Goal: Task Accomplishment & Management: Use online tool/utility

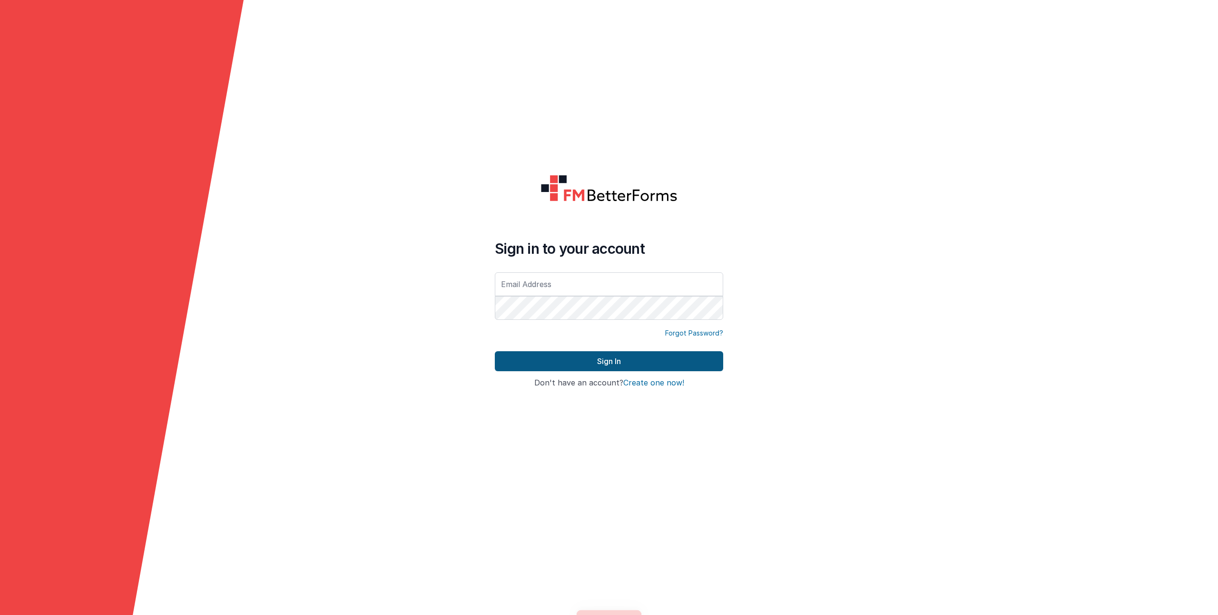
type input "[EMAIL_ADDRESS][DOMAIN_NAME]"
click at [564, 358] on button "Sign In" at bounding box center [609, 361] width 228 height 20
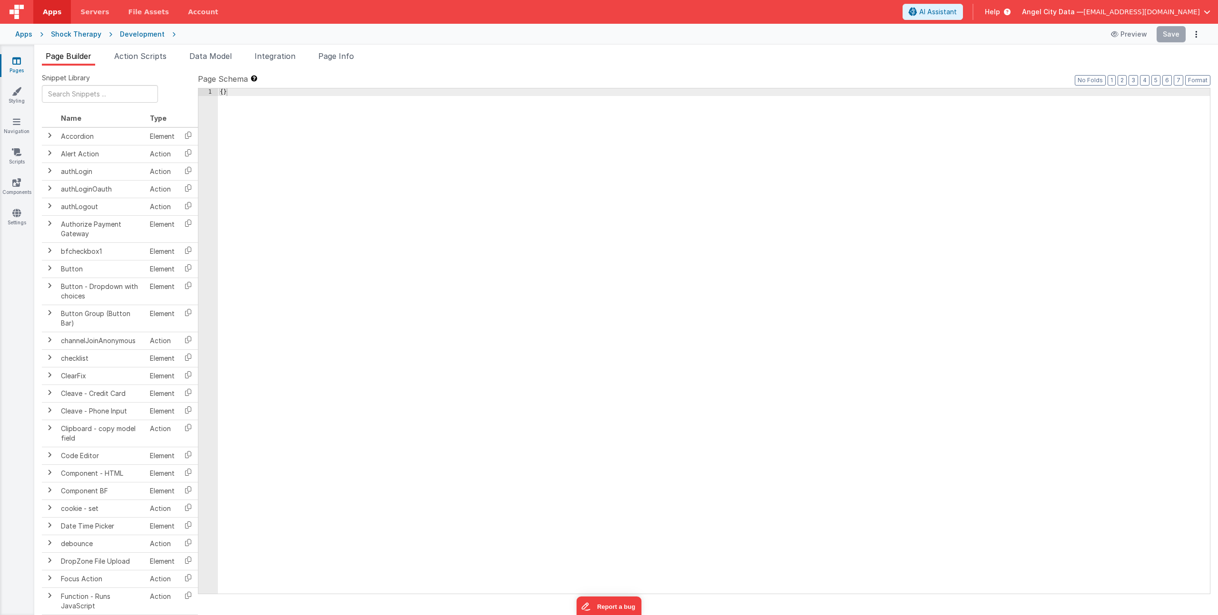
click at [29, 34] on div "Apps" at bounding box center [23, 34] width 17 height 10
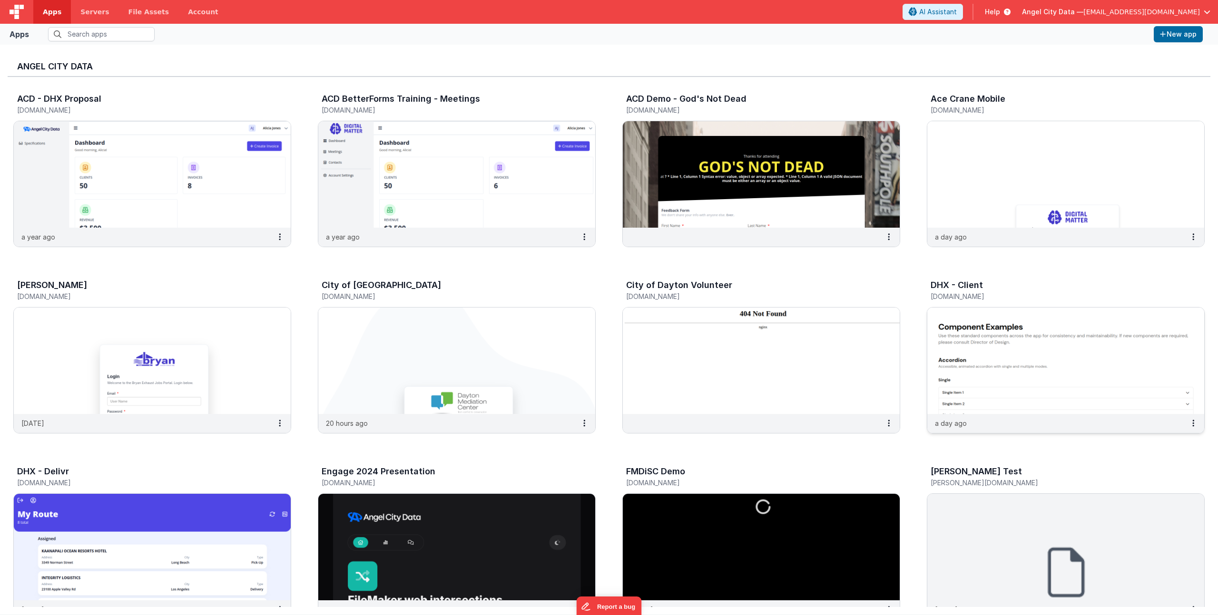
click at [994, 284] on div "DHX - Client" at bounding box center [1055, 287] width 250 height 12
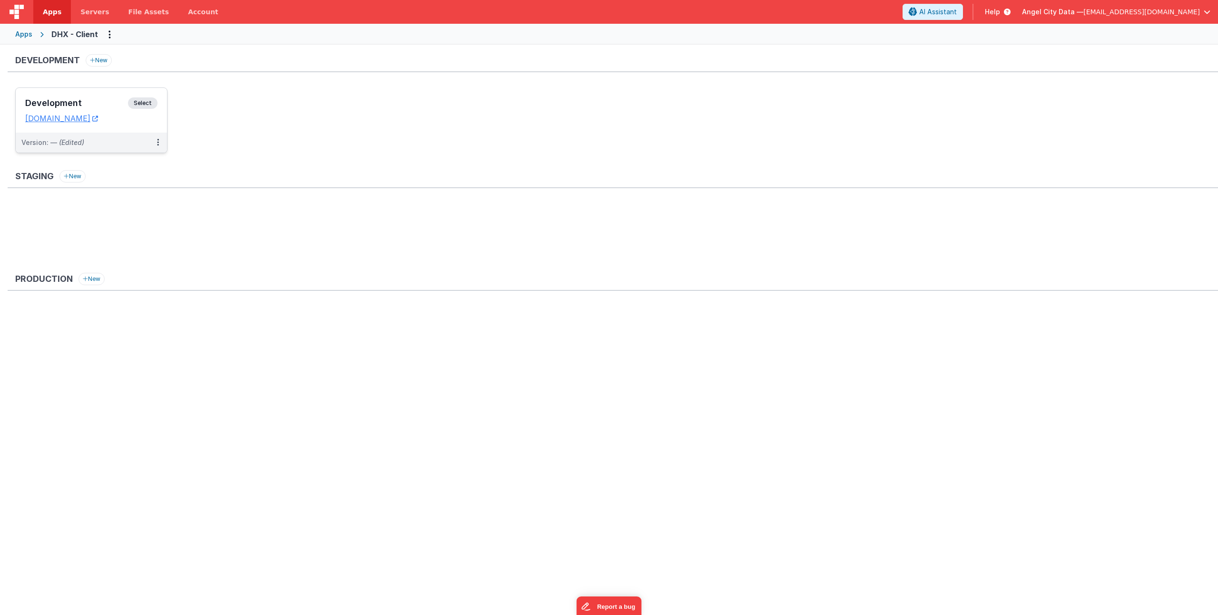
click at [101, 105] on h3 "Development" at bounding box center [76, 103] width 103 height 10
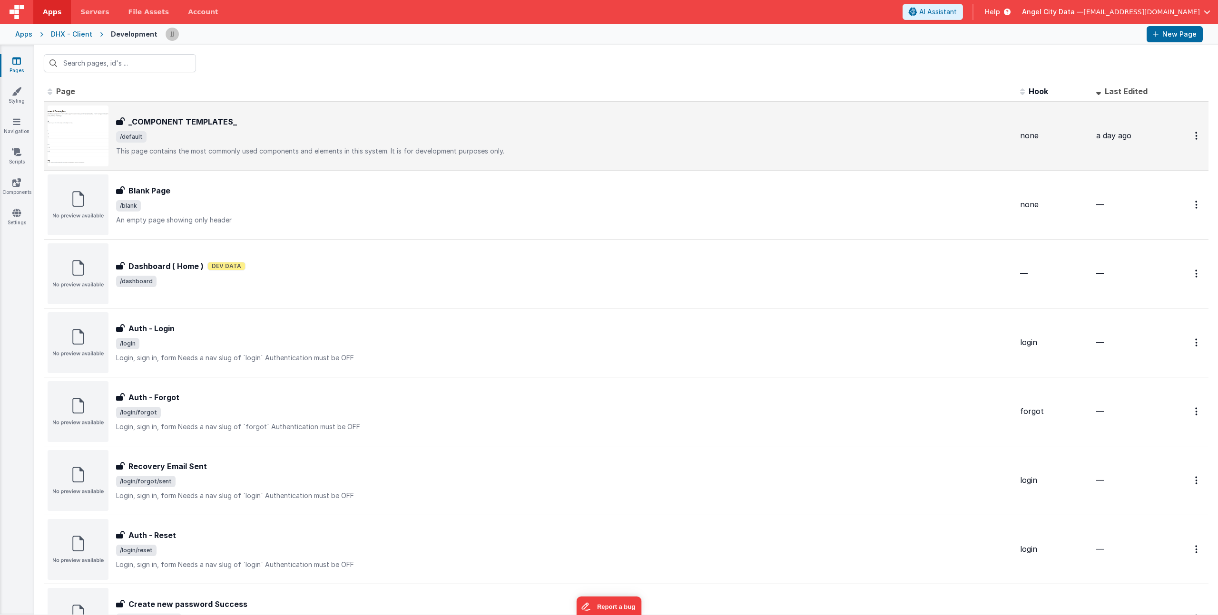
click at [201, 132] on span "/default" at bounding box center [564, 136] width 896 height 11
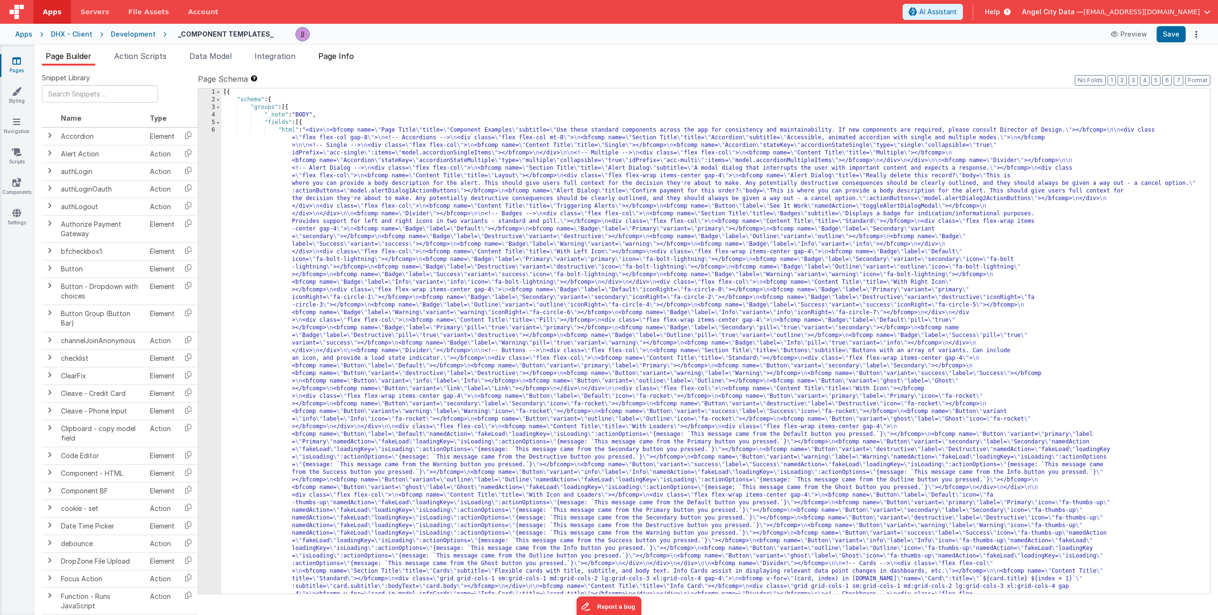
click at [341, 58] on span "Page Info" at bounding box center [336, 56] width 36 height 10
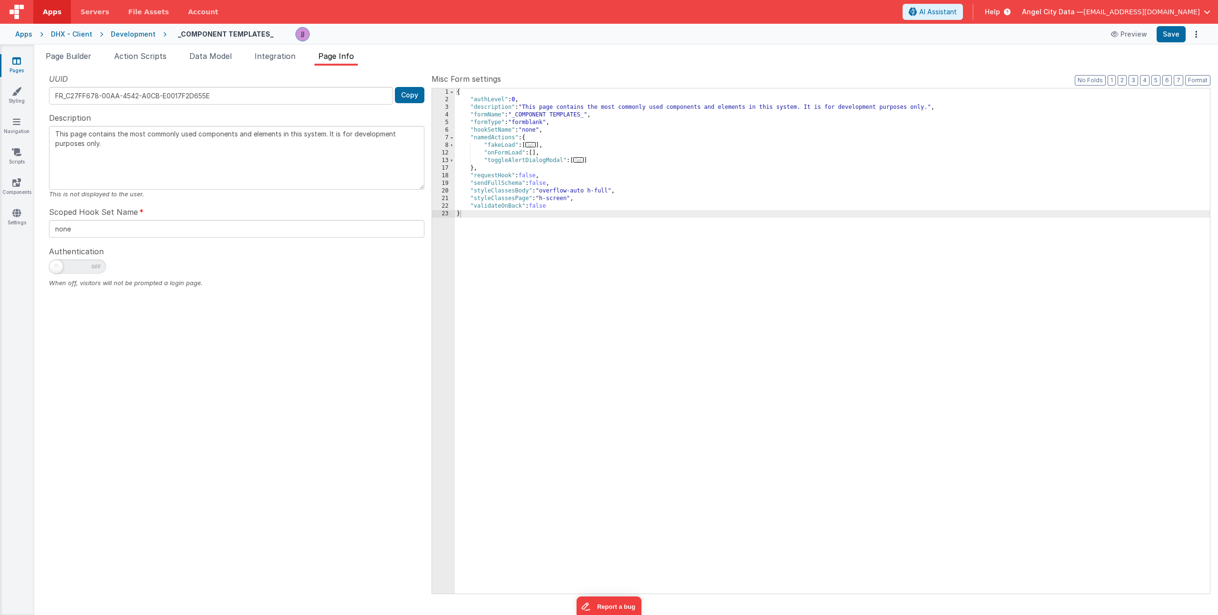
click at [27, 206] on div "Pages Styling Navigation Scripts Components Settings" at bounding box center [17, 330] width 34 height 571
click at [13, 218] on link "Settings" at bounding box center [17, 217] width 34 height 19
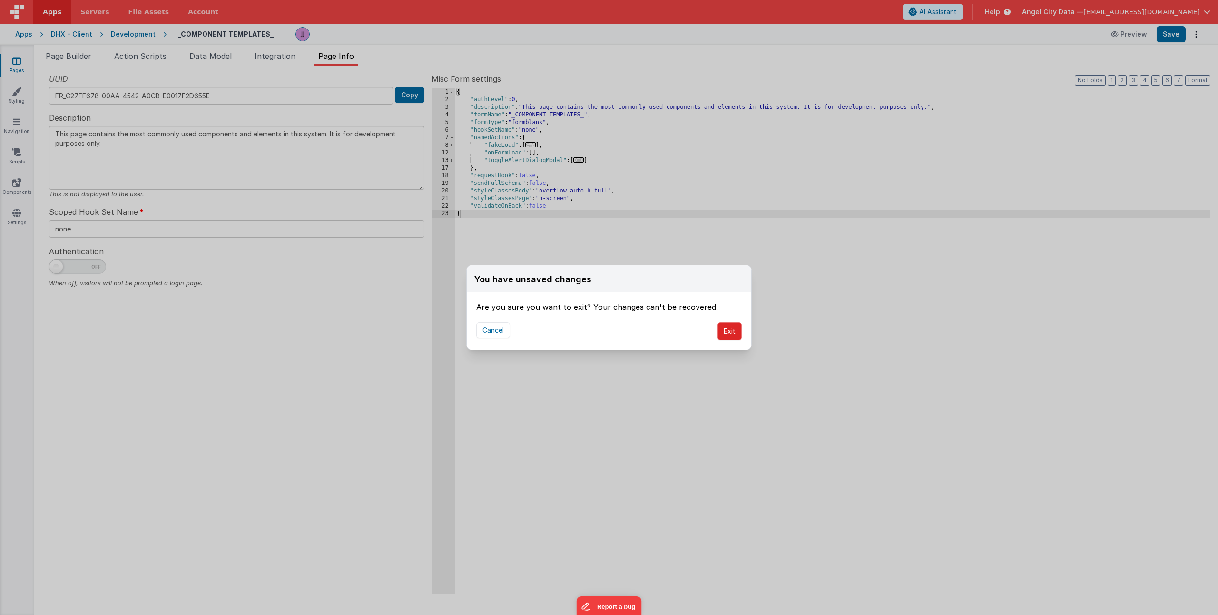
click at [726, 335] on button "Exit" at bounding box center [729, 331] width 24 height 18
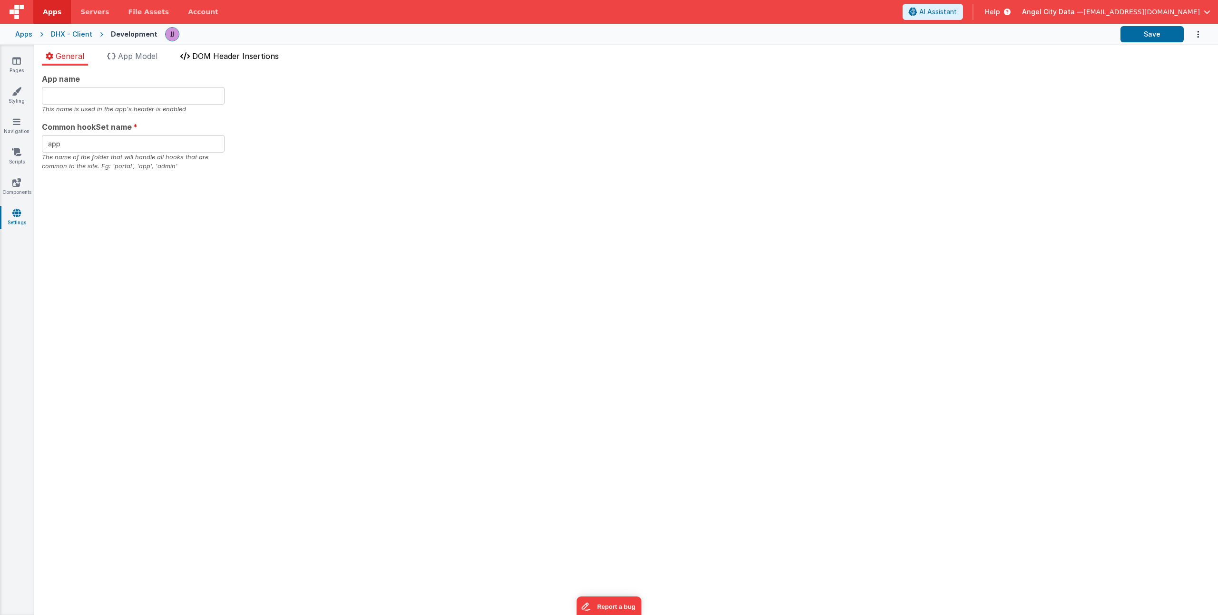
click at [219, 64] on li "DOM Header Insertions" at bounding box center [229, 57] width 106 height 15
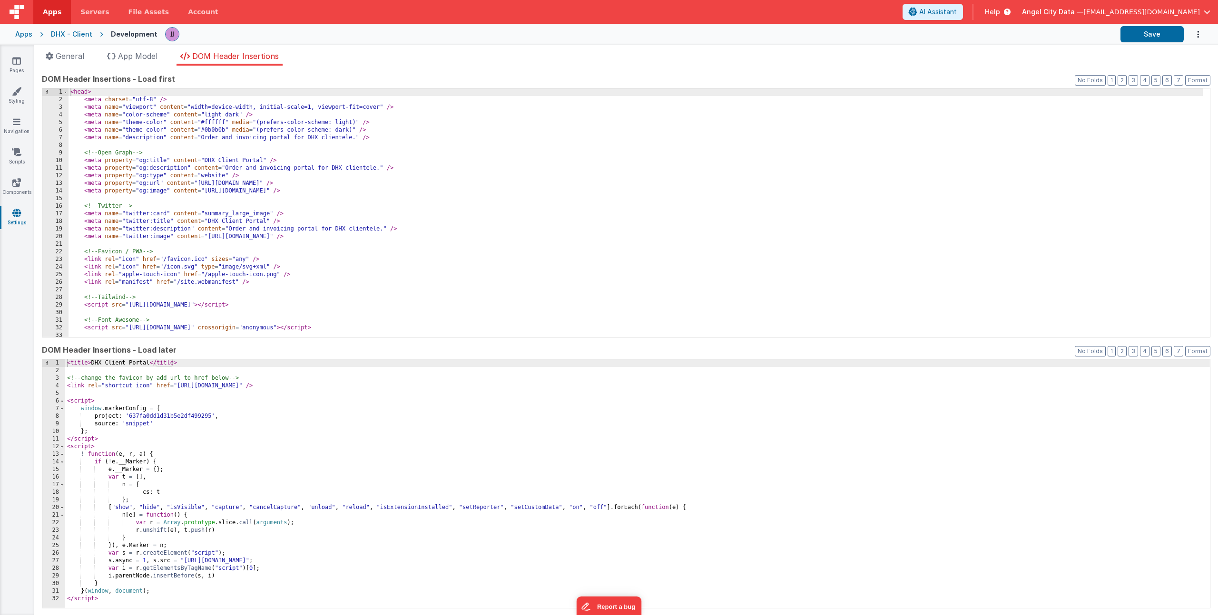
click at [352, 173] on div "< head > < meta charset = "utf-8" /> < meta name = "viewport" content = "width=…" at bounding box center [635, 220] width 1134 height 264
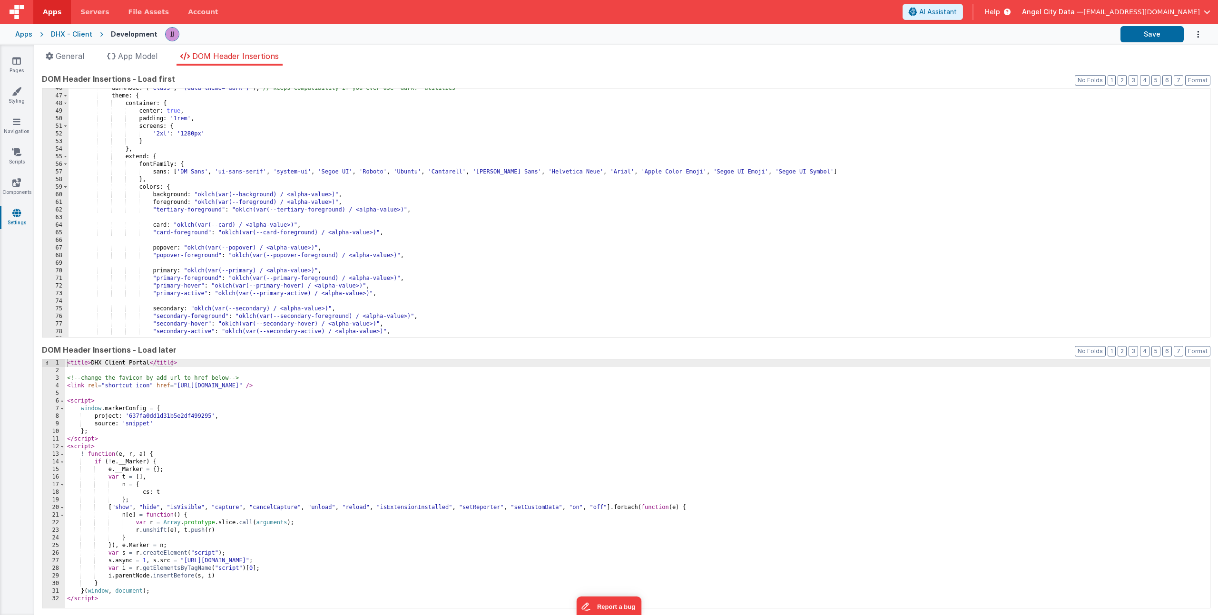
scroll to position [346, 0]
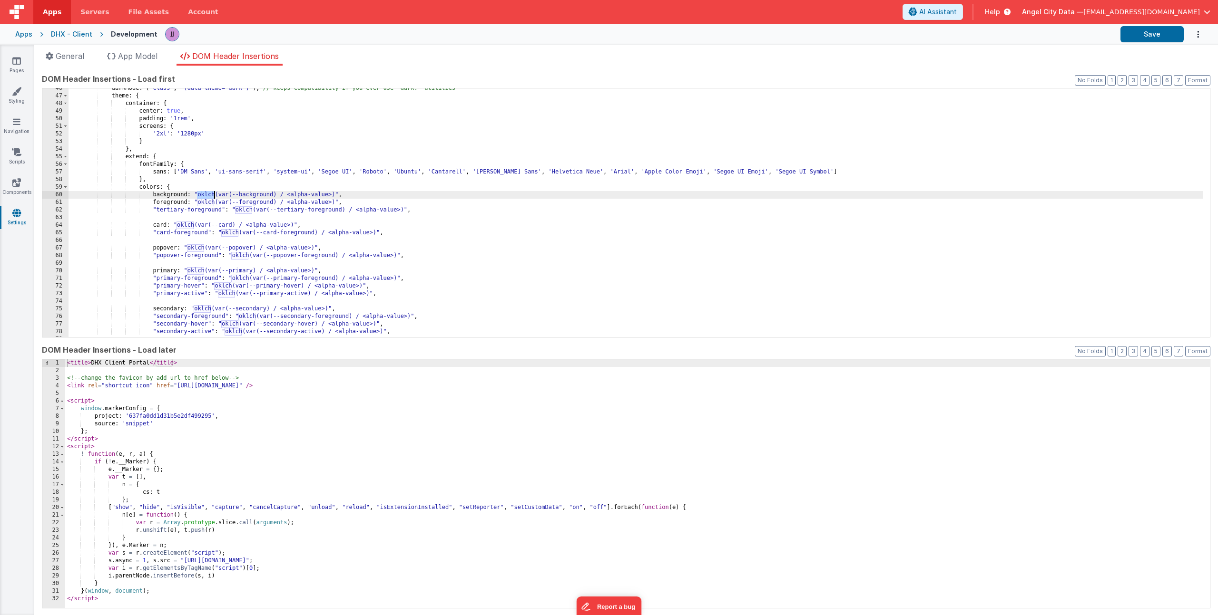
drag, startPoint x: 199, startPoint y: 195, endPoint x: 213, endPoint y: 196, distance: 14.3
click at [213, 196] on div "darkMode : [ 'class' , '[data-theme="dark"]' ] , // keeps compatibility if you …" at bounding box center [635, 217] width 1134 height 264
drag, startPoint x: 235, startPoint y: 194, endPoint x: 281, endPoint y: 203, distance: 46.5
click at [264, 194] on div "darkMode : [ 'class' , '[data-theme="dark"]' ] , // keeps compatibility if you …" at bounding box center [635, 217] width 1134 height 264
click at [284, 203] on div "darkMode : [ 'class' , '[data-theme="dark"]' ] , // keeps compatibility if you …" at bounding box center [635, 217] width 1134 height 264
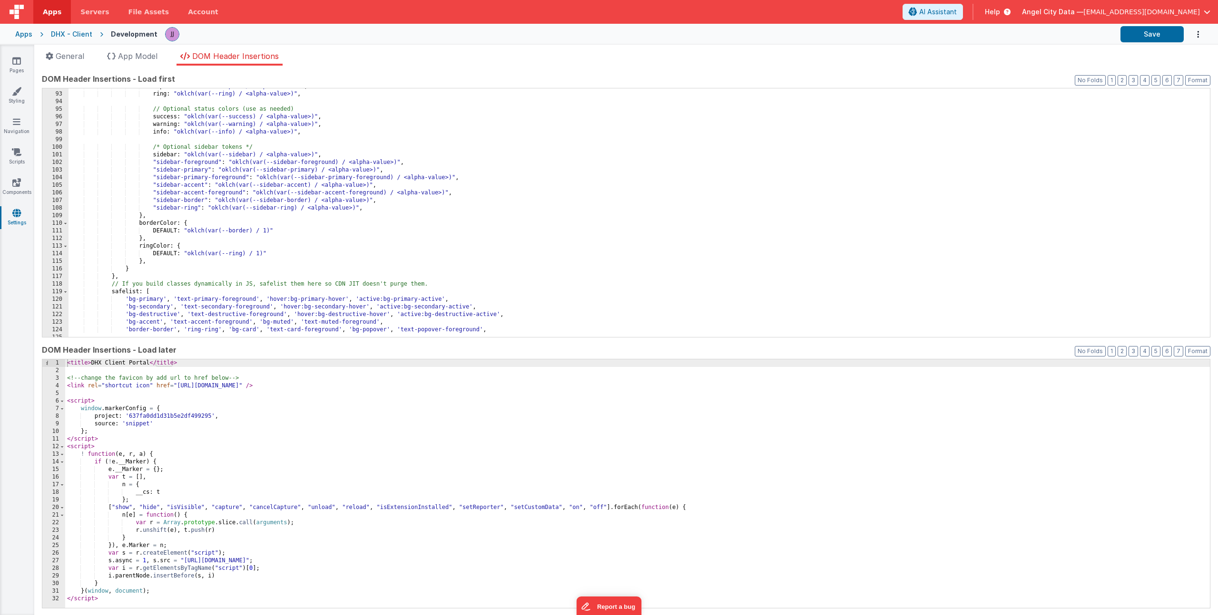
scroll to position [717, 0]
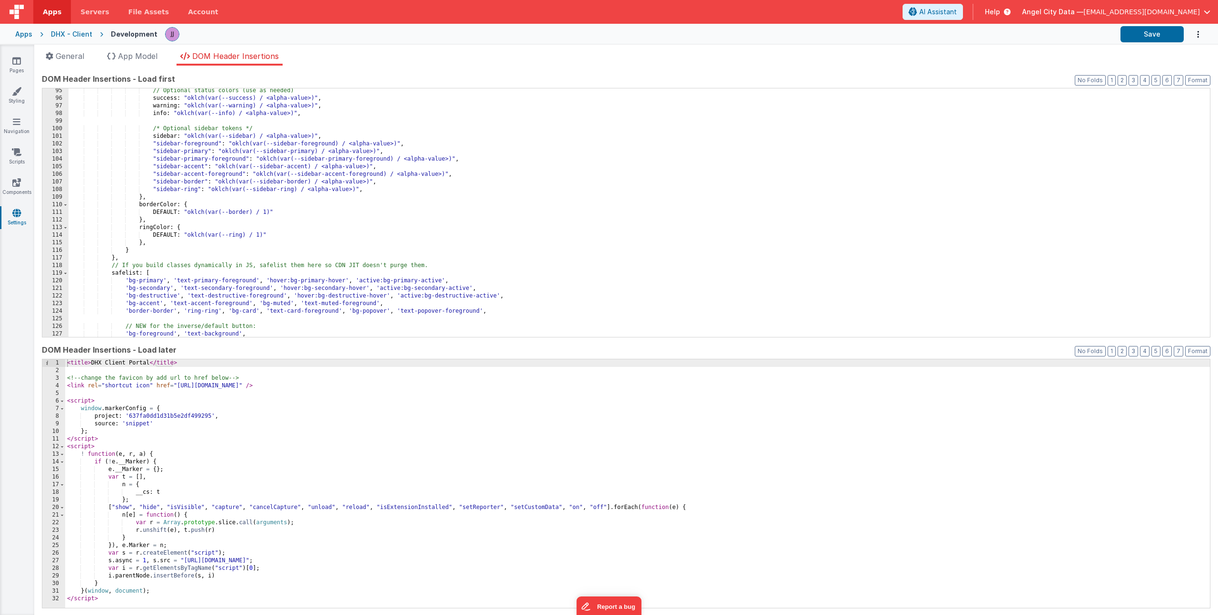
click at [382, 268] on div "// Optional status colors (use as needed) success : "oklch(var(--success) / <al…" at bounding box center [635, 219] width 1134 height 264
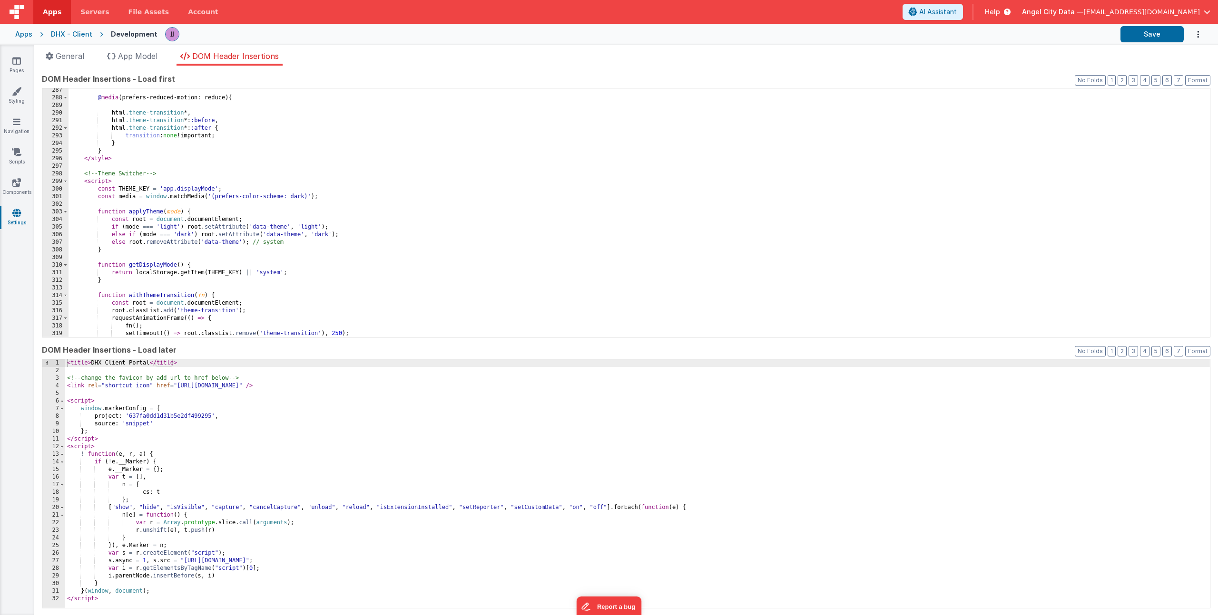
scroll to position [2160, 0]
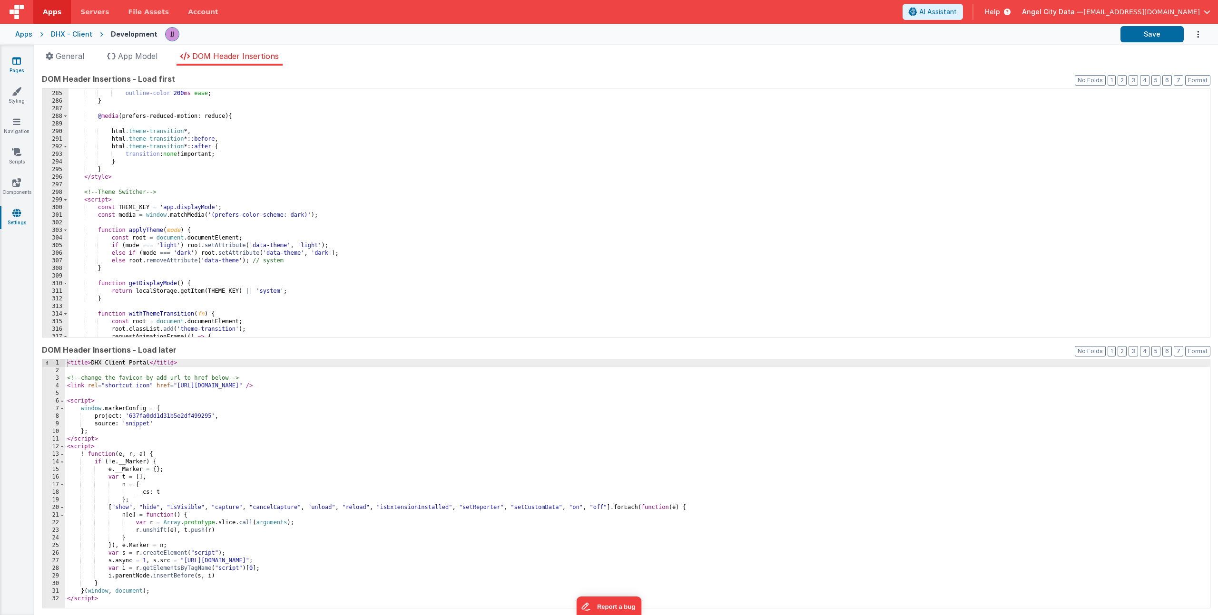
click at [10, 59] on link "Pages" at bounding box center [17, 65] width 34 height 19
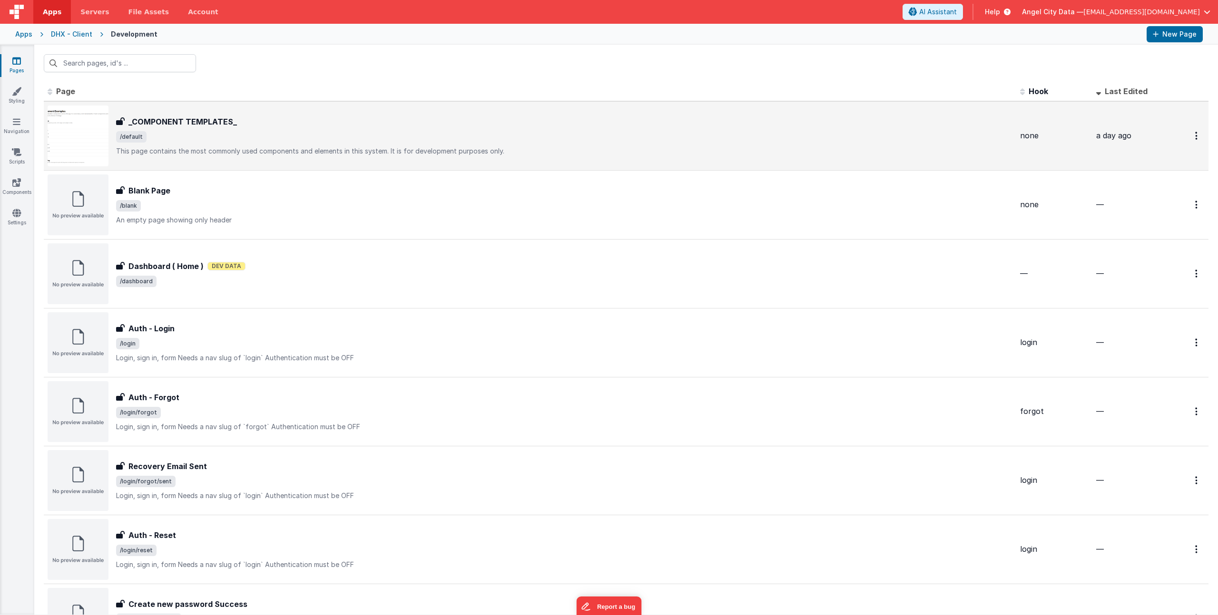
click at [247, 127] on div "_COMPONENT TEMPLATES_ _COMPONENT TEMPLATES_ /default This page contains the mos…" at bounding box center [564, 136] width 896 height 40
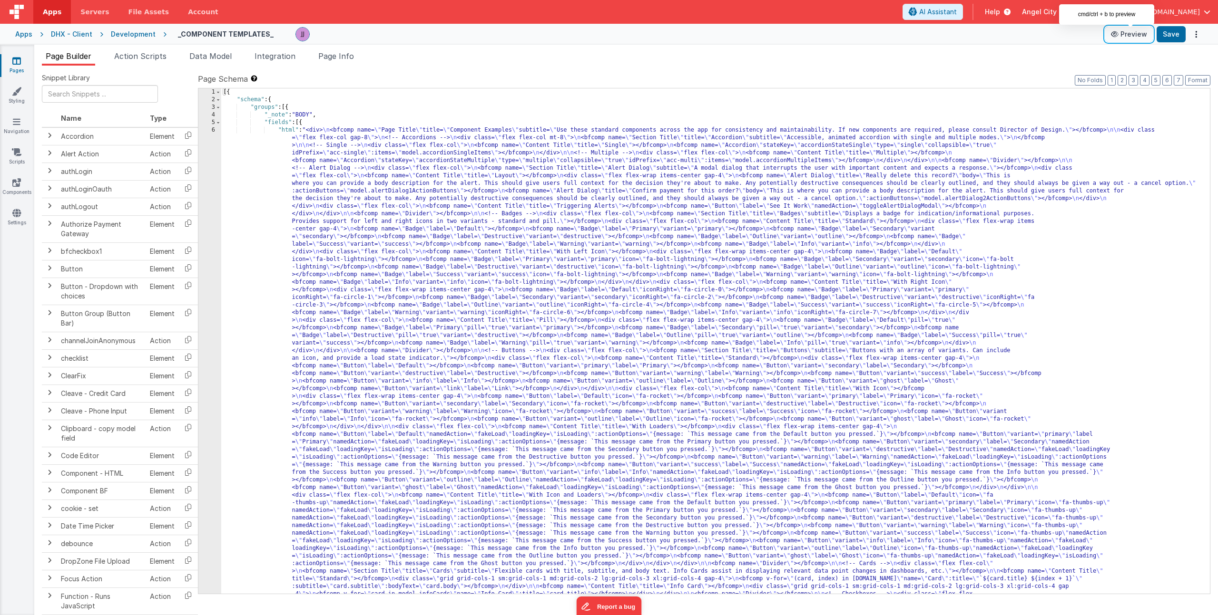
click at [1123, 33] on button "Preview" at bounding box center [1129, 34] width 48 height 15
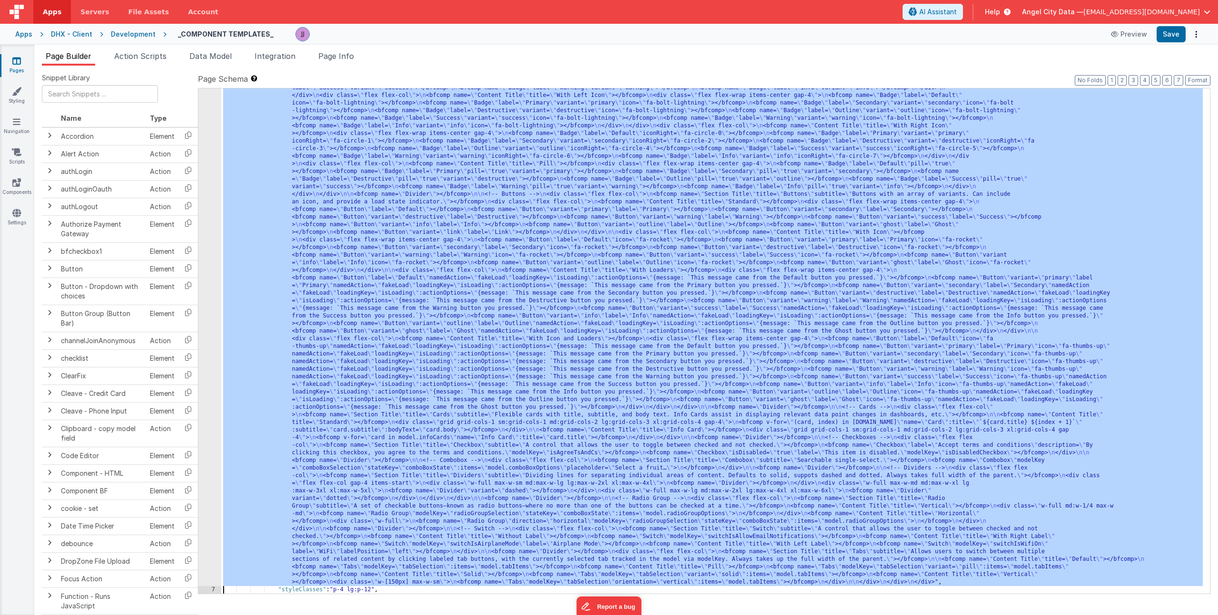
click at [203, 212] on div "6 7 8 9 10 11 12 13 14 15 16 17 18 19 20 21" at bounding box center [209, 535] width 23 height 1130
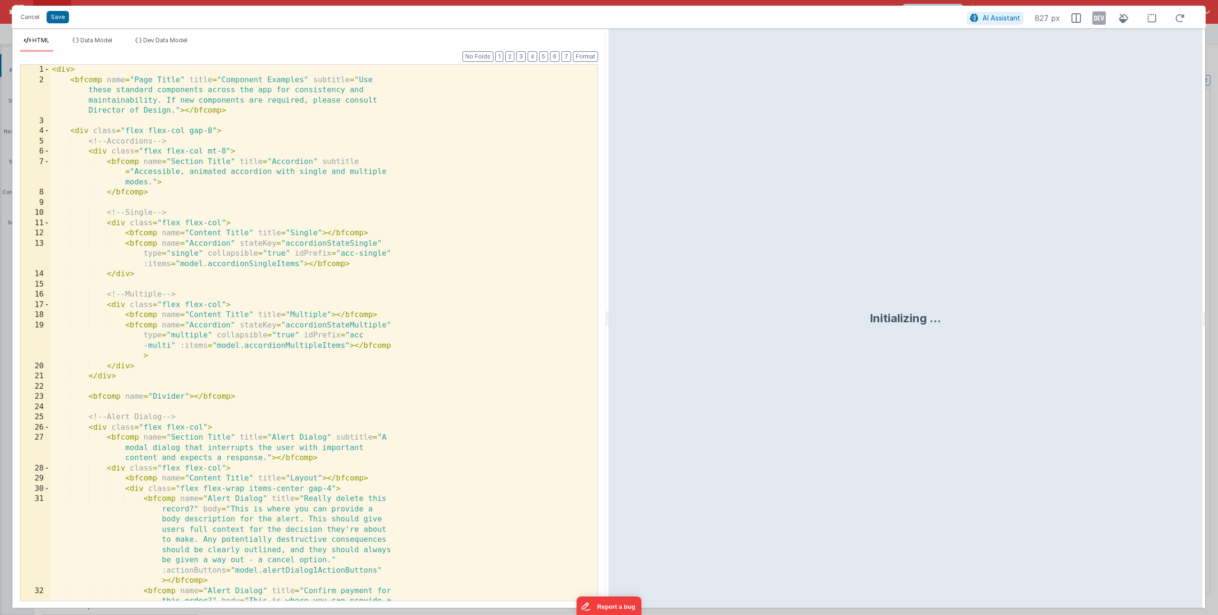
scroll to position [156, 0]
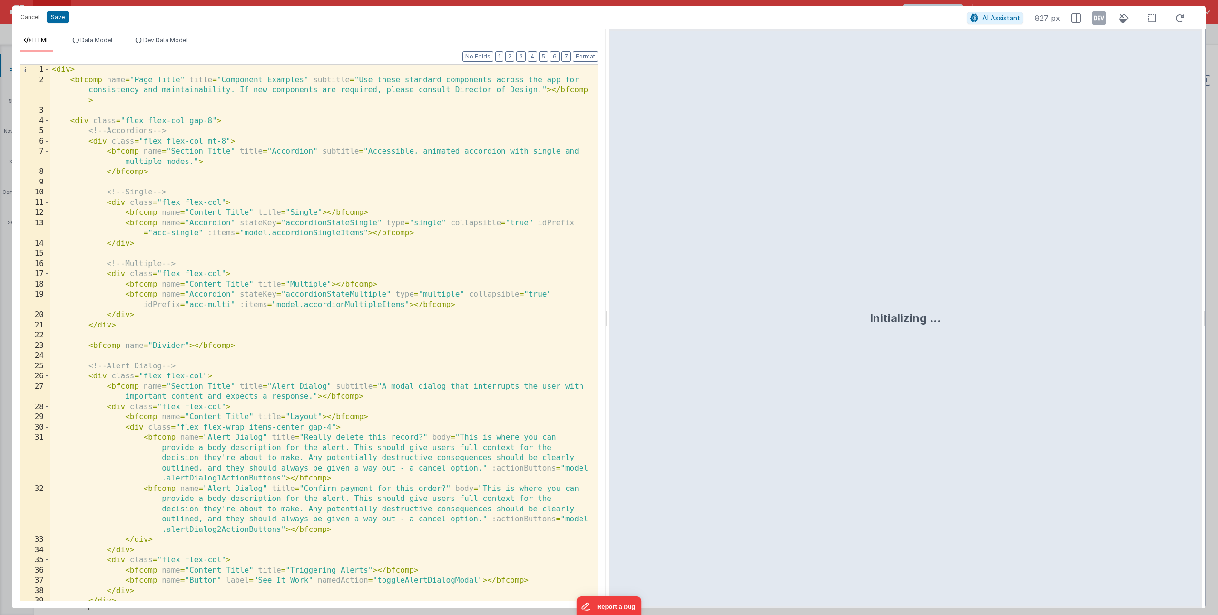
click at [309, 397] on div "< div > < bfcomp name = "Page Title" title = "Component Examples" subtitle = "U…" at bounding box center [320, 343] width 540 height 557
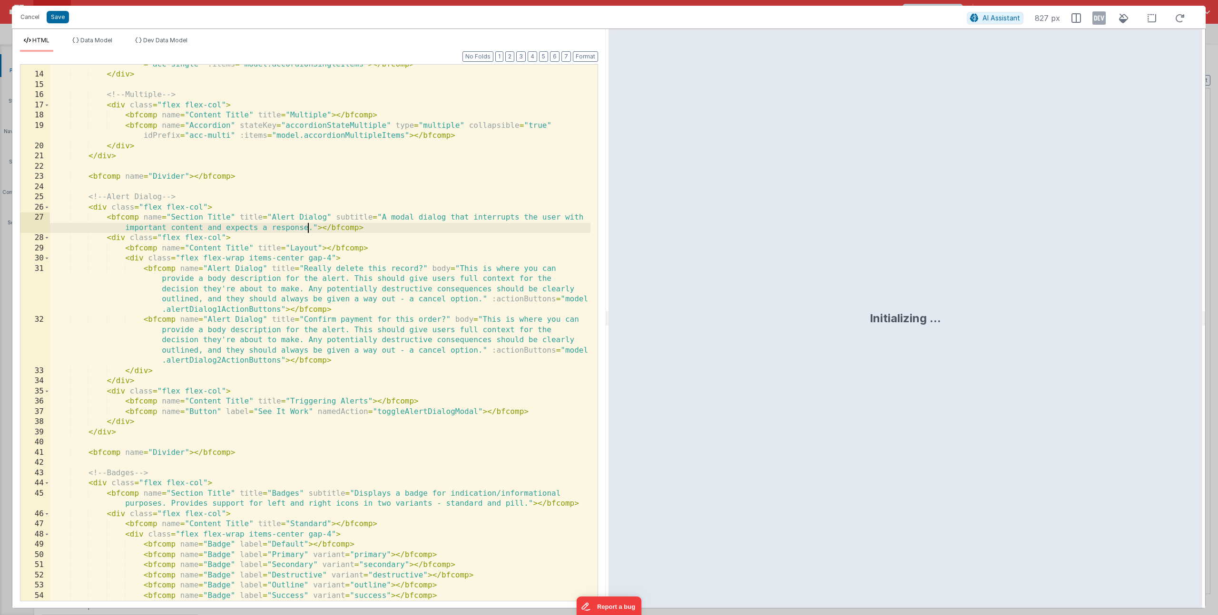
scroll to position [169, 0]
click at [267, 401] on div "< bfcomp name = "Accordion" stateKey = "accordionStateSingle" type = "single" c…" at bounding box center [320, 332] width 540 height 567
click at [179, 406] on div "< bfcomp name = "Accordion" stateKey = "accordionStateSingle" type = "single" c…" at bounding box center [320, 332] width 540 height 567
click at [153, 409] on div "< bfcomp name = "Accordion" stateKey = "accordionStateSingle" type = "single" c…" at bounding box center [320, 332] width 540 height 567
click at [205, 401] on div "< bfcomp name = "Accordion" stateKey = "accordionStateSingle" type = "single" c…" at bounding box center [320, 332] width 540 height 567
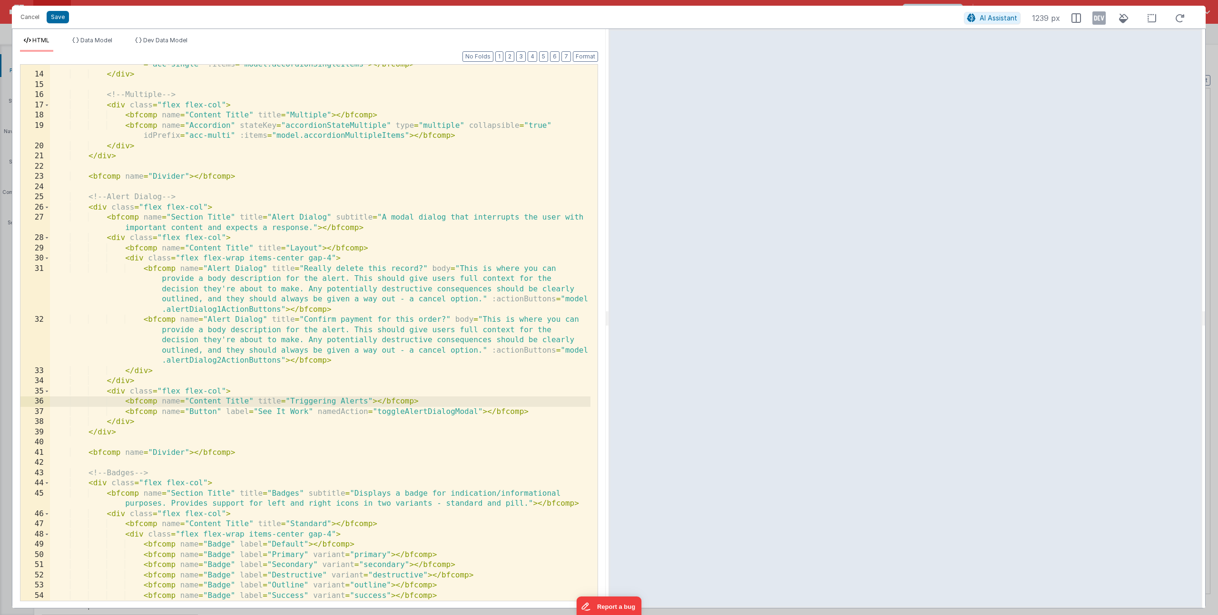
drag, startPoint x: 351, startPoint y: 415, endPoint x: 381, endPoint y: 412, distance: 30.1
click at [351, 415] on div "< bfcomp name = "Accordion" stateKey = "accordionStateSingle" type = "single" c…" at bounding box center [320, 332] width 540 height 567
drag, startPoint x: 528, startPoint y: 411, endPoint x: 126, endPoint y: 412, distance: 402.8
click at [126, 412] on div "< bfcomp name = "Accordion" stateKey = "accordionStateSingle" type = "single" c…" at bounding box center [320, 332] width 540 height 567
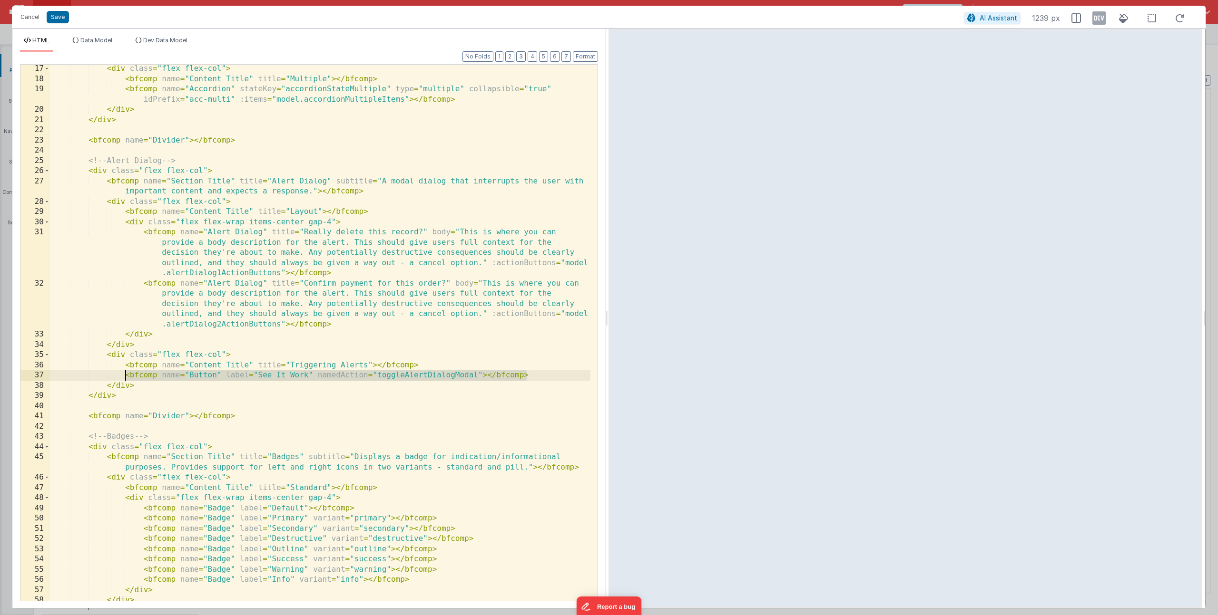
scroll to position [214, 0]
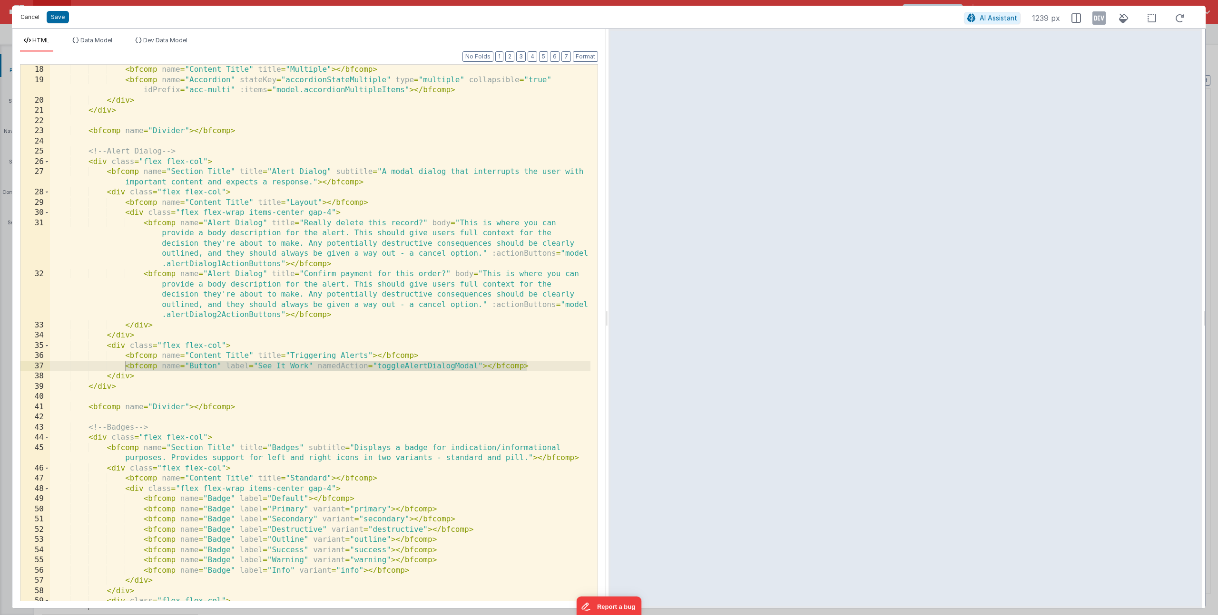
click at [26, 20] on button "Cancel" at bounding box center [30, 16] width 29 height 13
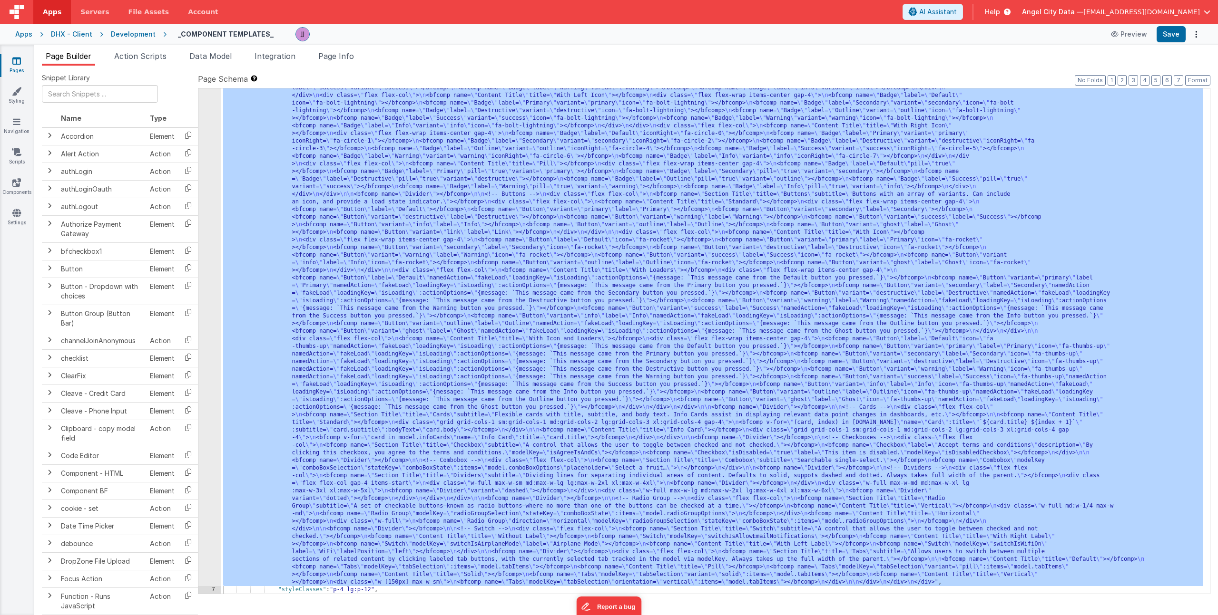
scroll to position [286, 0]
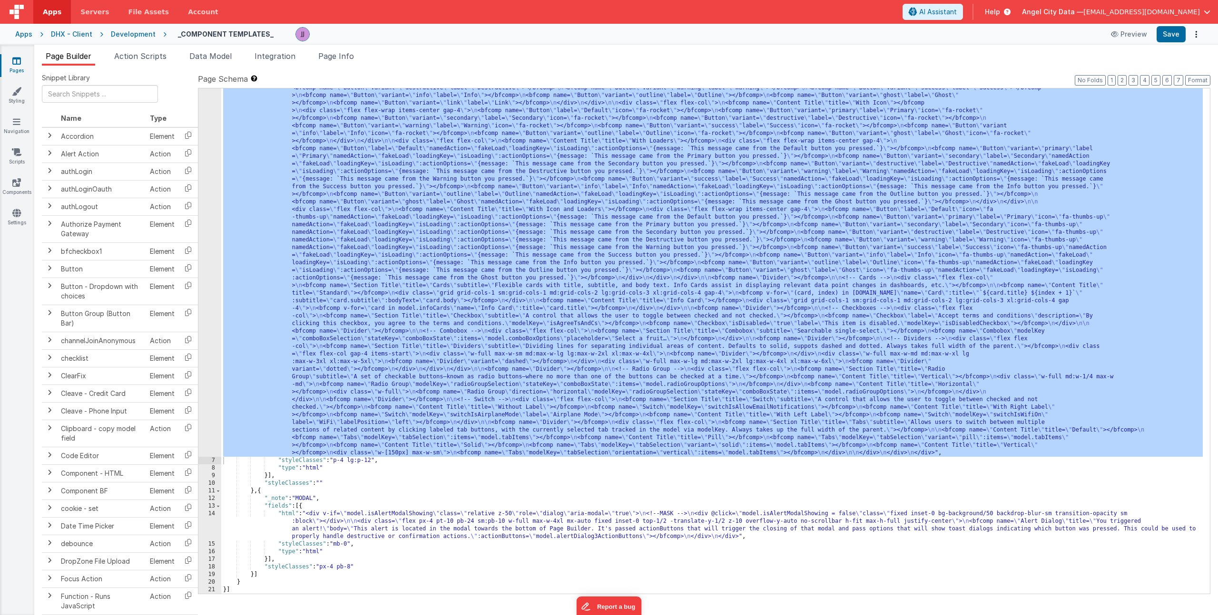
click at [343, 519] on div ""html" : "<div> \n <bfcomp name= \" Page Title \" title= \" Component Examples …" at bounding box center [711, 406] width 981 height 1130
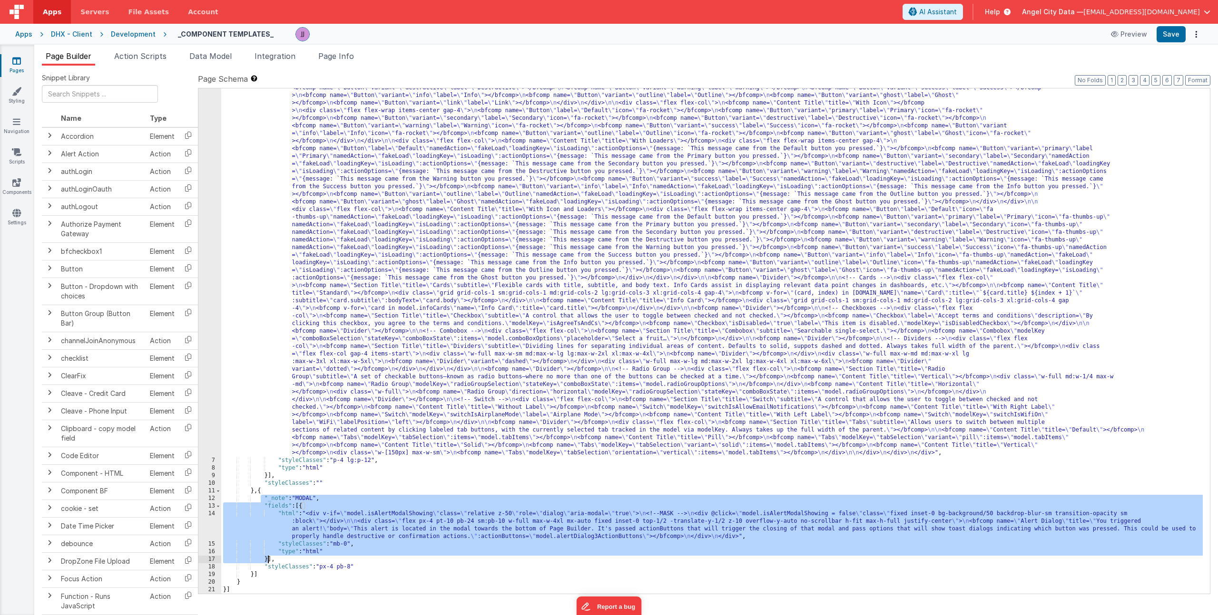
drag, startPoint x: 262, startPoint y: 498, endPoint x: 269, endPoint y: 558, distance: 60.3
click at [269, 558] on div ""html" : "<div> \n <bfcomp name= \" Page Title \" title= \" Component Examples …" at bounding box center [711, 406] width 981 height 1130
click at [305, 533] on div ""html" : "<div> \n <bfcomp name= \" Page Title \" title= \" Component Examples …" at bounding box center [711, 406] width 981 height 1130
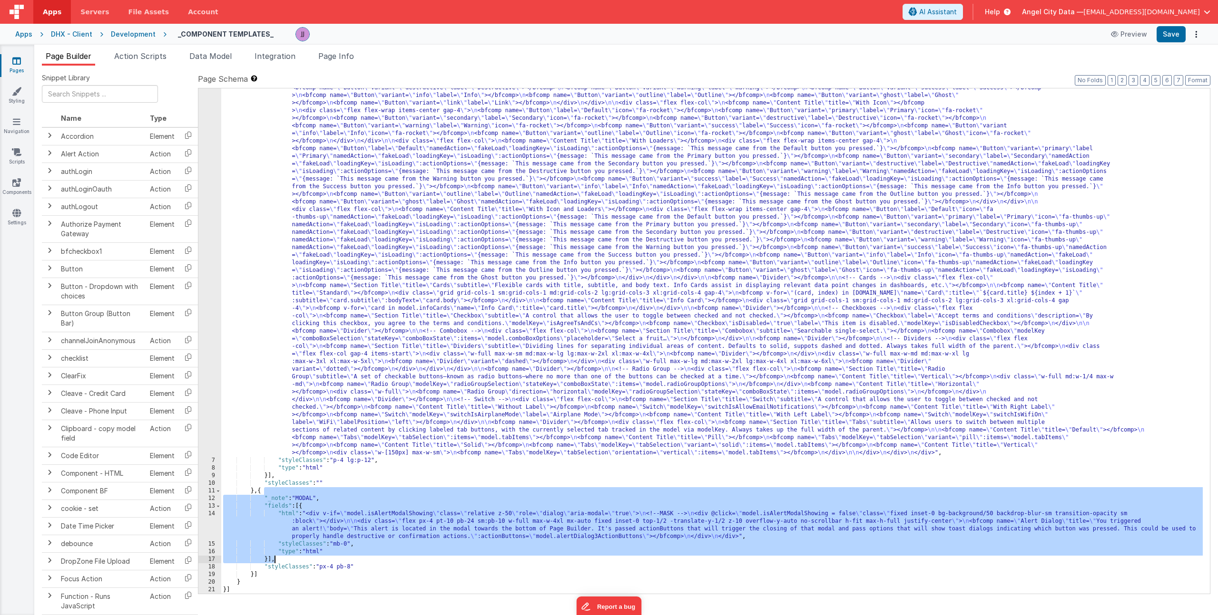
drag, startPoint x: 269, startPoint y: 495, endPoint x: 282, endPoint y: 577, distance: 83.8
click at [282, 577] on div ""html" : "<div> \n <bfcomp name= \" Page Title \" title= \" Component Examples …" at bounding box center [711, 406] width 981 height 1130
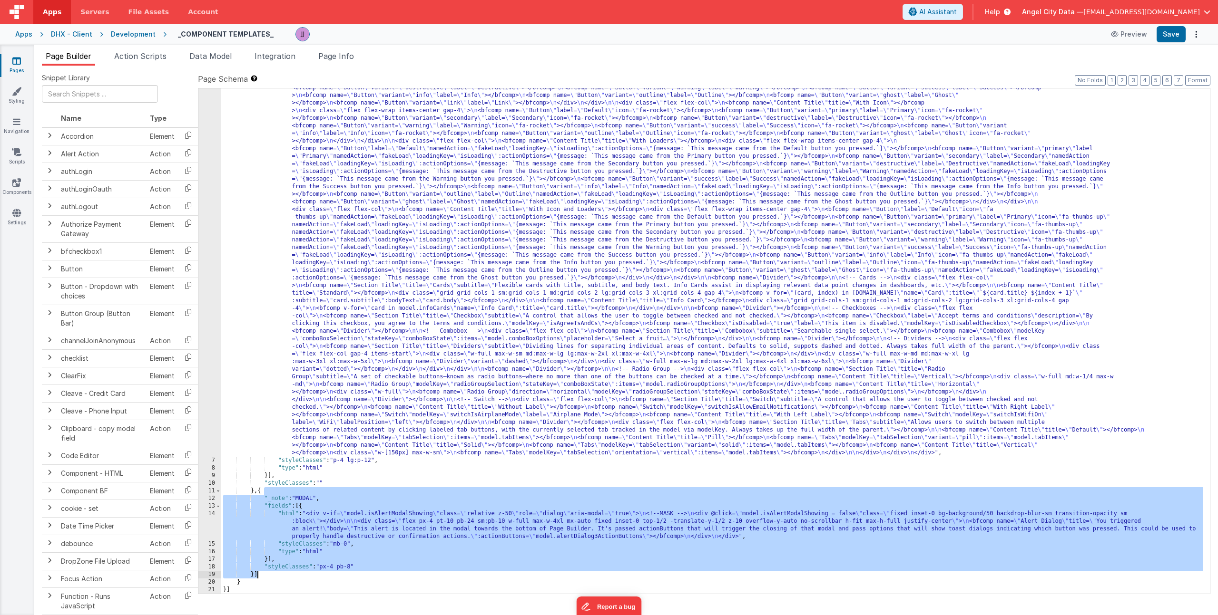
click at [315, 559] on div ""html" : "<div> \n <bfcomp name= \" Page Title \" title= \" Component Examples …" at bounding box center [711, 406] width 981 height 1130
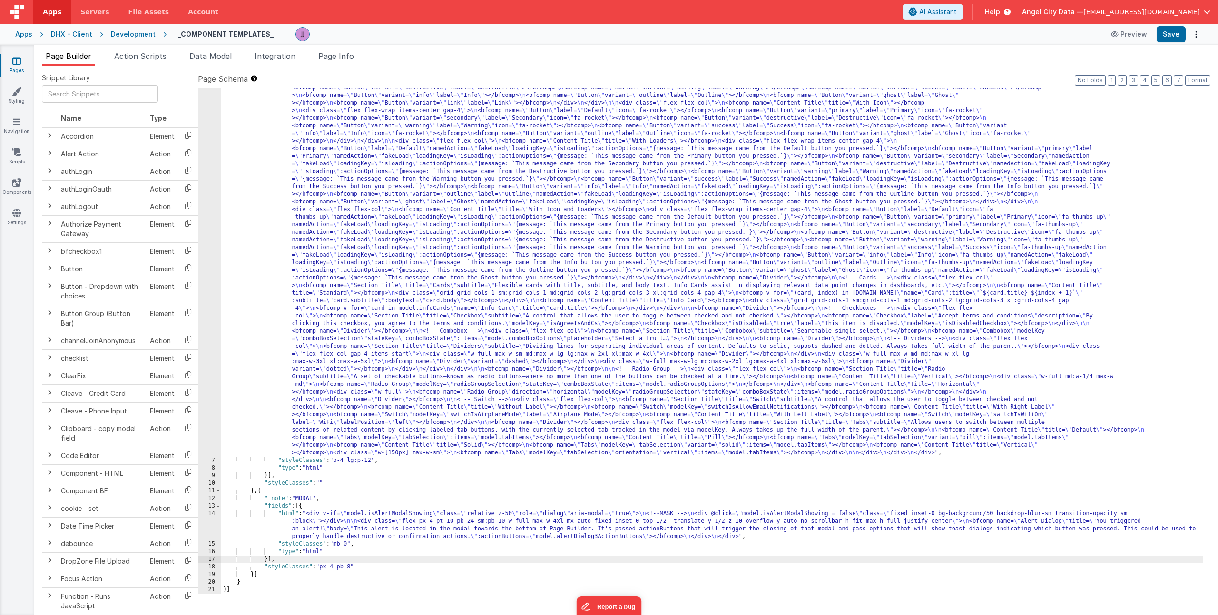
click at [303, 497] on div ""html" : "<div> \n <bfcomp name= \" Page Title \" title= \" Component Examples …" at bounding box center [711, 406] width 981 height 1130
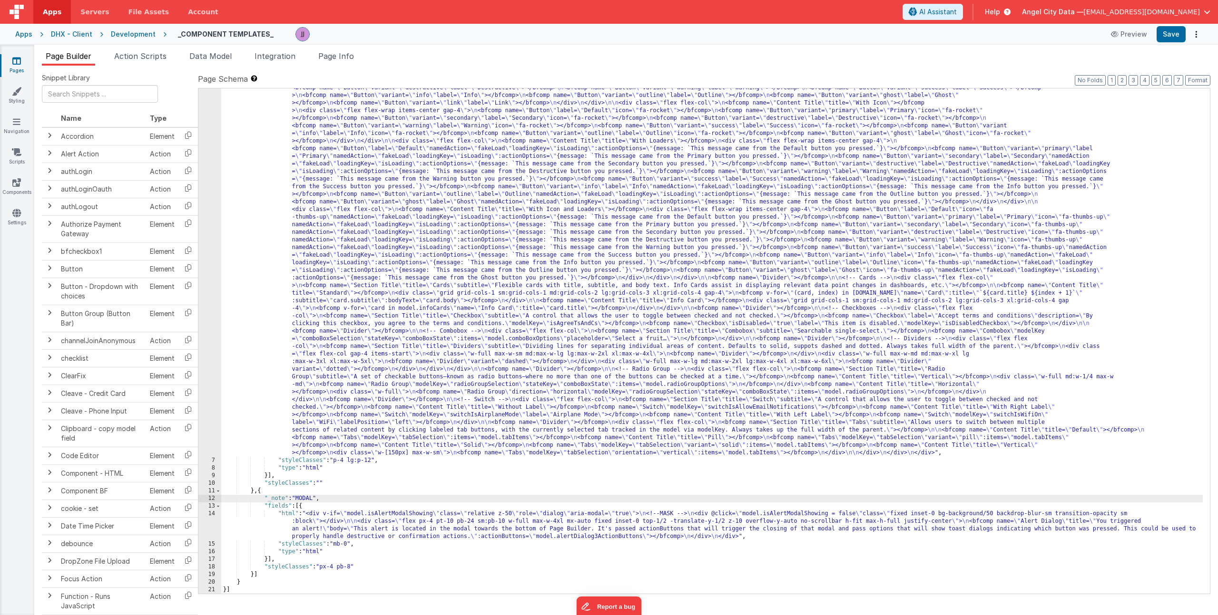
click at [330, 259] on div ""html" : "<div> \n <bfcomp name= \" Page Title \" title= \" Component Examples …" at bounding box center [711, 406] width 981 height 1130
click at [340, 249] on div ""html" : "<div> \n <bfcomp name= \" Page Title \" title= \" Component Examples …" at bounding box center [711, 406] width 981 height 1130
click at [285, 521] on div ""html" : "<div> \n <bfcomp name= \" Page Title \" title= \" Component Examples …" at bounding box center [711, 406] width 981 height 1130
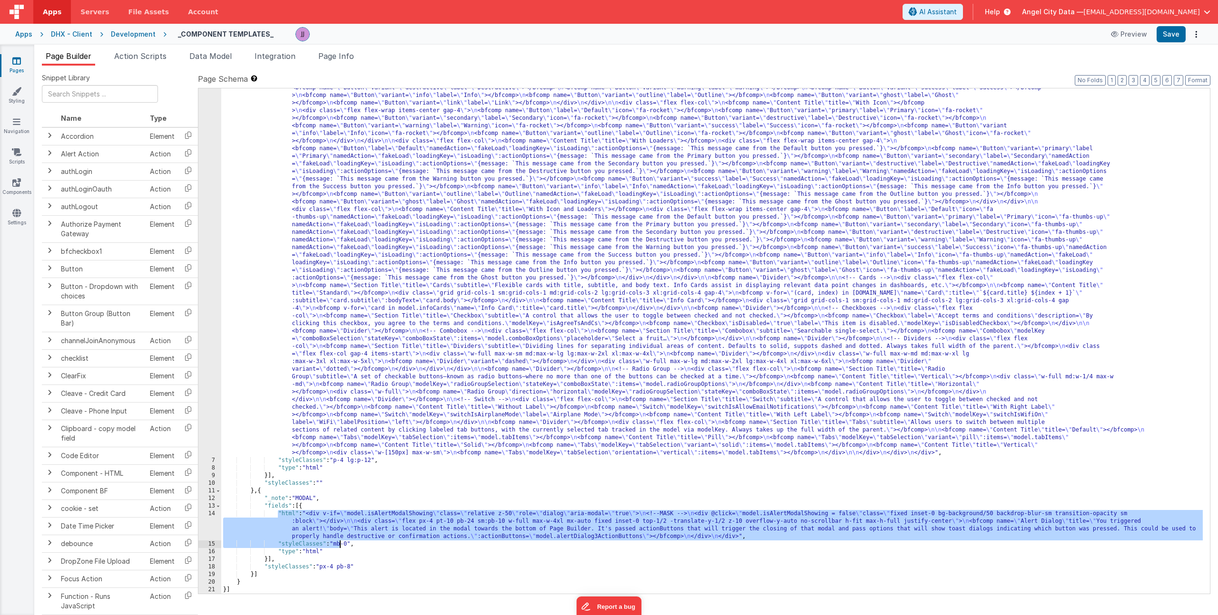
drag, startPoint x: 278, startPoint y: 512, endPoint x: 340, endPoint y: 544, distance: 69.8
click at [340, 544] on div ""html" : "<div> \n <bfcomp name= \" Page Title \" title= \" Component Examples …" at bounding box center [711, 406] width 981 height 1130
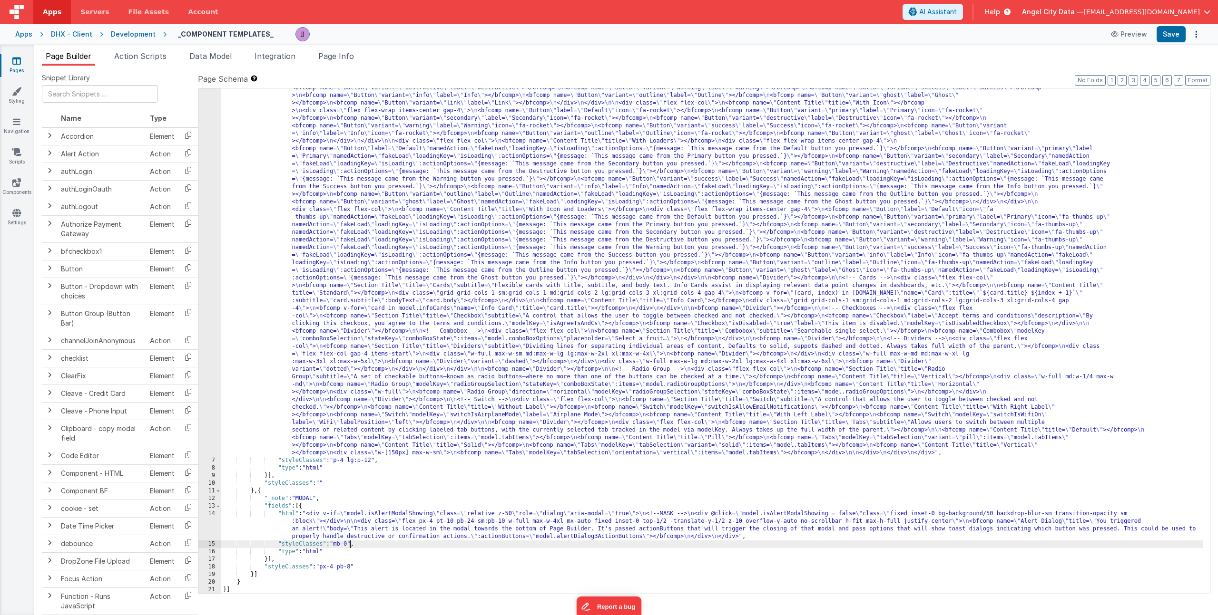
click at [350, 545] on div ""html" : "<div> \n <bfcomp name= \" Page Title \" title= \" Component Examples …" at bounding box center [711, 406] width 981 height 1130
click at [351, 530] on div ""html" : "<div> \n <bfcomp name= \" Page Title \" title= \" Component Examples …" at bounding box center [711, 406] width 981 height 1130
click at [211, 524] on div "14" at bounding box center [209, 525] width 23 height 30
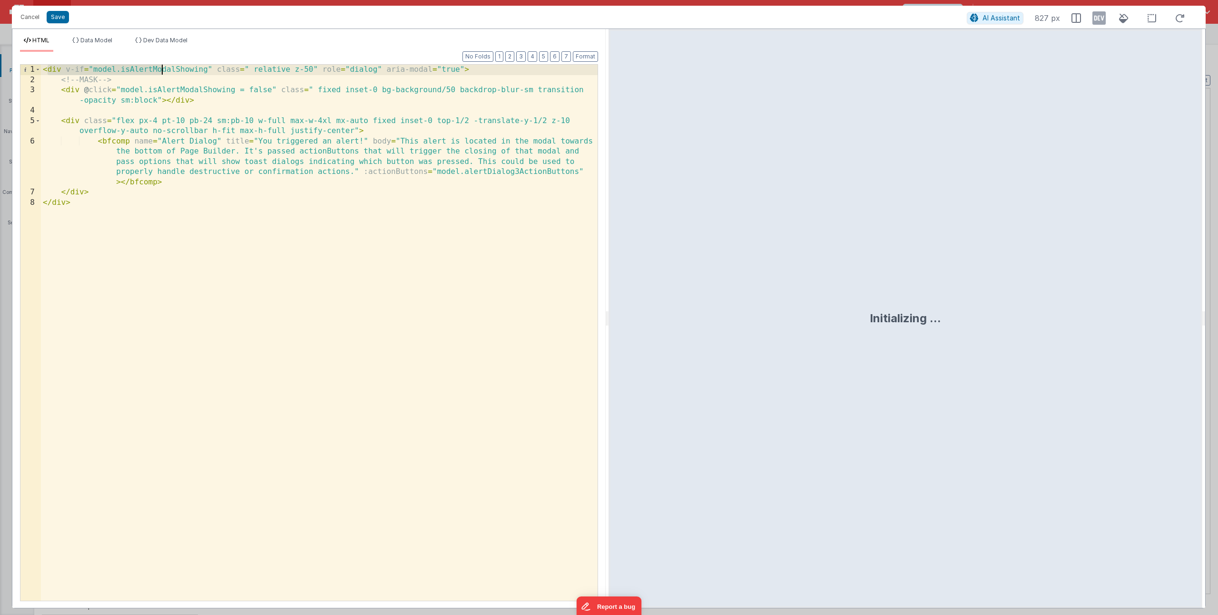
drag, startPoint x: 47, startPoint y: 71, endPoint x: 168, endPoint y: 66, distance: 121.4
click at [166, 66] on div "< div v-if = "model.isAlertModalShowing" class = " relative z-50" role = "dialo…" at bounding box center [319, 343] width 556 height 557
click at [168, 66] on div "< div v-if = "model.isAlertModalShowing" class = " relative z-50" role = "dialo…" at bounding box center [319, 343] width 556 height 557
click at [162, 67] on div "< div v-if = "model.isAlertModalShowing" class = " relative z-50" role = "dialo…" at bounding box center [319, 343] width 556 height 557
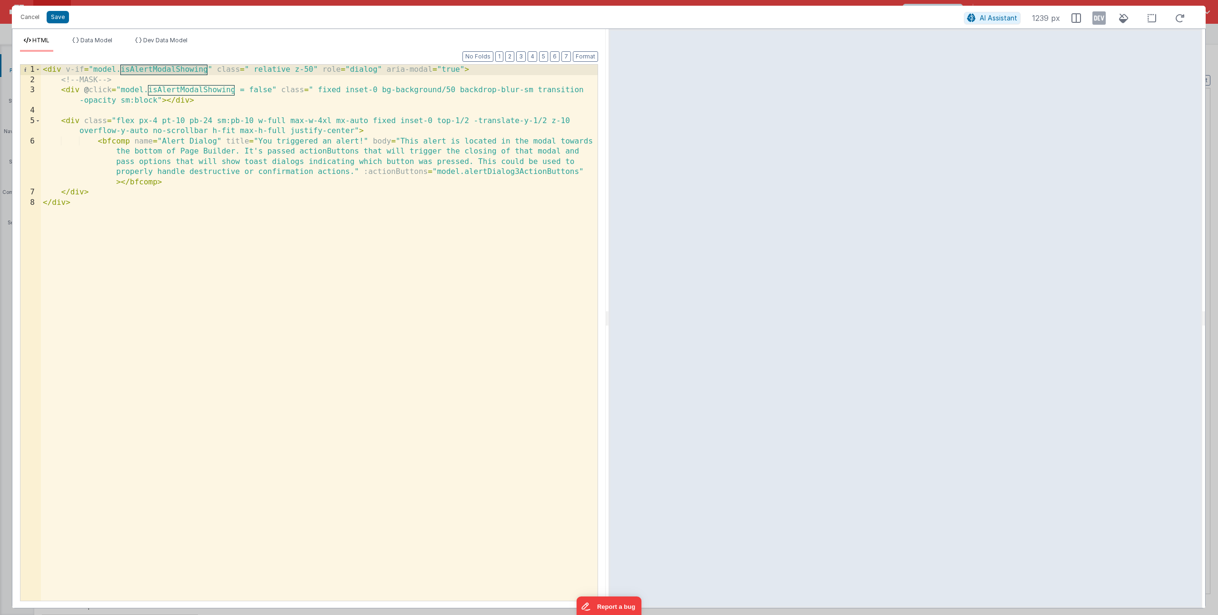
click at [324, 95] on div "< div v-if = "model.isAlertModalShowing" class = " relative z-50" role = "dialo…" at bounding box center [319, 343] width 556 height 557
click at [107, 39] on span "Data Model" at bounding box center [96, 40] width 32 height 7
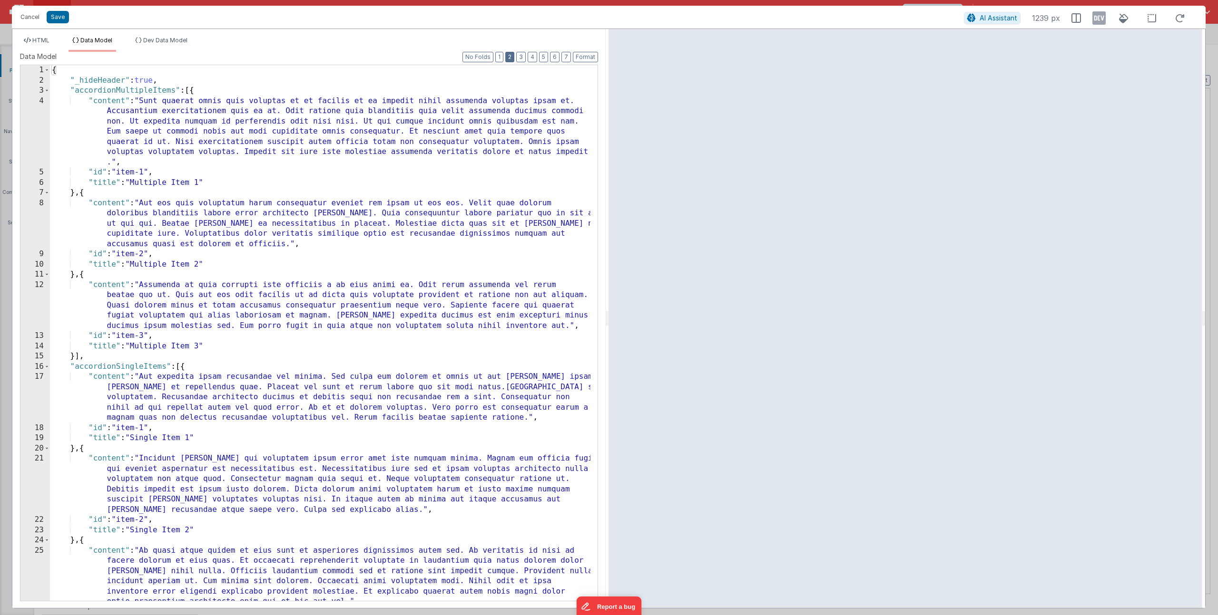
click at [511, 57] on button "2" at bounding box center [509, 57] width 9 height 10
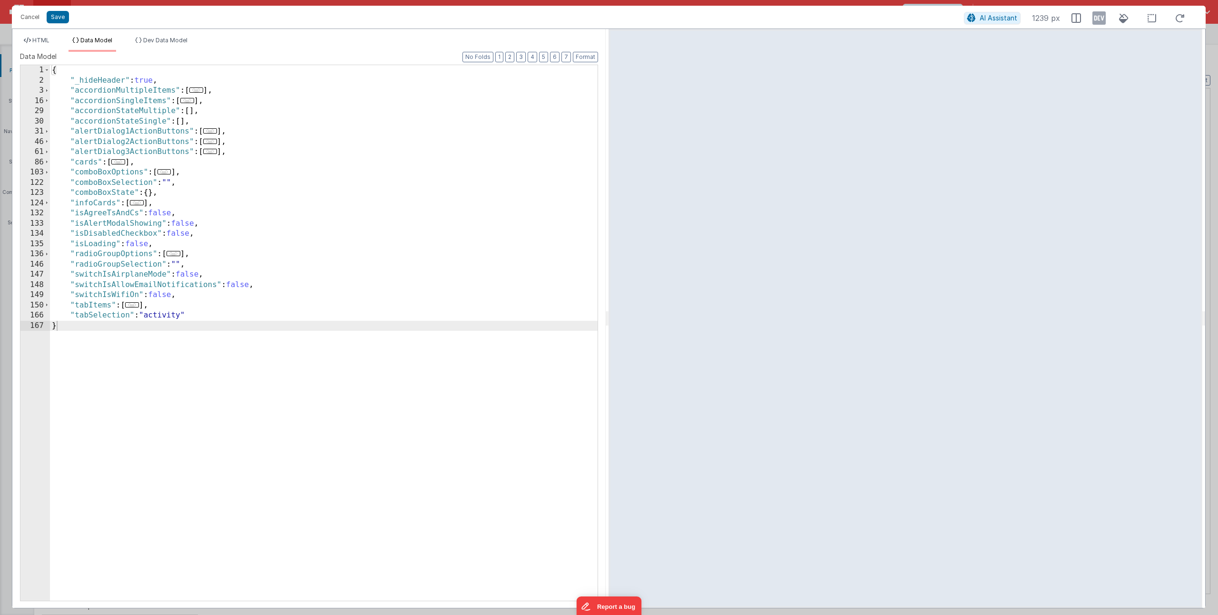
click at [183, 224] on div "{ "_hideHeader" : true , "accordionMultipleItems" : [ ... ] , "accordionSingleI…" at bounding box center [323, 343] width 547 height 556
click at [185, 227] on div "{ "_hideHeader" : true , "accordionMultipleItems" : [ ... ] , "accordionSingleI…" at bounding box center [323, 343] width 547 height 556
click at [43, 39] on span "HTML" at bounding box center [40, 40] width 17 height 7
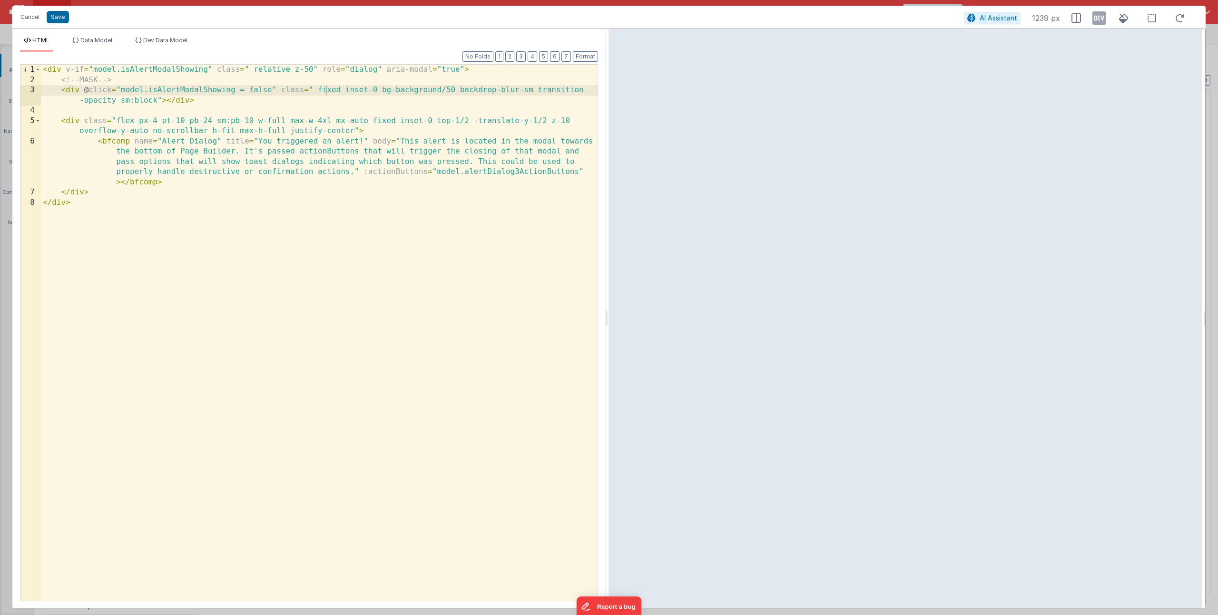
click at [108, 138] on div "< div v-if = "model.isAlertModalShowing" class = " relative z-50" role = "dialo…" at bounding box center [319, 343] width 556 height 557
click at [94, 69] on div "< div v-if = "model.isAlertModalShowing" class = " relative z-50" role = "dialo…" at bounding box center [319, 343] width 556 height 557
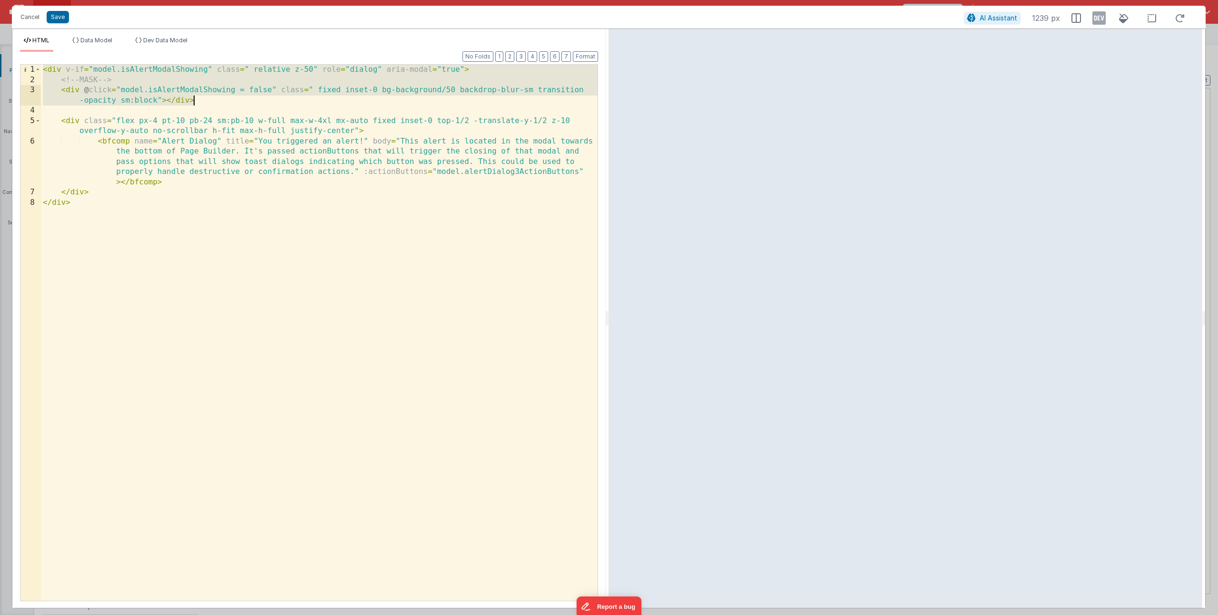
drag, startPoint x: 44, startPoint y: 71, endPoint x: 201, endPoint y: 103, distance: 160.2
click at [201, 103] on div "< div v-if = "model.isAlertModalShowing" class = " relative z-50" role = "dialo…" at bounding box center [319, 343] width 556 height 557
click at [202, 104] on div "< div v-if = "model.isAlertModalShowing" class = " relative z-50" role = "dialo…" at bounding box center [319, 343] width 556 height 557
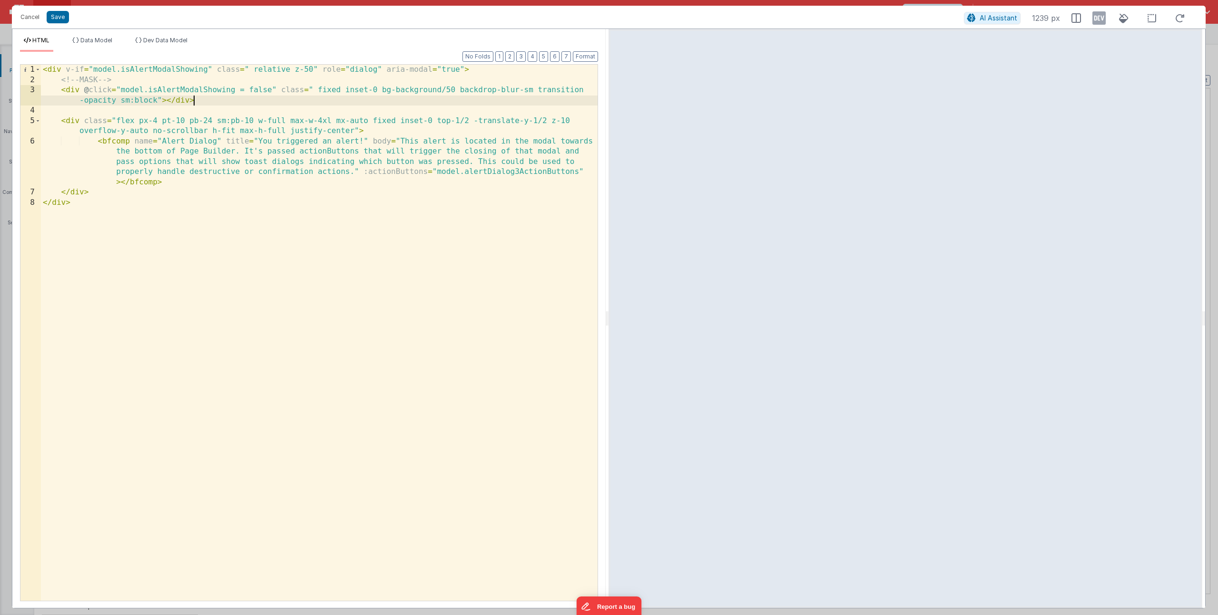
click at [263, 135] on div "< div v-if = "model.isAlertModalShowing" class = " relative z-50" role = "dialo…" at bounding box center [319, 343] width 556 height 557
click at [250, 156] on div "< div v-if = "model.isAlertModalShowing" class = " relative z-50" role = "dialo…" at bounding box center [319, 343] width 556 height 557
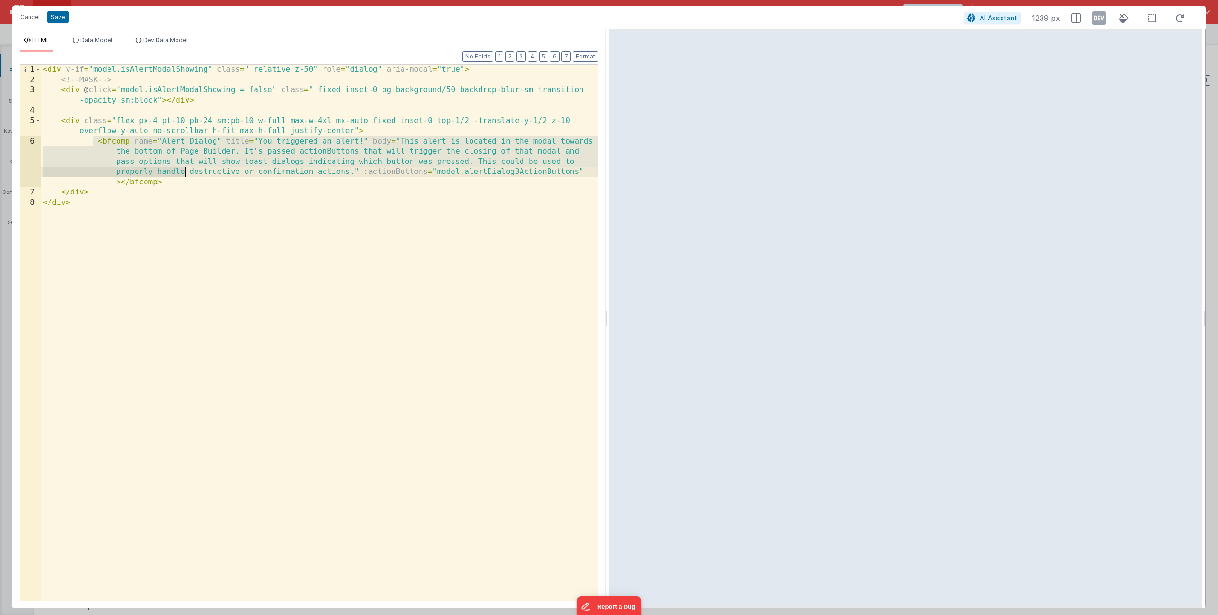
drag, startPoint x: 95, startPoint y: 142, endPoint x: 184, endPoint y: 180, distance: 96.5
click at [184, 180] on div "< div v-if = "model.isAlertModalShowing" class = " relative z-50" role = "dialo…" at bounding box center [319, 343] width 556 height 557
click at [192, 147] on div "< div v-if = "model.isAlertModalShowing" class = " relative z-50" role = "dialo…" at bounding box center [319, 343] width 556 height 557
drag, startPoint x: 257, startPoint y: 140, endPoint x: 320, endPoint y: 148, distance: 63.2
click at [320, 148] on div "< div v-if = "model.isAlertModalShowing" class = " relative z-50" role = "dialo…" at bounding box center [319, 343] width 556 height 557
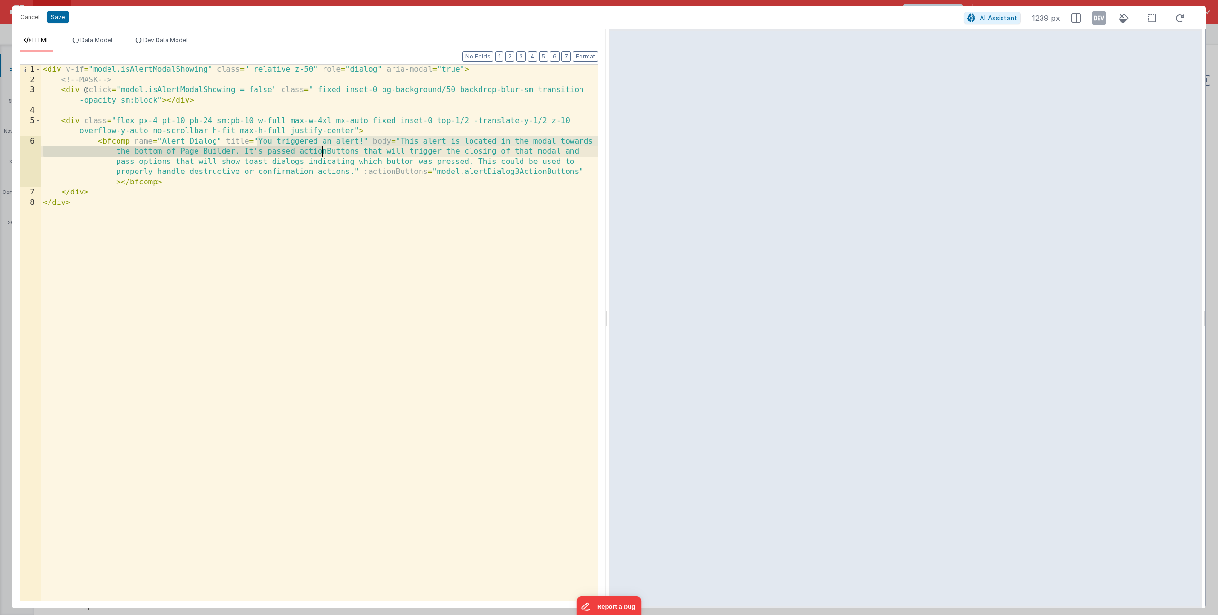
click at [407, 143] on div "< div v-if = "model.isAlertModalShowing" class = " relative z-50" role = "dialo…" at bounding box center [319, 343] width 556 height 557
drag, startPoint x: 401, startPoint y: 144, endPoint x: 409, endPoint y: 152, distance: 11.5
click at [409, 152] on div "< div v-if = "model.isAlertModalShowing" class = " relative z-50" role = "dialo…" at bounding box center [319, 343] width 556 height 557
click at [426, 160] on div "< div v-if = "model.isAlertModalShowing" class = " relative z-50" role = "dialo…" at bounding box center [319, 343] width 556 height 557
click at [258, 172] on div "< div v-if = "model.isAlertModalShowing" class = " relative z-50" role = "dialo…" at bounding box center [319, 343] width 556 height 557
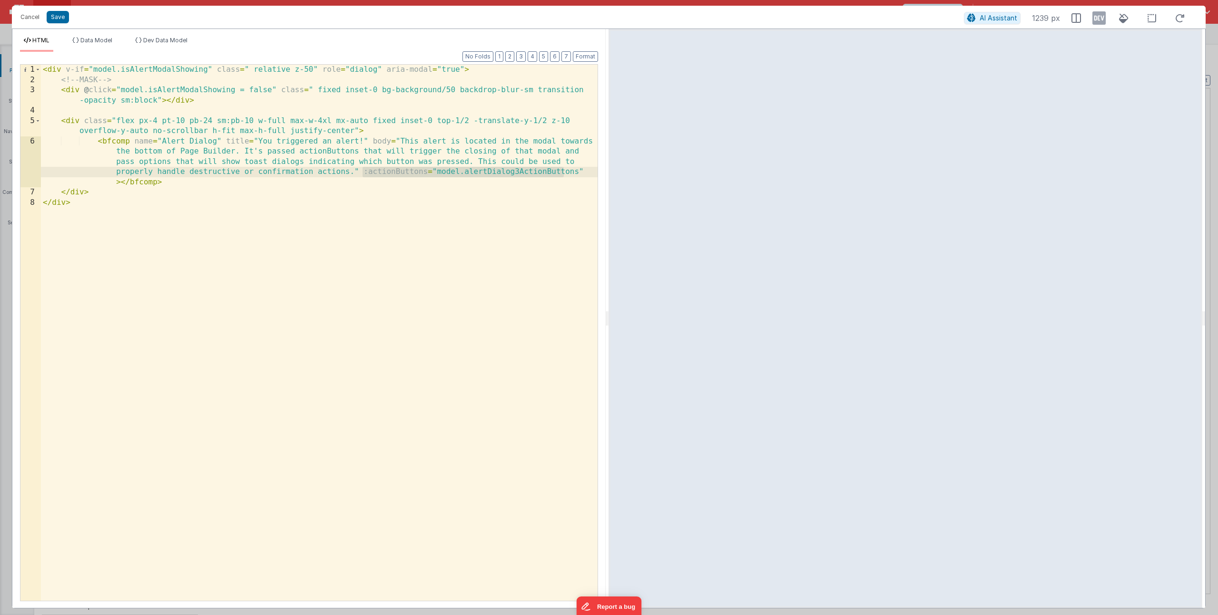
drag, startPoint x: 361, startPoint y: 172, endPoint x: 564, endPoint y: 168, distance: 202.6
click at [564, 168] on div "< div v-if = "model.isAlertModalShowing" class = " relative z-50" role = "dialo…" at bounding box center [319, 343] width 556 height 557
click at [506, 165] on div "< div v-if = "model.isAlertModalShowing" class = " relative z-50" role = "dialo…" at bounding box center [319, 343] width 556 height 557
click at [503, 176] on div "< div v-if = "model.isAlertModalShowing" class = " relative z-50" role = "dialo…" at bounding box center [319, 343] width 556 height 557
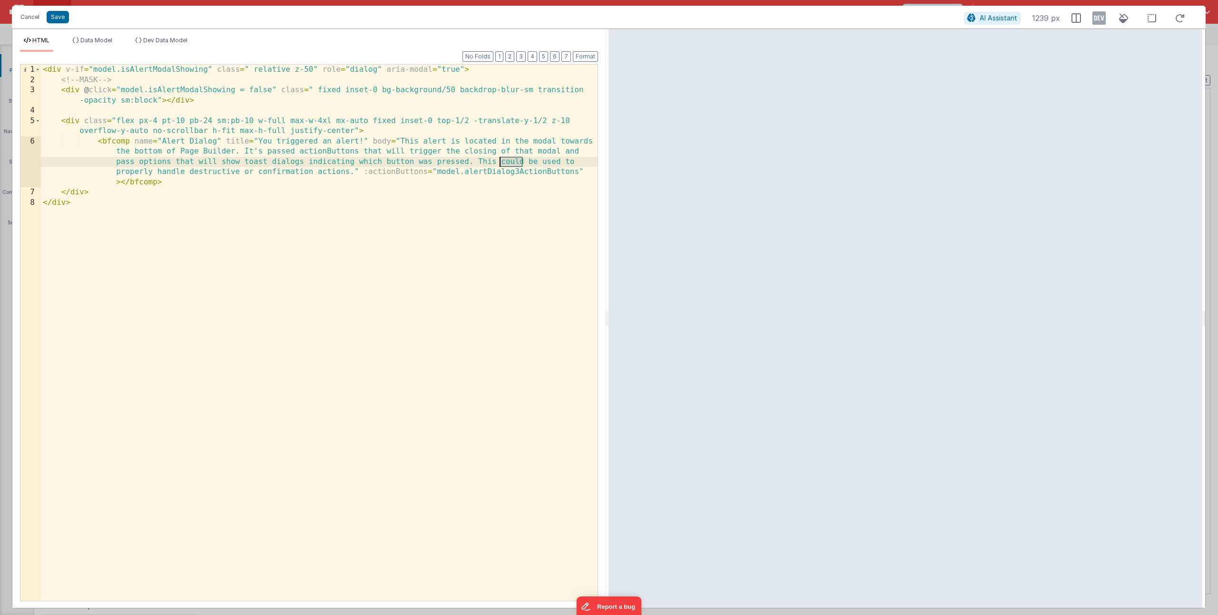
click at [503, 176] on div "< div v-if = "model.isAlertModalShowing" class = " relative z-50" role = "dialo…" at bounding box center [319, 343] width 556 height 557
click at [497, 172] on div "< div v-if = "model.isAlertModalShowing" class = " relative z-50" role = "dialo…" at bounding box center [319, 343] width 556 height 557
click at [94, 38] on span "Data Model" at bounding box center [96, 40] width 32 height 7
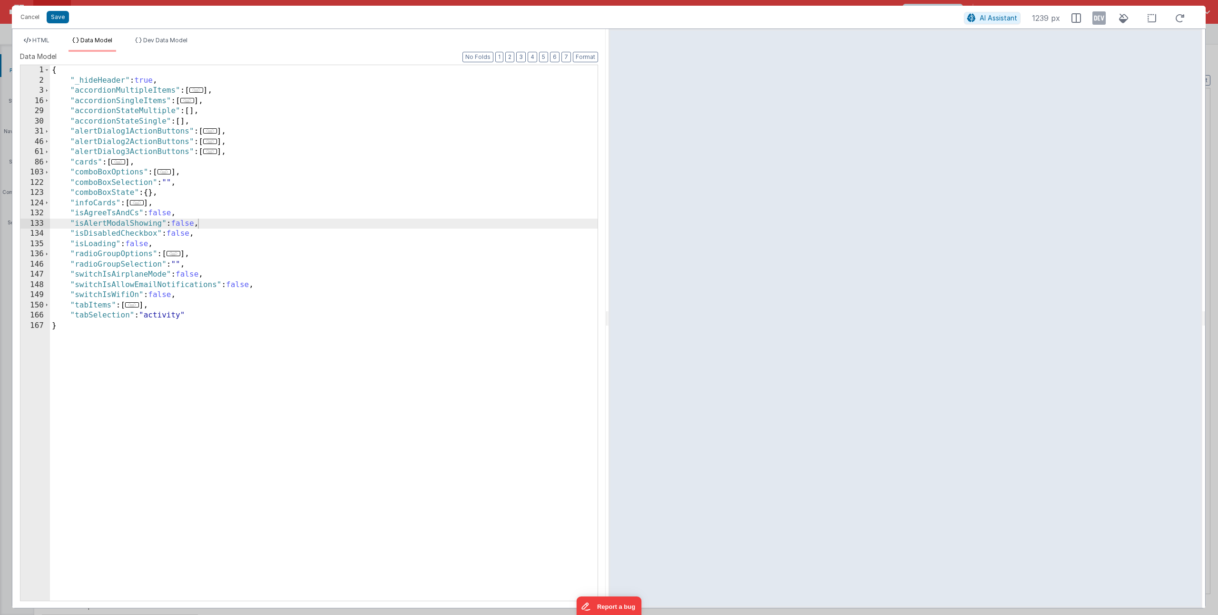
click at [213, 150] on span "..." at bounding box center [210, 151] width 14 height 5
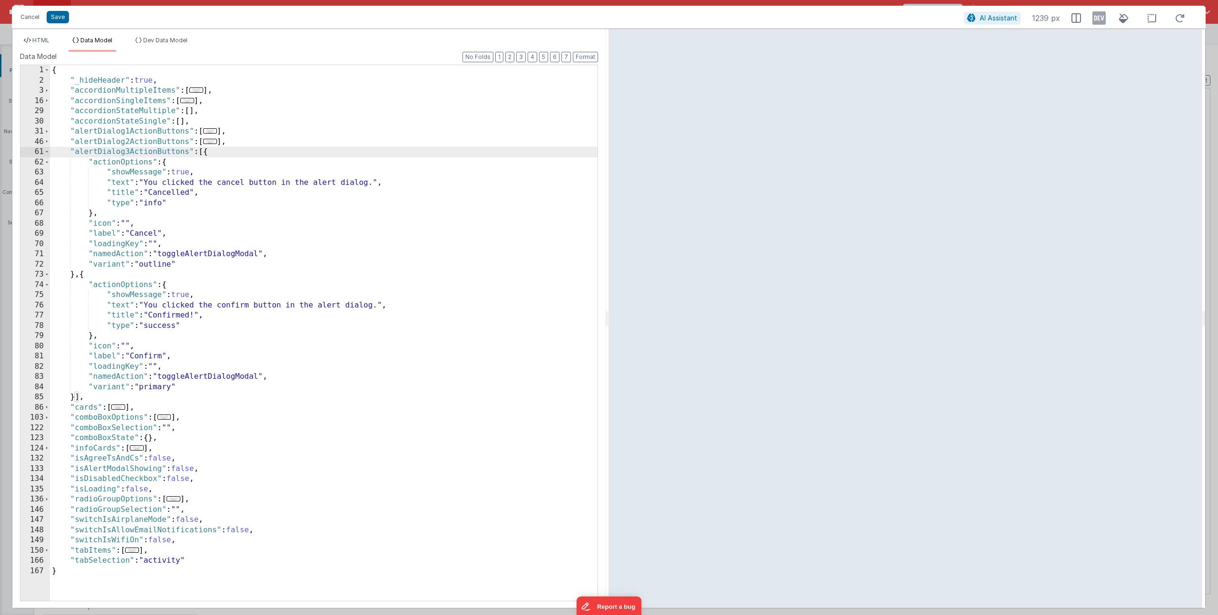
click at [244, 199] on div "{ "_hideHeader" : true , "accordionMultipleItems" : [ ... ] , "accordionSingleI…" at bounding box center [323, 343] width 547 height 556
click at [126, 167] on div "{ "_hideHeader" : true , "accordionMultipleItems" : [ ... ] , "accordionSingleI…" at bounding box center [323, 343] width 547 height 556
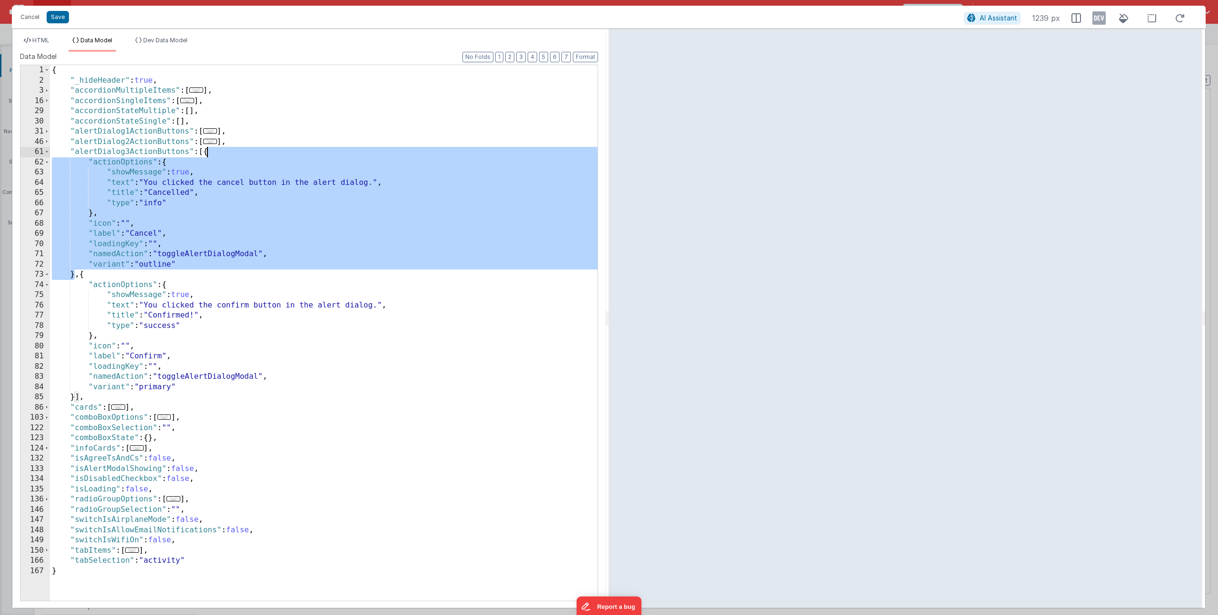
drag, startPoint x: 74, startPoint y: 273, endPoint x: 206, endPoint y: 153, distance: 179.1
click at [206, 153] on div "{ "_hideHeader" : true , "accordionMultipleItems" : [ ... ] , "accordionSingleI…" at bounding box center [323, 343] width 547 height 556
click at [143, 169] on div "{ "_hideHeader" : true , "accordionMultipleItems" : [ ... ] , "accordionSingleI…" at bounding box center [323, 343] width 547 height 556
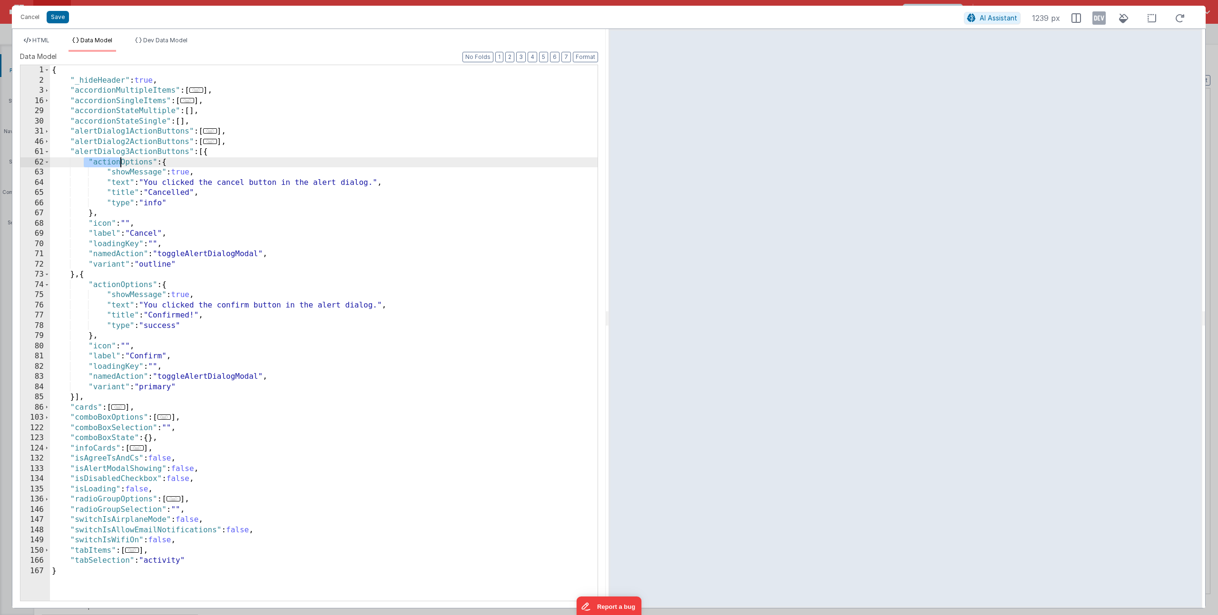
drag, startPoint x: 86, startPoint y: 160, endPoint x: 122, endPoint y: 167, distance: 36.3
click at [121, 167] on div "{ "_hideHeader" : true , "accordionMultipleItems" : [ ... ] , "accordionSingleI…" at bounding box center [323, 343] width 547 height 556
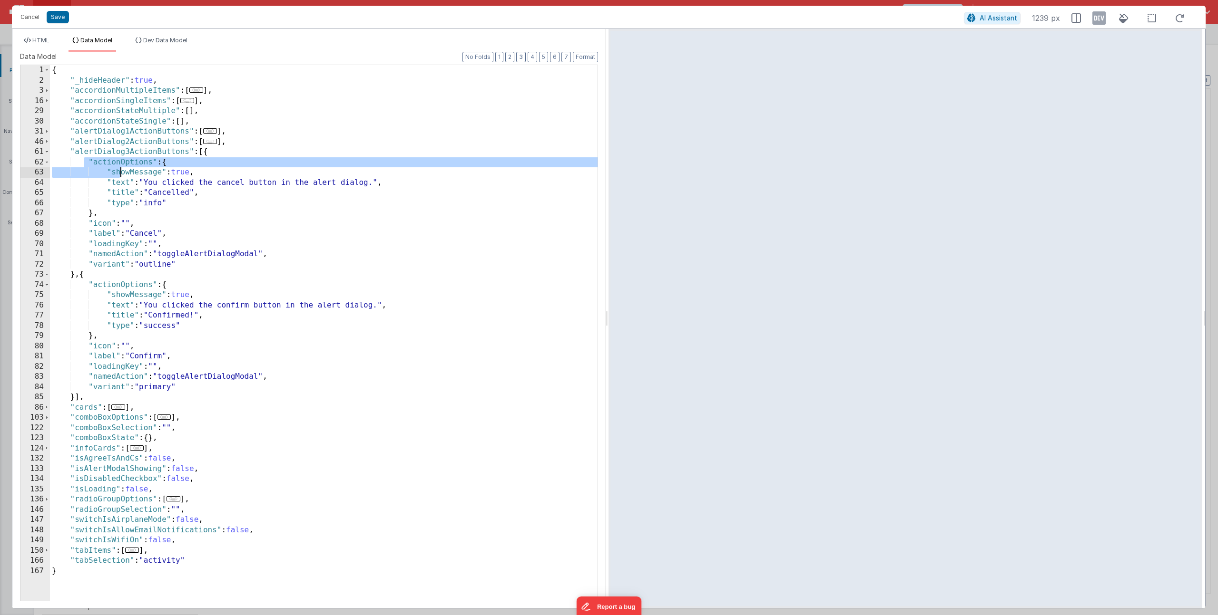
click at [149, 166] on div "{ "_hideHeader" : true , "accordionMultipleItems" : [ ... ] , "accordionSingleI…" at bounding box center [323, 343] width 547 height 556
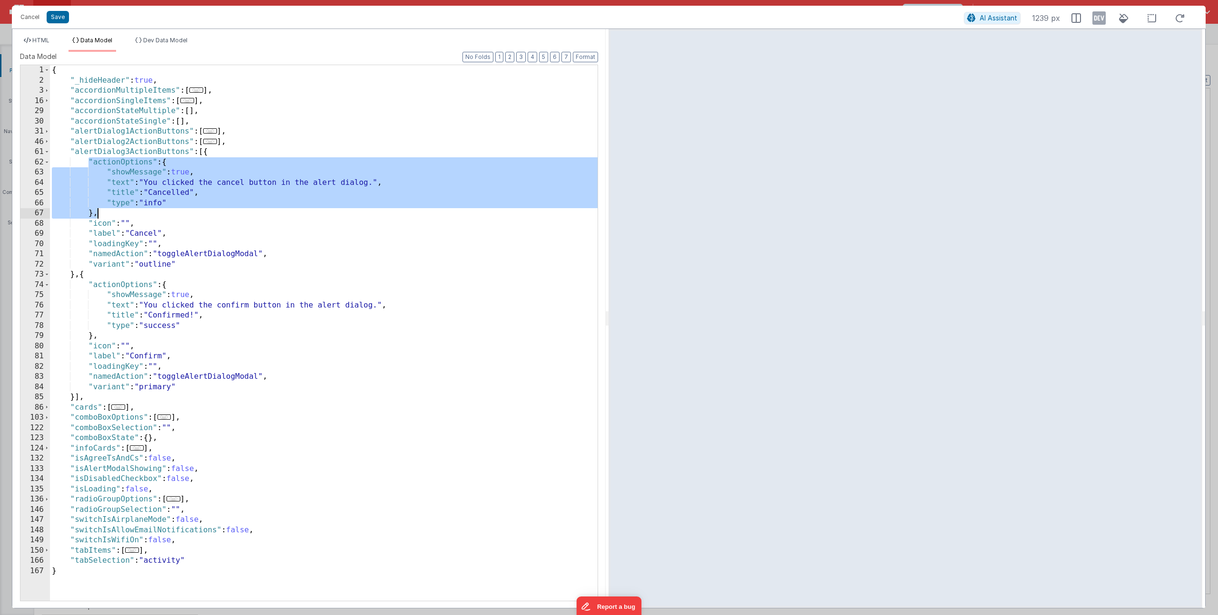
drag, startPoint x: 89, startPoint y: 159, endPoint x: 106, endPoint y: 204, distance: 47.1
click at [97, 209] on div "{ "_hideHeader" : true , "accordionMultipleItems" : [ ... ] , "accordionSingleI…" at bounding box center [323, 343] width 547 height 556
click at [126, 171] on div "{ "_hideHeader" : true , "accordionMultipleItems" : [ ... ] , "accordionSingleI…" at bounding box center [323, 343] width 547 height 556
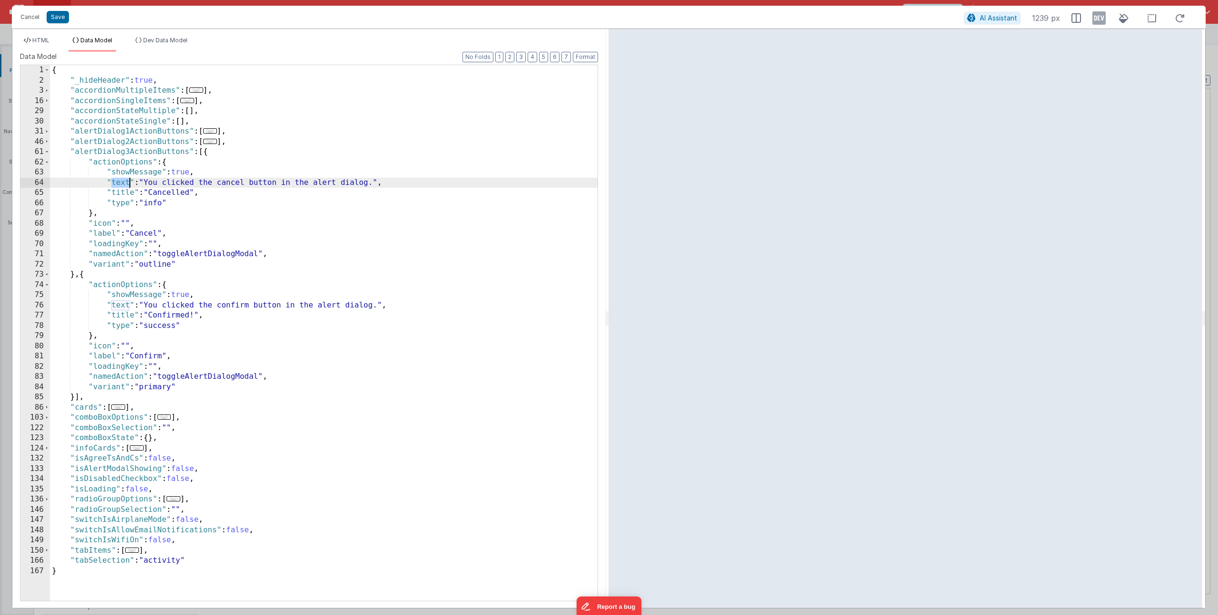
drag, startPoint x: 110, startPoint y: 182, endPoint x: 128, endPoint y: 183, distance: 17.6
click at [128, 183] on div "{ "_hideHeader" : true , "accordionMultipleItems" : [ ... ] , "accordionSingleI…" at bounding box center [323, 343] width 547 height 556
drag, startPoint x: 153, startPoint y: 182, endPoint x: 378, endPoint y: 185, distance: 225.0
click at [378, 185] on div "{ "_hideHeader" : true , "accordionMultipleItems" : [ ... ] , "accordionSingleI…" at bounding box center [323, 343] width 547 height 556
click at [163, 194] on div "{ "_hideHeader" : true , "accordionMultipleItems" : [ ... ] , "accordionSingleI…" at bounding box center [323, 343] width 547 height 556
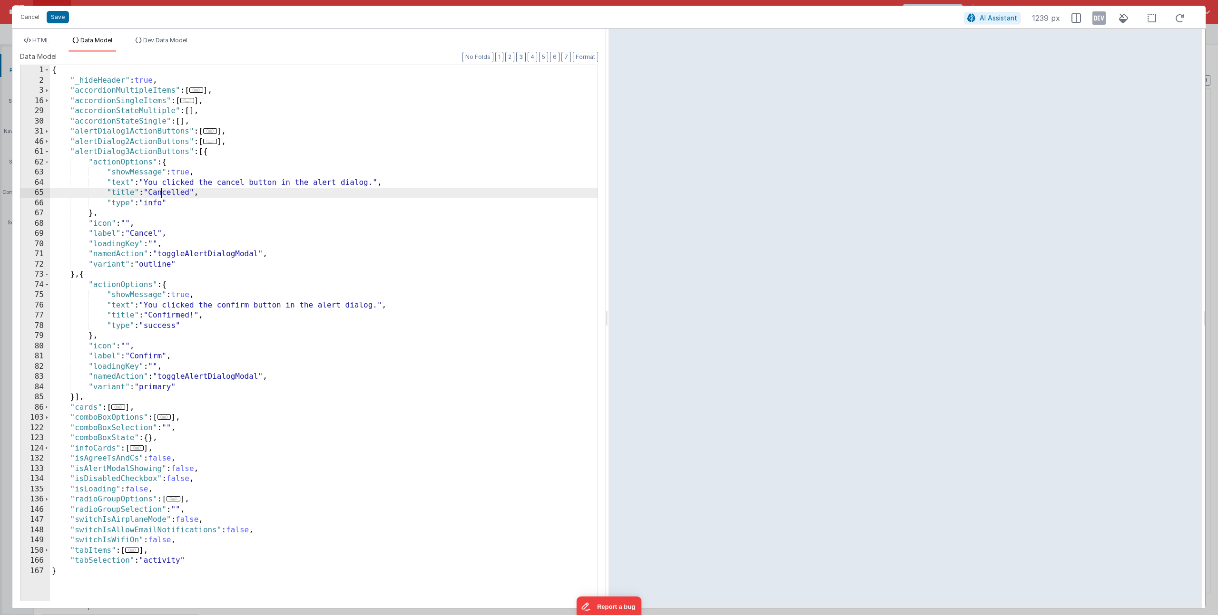
click at [163, 194] on div "{ "_hideHeader" : true , "accordionMultipleItems" : [ ... ] , "accordionSingleI…" at bounding box center [323, 343] width 547 height 556
click at [161, 204] on div "{ "_hideHeader" : true , "accordionMultipleItems" : [ ... ] , "accordionSingleI…" at bounding box center [323, 343] width 547 height 556
click at [148, 205] on div "{ "_hideHeader" : true , "accordionMultipleItems" : [ ... ] , "accordionSingleI…" at bounding box center [323, 343] width 547 height 556
drag, startPoint x: 167, startPoint y: 204, endPoint x: 105, endPoint y: 202, distance: 62.3
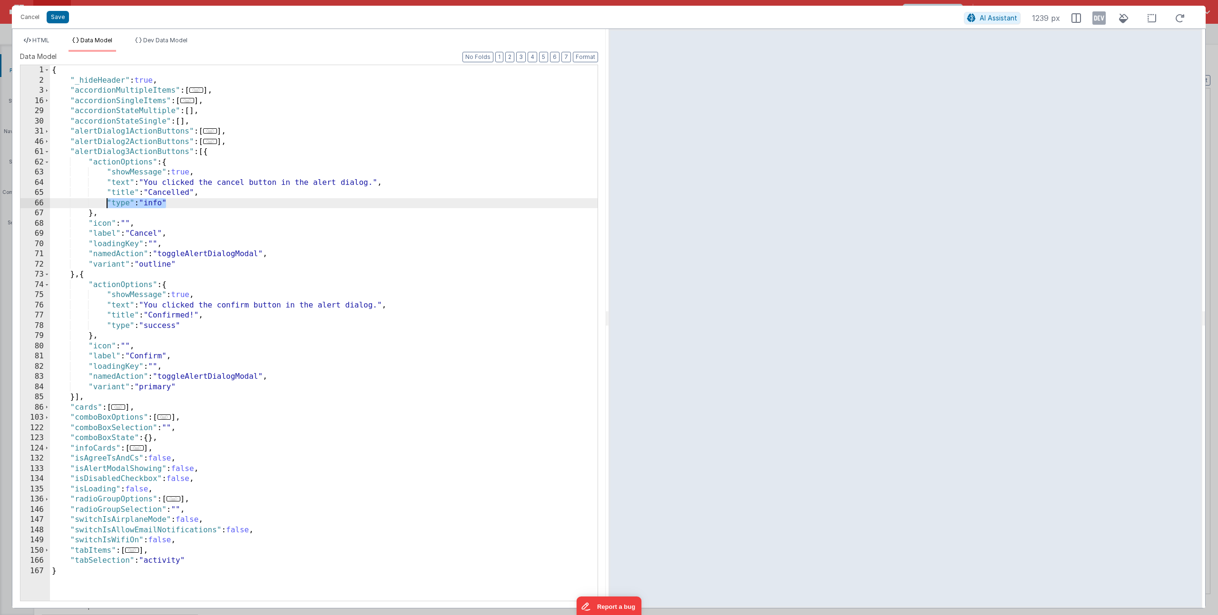
click at [105, 202] on div "{ "_hideHeader" : true , "accordionMultipleItems" : [ ... ] , "accordionSingleI…" at bounding box center [323, 343] width 547 height 556
click at [163, 205] on div "{ "_hideHeader" : true , "accordionMultipleItems" : [ ... ] , "accordionSingleI…" at bounding box center [323, 343] width 547 height 556
click at [117, 225] on div "{ "_hideHeader" : true , "accordionMultipleItems" : [ ... ] , "accordionSingleI…" at bounding box center [323, 343] width 547 height 556
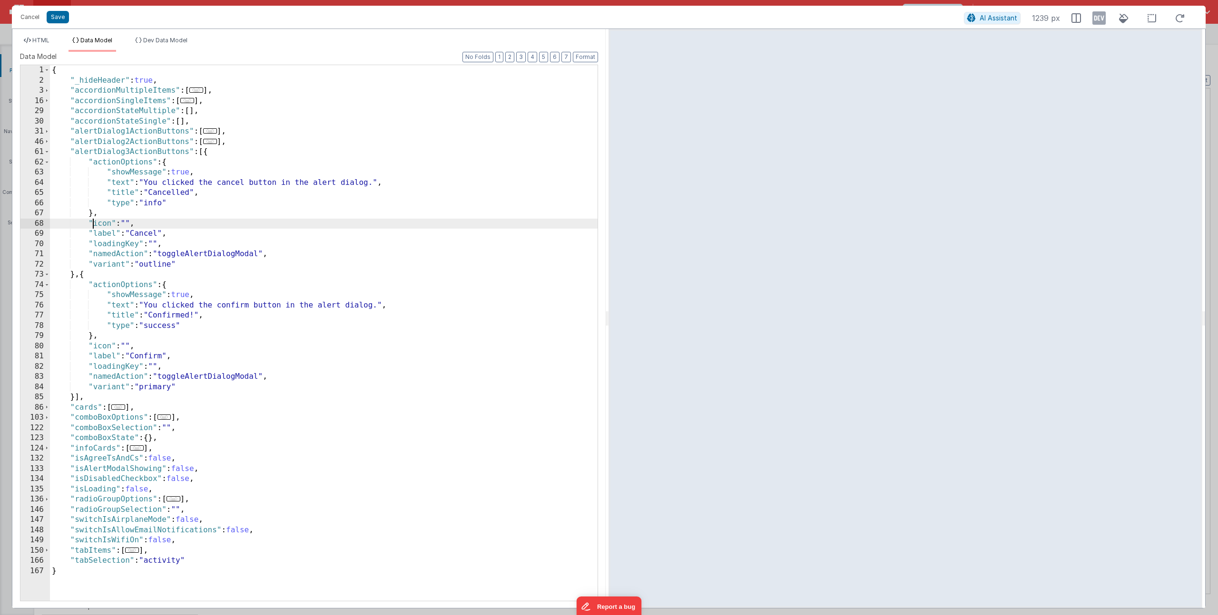
drag, startPoint x: 92, startPoint y: 223, endPoint x: 151, endPoint y: 226, distance: 58.6
click at [147, 225] on div "{ "_hideHeader" : true , "accordionMultipleItems" : [ ... ] , "accordionSingleI…" at bounding box center [323, 343] width 547 height 556
drag, startPoint x: 87, startPoint y: 232, endPoint x: 166, endPoint y: 232, distance: 78.5
click at [166, 232] on div "{ "_hideHeader" : true , "accordionMultipleItems" : [ ... ] , "accordionSingleI…" at bounding box center [323, 343] width 547 height 556
click at [117, 242] on div "{ "_hideHeader" : true , "accordionMultipleItems" : [ ... ] , "accordionSingleI…" at bounding box center [323, 343] width 547 height 556
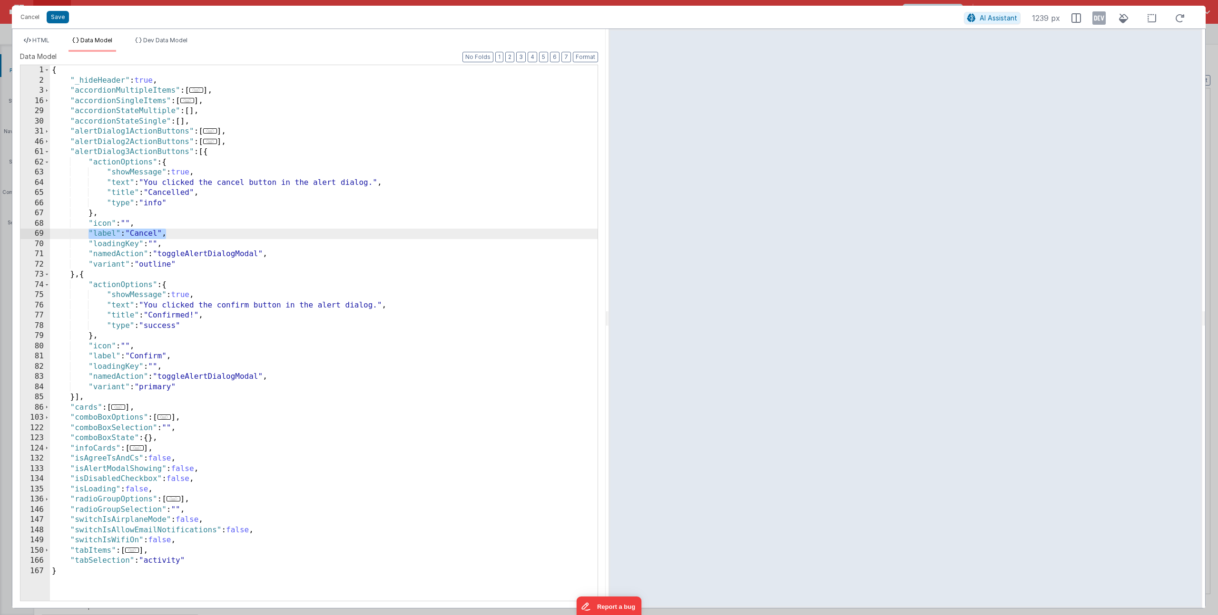
click at [117, 241] on div "{ "_hideHeader" : true , "accordionMultipleItems" : [ ... ] , "accordionSingleI…" at bounding box center [323, 343] width 547 height 556
click at [159, 250] on div "{ "_hideHeader" : true , "accordionMultipleItems" : [ ... ] , "accordionSingleI…" at bounding box center [323, 343] width 547 height 556
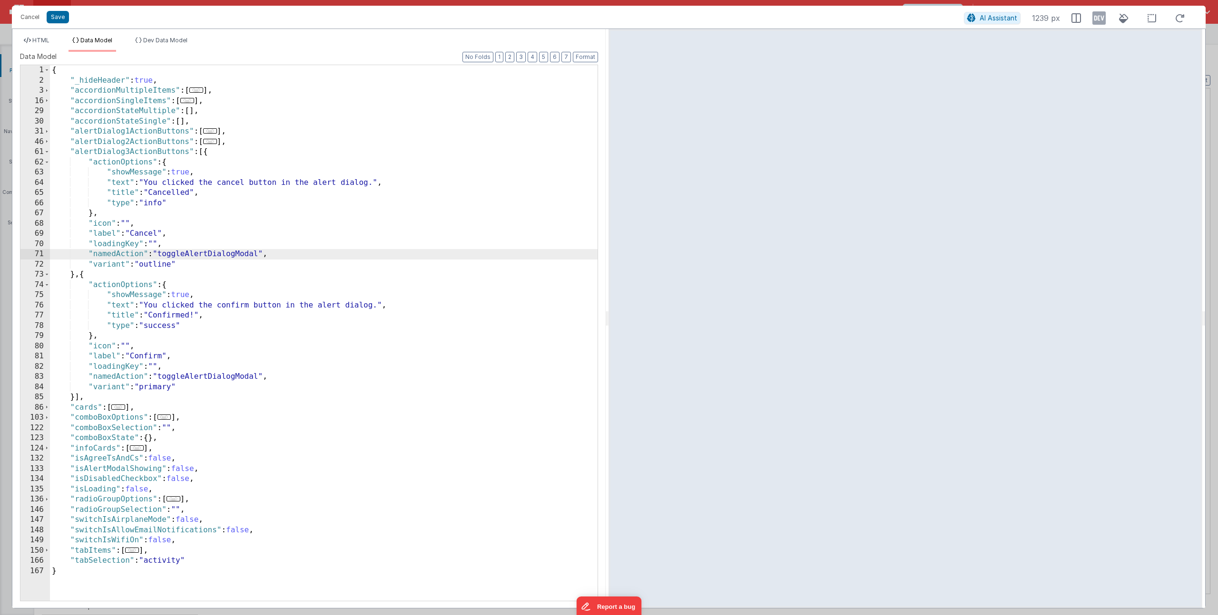
click at [148, 263] on div "{ "_hideHeader" : true , "accordionMultipleItems" : [ ... ] , "accordionSingleI…" at bounding box center [323, 343] width 547 height 556
click at [183, 259] on div "{ "_hideHeader" : true , "accordionMultipleItems" : [ ... ] , "accordionSingleI…" at bounding box center [323, 343] width 547 height 556
click at [168, 266] on div "{ "_hideHeader" : true , "accordionMultipleItems" : [ ... ] , "accordionSingleI…" at bounding box center [323, 343] width 547 height 556
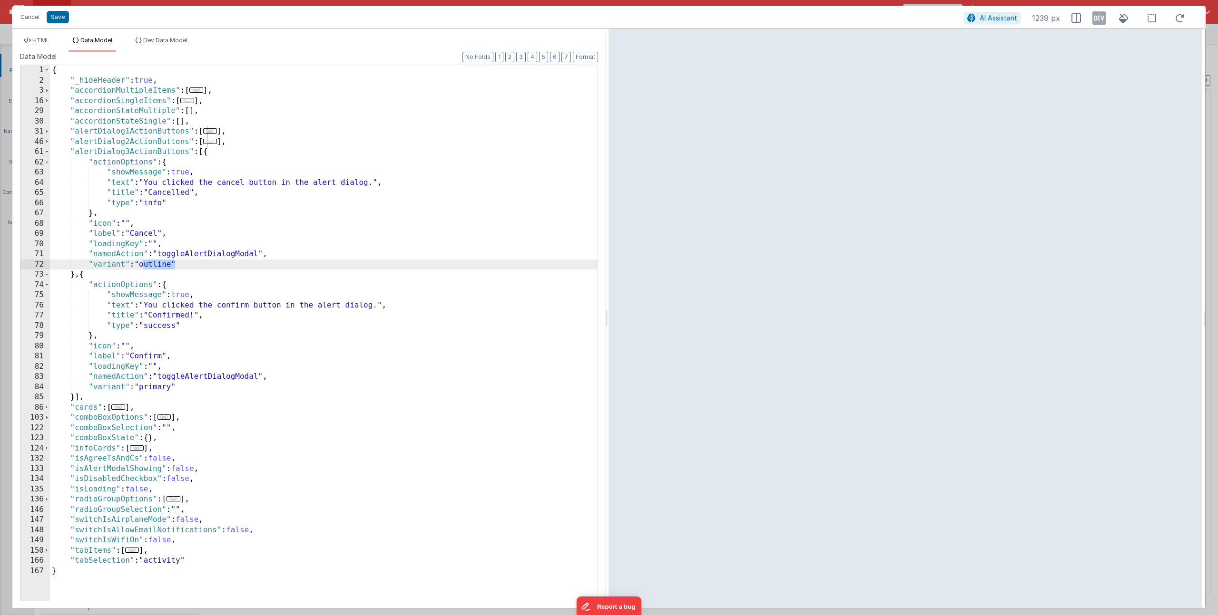
click at [137, 297] on div "{ "_hideHeader" : true , "accordionMultipleItems" : [ ... ] , "accordionSingleI…" at bounding box center [323, 343] width 547 height 556
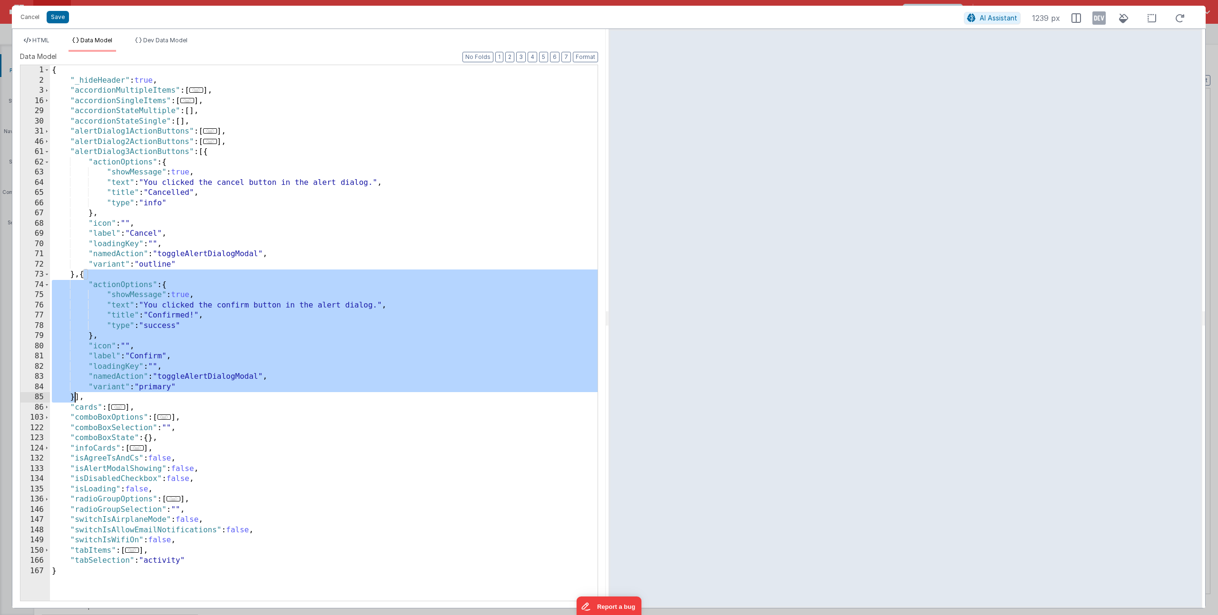
drag, startPoint x: 84, startPoint y: 277, endPoint x: 74, endPoint y: 398, distance: 120.7
click at [74, 398] on div "{ "_hideHeader" : true , "accordionMultipleItems" : [ ... ] , "accordionSingleI…" at bounding box center [323, 343] width 547 height 556
click at [35, 17] on button "Cancel" at bounding box center [30, 16] width 29 height 13
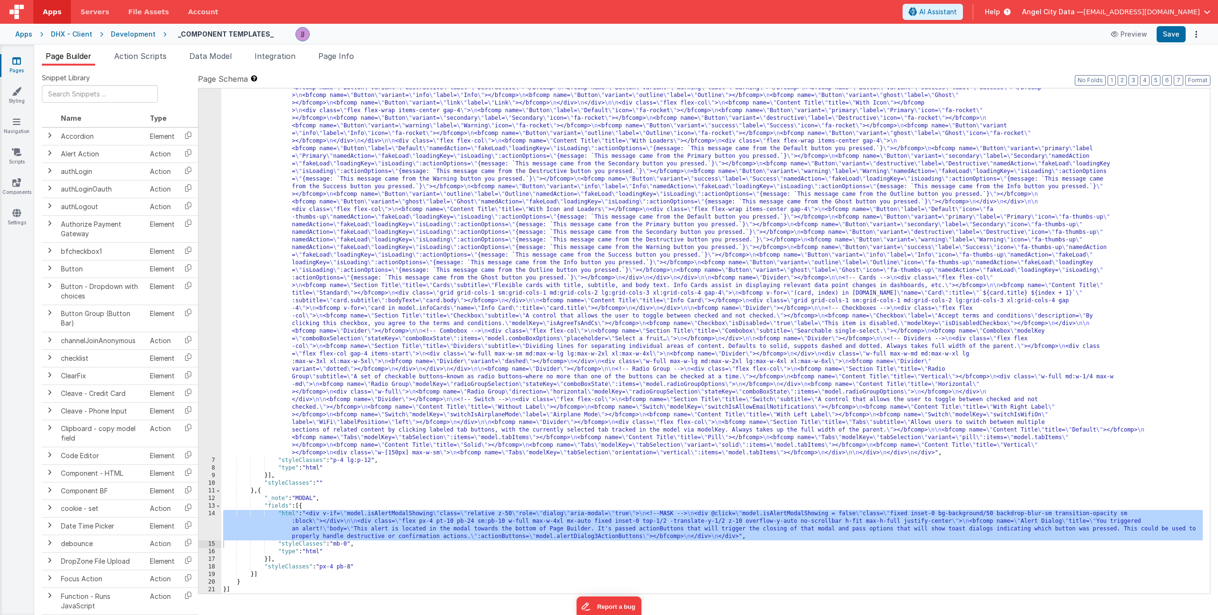
click at [440, 228] on div ""html" : "<div> \n <bfcomp name= \" Page Title \" title= \" Component Examples …" at bounding box center [711, 406] width 981 height 1130
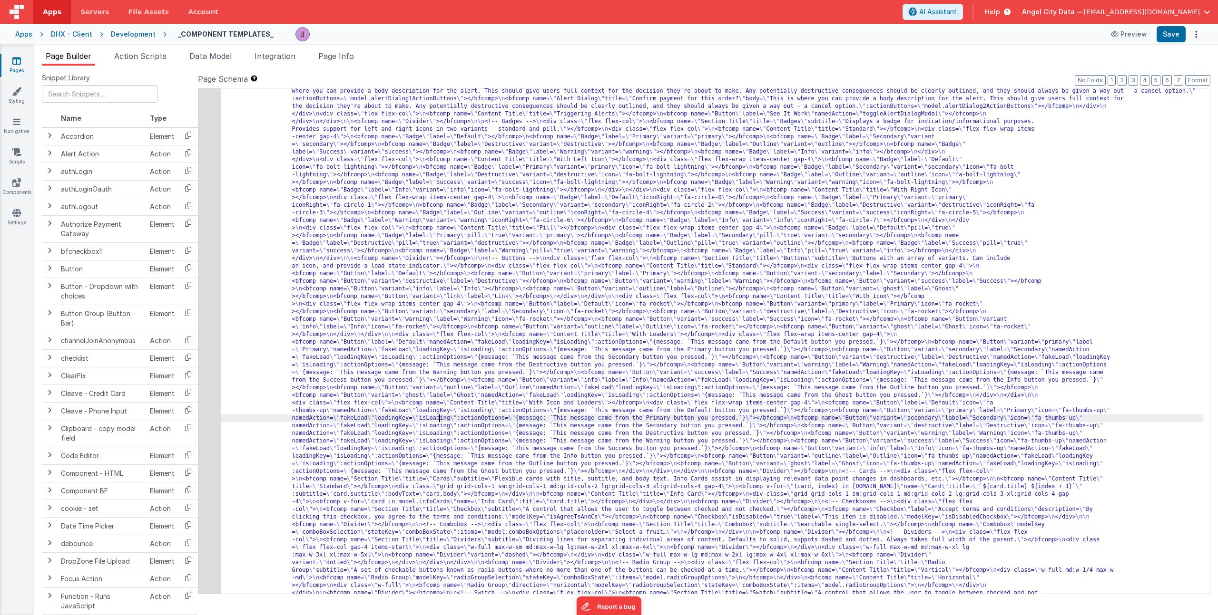
scroll to position [92, 0]
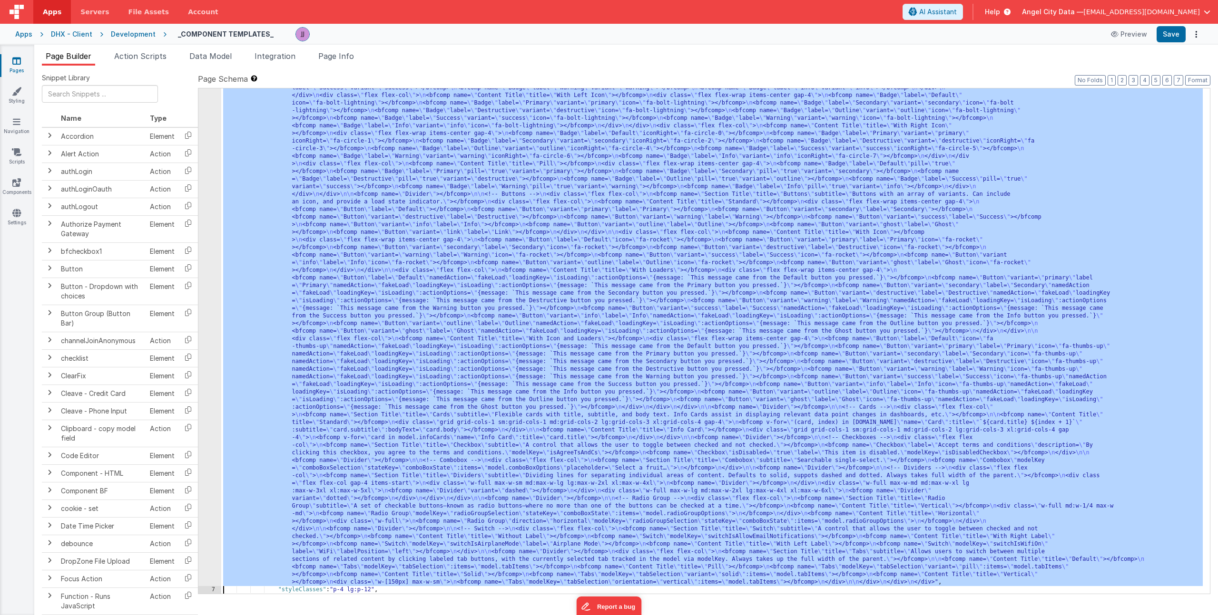
click at [202, 234] on div "6" at bounding box center [209, 278] width 23 height 616
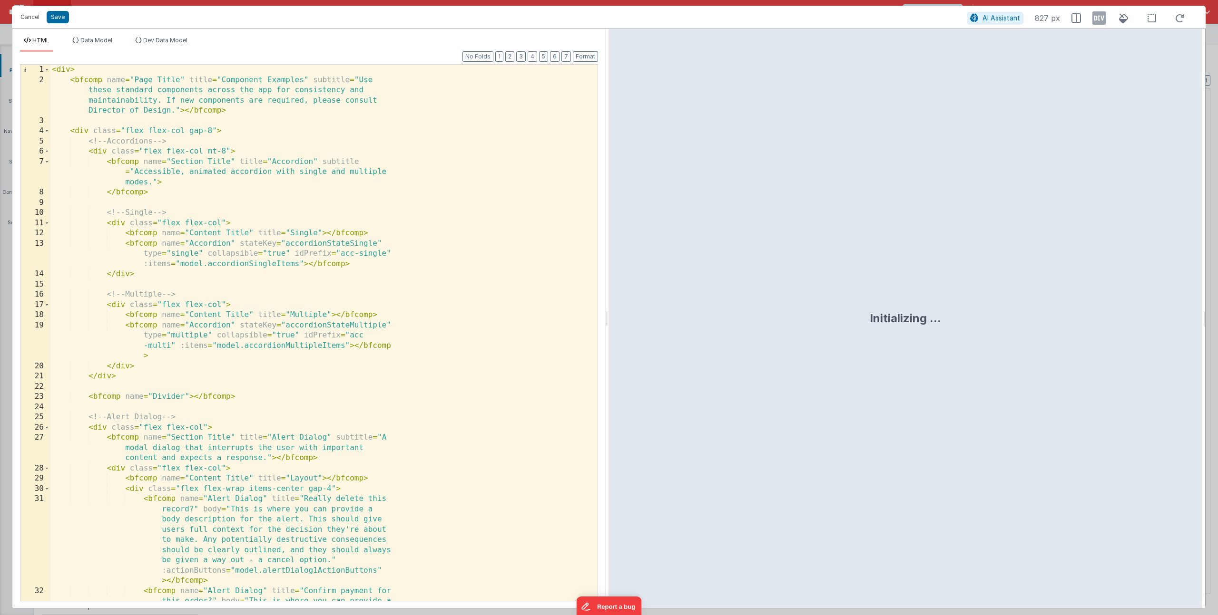
click at [308, 363] on div "< div > < bfcomp name = "Page Title" title = "Component Examples" subtitle = "U…" at bounding box center [320, 384] width 540 height 639
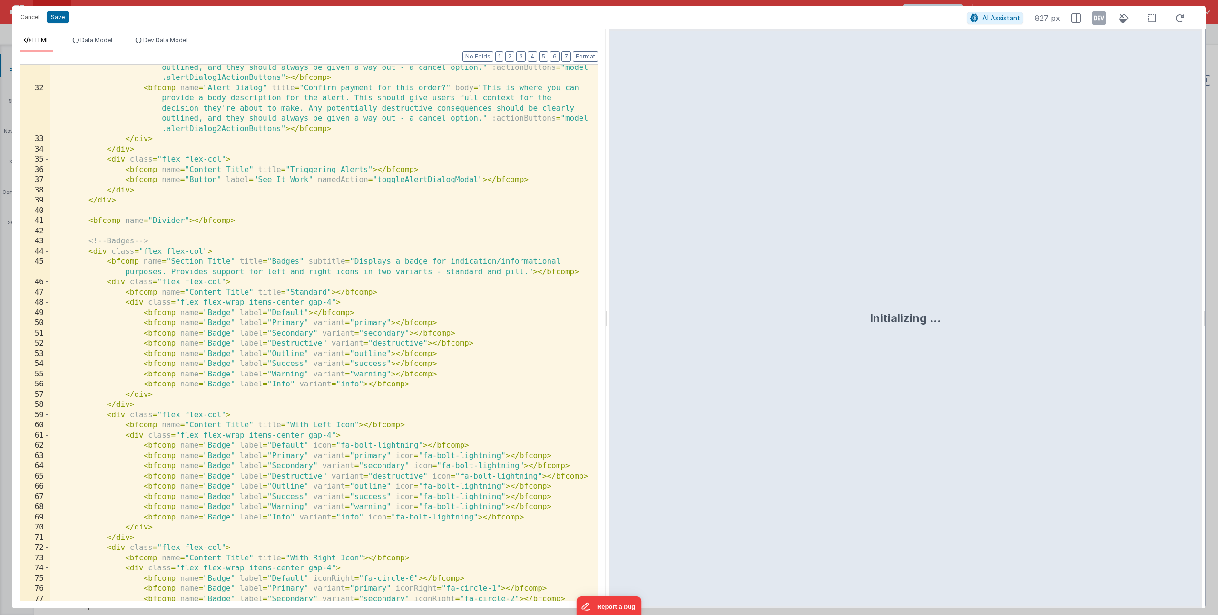
scroll to position [401, 0]
click at [144, 312] on div "< bfcomp name = "Alert Dialog" title = "Really delete this record?" body = "Thi…" at bounding box center [320, 331] width 540 height 598
drag, startPoint x: 143, startPoint y: 324, endPoint x: 470, endPoint y: 326, distance: 327.2
click at [470, 326] on div "< bfcomp name = "Alert Dialog" title = "Really delete this record?" body = "Thi…" at bounding box center [320, 331] width 540 height 598
click at [470, 353] on div "< bfcomp name = "Alert Dialog" title = "Really delete this record?" body = "Thi…" at bounding box center [320, 331] width 540 height 598
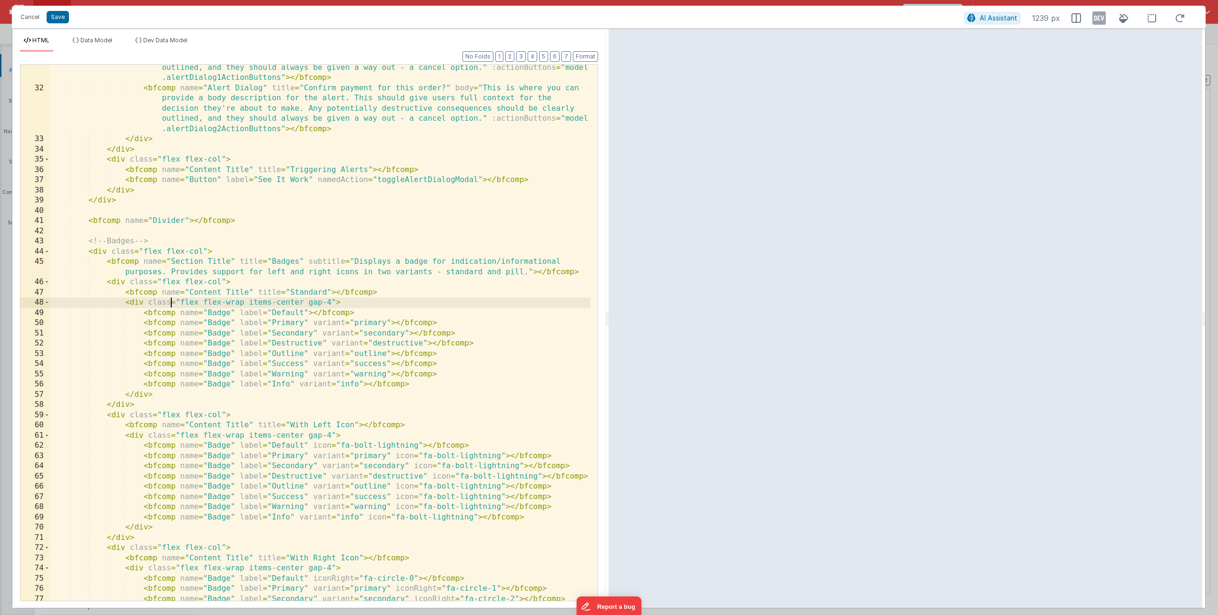
click at [172, 306] on div "< bfcomp name = "Alert Dialog" title = "Really delete this record?" body = "Thi…" at bounding box center [320, 331] width 540 height 598
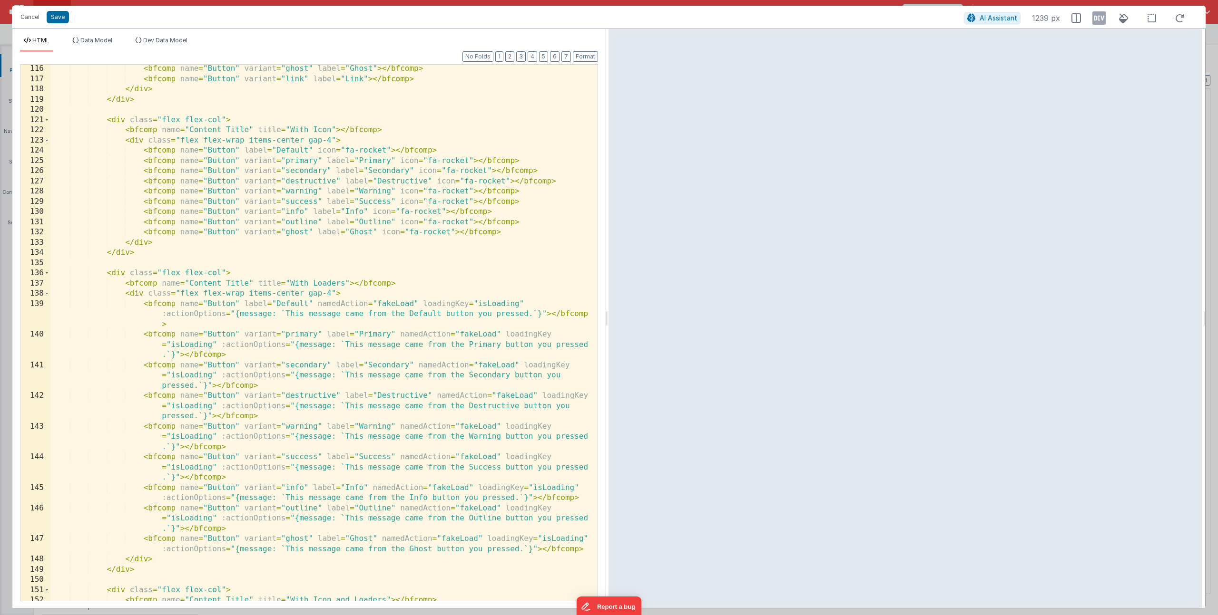
scroll to position [1350, 0]
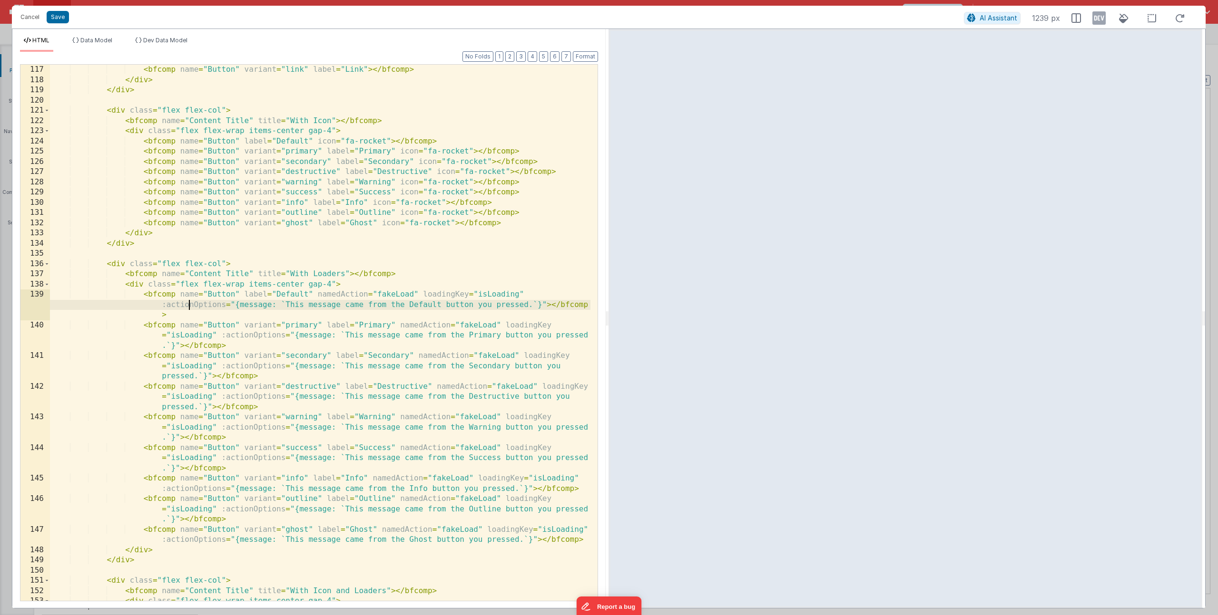
click at [188, 302] on div "< bfcomp name = "Button" variant = "link" label = "Link" > </ bfcomp > </ div >…" at bounding box center [320, 353] width 540 height 577
click at [221, 300] on div "< bfcomp name = "Button" variant = "link" label = "Link" > </ bfcomp > </ div >…" at bounding box center [320, 353] width 540 height 577
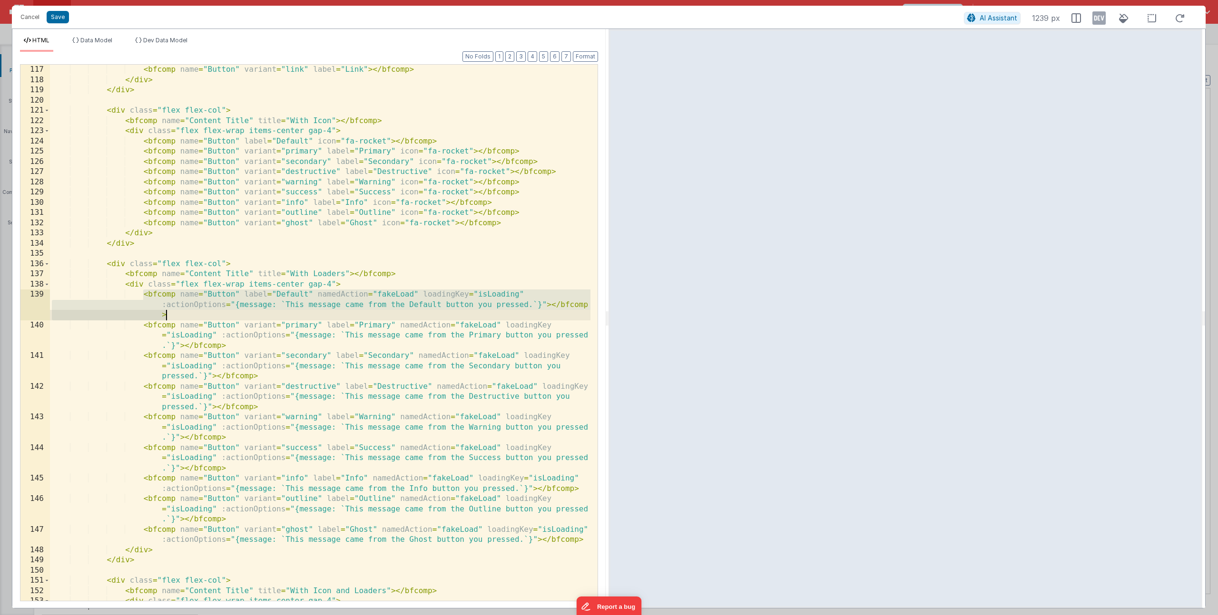
drag, startPoint x: 161, startPoint y: 297, endPoint x: 174, endPoint y: 312, distance: 20.3
click at [174, 312] on div "< bfcomp name = "Button" variant = "link" label = "Link" > </ bfcomp > </ div >…" at bounding box center [320, 353] width 540 height 577
click at [351, 299] on div "< bfcomp name = "Button" variant = "link" label = "Link" > </ bfcomp > </ div >…" at bounding box center [320, 353] width 540 height 577
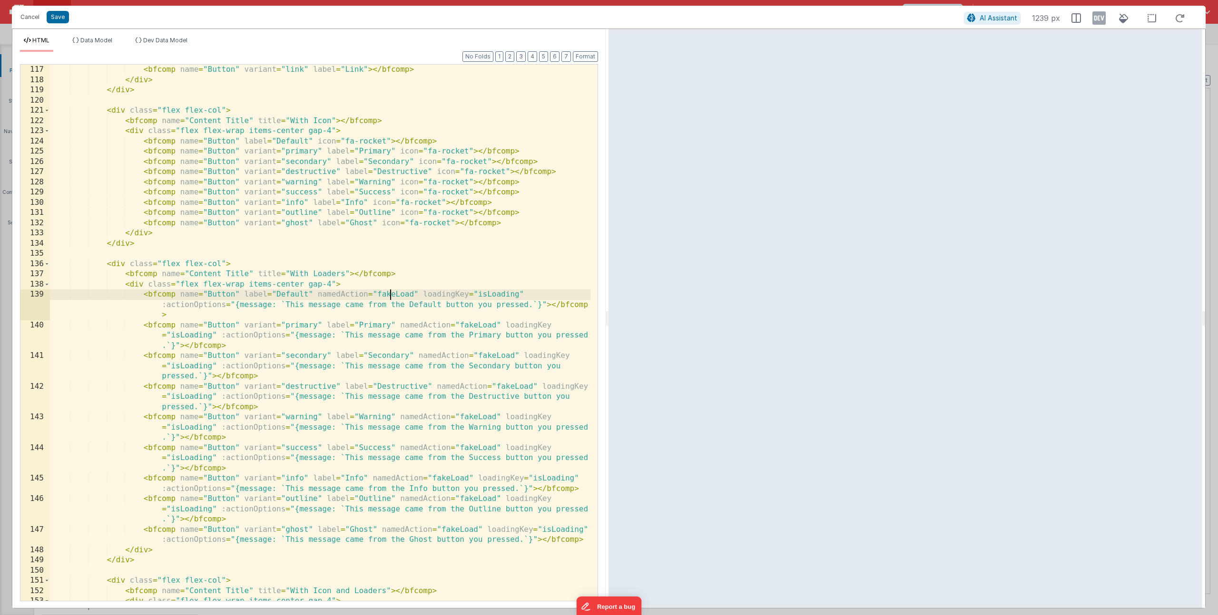
click at [392, 292] on div "< bfcomp name = "Button" variant = "link" label = "Link" > </ bfcomp > </ div >…" at bounding box center [320, 353] width 540 height 577
click at [503, 298] on div "< bfcomp name = "Button" variant = "link" label = "Link" > </ bfcomp > </ div >…" at bounding box center [320, 353] width 540 height 577
click at [454, 296] on div "< bfcomp name = "Button" variant = "link" label = "Link" > </ bfcomp > </ div >…" at bounding box center [320, 353] width 540 height 577
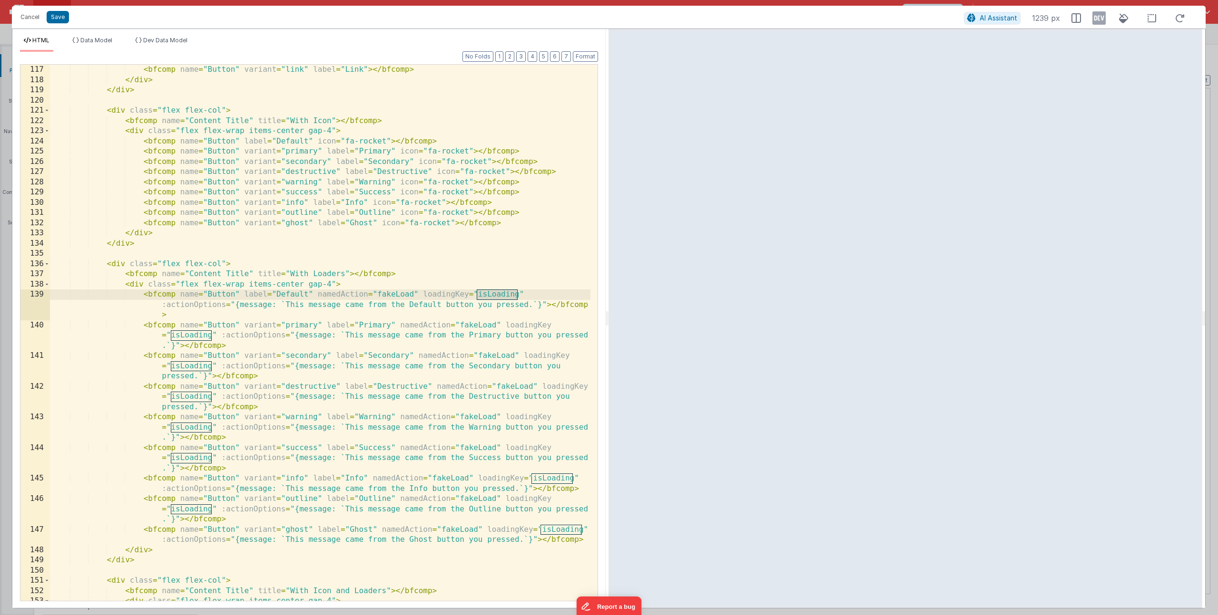
click at [454, 296] on div "< bfcomp name = "Button" variant = "link" label = "Link" > </ bfcomp > </ div >…" at bounding box center [320, 353] width 540 height 577
click at [491, 295] on div "< bfcomp name = "Button" variant = "link" label = "Link" > </ bfcomp > </ div >…" at bounding box center [320, 353] width 540 height 577
click at [112, 39] on span "Data Model" at bounding box center [96, 40] width 32 height 7
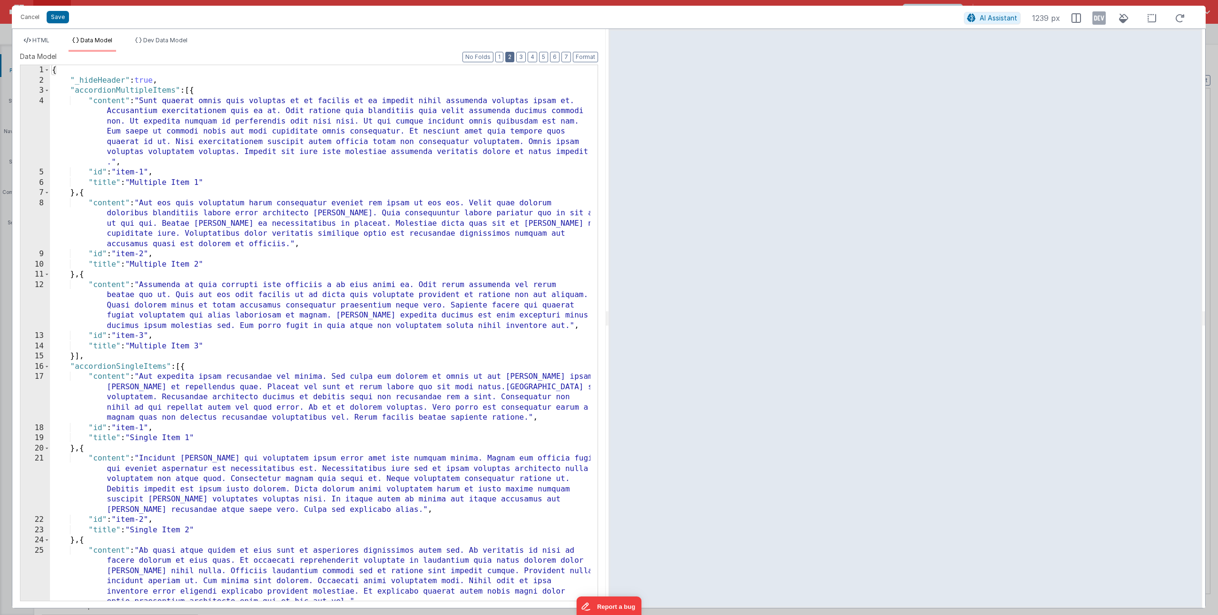
click at [512, 58] on button "2" at bounding box center [509, 57] width 9 height 10
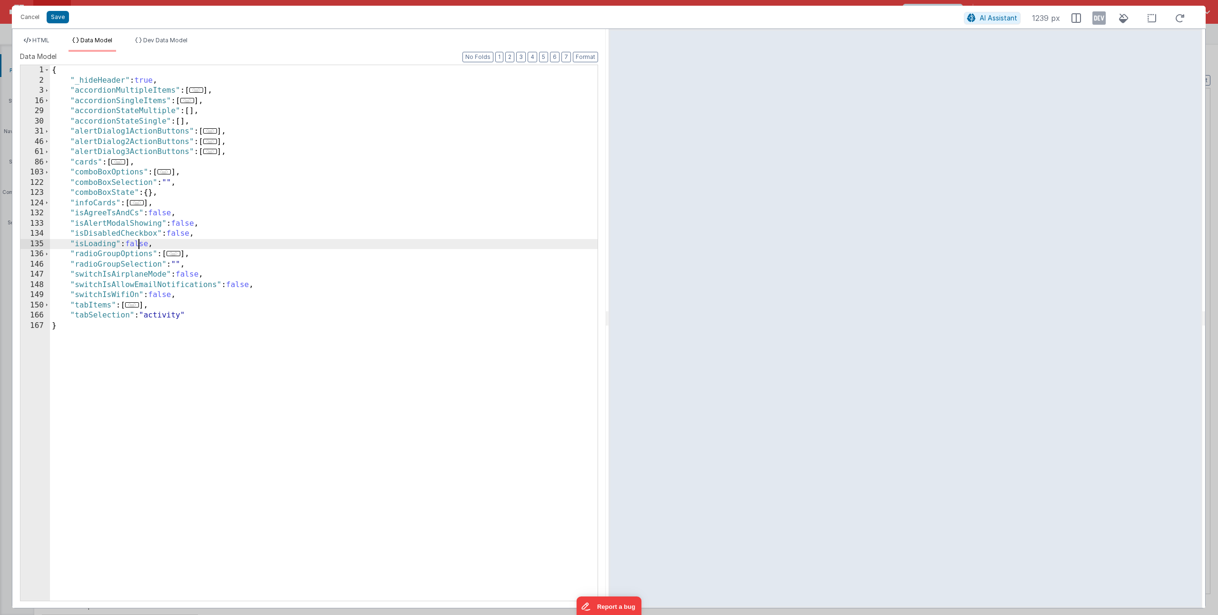
click at [137, 245] on div "{ "_hideHeader" : true , "accordionMultipleItems" : [ ... ] , "accordionSingleI…" at bounding box center [323, 343] width 547 height 556
drag, startPoint x: 159, startPoint y: 244, endPoint x: 70, endPoint y: 244, distance: 89.4
click at [70, 244] on div "{ "_hideHeader" : true , "accordionMultipleItems" : [ ... ] , "accordionSingleI…" at bounding box center [323, 343] width 547 height 556
click at [61, 19] on button "Save" at bounding box center [58, 17] width 22 height 12
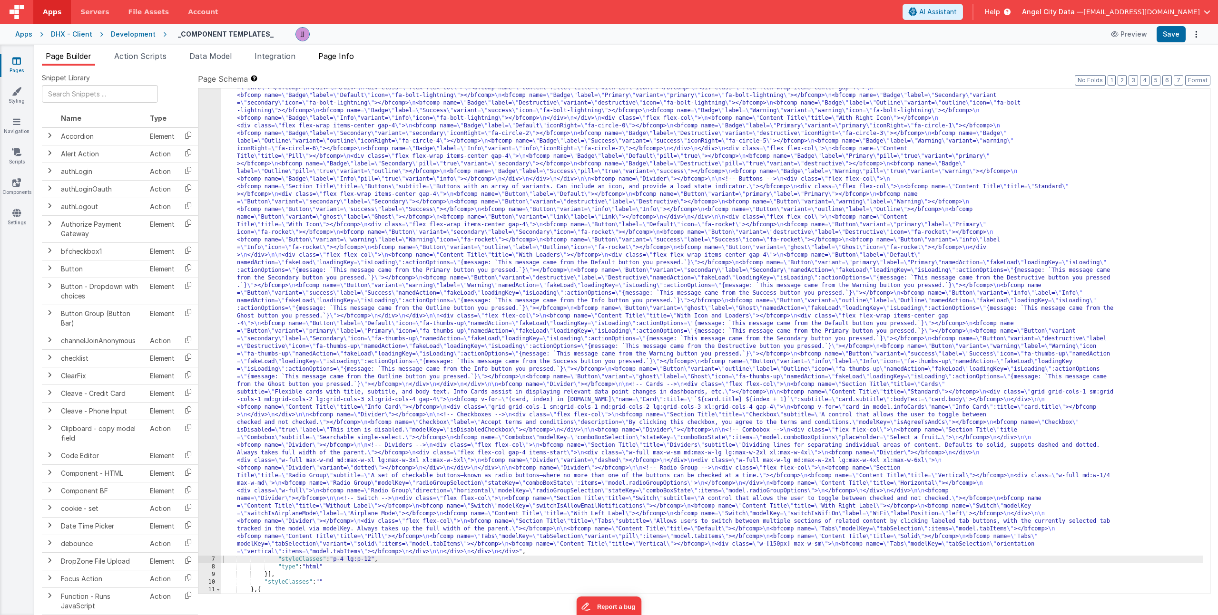
click at [345, 58] on span "Page Info" at bounding box center [336, 56] width 36 height 10
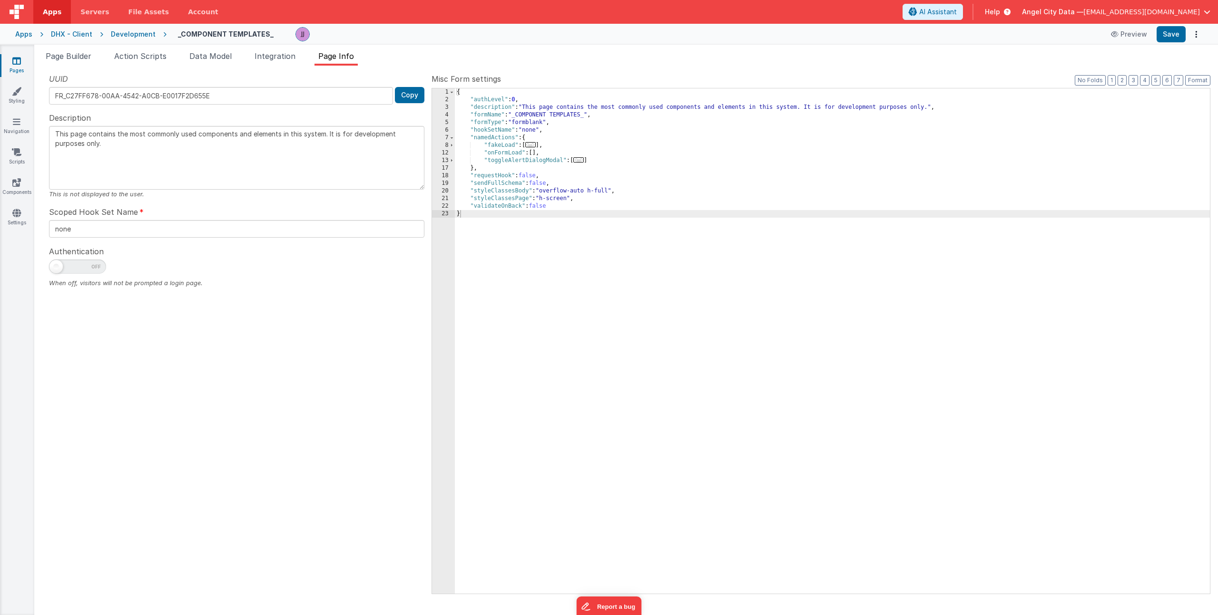
click at [532, 146] on span "..." at bounding box center [530, 144] width 10 height 5
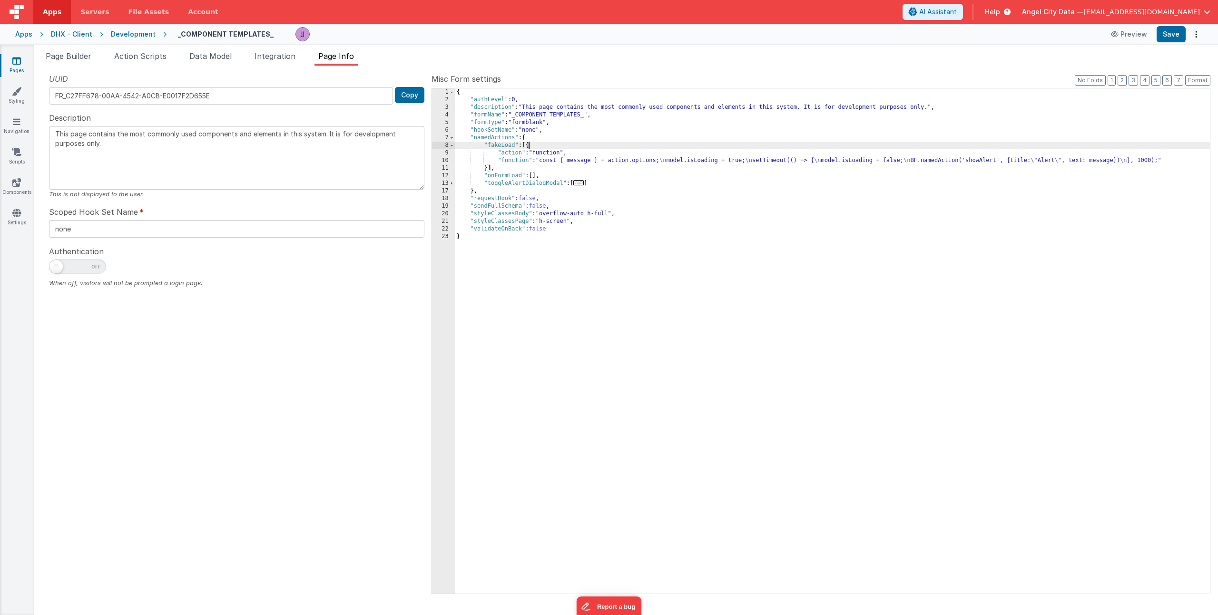
click at [537, 159] on div "{ "authLevel" : 0 , "description" : "This page contains the most commonly used …" at bounding box center [832, 348] width 755 height 521
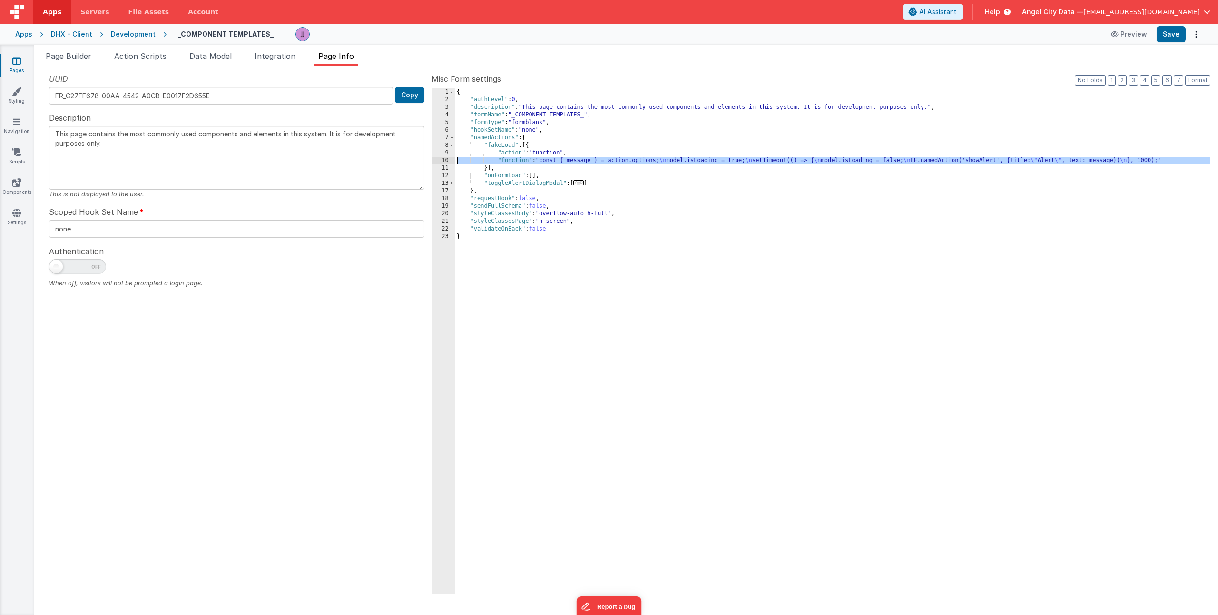
click at [440, 160] on div "10" at bounding box center [443, 161] width 23 height 8
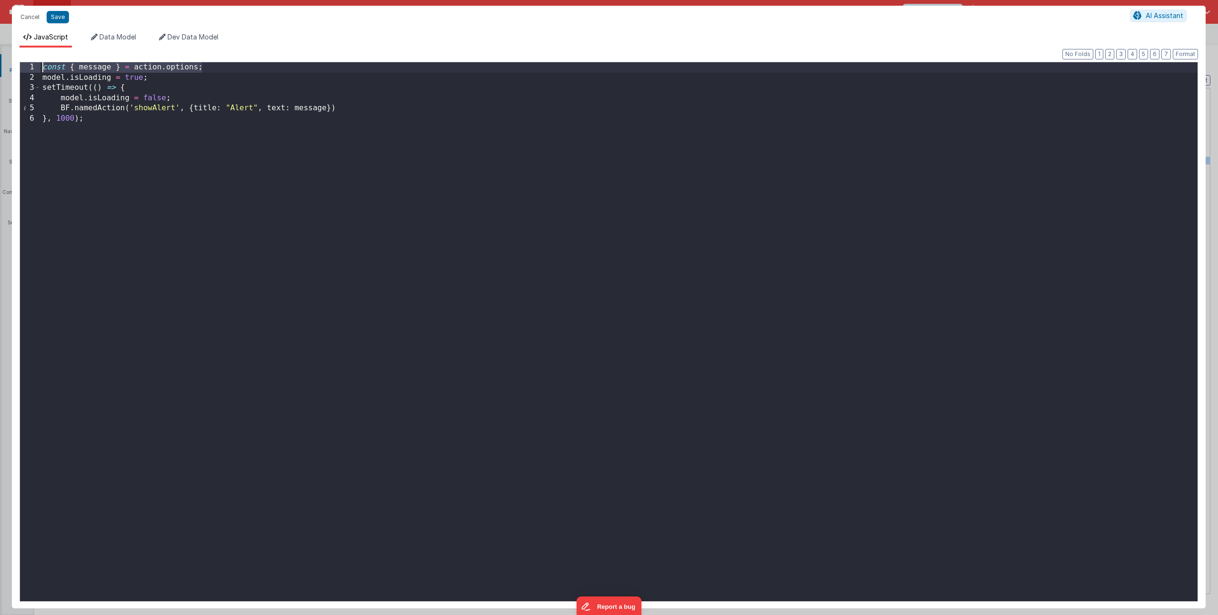
drag, startPoint x: 208, startPoint y: 64, endPoint x: 21, endPoint y: 49, distance: 187.6
click at [21, 49] on div "Format 7 6 5 4 3 2 1 No Folds 1 2 3 4 5 6 const { message } = action . options …" at bounding box center [608, 328] width 1193 height 561
click at [124, 117] on div "const { message } = action . options ; model . isLoading = true ; setTimeout ((…" at bounding box center [618, 342] width 1157 height 560
drag, startPoint x: 48, startPoint y: 77, endPoint x: 166, endPoint y: 76, distance: 118.0
click at [166, 76] on div "const { message } = action . options ; model . isLoading = true ; setTimeout ((…" at bounding box center [618, 342] width 1157 height 560
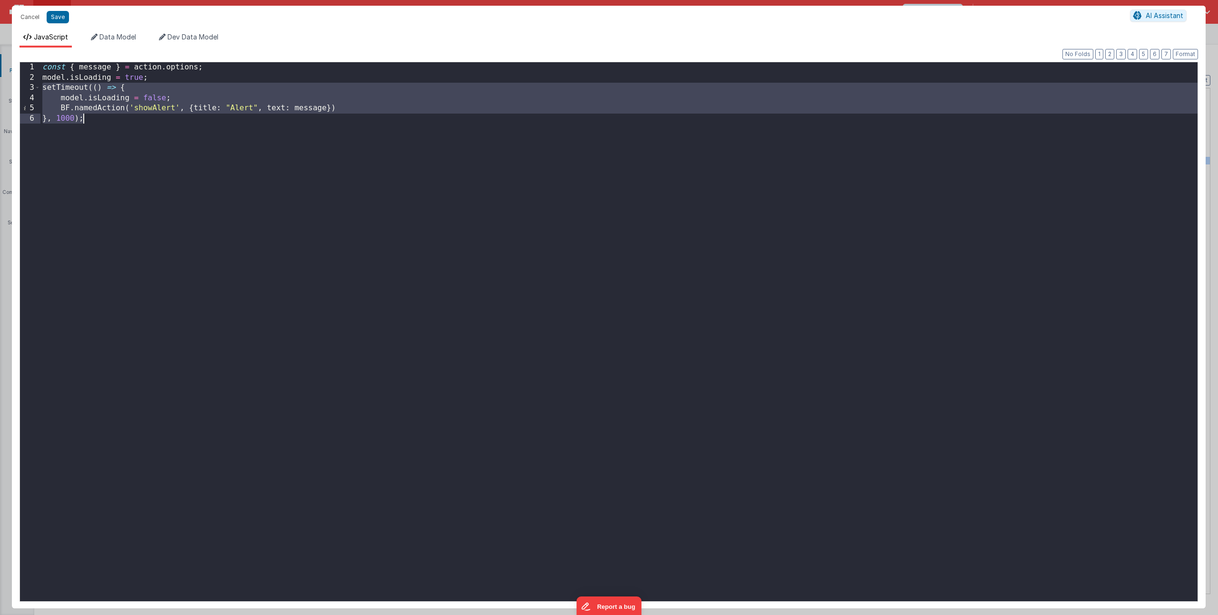
drag, startPoint x: 41, startPoint y: 88, endPoint x: 111, endPoint y: 131, distance: 82.2
click at [111, 131] on div "const { message } = action . options ; model . isLoading = true ; setTimeout ((…" at bounding box center [618, 342] width 1157 height 560
click at [125, 136] on div "const { message } = action . options ; model . isLoading = true ; setTimeout ((…" at bounding box center [618, 342] width 1157 height 560
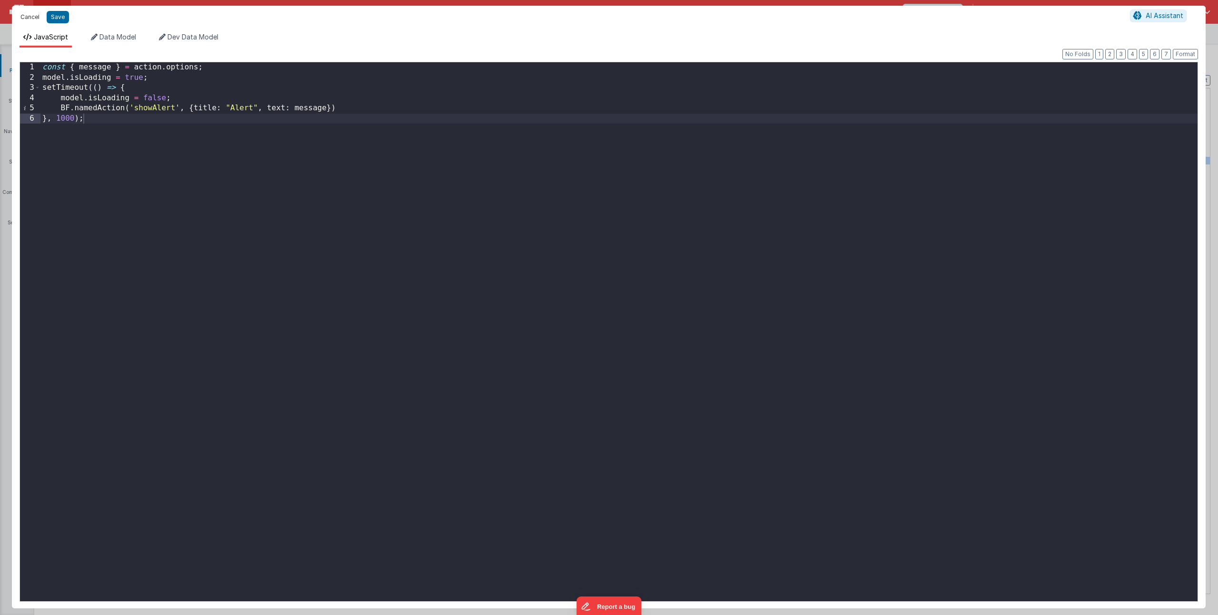
click at [34, 17] on button "Cancel" at bounding box center [30, 16] width 29 height 13
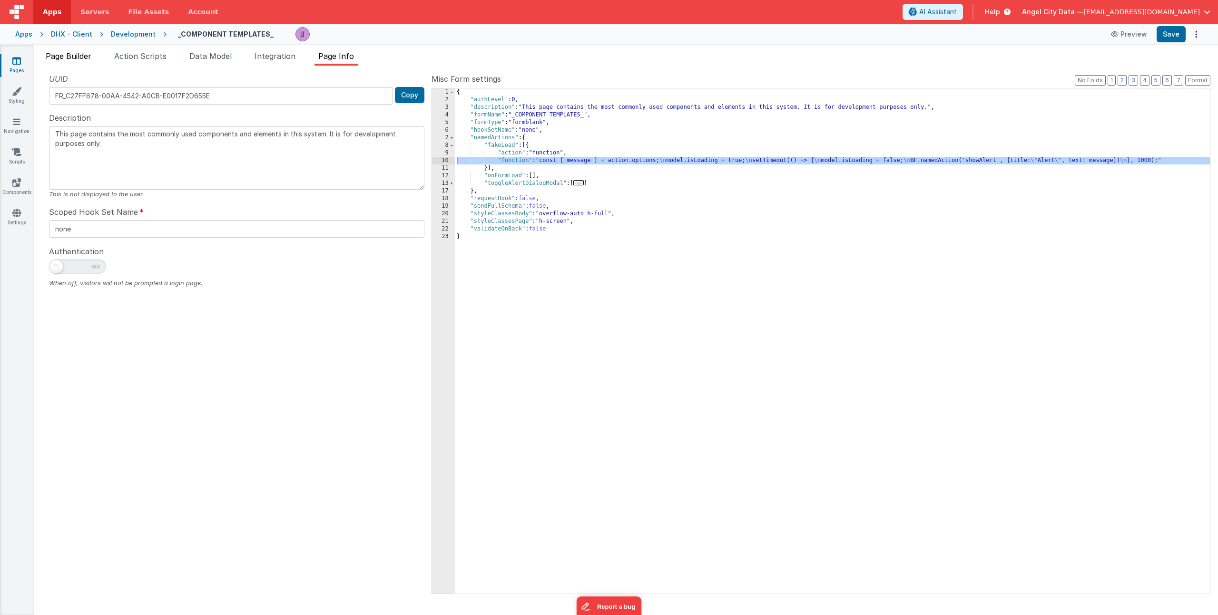
click at [66, 57] on span "Page Builder" at bounding box center [69, 56] width 46 height 10
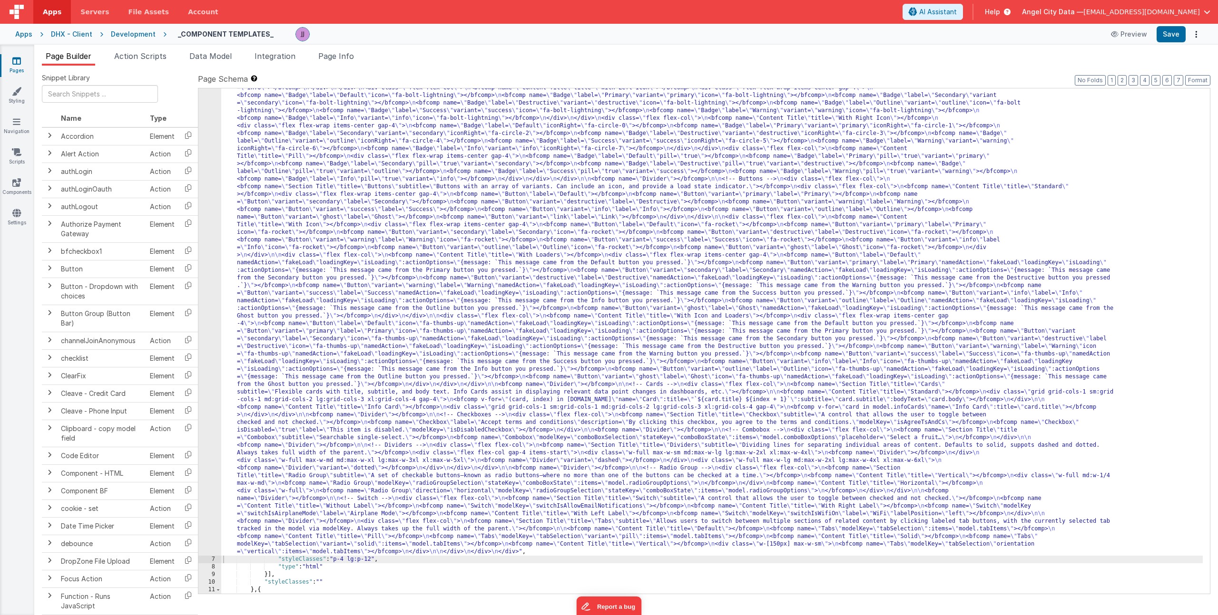
click at [395, 255] on div ""html" : "<div> \n <bfcomp name= \" Page Title \" title= \" Component Examples …" at bounding box center [711, 519] width 981 height 1099
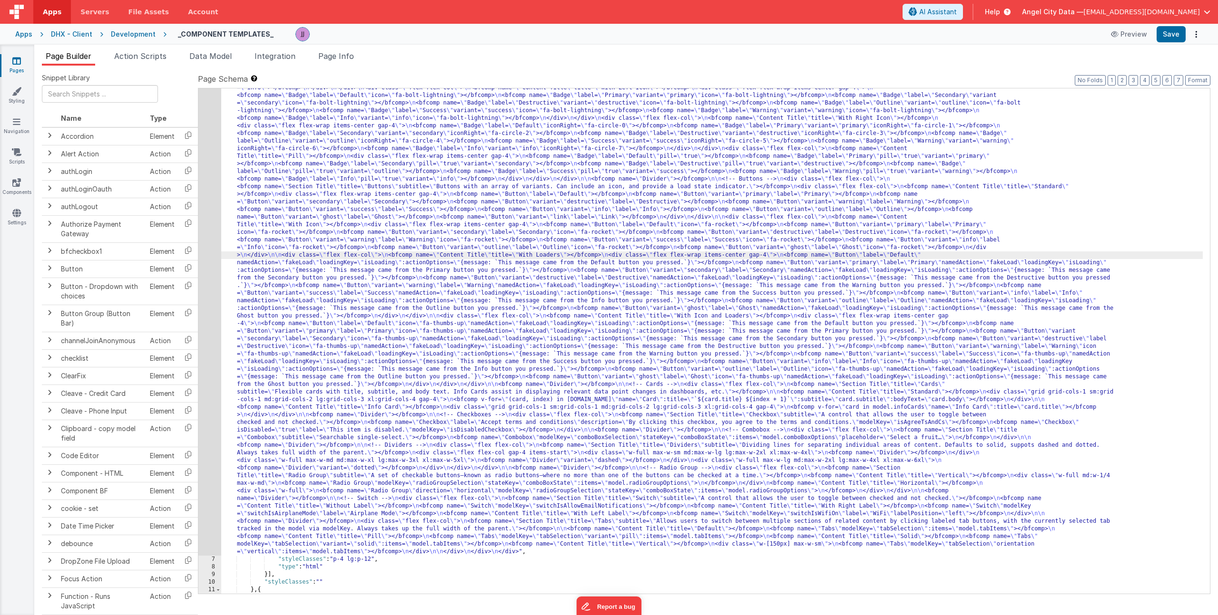
click at [214, 247] on div "6" at bounding box center [209, 263] width 23 height 586
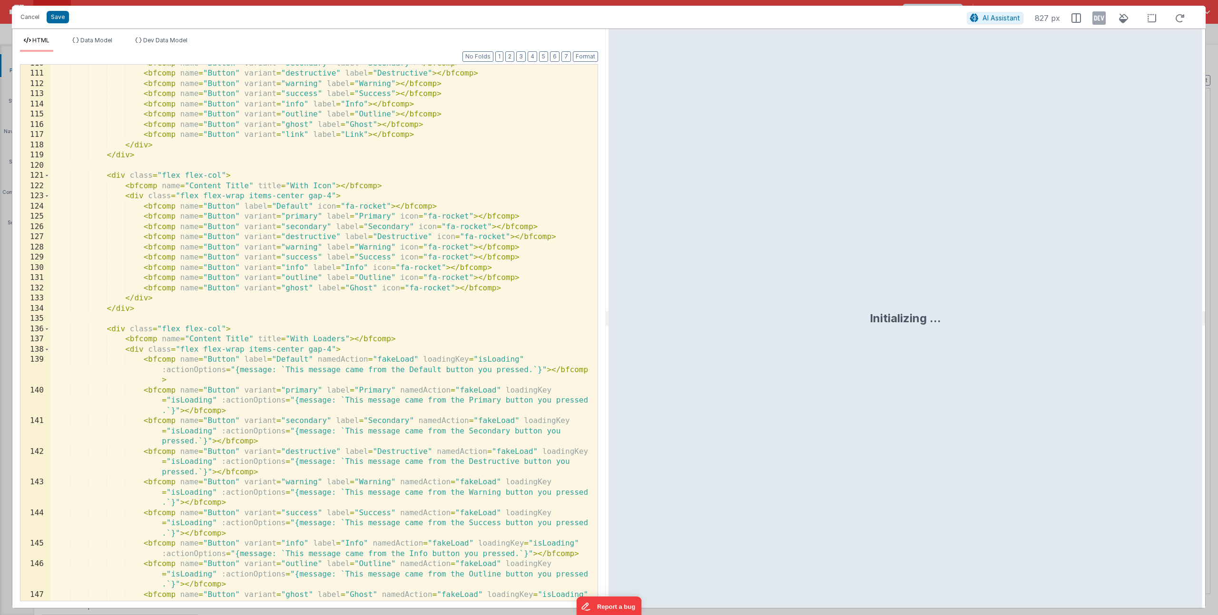
scroll to position [1371, 0]
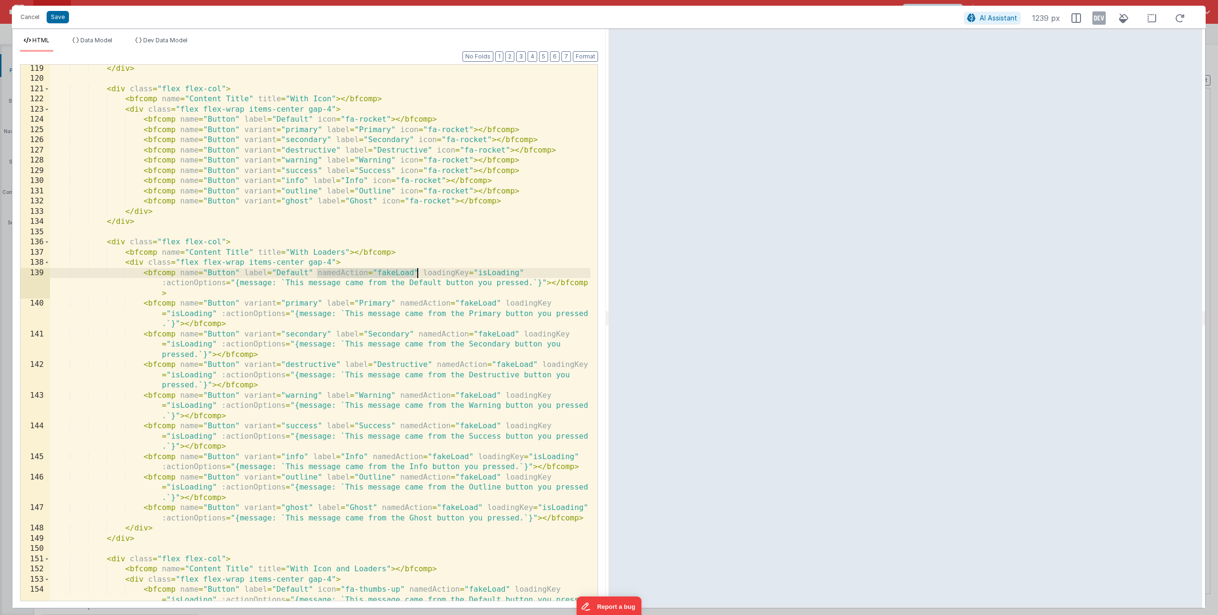
drag, startPoint x: 318, startPoint y: 274, endPoint x: 417, endPoint y: 272, distance: 99.4
click at [417, 272] on div "</ div > < div class = "flex flex-col" > < bfcomp name = "Content Title" title …" at bounding box center [320, 352] width 540 height 577
drag, startPoint x: 421, startPoint y: 275, endPoint x: 521, endPoint y: 272, distance: 99.9
click at [521, 272] on div "</ div > < div class = "flex flex-col" > < bfcomp name = "Content Title" title …" at bounding box center [320, 352] width 540 height 577
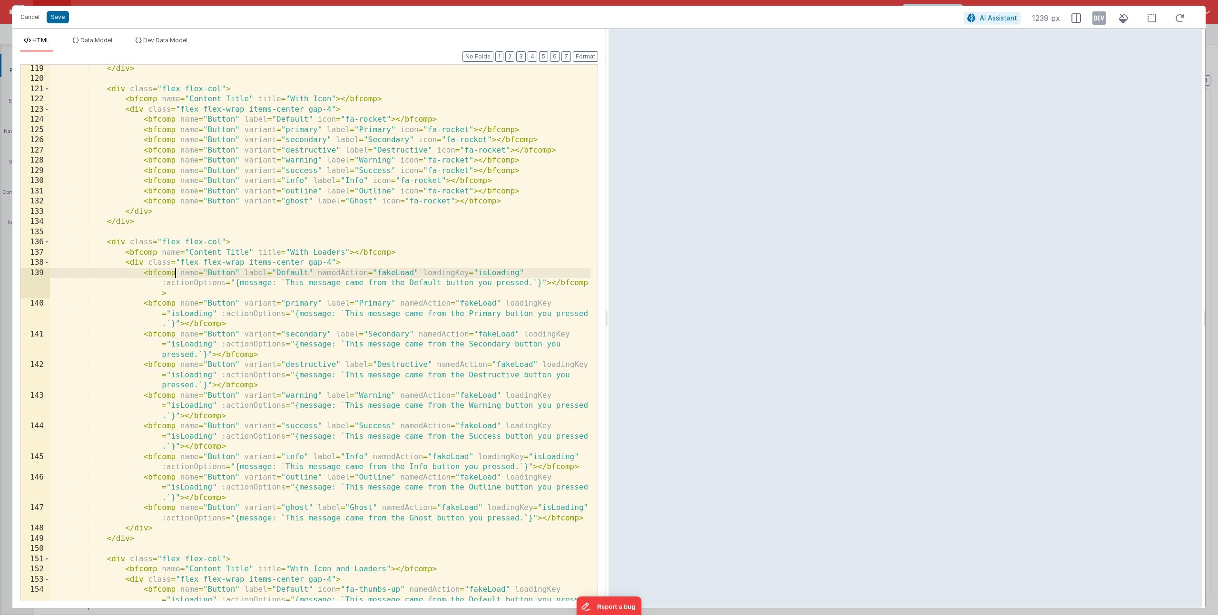
click at [175, 273] on div "</ div > < div class = "flex flex-col" > < bfcomp name = "Content Title" title …" at bounding box center [320, 352] width 540 height 577
drag, startPoint x: 163, startPoint y: 282, endPoint x: 206, endPoint y: 281, distance: 43.3
click at [206, 281] on div "</ div > < div class = "flex flex-col" > < bfcomp name = "Content Title" title …" at bounding box center [320, 352] width 540 height 577
click at [180, 283] on div "</ div > < div class = "flex flex-col" > < bfcomp name = "Content Title" title …" at bounding box center [320, 352] width 540 height 577
drag, startPoint x: 161, startPoint y: 282, endPoint x: 179, endPoint y: 299, distance: 24.9
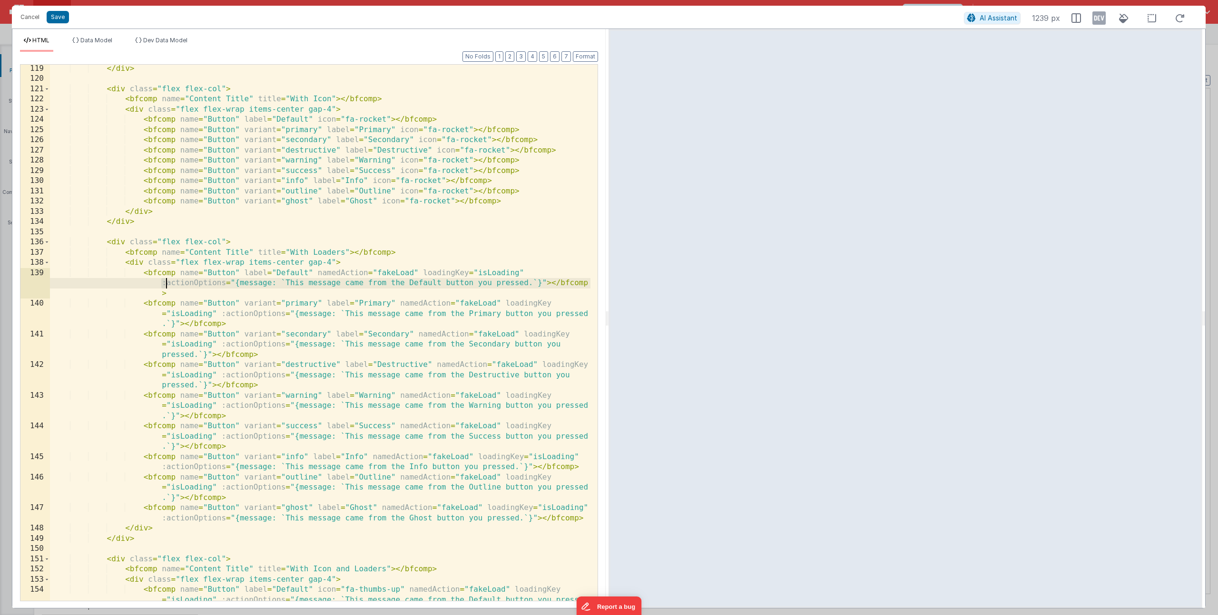
click at [168, 282] on div "</ div > < div class = "flex flex-col" > < bfcomp name = "Content Title" title …" at bounding box center [320, 352] width 540 height 577
click at [175, 279] on div "</ div > < div class = "flex flex-col" > < bfcomp name = "Content Title" title …" at bounding box center [320, 352] width 540 height 577
click at [166, 285] on div "</ div > < div class = "flex flex-col" > < bfcomp name = "Content Title" title …" at bounding box center [320, 352] width 540 height 577
drag, startPoint x: 236, startPoint y: 284, endPoint x: 248, endPoint y: 282, distance: 11.7
click at [248, 282] on div "</ div > < div class = "flex flex-col" > < bfcomp name = "Content Title" title …" at bounding box center [320, 352] width 540 height 577
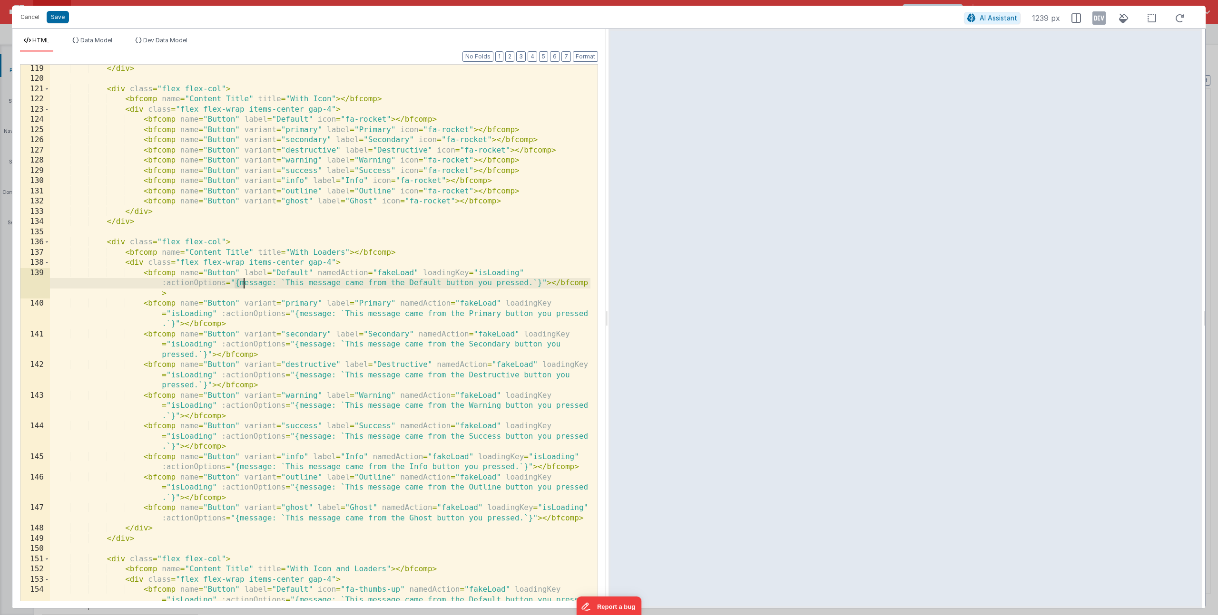
click at [252, 281] on div "</ div > < div class = "flex flex-col" > < bfcomp name = "Content Title" title …" at bounding box center [320, 352] width 540 height 577
click at [305, 284] on div "</ div > < div class = "flex flex-col" > < bfcomp name = "Content Title" title …" at bounding box center [320, 352] width 540 height 577
drag, startPoint x: 285, startPoint y: 285, endPoint x: 529, endPoint y: 282, distance: 244.5
click at [529, 282] on div "</ div > < div class = "flex flex-col" > < bfcomp name = "Content Title" title …" at bounding box center [320, 352] width 540 height 577
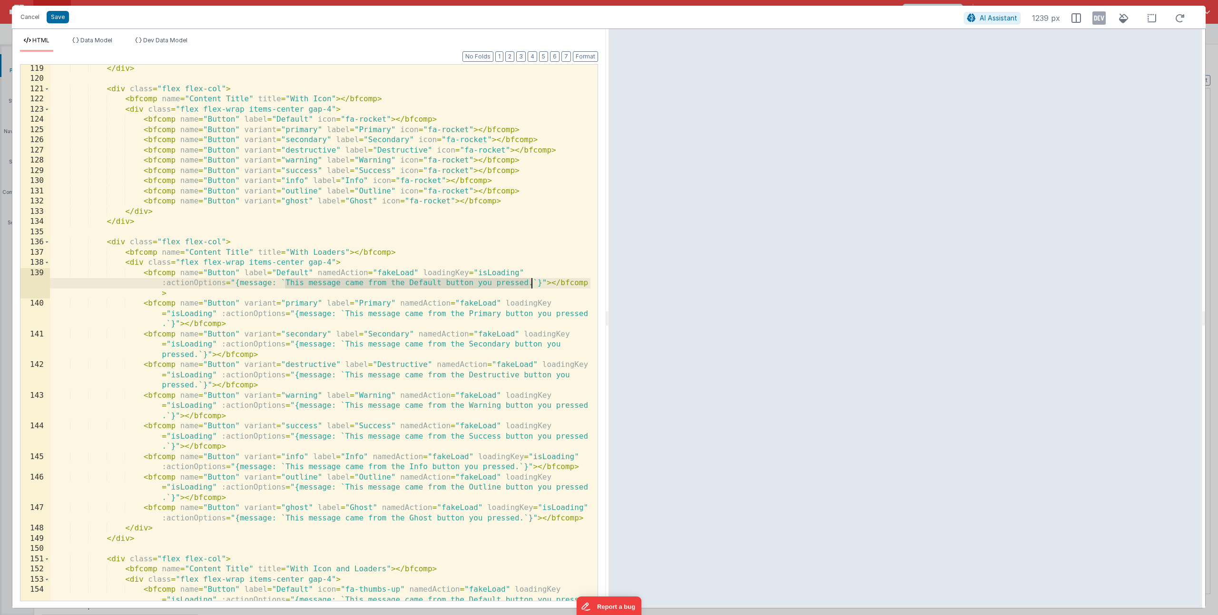
click at [516, 283] on div "</ div > < div class = "flex flex-col" > < bfcomp name = "Content Title" title …" at bounding box center [320, 352] width 540 height 577
click at [54, 18] on button "Save" at bounding box center [58, 17] width 22 height 12
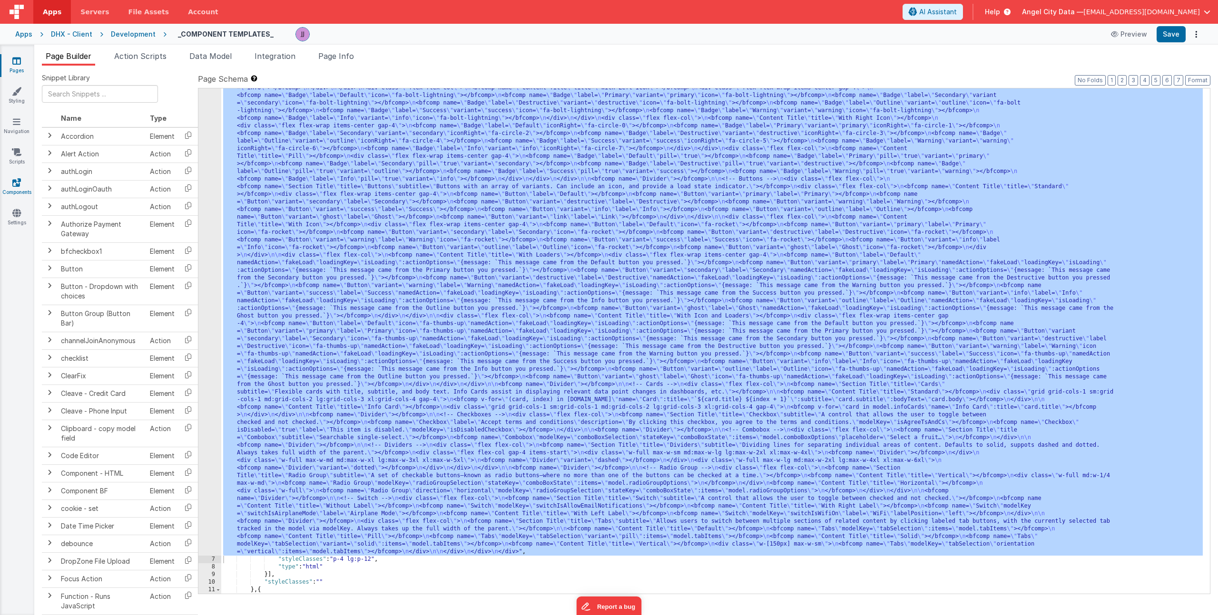
click at [16, 186] on icon at bounding box center [16, 183] width 9 height 10
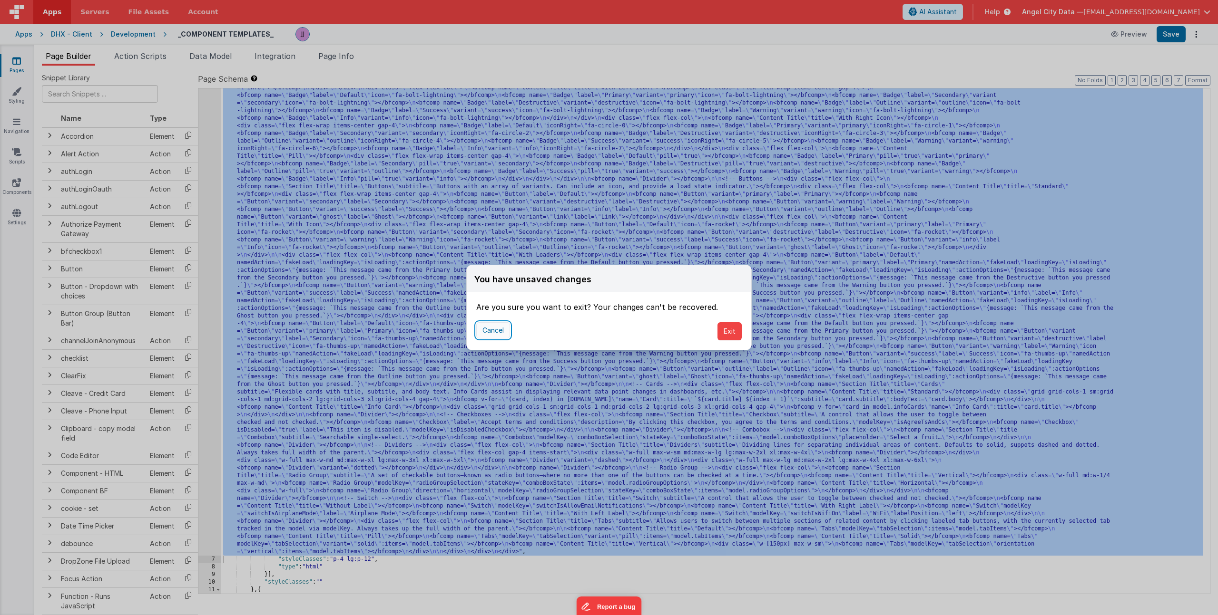
click at [496, 329] on button "Cancel" at bounding box center [493, 330] width 34 height 16
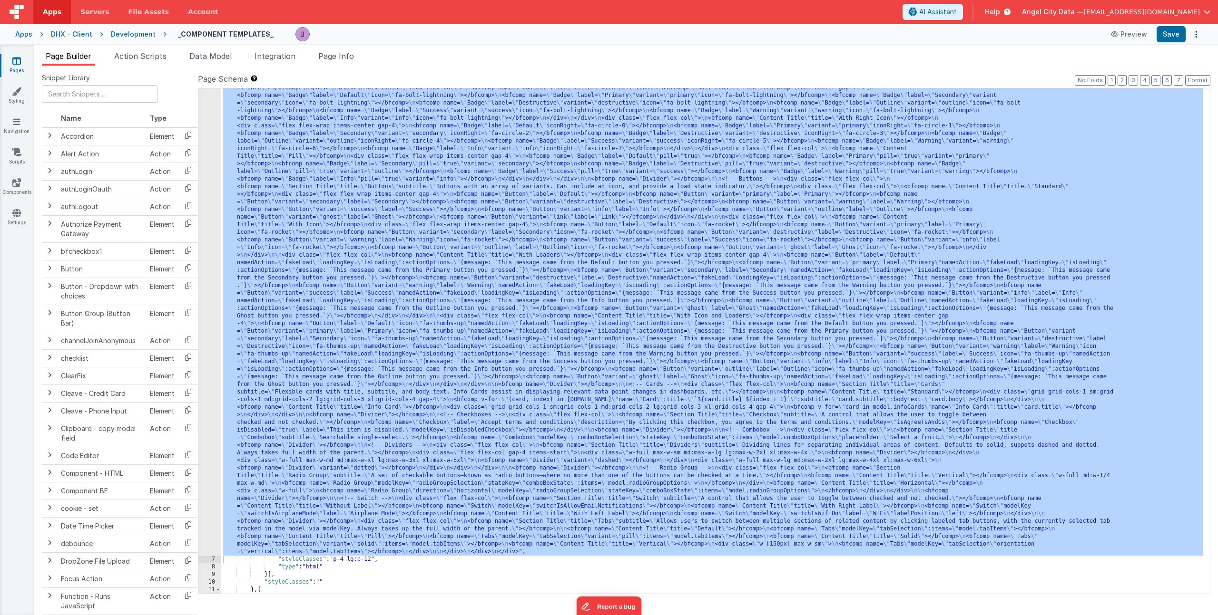
click at [270, 148] on div ""html" : "<div> \n <bfcomp name= \" Page Title \" title= \" Component Examples …" at bounding box center [711, 519] width 981 height 1099
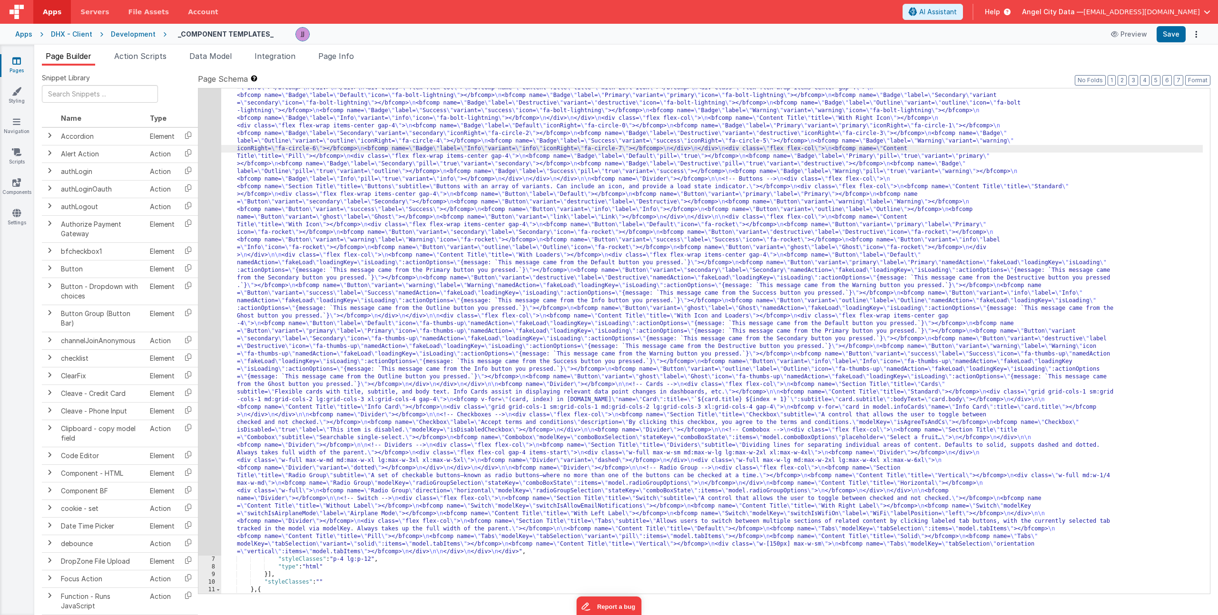
click at [199, 200] on div "6" at bounding box center [209, 263] width 23 height 586
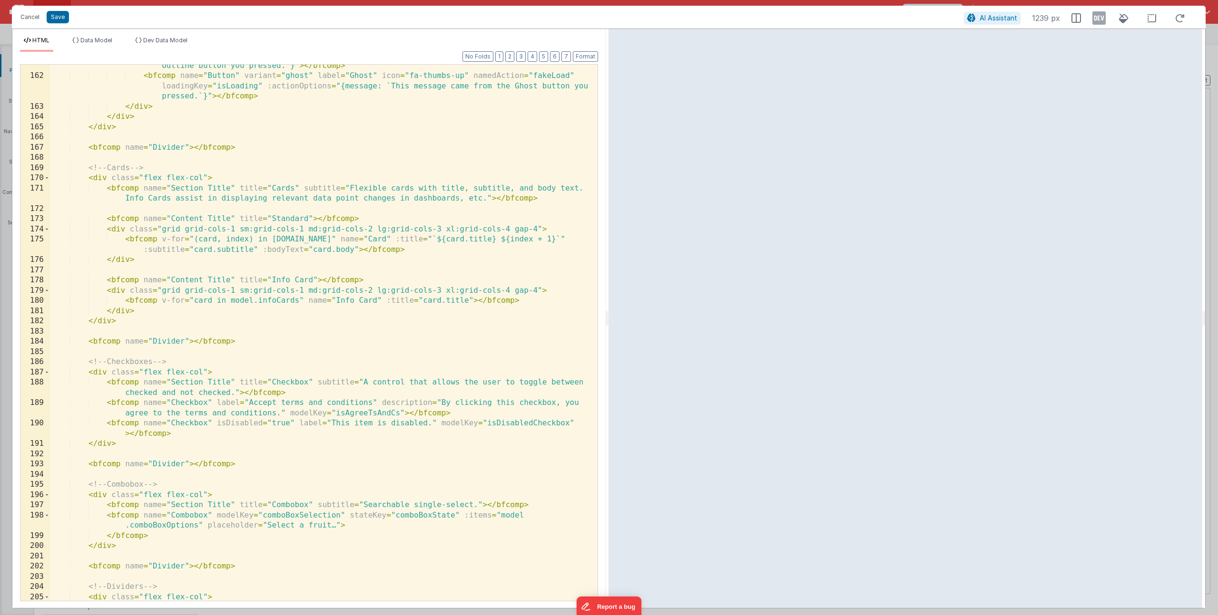
scroll to position [2139, 0]
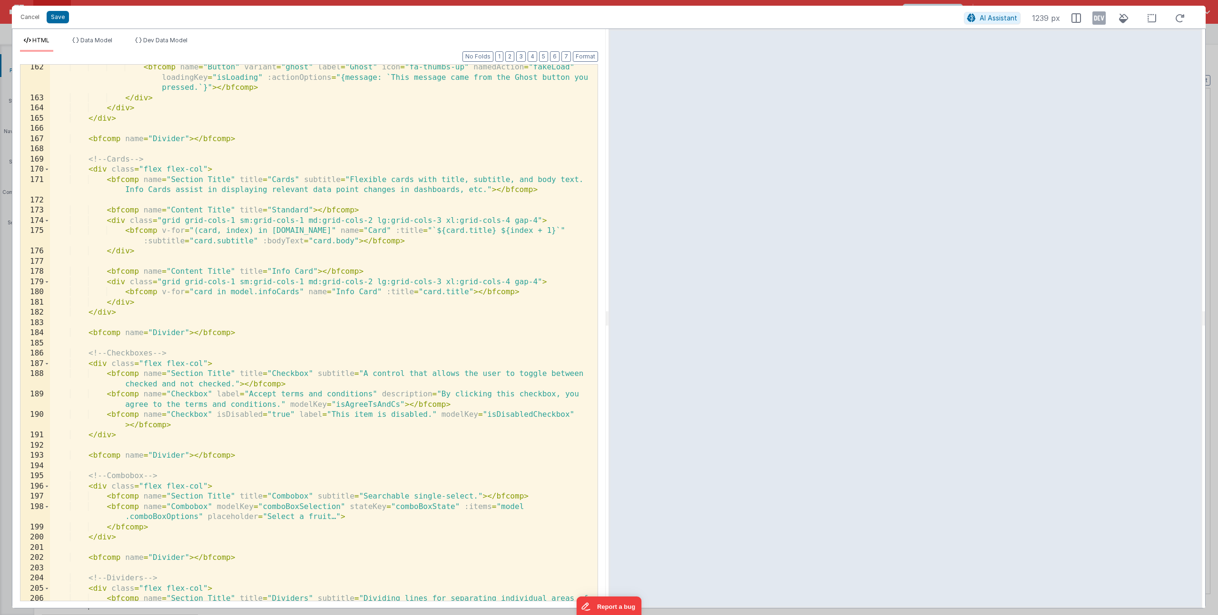
click at [274, 372] on div "< bfcomp name = "Button" variant = "ghost" label = "Ghost" icon = "fa-thumbs-up…" at bounding box center [320, 361] width 540 height 598
click at [248, 374] on div "< bfcomp name = "Button" variant = "ghost" label = "Ghost" icon = "fa-thumbs-up…" at bounding box center [320, 361] width 540 height 598
click at [295, 371] on div "< bfcomp name = "Button" variant = "ghost" label = "Ghost" icon = "fa-thumbs-up…" at bounding box center [320, 361] width 540 height 598
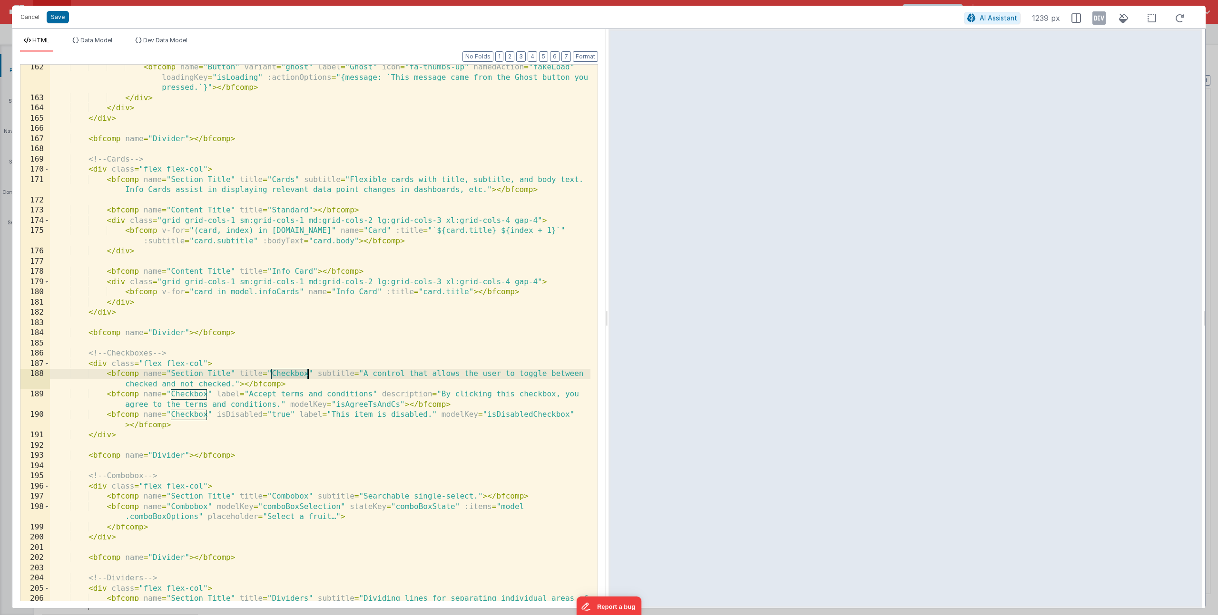
click at [295, 371] on div "< bfcomp name = "Button" variant = "ghost" label = "Ghost" icon = "fa-thumbs-up…" at bounding box center [320, 361] width 540 height 598
drag, startPoint x: 363, startPoint y: 371, endPoint x: 229, endPoint y: 382, distance: 134.6
click at [229, 382] on div "< bfcomp name = "Button" variant = "ghost" label = "Ghost" icon = "fa-thumbs-up…" at bounding box center [320, 361] width 540 height 598
click at [320, 383] on div "< bfcomp name = "Button" variant = "ghost" label = "Ghost" icon = "fa-thumbs-up…" at bounding box center [320, 361] width 540 height 598
click at [218, 406] on div "< bfcomp name = "Button" variant = "ghost" label = "Ghost" icon = "fa-thumbs-up…" at bounding box center [320, 361] width 540 height 598
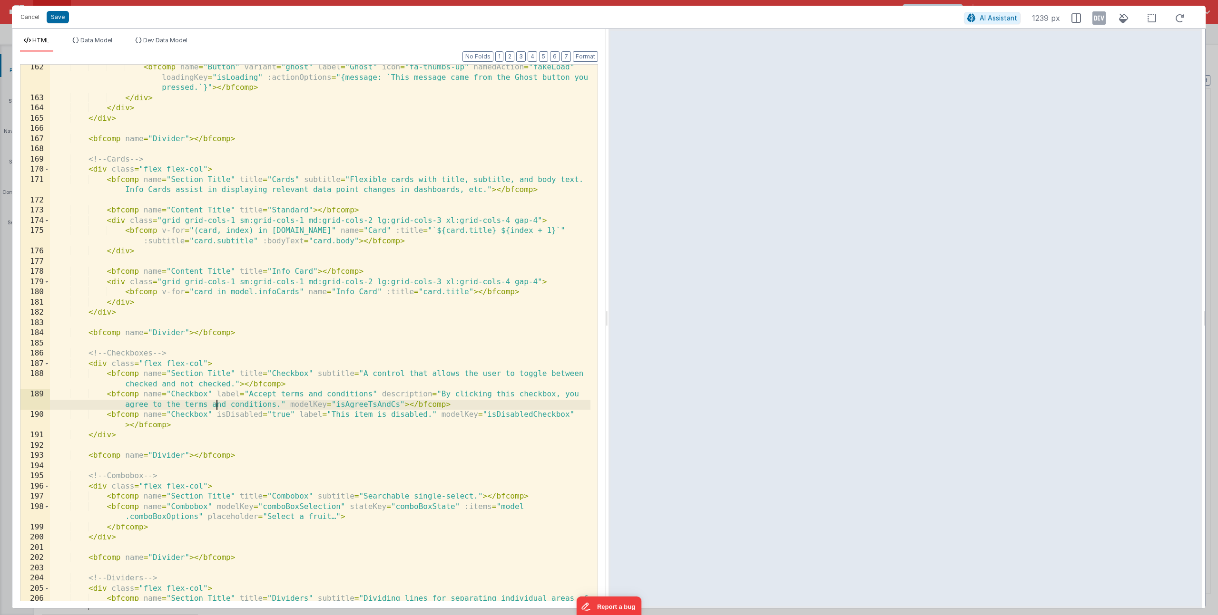
click at [294, 396] on div "< bfcomp name = "Button" variant = "ghost" label = "Ghost" icon = "fa-thumbs-up…" at bounding box center [320, 361] width 540 height 598
click at [178, 397] on div "< bfcomp name = "Button" variant = "ghost" label = "Ghost" icon = "fa-thumbs-up…" at bounding box center [320, 361] width 540 height 598
click at [244, 396] on div "< bfcomp name = "Button" variant = "ghost" label = "Ghost" icon = "fa-thumbs-up…" at bounding box center [320, 361] width 540 height 598
drag, startPoint x: 246, startPoint y: 396, endPoint x: 373, endPoint y: 394, distance: 126.5
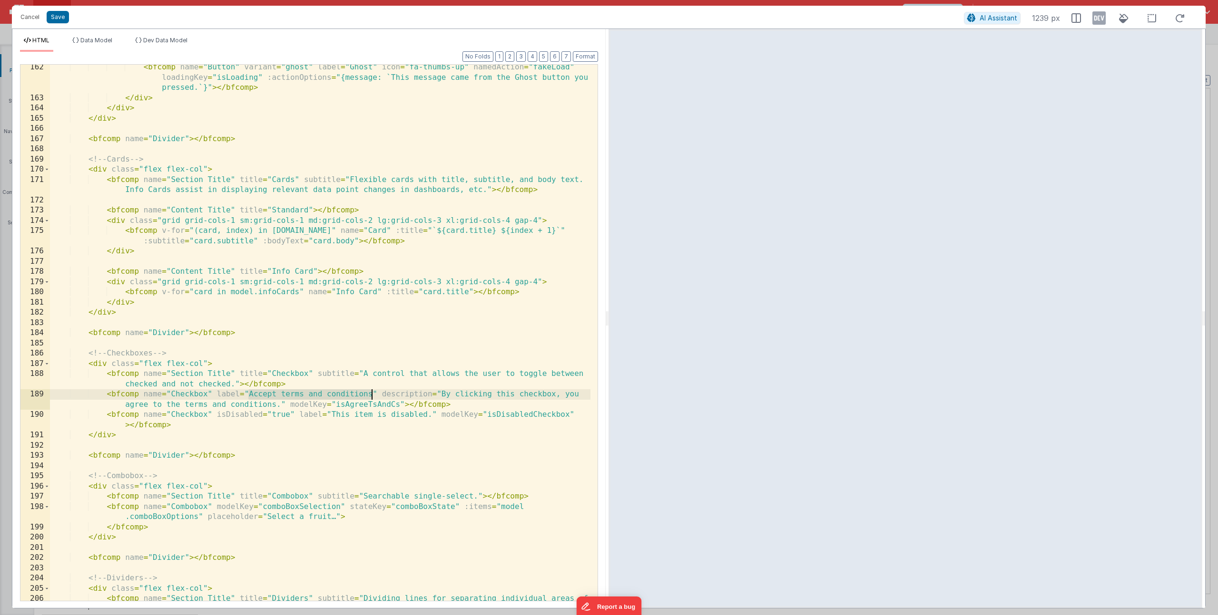
click at [373, 394] on div "< bfcomp name = "Button" variant = "ghost" label = "Ghost" icon = "fa-thumbs-up…" at bounding box center [320, 361] width 540 height 598
drag, startPoint x: 441, startPoint y: 394, endPoint x: 320, endPoint y: 402, distance: 121.5
click at [292, 401] on div "< bfcomp name = "Button" variant = "ghost" label = "Ghost" icon = "fa-thumbs-up…" at bounding box center [320, 361] width 540 height 598
click at [332, 402] on div "< bfcomp name = "Button" variant = "ghost" label = "Ghost" icon = "fa-thumbs-up…" at bounding box center [320, 361] width 540 height 598
click at [301, 404] on div "< bfcomp name = "Button" variant = "ghost" label = "Ghost" icon = "fa-thumbs-up…" at bounding box center [320, 361] width 540 height 598
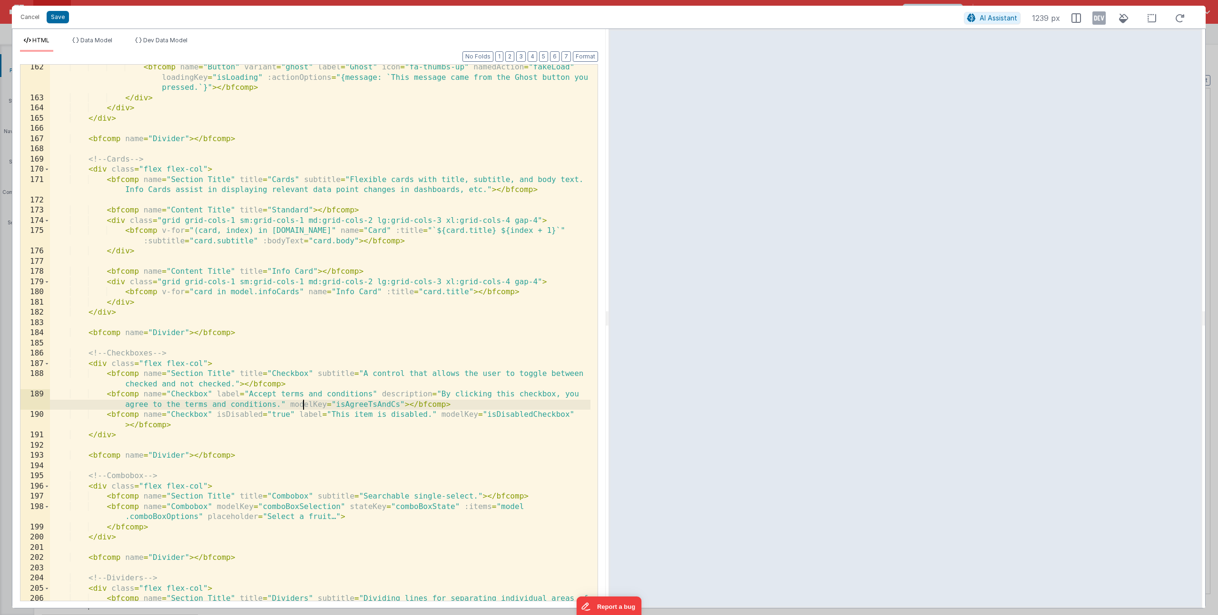
click at [301, 404] on div "< bfcomp name = "Button" variant = "ghost" label = "Ghost" icon = "fa-thumbs-up…" at bounding box center [320, 361] width 540 height 598
click at [361, 404] on div "< bfcomp name = "Button" variant = "ghost" label = "Ghost" icon = "fa-thumbs-up…" at bounding box center [320, 361] width 540 height 598
click at [372, 400] on div "< bfcomp name = "Button" variant = "ghost" label = "Ghost" icon = "fa-thumbs-up…" at bounding box center [320, 361] width 540 height 598
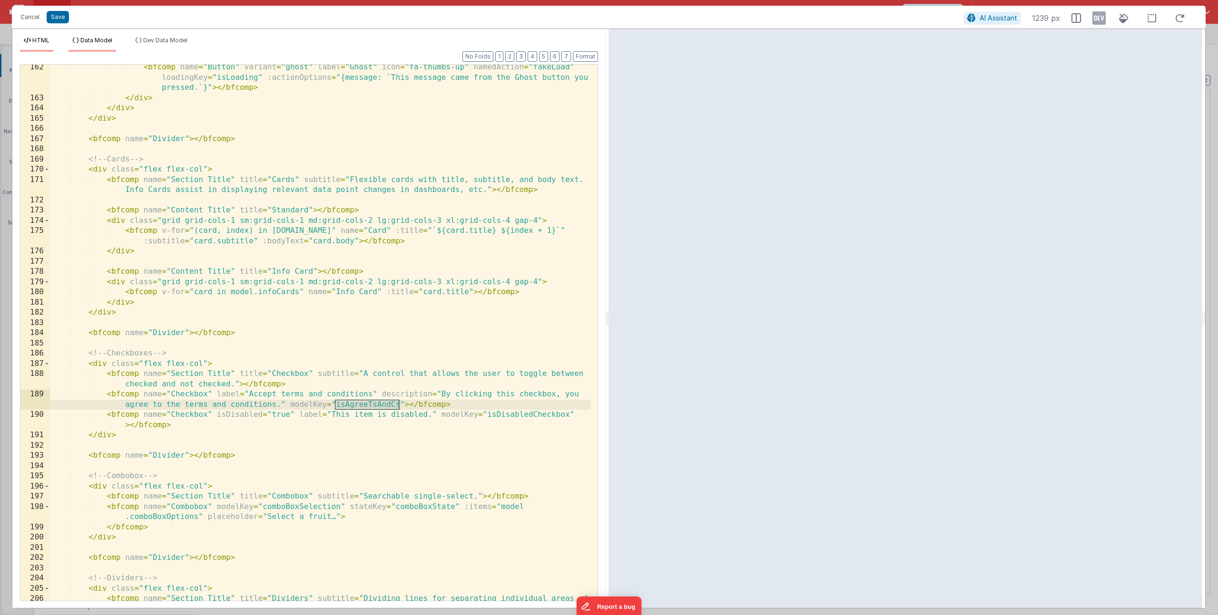
click at [112, 41] on span "Data Model" at bounding box center [96, 40] width 32 height 7
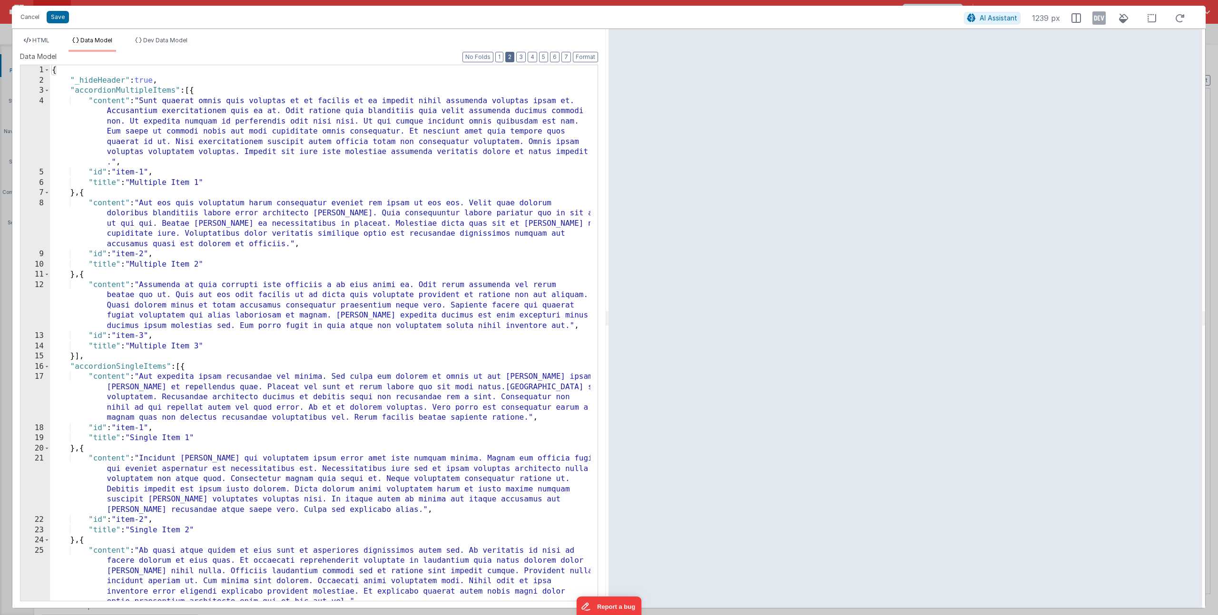
click at [511, 56] on button "2" at bounding box center [509, 57] width 9 height 10
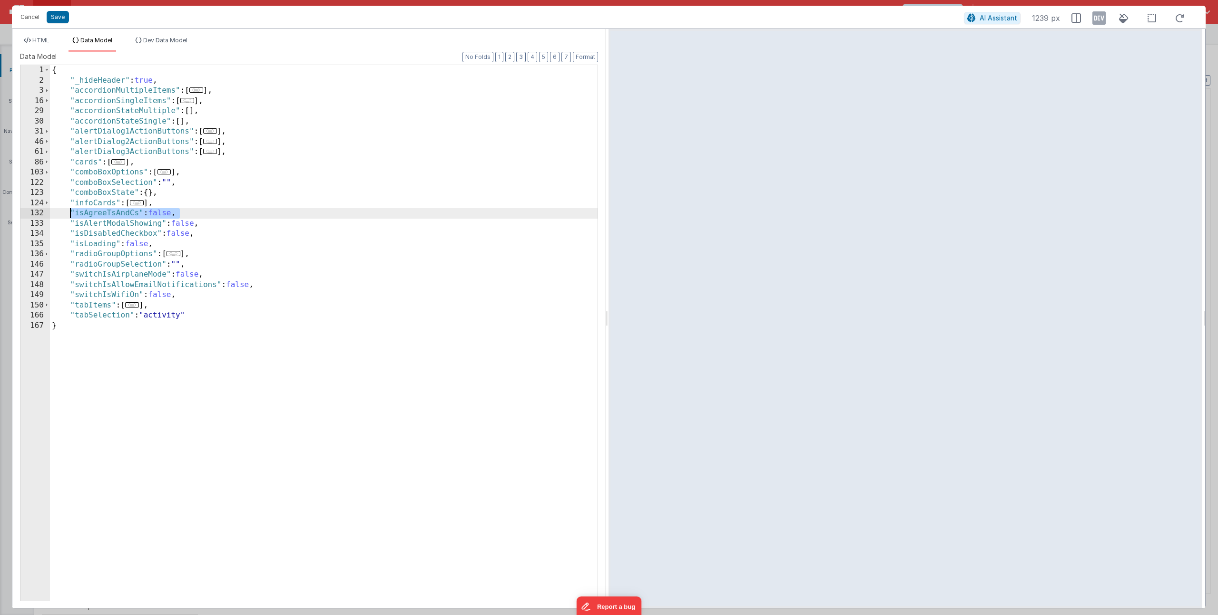
drag, startPoint x: 197, startPoint y: 214, endPoint x: 71, endPoint y: 210, distance: 126.1
click at [71, 210] on div "{ "_hideHeader" : true , "accordionMultipleItems" : [ ... ] , "accordionSingleI…" at bounding box center [323, 343] width 547 height 556
click at [66, 18] on button "Save" at bounding box center [58, 17] width 22 height 12
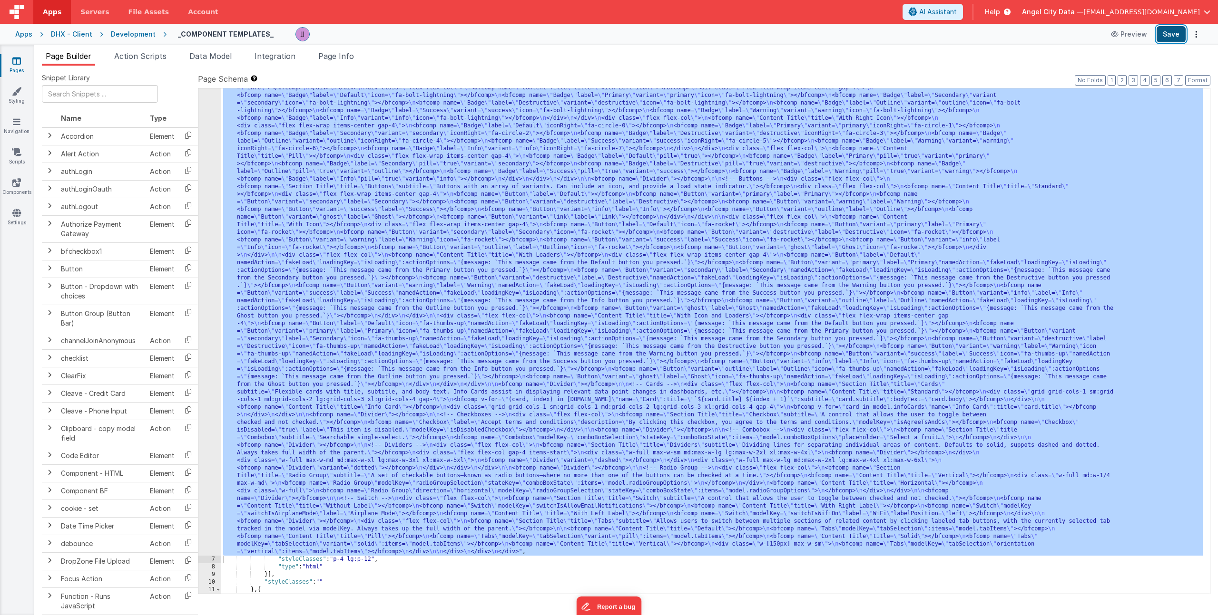
click at [1166, 37] on button "Save" at bounding box center [1170, 34] width 29 height 16
click at [17, 181] on icon at bounding box center [16, 183] width 9 height 10
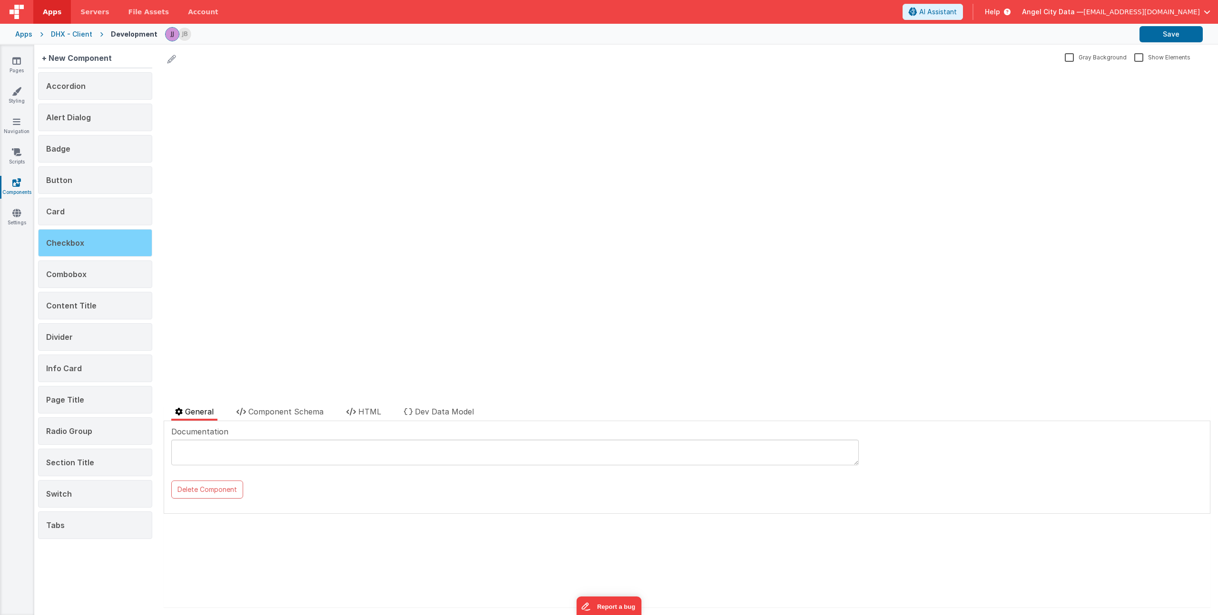
click at [89, 234] on div "Checkbox" at bounding box center [95, 243] width 114 height 28
click at [366, 408] on span "HTML" at bounding box center [369, 412] width 23 height 10
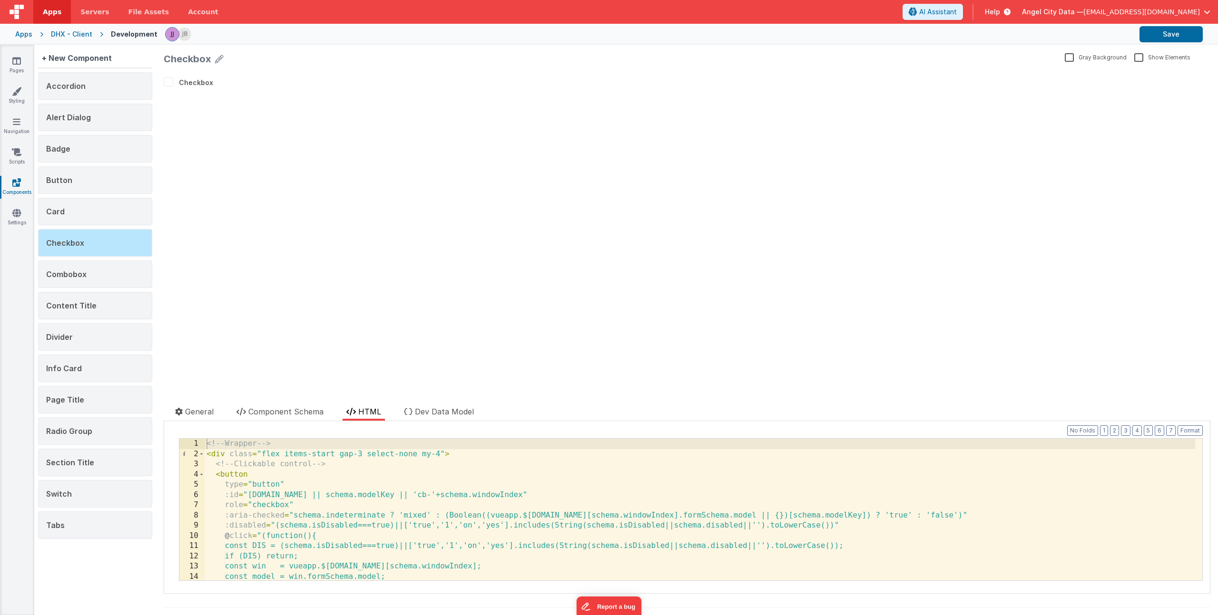
click at [417, 489] on div "<!-- Wrapper --> < div class = "flex items-start gap-3 select-none my-4" > <!--…" at bounding box center [700, 520] width 990 height 162
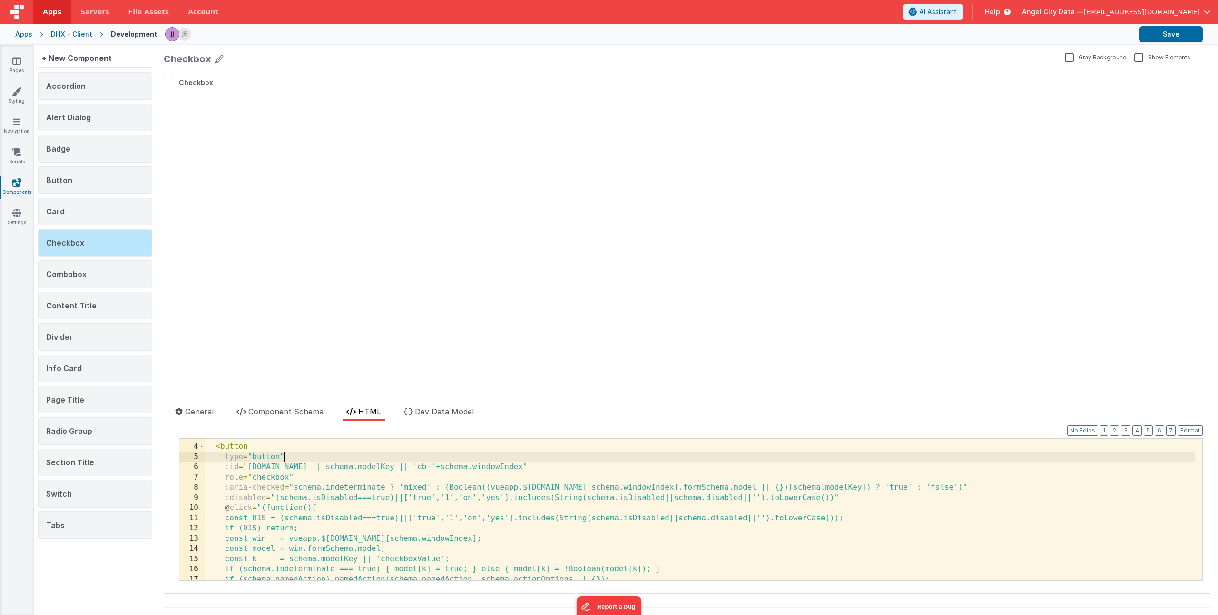
scroll to position [37, 0]
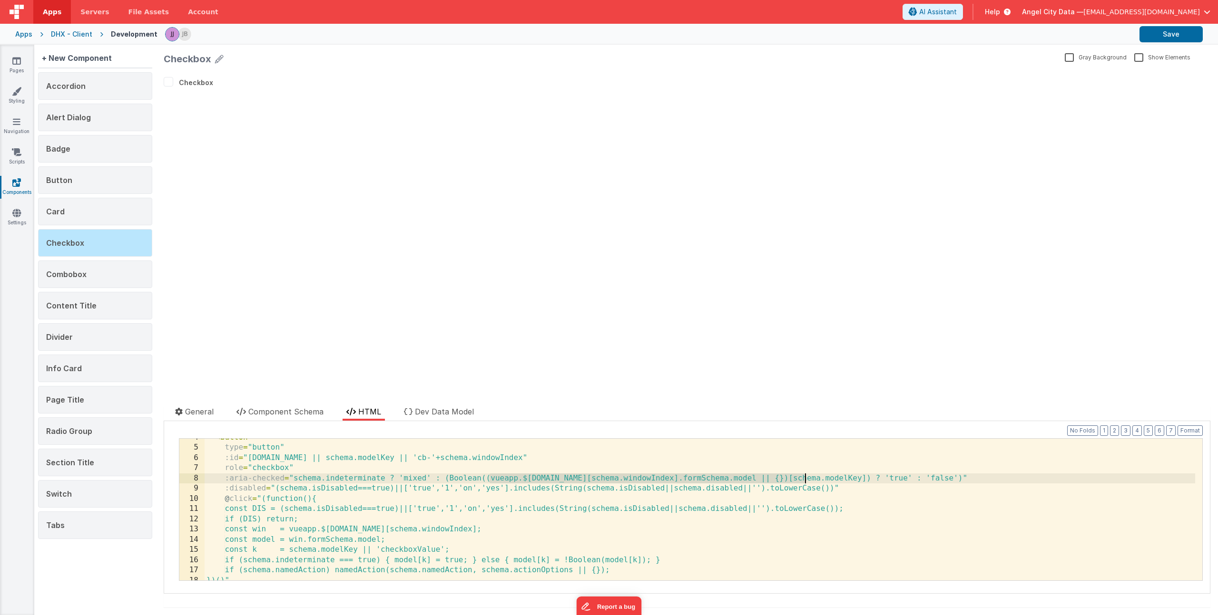
drag, startPoint x: 488, startPoint y: 479, endPoint x: 804, endPoint y: 475, distance: 316.3
click at [804, 475] on div "< button type = "button" :id = "[DOMAIN_NAME] || schema.modelKey || 'cb-'+schem…" at bounding box center [700, 514] width 990 height 162
click at [868, 482] on div "< button type = "button" :id = "[DOMAIN_NAME] || schema.modelKey || 'cb-'+schem…" at bounding box center [700, 514] width 990 height 162
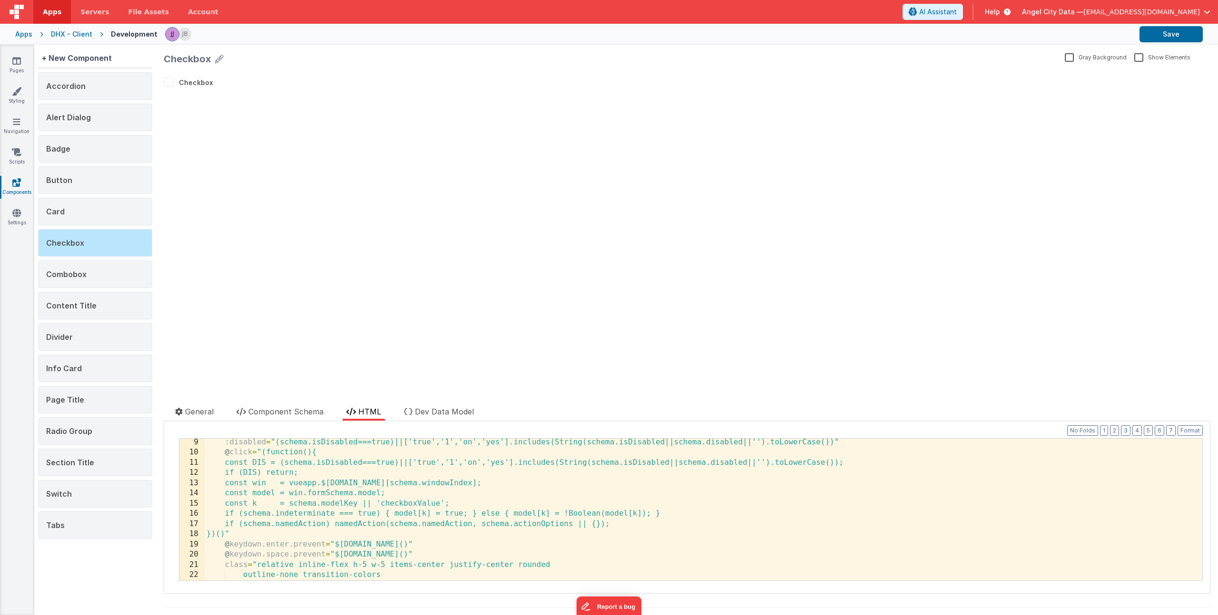
scroll to position [132, 0]
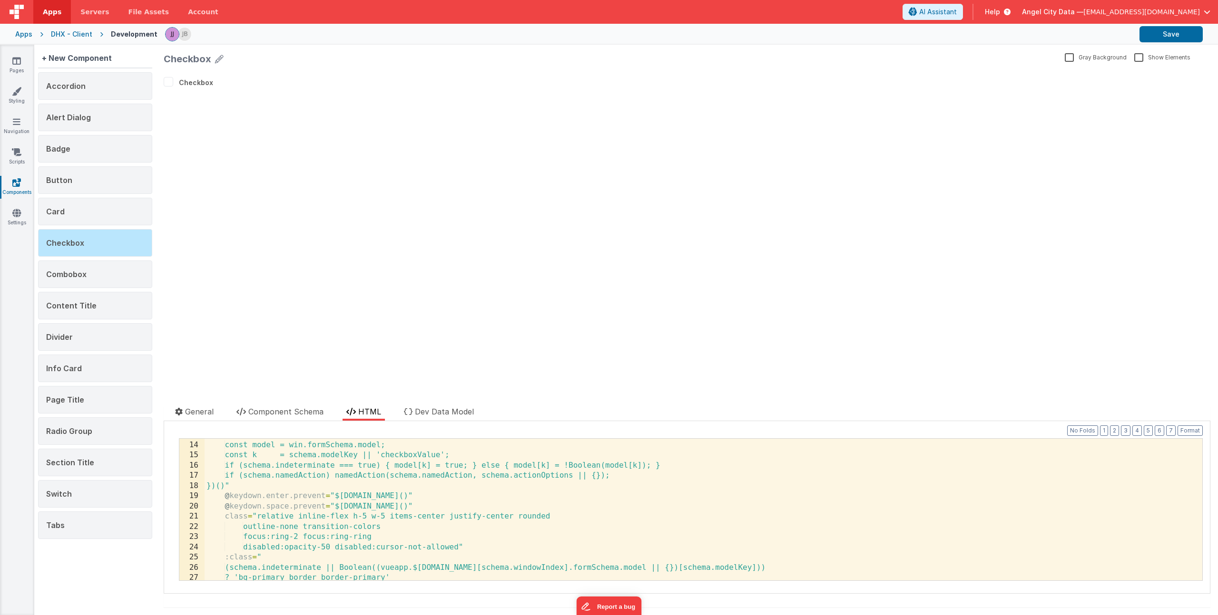
click at [18, 54] on div "Pages Styling Navigation Scripts Components Settings" at bounding box center [17, 330] width 34 height 571
click at [17, 58] on icon at bounding box center [16, 61] width 9 height 10
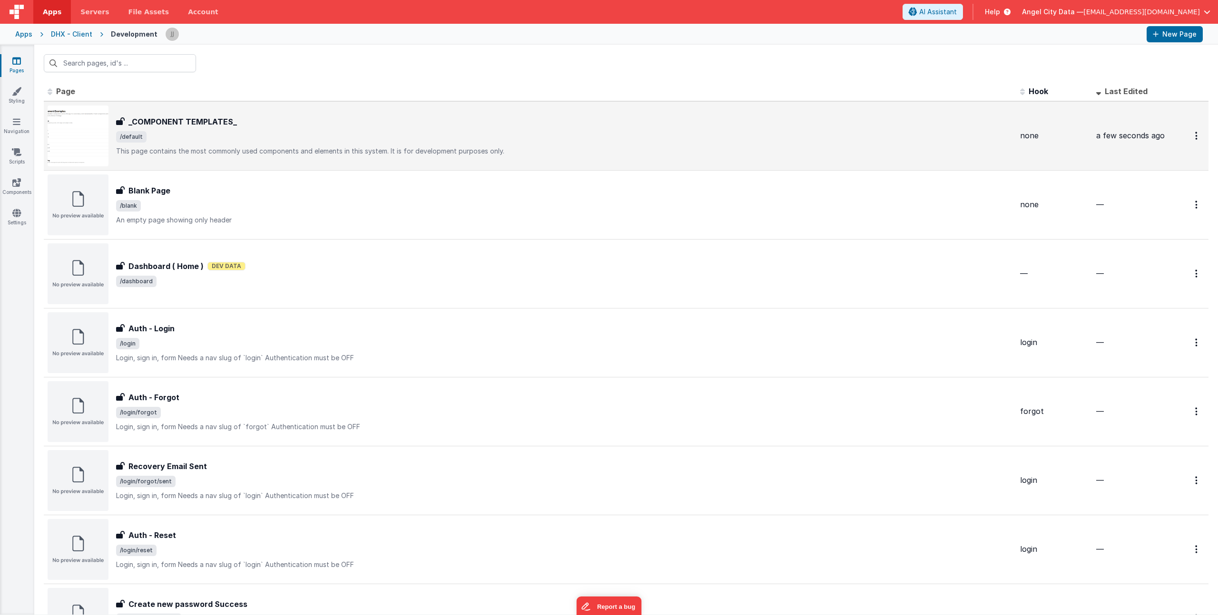
click at [234, 144] on div "_COMPONENT TEMPLATES_ _COMPONENT TEMPLATES_ /default This page contains the mos…" at bounding box center [564, 136] width 896 height 40
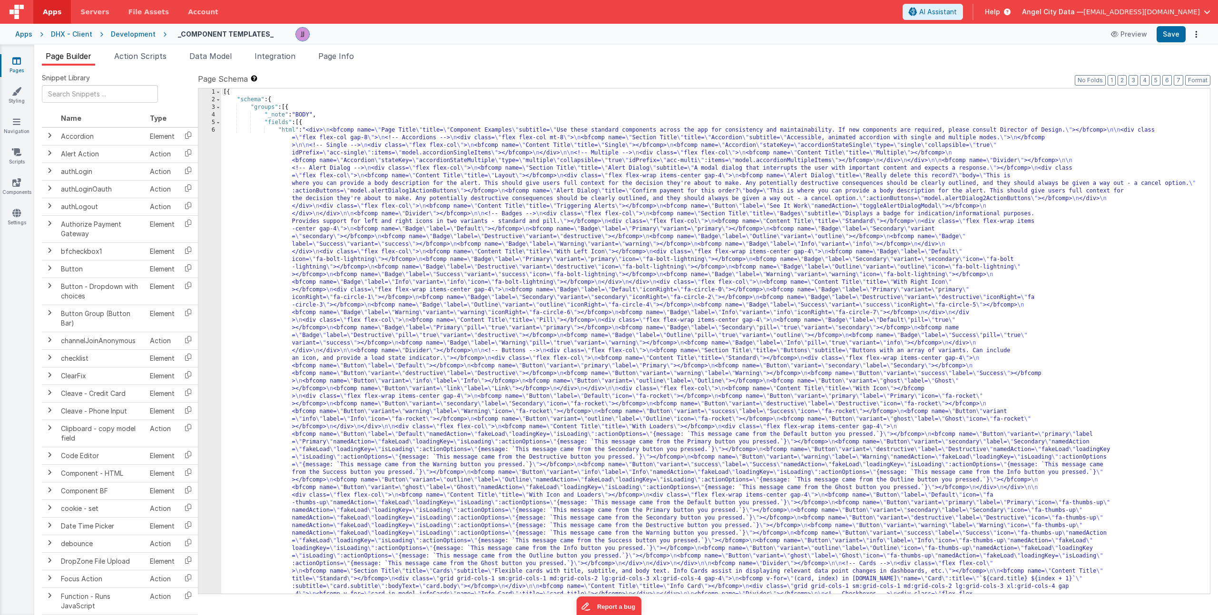
click at [213, 56] on span "Data Model" at bounding box center [210, 56] width 42 height 10
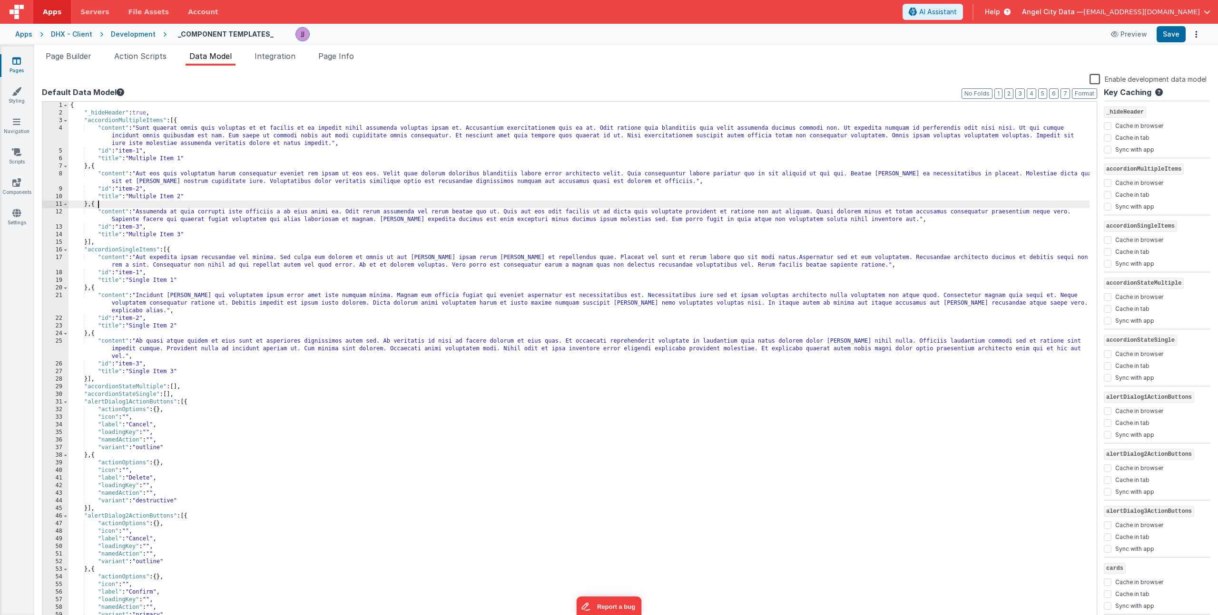
click at [189, 205] on div "{ "_hideHeader" : true , "accordionMultipleItems" : [{ "content" : "Sunt quaera…" at bounding box center [578, 370] width 1021 height 537
click at [85, 57] on span "Page Builder" at bounding box center [69, 56] width 46 height 10
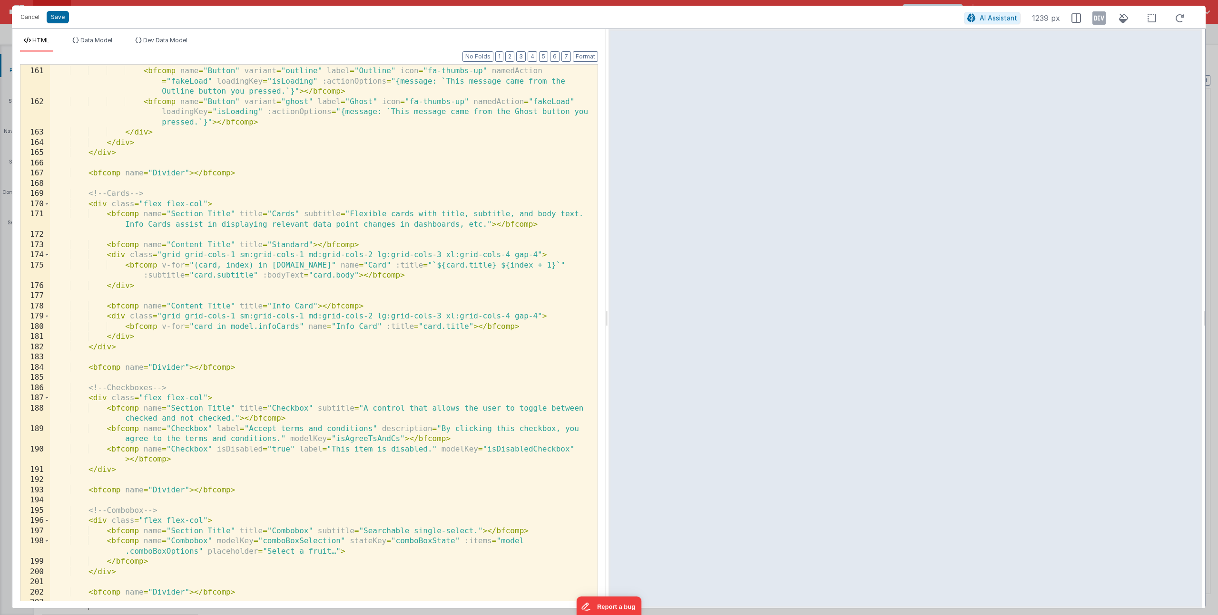
scroll to position [2124, 0]
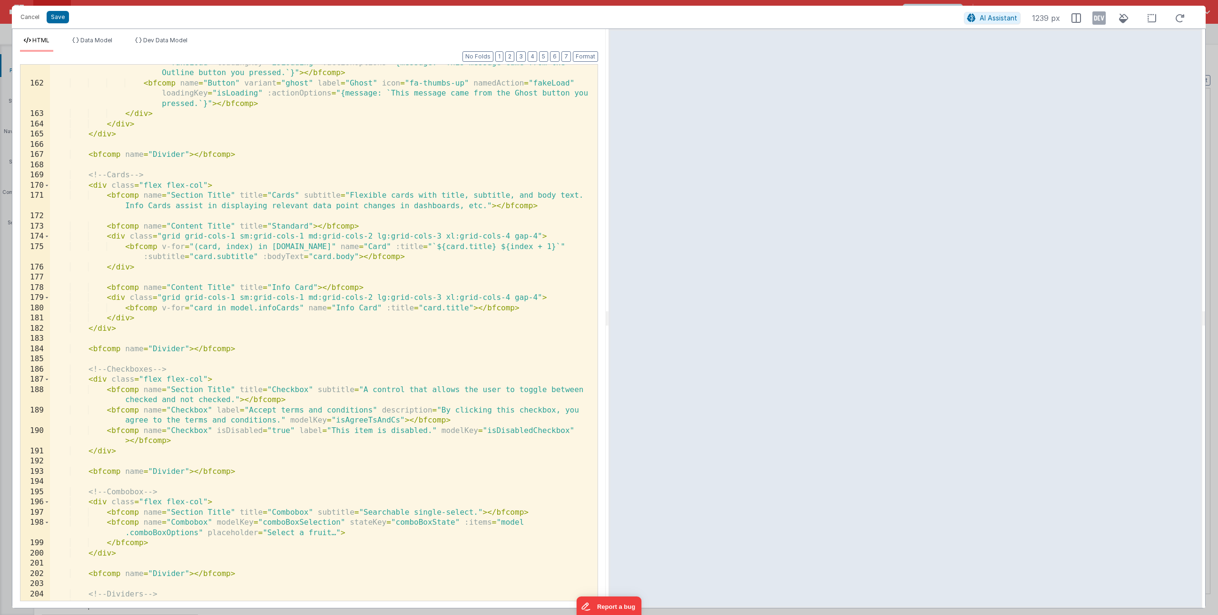
click at [272, 437] on div "< bfcomp name = "Button" variant = "outline" label = "Outline" icon = "fa-thumb…" at bounding box center [320, 336] width 540 height 577
click at [415, 431] on div "< bfcomp name = "Button" variant = "outline" label = "Outline" icon = "fa-thumb…" at bounding box center [320, 336] width 540 height 577
drag, startPoint x: 217, startPoint y: 429, endPoint x: 295, endPoint y: 431, distance: 77.5
click at [295, 431] on div "< bfcomp name = "Button" variant = "outline" label = "Outline" icon = "fa-thumb…" at bounding box center [320, 336] width 540 height 577
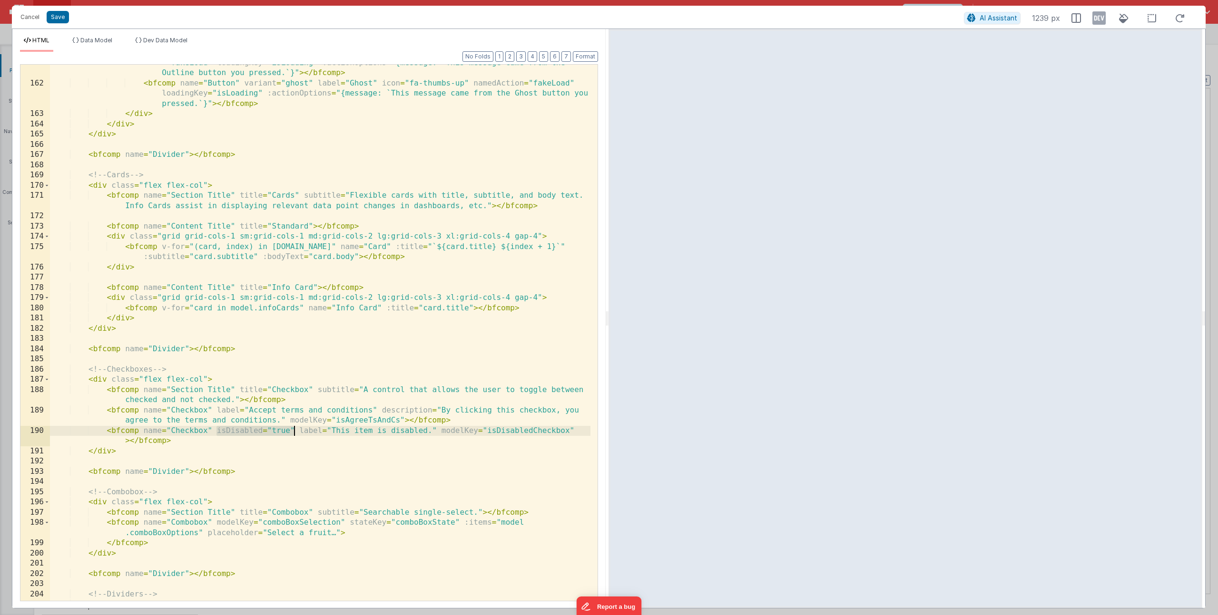
click at [271, 414] on div "< bfcomp name = "Button" variant = "outline" label = "Outline" icon = "fa-thumb…" at bounding box center [320, 336] width 540 height 577
drag, startPoint x: 217, startPoint y: 432, endPoint x: 293, endPoint y: 430, distance: 76.1
click at [293, 430] on div "< bfcomp name = "Button" variant = "outline" label = "Outline" icon = "fa-thumb…" at bounding box center [320, 336] width 540 height 577
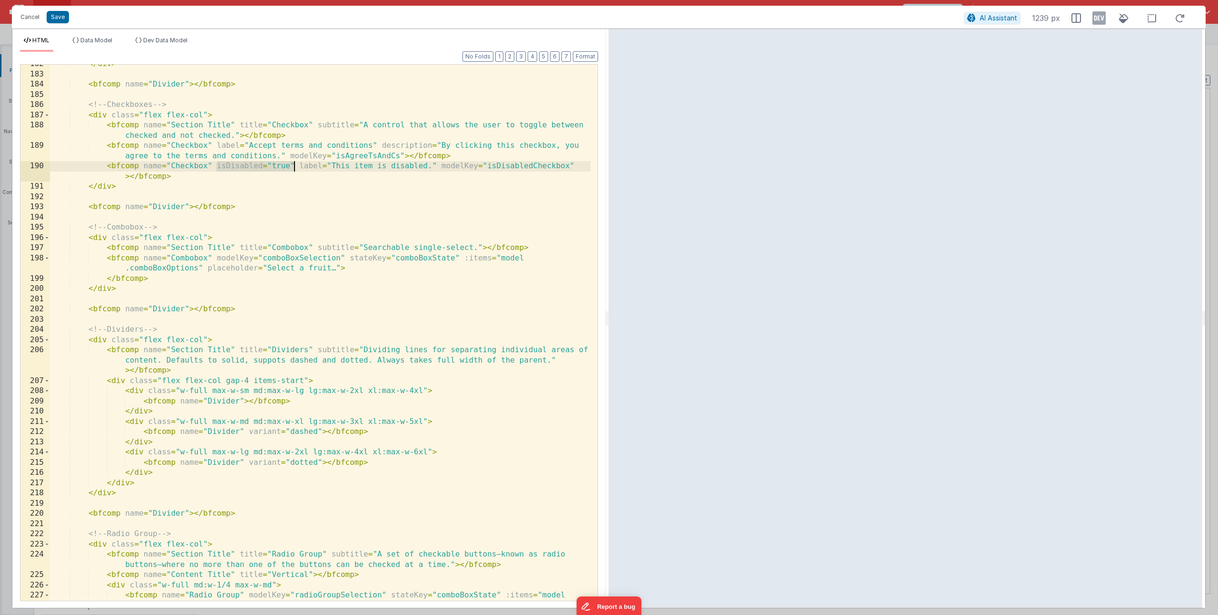
scroll to position [2388, 0]
click at [277, 360] on div "</ div > < bfcomp name = "Divider" > </ bfcomp > <!-- Checkboxes --> < div clas…" at bounding box center [320, 342] width 540 height 567
click at [269, 333] on div "</ div > < bfcomp name = "Divider" > </ bfcomp > <!-- Checkboxes --> < div clas…" at bounding box center [320, 342] width 540 height 567
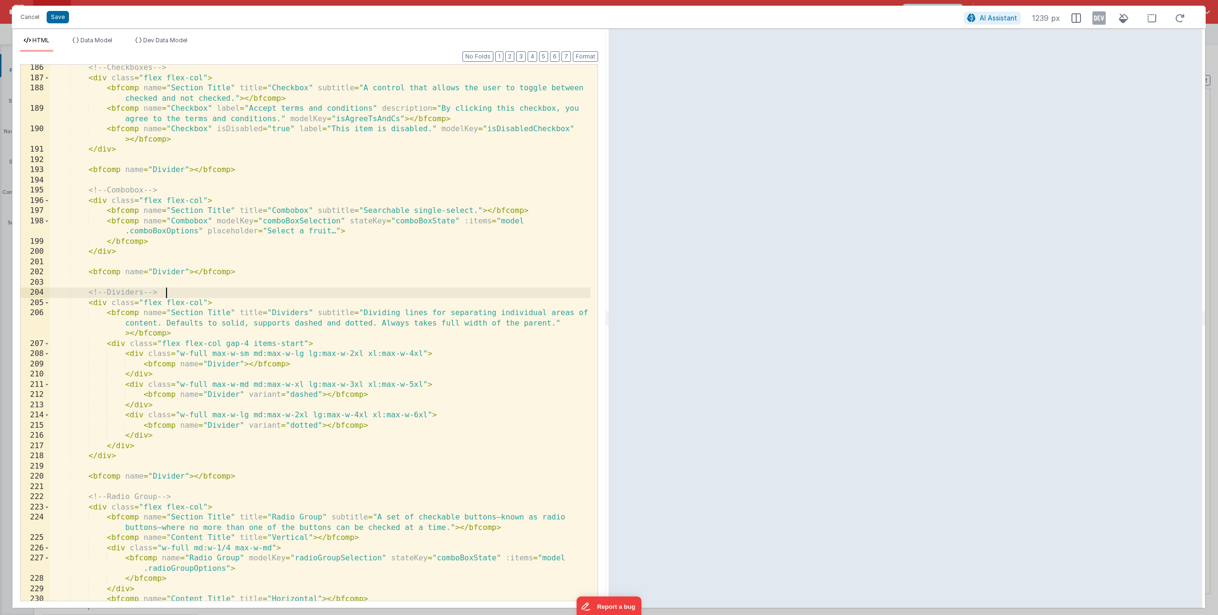
scroll to position [2435, 0]
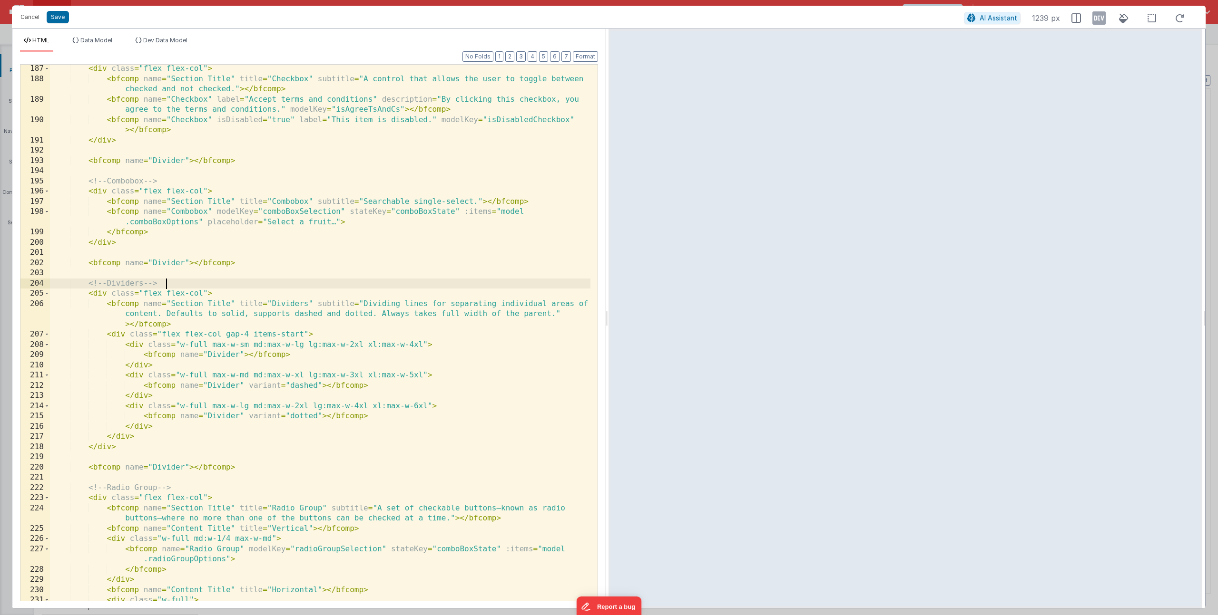
click at [164, 302] on div "< div class = "flex flex-col" > < bfcomp name = "Section Title" title = "Checkb…" at bounding box center [320, 347] width 540 height 567
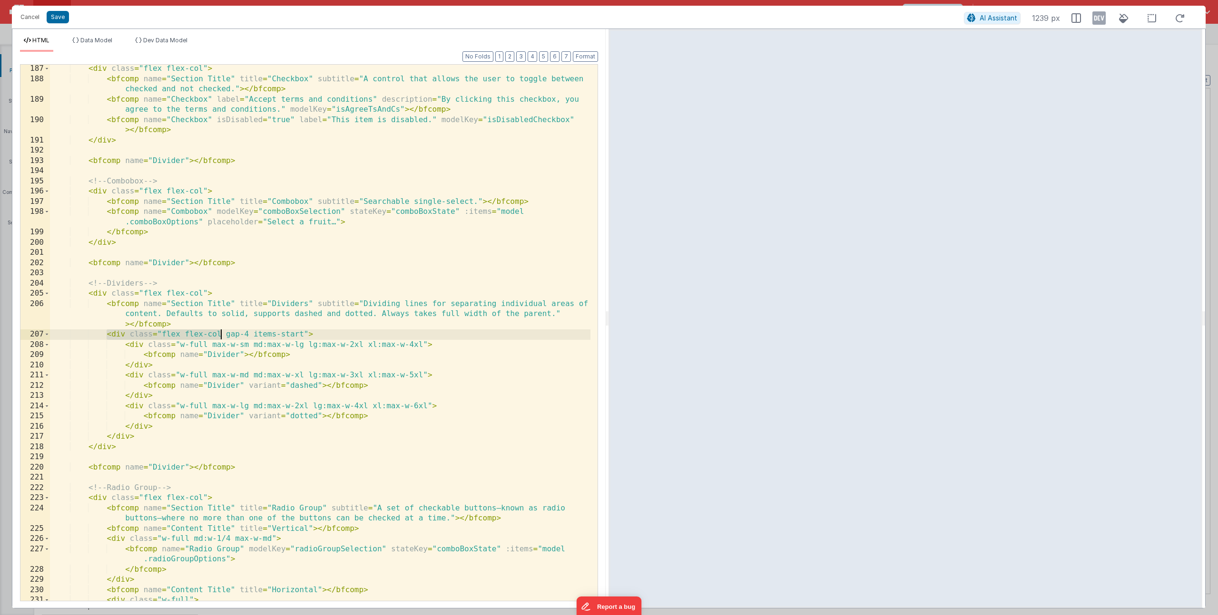
drag, startPoint x: 107, startPoint y: 335, endPoint x: 222, endPoint y: 340, distance: 114.7
click at [222, 340] on div "< div class = "flex flex-col" > < bfcomp name = "Section Title" title = "Checkb…" at bounding box center [320, 347] width 540 height 567
click at [213, 336] on div "< div class = "flex flex-col" > < bfcomp name = "Section Title" title = "Checkb…" at bounding box center [320, 347] width 540 height 567
drag, startPoint x: 230, startPoint y: 336, endPoint x: 245, endPoint y: 337, distance: 15.3
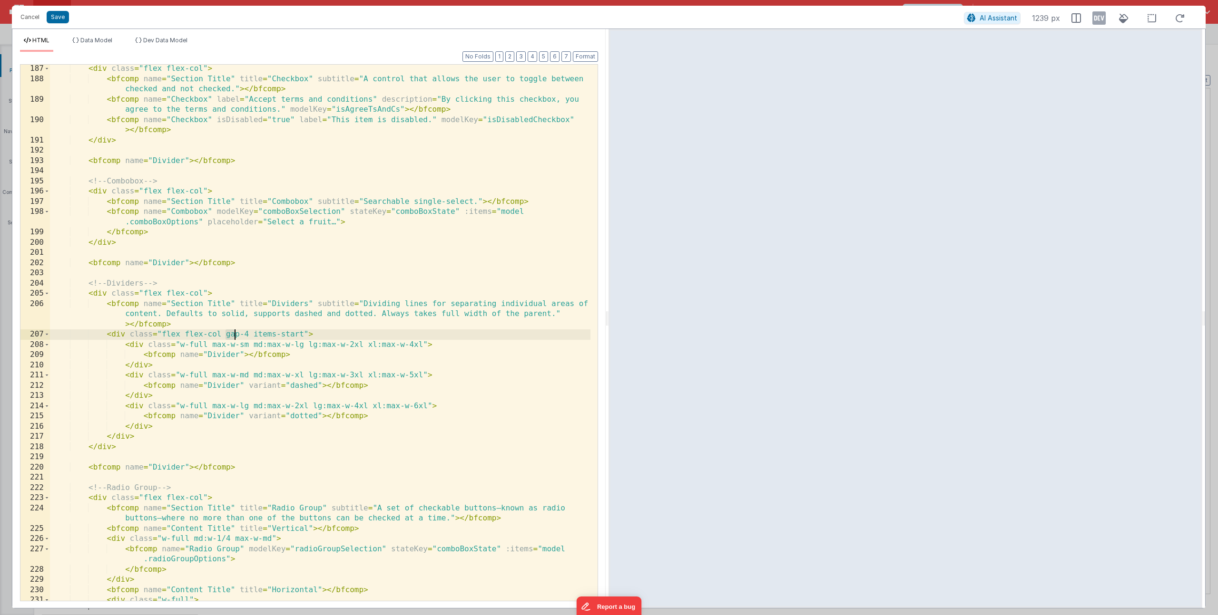
click at [240, 336] on div "< div class = "flex flex-col" > < bfcomp name = "Section Title" title = "Checkb…" at bounding box center [320, 347] width 540 height 567
click at [255, 339] on div "< div class = "flex flex-col" > < bfcomp name = "Section Title" title = "Checkb…" at bounding box center [320, 347] width 540 height 567
click at [203, 343] on div "< div class = "flex flex-col" > < bfcomp name = "Section Title" title = "Checkb…" at bounding box center [320, 347] width 540 height 567
click at [196, 344] on div "< div class = "flex flex-col" > < bfcomp name = "Section Title" title = "Checkb…" at bounding box center [320, 347] width 540 height 567
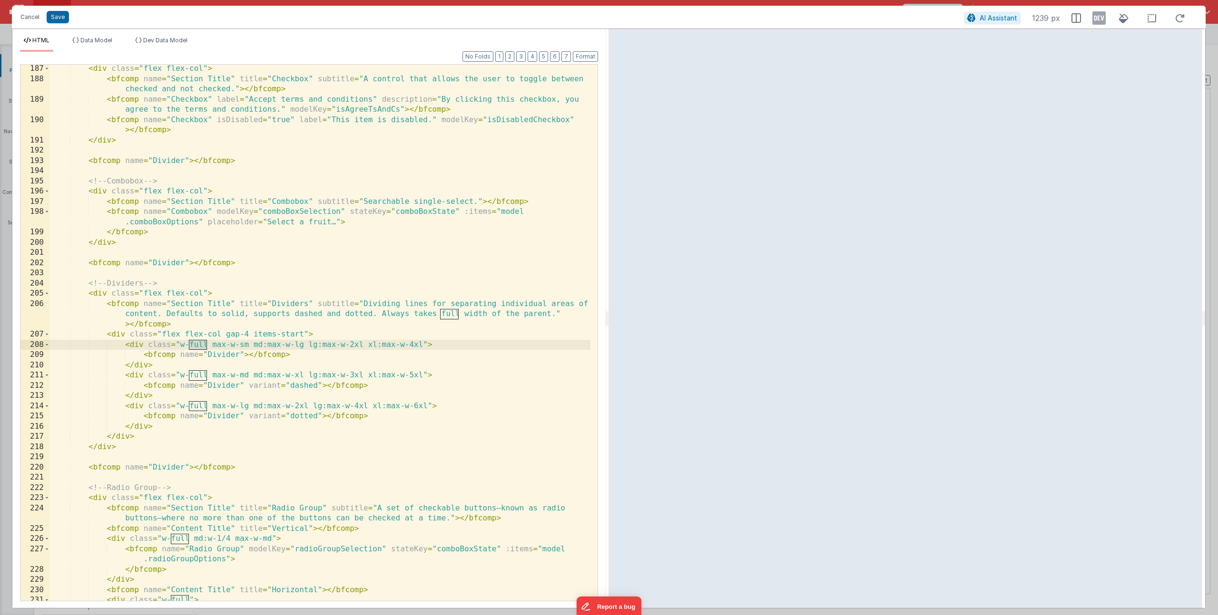
click at [198, 346] on div "< div class = "flex flex-col" > < bfcomp name = "Section Title" title = "Checkb…" at bounding box center [320, 347] width 540 height 567
drag, startPoint x: 209, startPoint y: 344, endPoint x: 249, endPoint y: 349, distance: 40.7
click at [249, 349] on div "< div class = "flex flex-col" > < bfcomp name = "Section Title" title = "Checkb…" at bounding box center [320, 347] width 540 height 567
click at [228, 350] on div "< div class = "flex flex-col" > < bfcomp name = "Section Title" title = "Checkb…" at bounding box center [320, 347] width 540 height 567
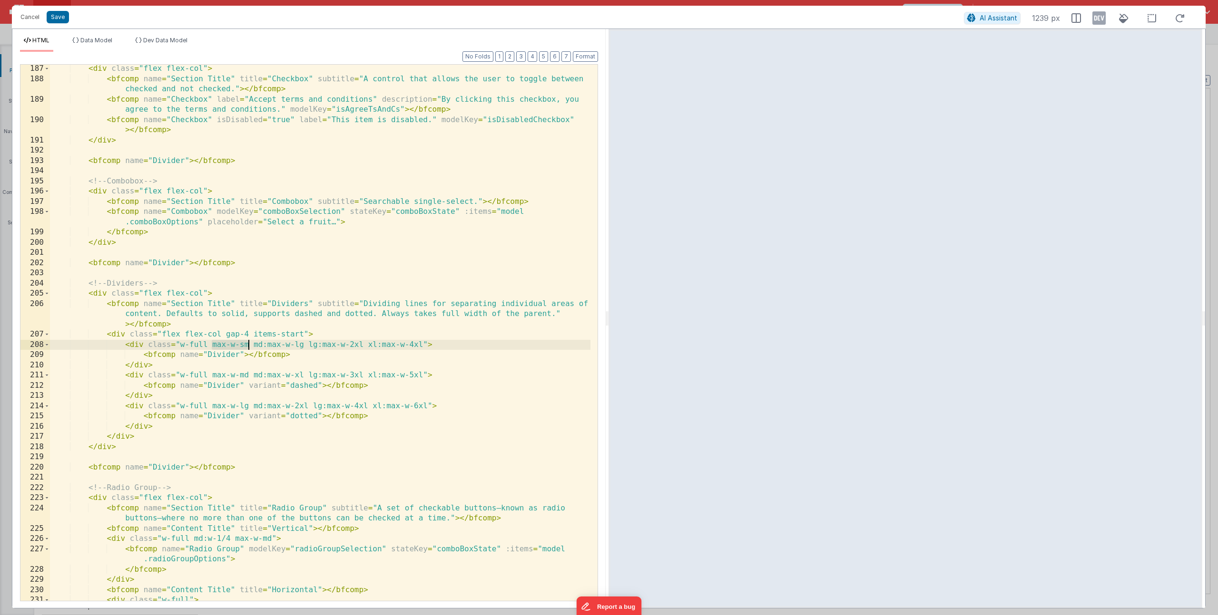
drag, startPoint x: 213, startPoint y: 348, endPoint x: 248, endPoint y: 346, distance: 35.7
click at [248, 346] on div "< div class = "flex flex-col" > < bfcomp name = "Section Title" title = "Checkb…" at bounding box center [320, 347] width 540 height 567
drag, startPoint x: 253, startPoint y: 344, endPoint x: 310, endPoint y: 344, distance: 56.6
click at [302, 346] on div "< div class = "flex flex-col" > < bfcomp name = "Section Title" title = "Checkb…" at bounding box center [320, 347] width 540 height 567
drag, startPoint x: 308, startPoint y: 345, endPoint x: 360, endPoint y: 346, distance: 51.4
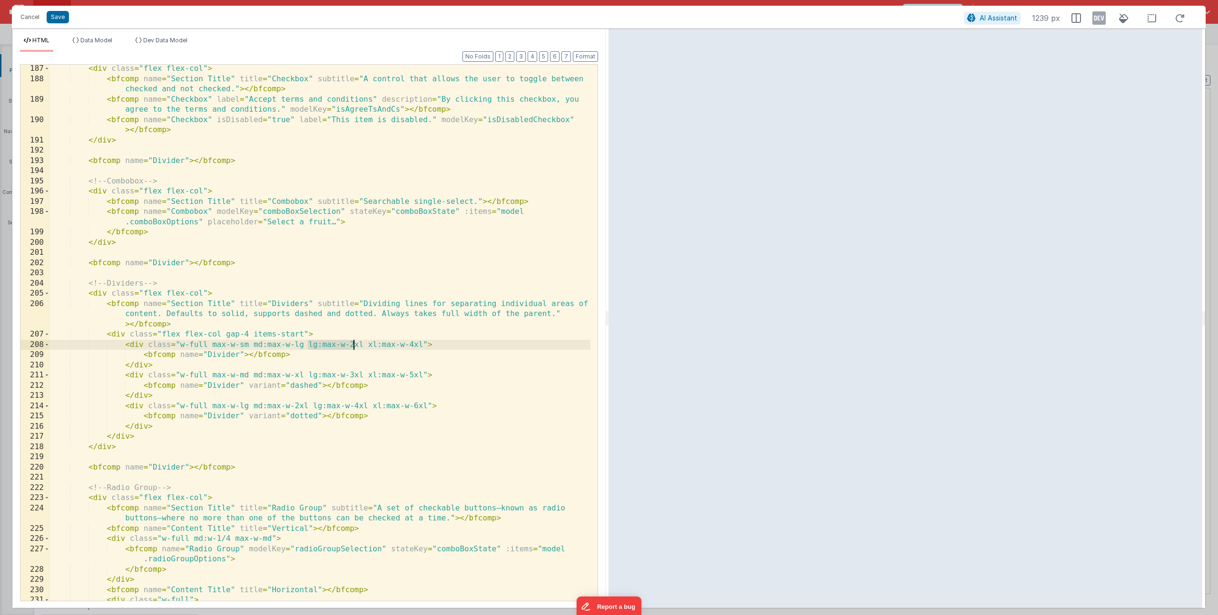
click at [360, 346] on div "< div class = "flex flex-col" > < bfcomp name = "Section Title" title = "Checkb…" at bounding box center [320, 347] width 540 height 567
click at [363, 346] on div "< div class = "flex flex-col" > < bfcomp name = "Section Title" title = "Checkb…" at bounding box center [320, 347] width 540 height 567
click at [354, 346] on div "< div class = "flex flex-col" > < bfcomp name = "Section Title" title = "Checkb…" at bounding box center [320, 347] width 540 height 567
drag, startPoint x: 420, startPoint y: 344, endPoint x: 268, endPoint y: 346, distance: 151.7
click at [130, 345] on div "< div class = "flex flex-col" > < bfcomp name = "Section Title" title = "Checkb…" at bounding box center [320, 347] width 540 height 567
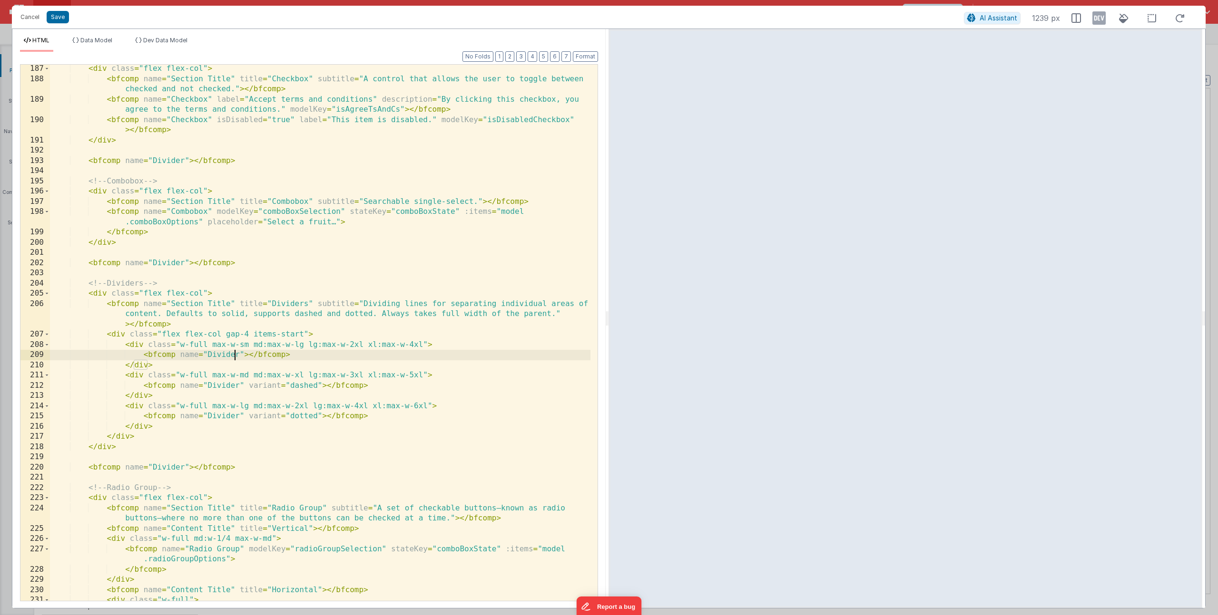
click at [236, 352] on div "< div class = "flex flex-col" > < bfcomp name = "Section Title" title = "Checkb…" at bounding box center [320, 347] width 540 height 567
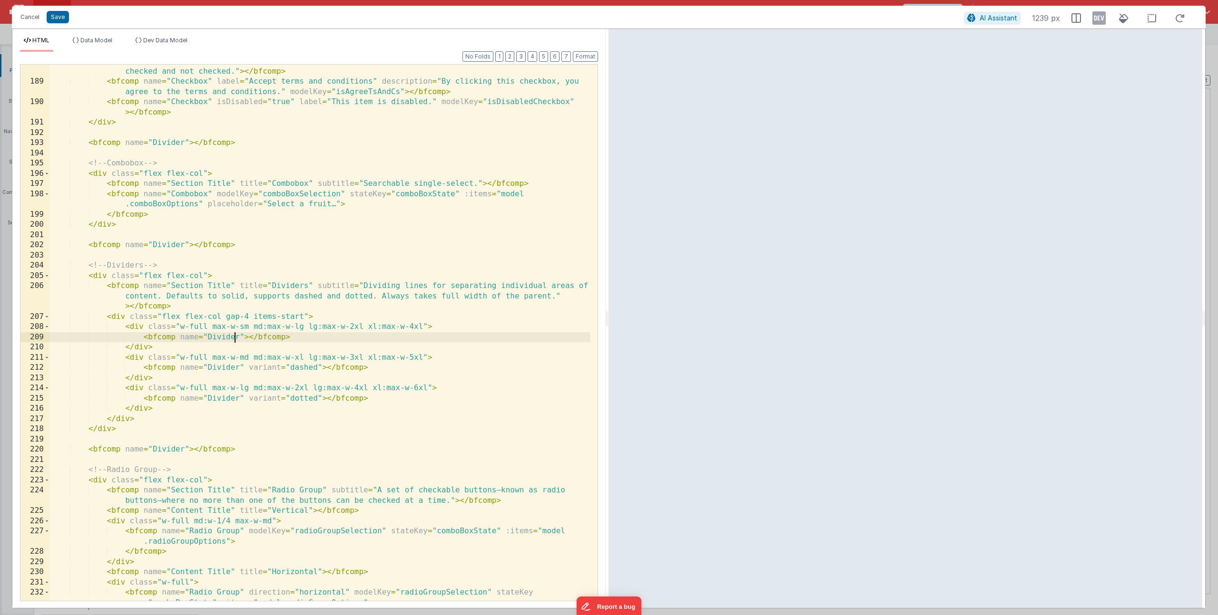
scroll to position [2509, 0]
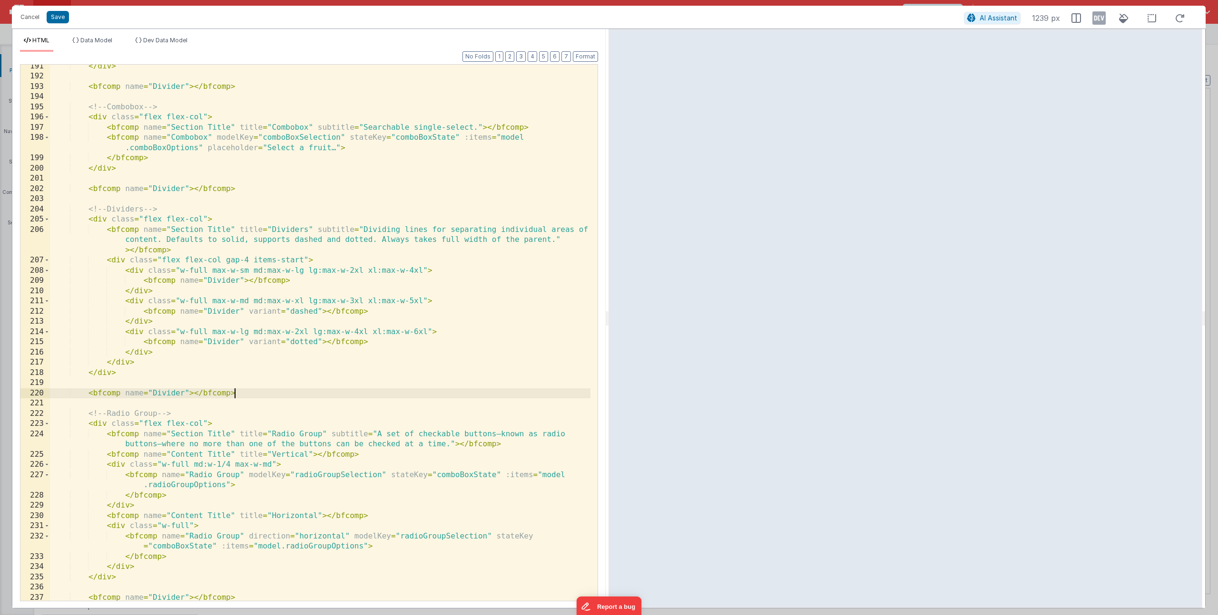
click at [233, 393] on div "</ div > < bfcomp name = "Divider" > </ bfcomp > <!-- Combobox --> < div class …" at bounding box center [320, 339] width 540 height 557
drag, startPoint x: 255, startPoint y: 393, endPoint x: 88, endPoint y: 392, distance: 167.4
click at [88, 392] on div "</ div > < bfcomp name = "Divider" > </ bfcomp > <!-- Combobox --> < div class …" at bounding box center [320, 339] width 540 height 557
click at [264, 395] on div "</ div > < bfcomp name = "Divider" > </ bfcomp > <!-- Combobox --> < div class …" at bounding box center [320, 339] width 540 height 557
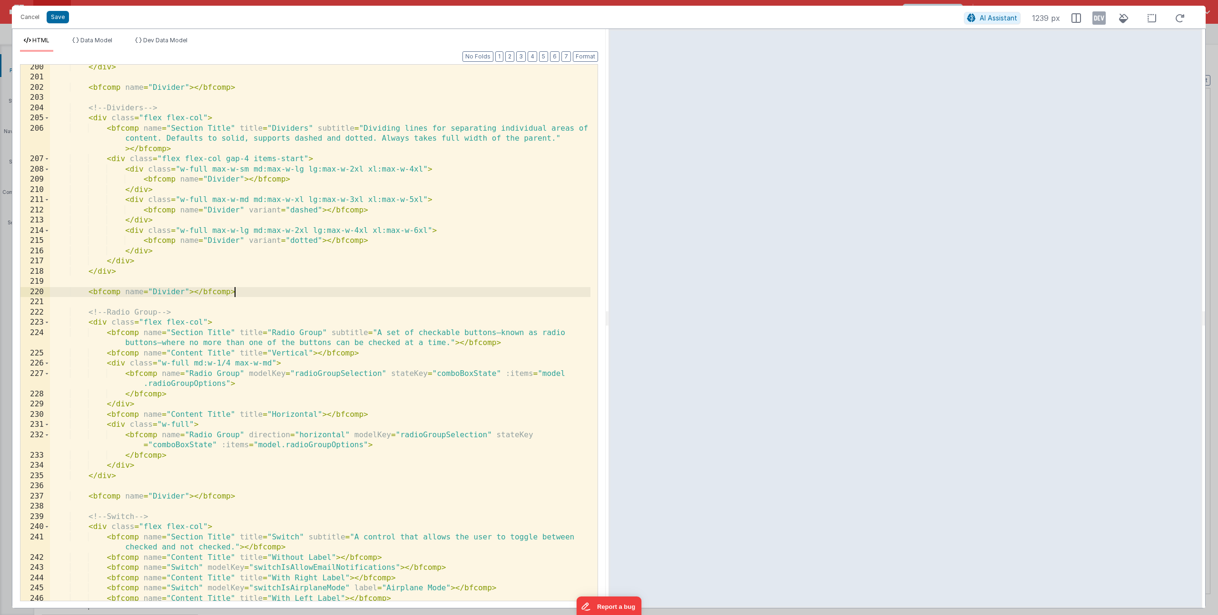
scroll to position [2610, 0]
click at [175, 313] on div "</ div > < bfcomp name = "Divider" > </ bfcomp > <!-- Dividers --> < div class …" at bounding box center [320, 340] width 540 height 557
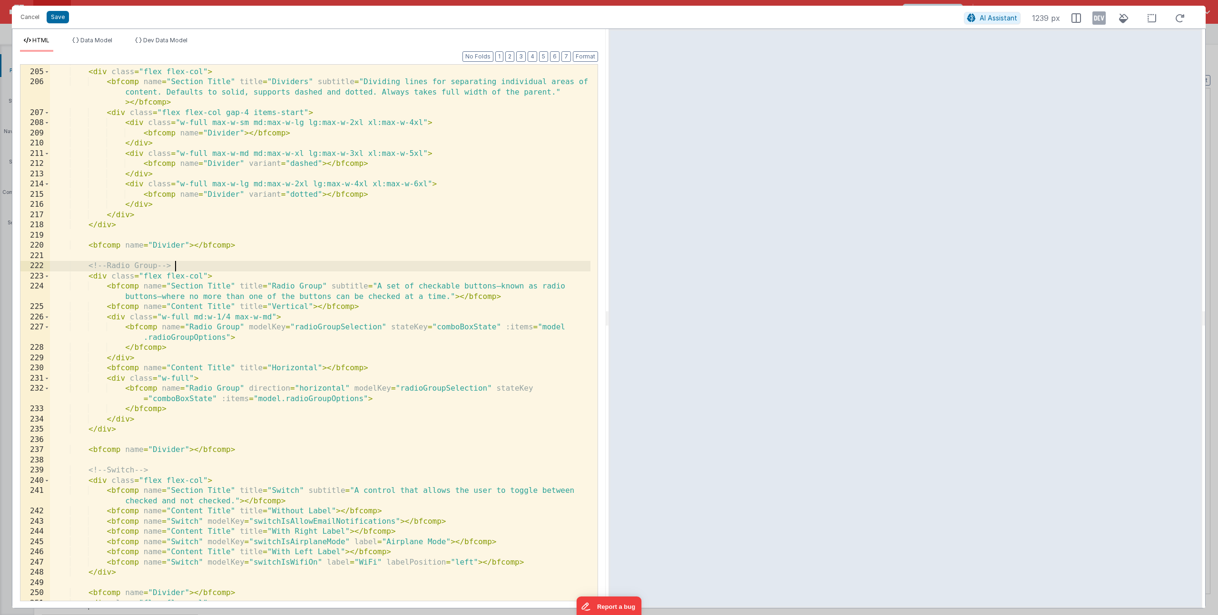
scroll to position [2666, 0]
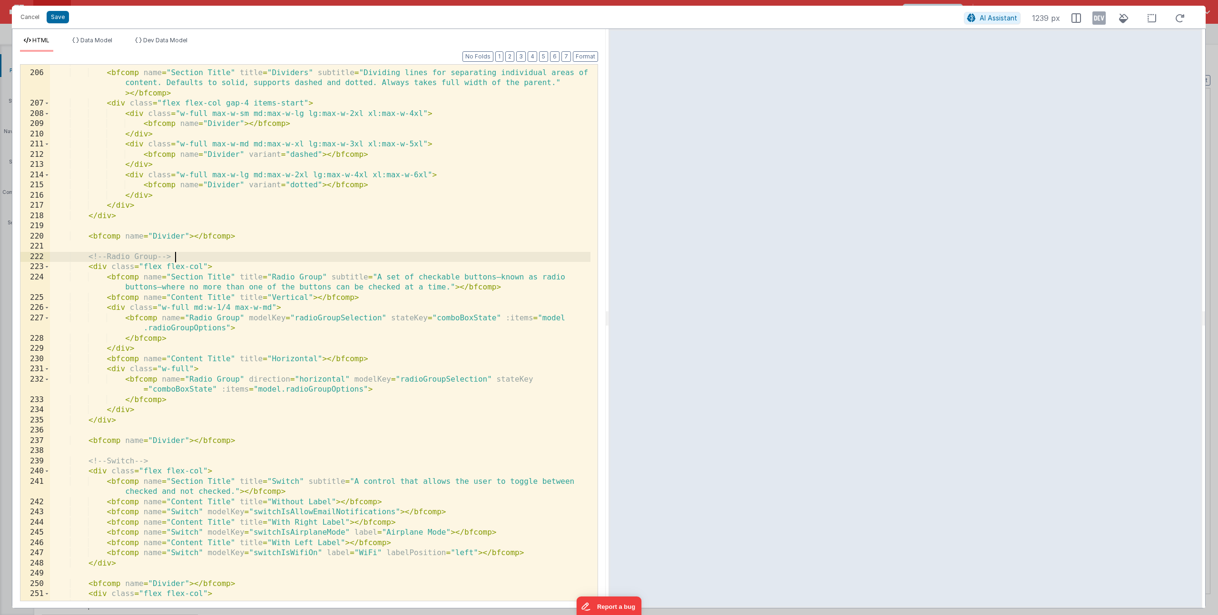
click at [147, 292] on div "< div class = "flex flex-col" > < bfcomp name = "Section Title" title = "Divide…" at bounding box center [320, 346] width 540 height 577
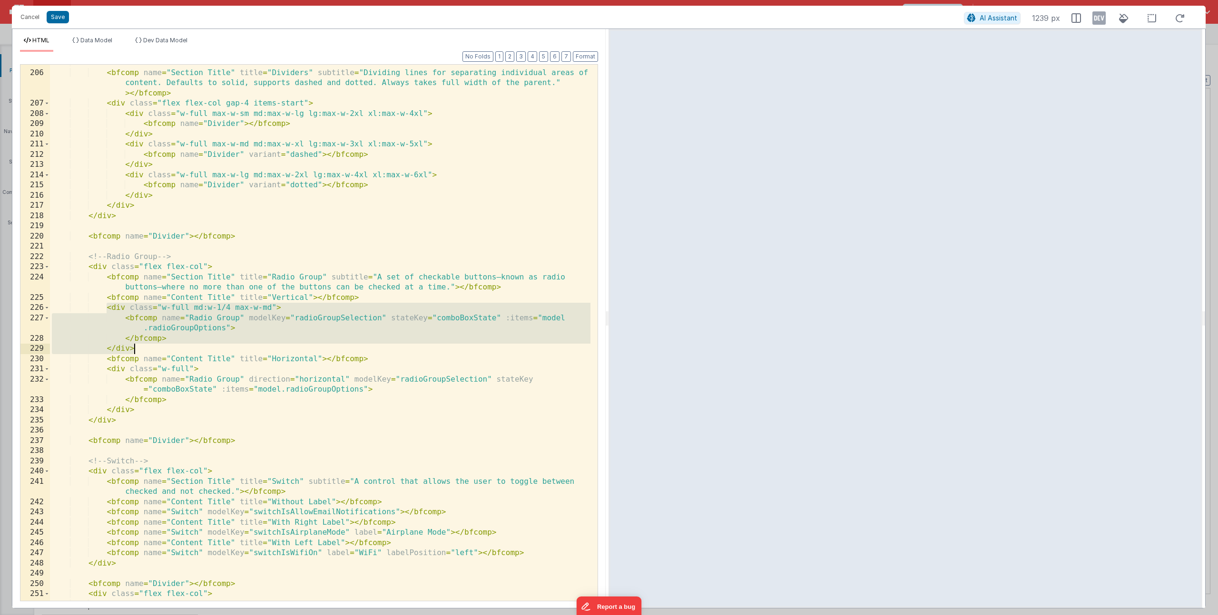
drag, startPoint x: 107, startPoint y: 310, endPoint x: 176, endPoint y: 345, distance: 77.6
click at [176, 345] on div "< div class = "flex flex-col" > < bfcomp name = "Section Title" title = "Divide…" at bounding box center [320, 346] width 540 height 577
click at [185, 332] on div "< div class = "flex flex-col" > < bfcomp name = "Section Title" title = "Divide…" at bounding box center [320, 346] width 540 height 577
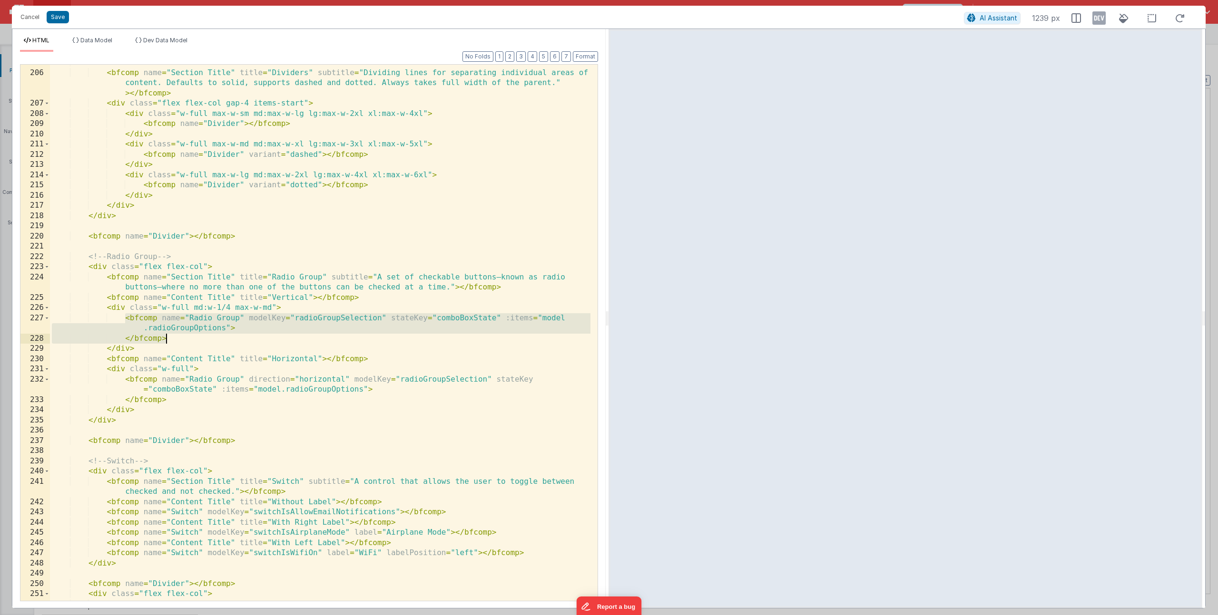
drag, startPoint x: 124, startPoint y: 319, endPoint x: 175, endPoint y: 339, distance: 54.5
click at [175, 339] on div "< div class = "flex flex-col" > < bfcomp name = "Section Title" title = "Divide…" at bounding box center [320, 346] width 540 height 577
click at [275, 316] on div "< div class = "flex flex-col" > < bfcomp name = "Section Title" title = "Divide…" at bounding box center [320, 346] width 540 height 577
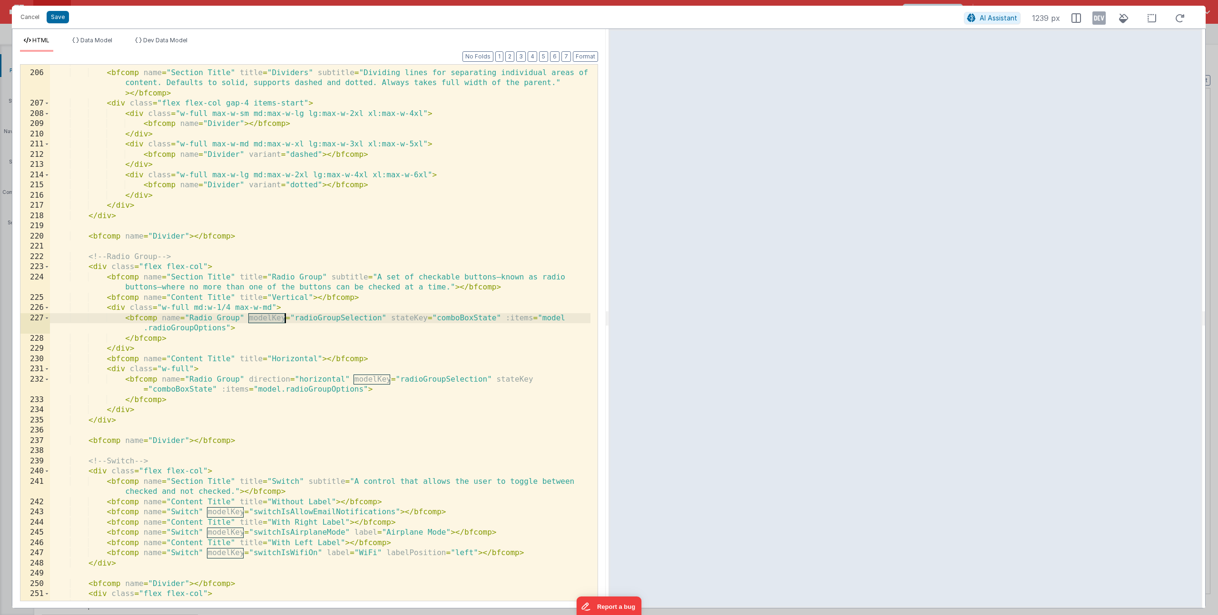
click at [332, 318] on div "< div class = "flex flex-col" > < bfcomp name = "Section Title" title = "Divide…" at bounding box center [320, 346] width 540 height 577
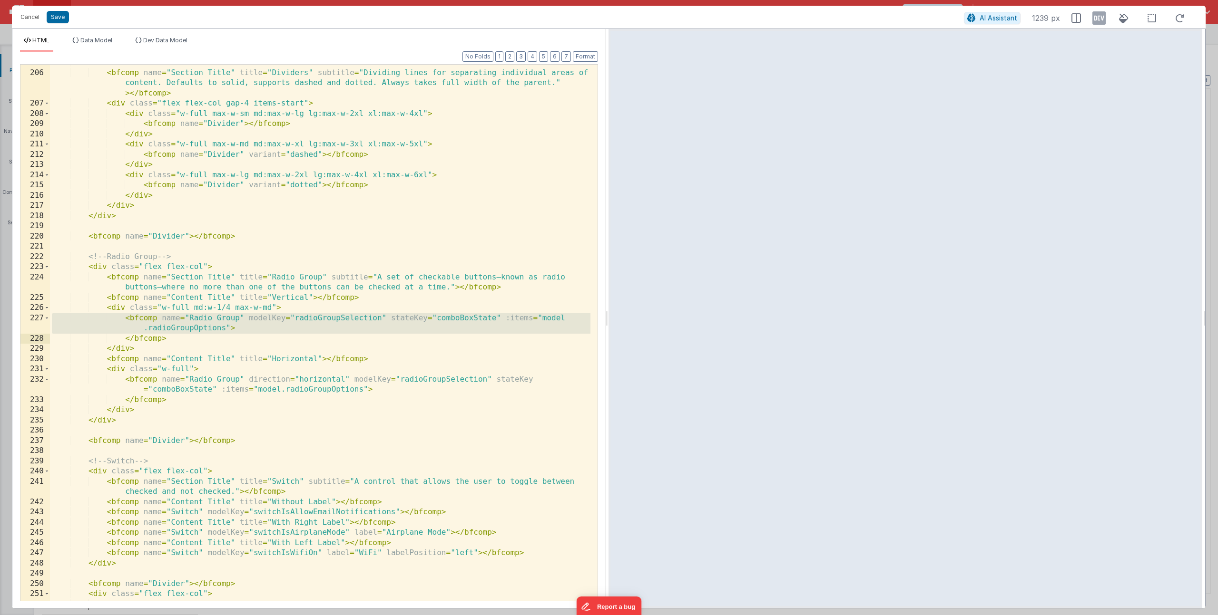
click at [332, 319] on div "< div class = "flex flex-col" > < bfcomp name = "Section Title" title = "Divide…" at bounding box center [320, 346] width 540 height 577
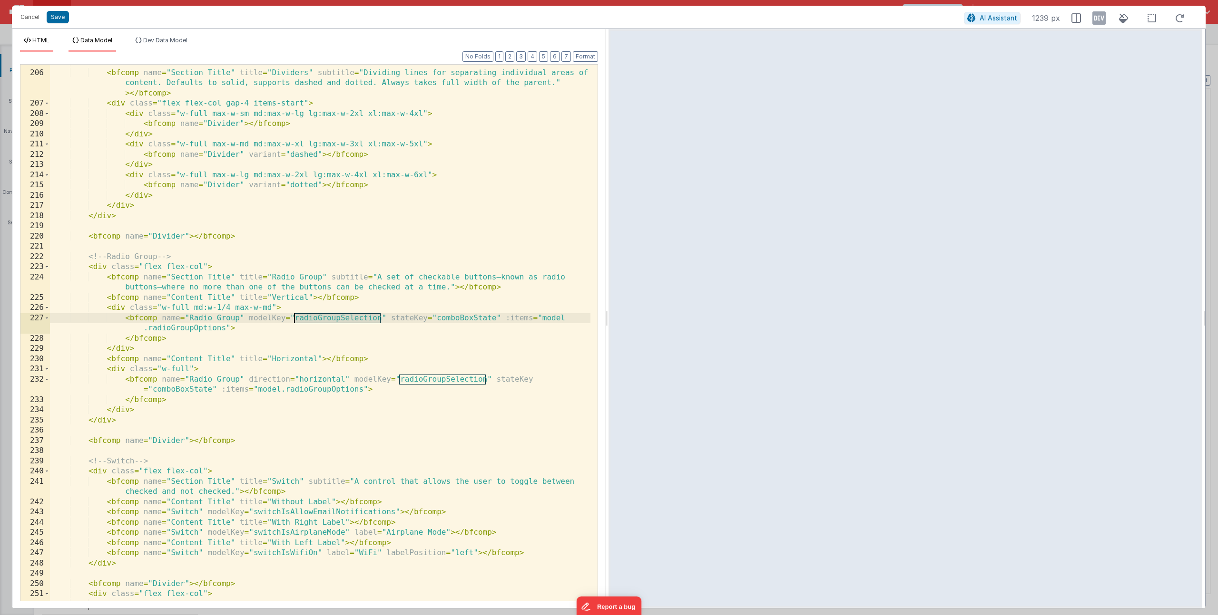
click at [107, 42] on span "Data Model" at bounding box center [96, 40] width 32 height 7
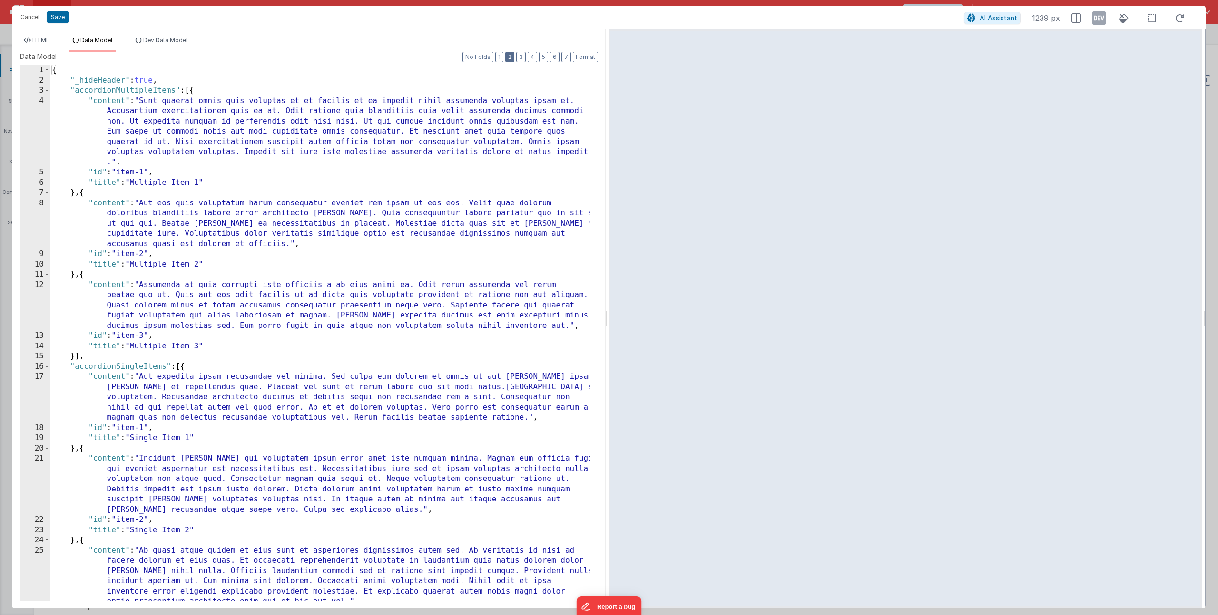
click at [513, 59] on button "2" at bounding box center [509, 57] width 9 height 10
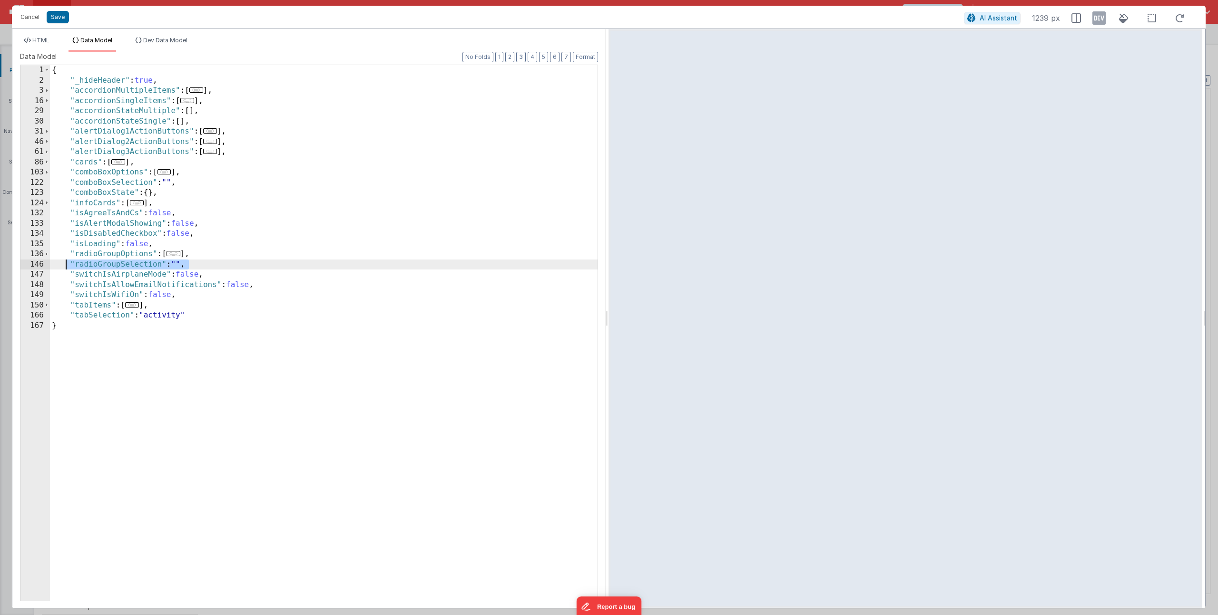
drag, startPoint x: 188, startPoint y: 264, endPoint x: 66, endPoint y: 262, distance: 121.8
click at [66, 262] on div "{ "_hideHeader" : true , "accordionMultipleItems" : [ ... ] , "accordionSingleI…" at bounding box center [323, 343] width 547 height 556
click at [70, 262] on div "{ "_hideHeader" : true , "accordionMultipleItems" : [ ... ] , "accordionSingleI…" at bounding box center [323, 343] width 547 height 556
drag, startPoint x: 72, startPoint y: 263, endPoint x: 217, endPoint y: 267, distance: 145.6
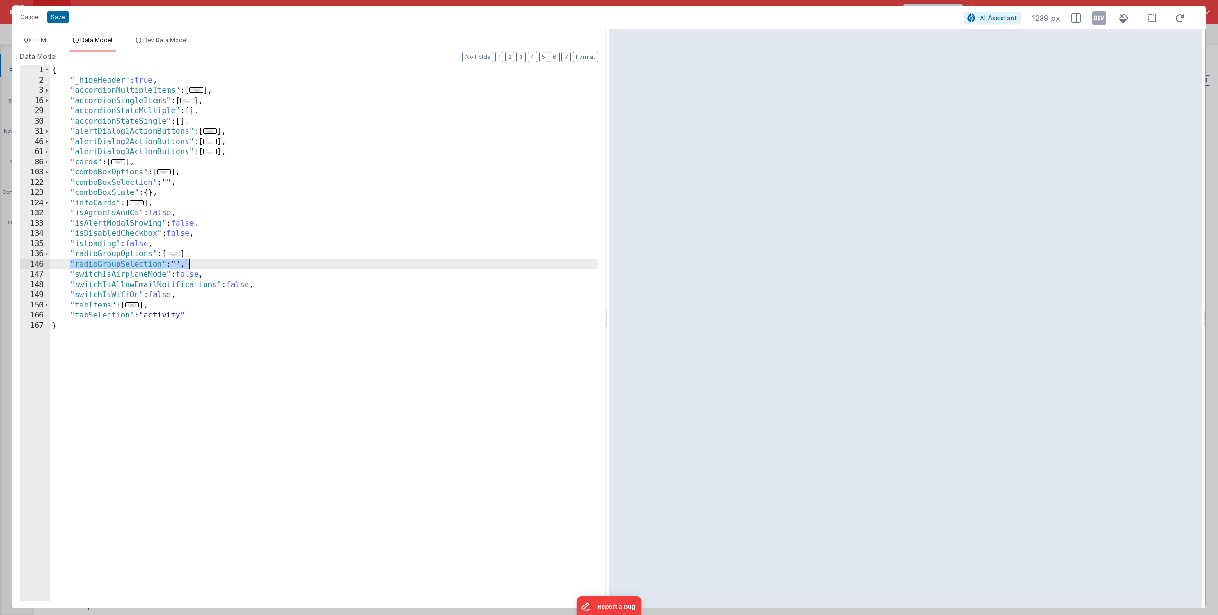
click at [217, 267] on div "{ "_hideHeader" : true , "accordionMultipleItems" : [ ... ] , "accordionSingleI…" at bounding box center [323, 343] width 547 height 556
click at [180, 254] on span "..." at bounding box center [173, 253] width 14 height 5
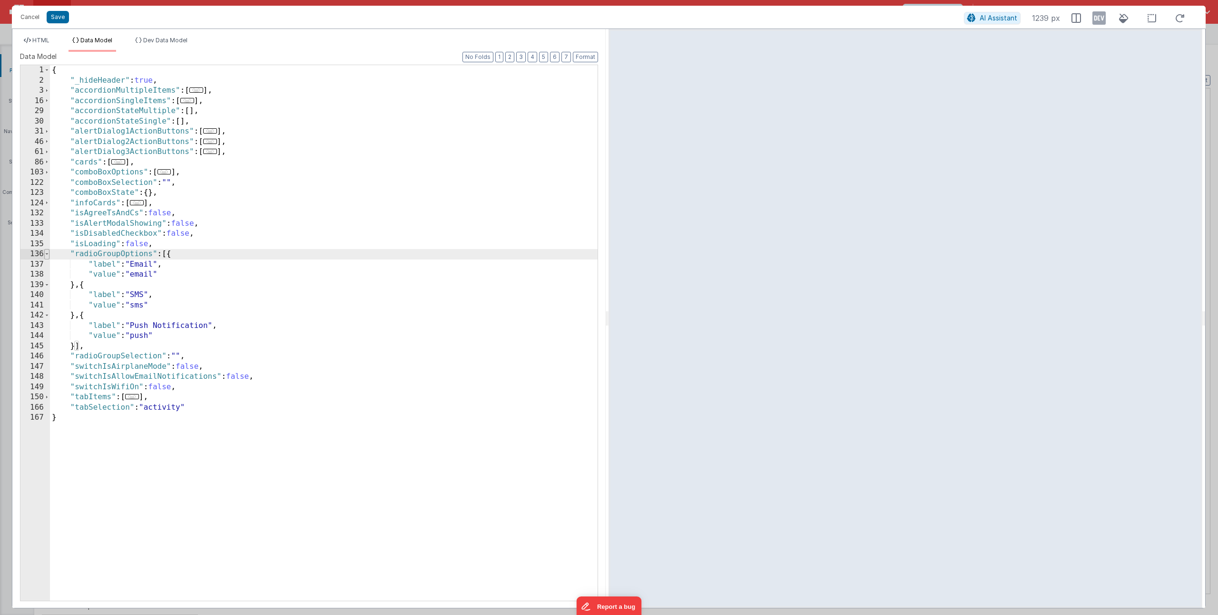
click at [46, 253] on span at bounding box center [46, 254] width 5 height 10
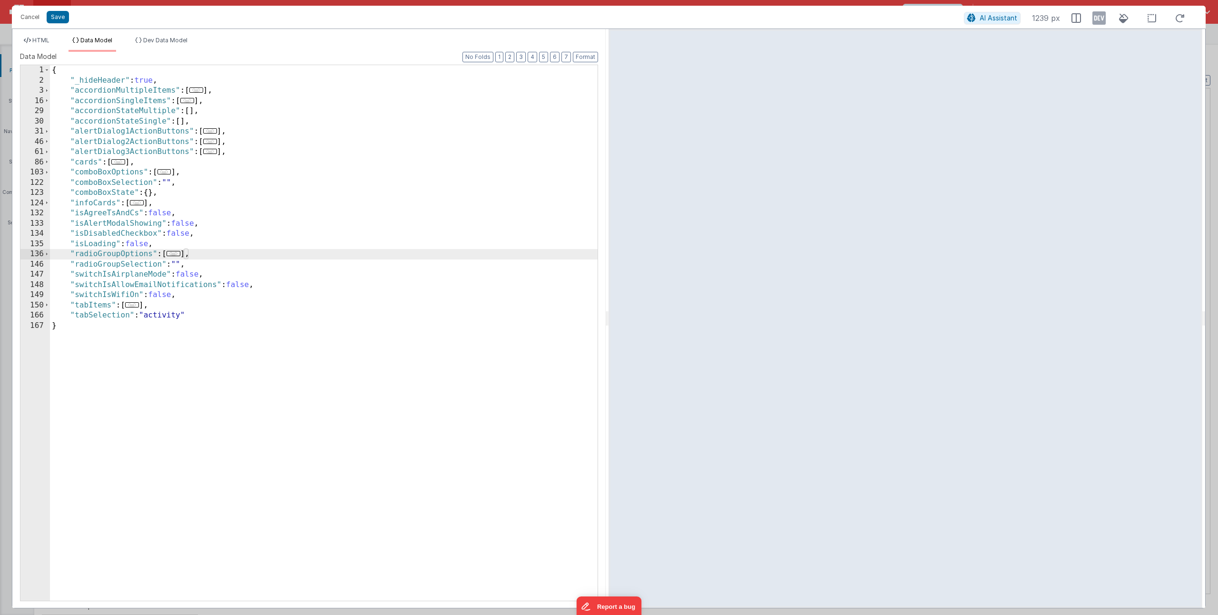
click at [179, 254] on span "..." at bounding box center [173, 253] width 14 height 5
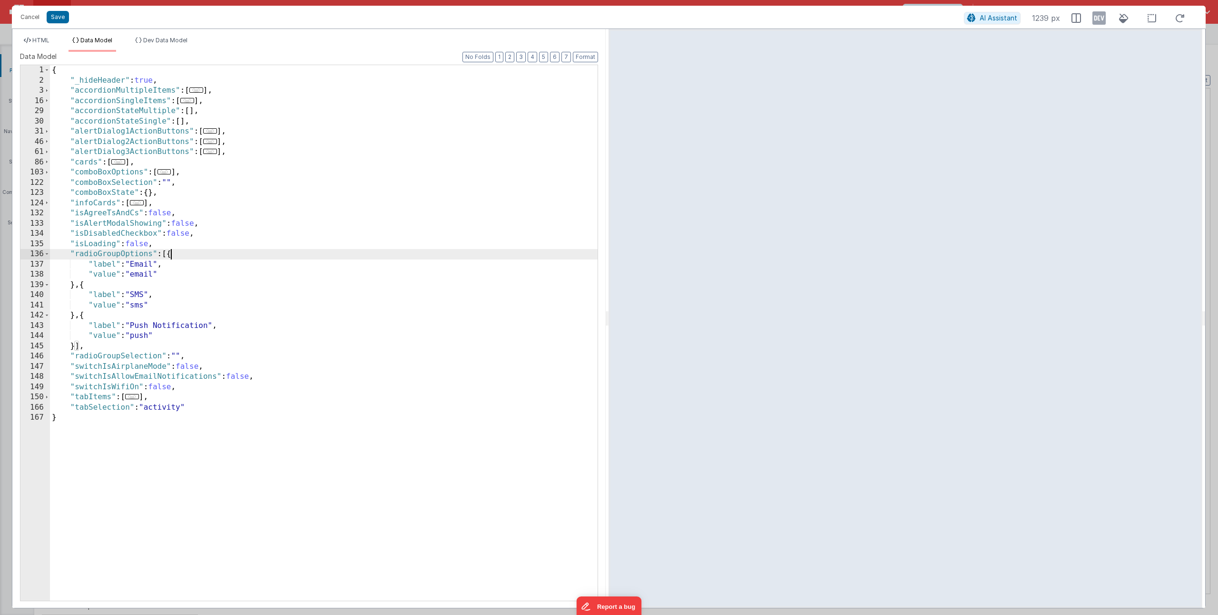
click at [166, 265] on div "{ "_hideHeader" : true , "accordionMultipleItems" : [ ... ] , "accordionSingleI…" at bounding box center [323, 343] width 547 height 556
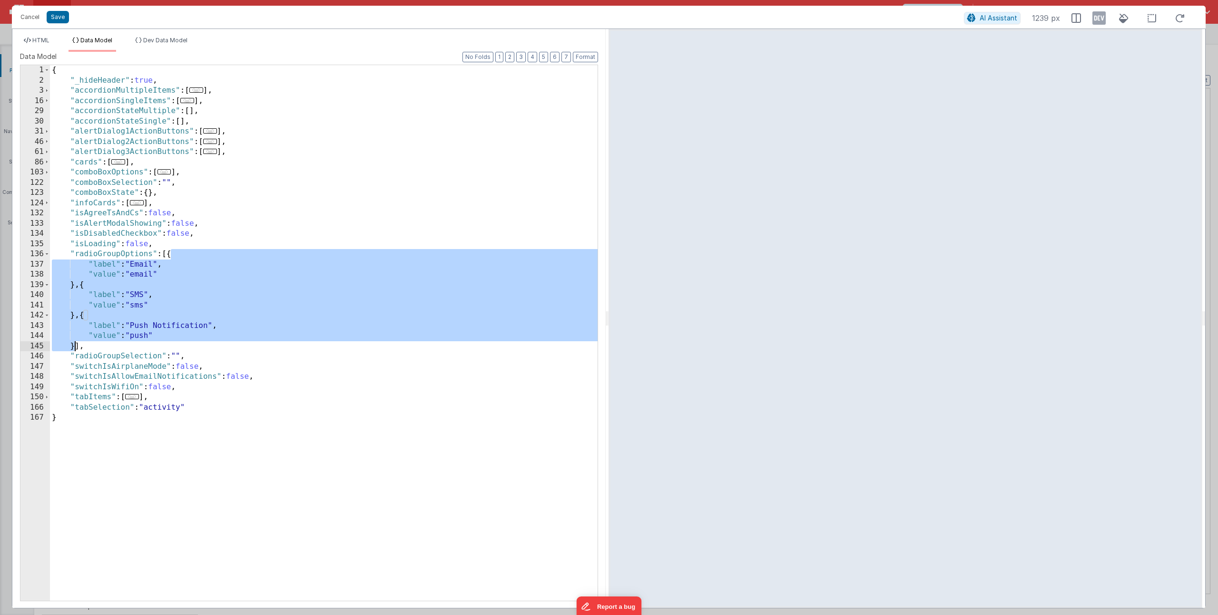
drag, startPoint x: 170, startPoint y: 253, endPoint x: 75, endPoint y: 345, distance: 132.2
click at [75, 345] on div "{ "_hideHeader" : true , "accordionMultipleItems" : [ ... ] , "accordionSingleI…" at bounding box center [323, 343] width 547 height 556
click at [106, 266] on div "{ "_hideHeader" : true , "accordionMultipleItems" : [ ... ] , "accordionSingleI…" at bounding box center [323, 343] width 547 height 556
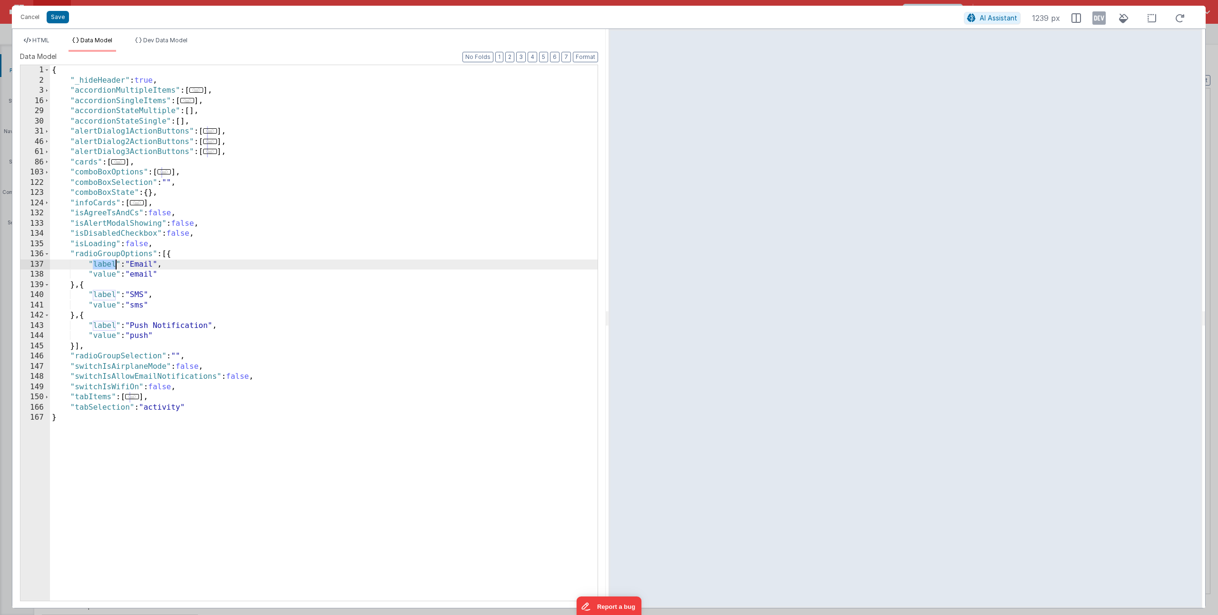
click at [106, 266] on div "{ "_hideHeader" : true , "accordionMultipleItems" : [ ... ] , "accordionSingleI…" at bounding box center [323, 343] width 547 height 556
click at [113, 274] on div "{ "_hideHeader" : true , "accordionMultipleItems" : [ ... ] , "accordionSingleI…" at bounding box center [323, 343] width 547 height 556
click at [145, 265] on div "{ "_hideHeader" : true , "accordionMultipleItems" : [ ... ] , "accordionSingleI…" at bounding box center [323, 343] width 547 height 556
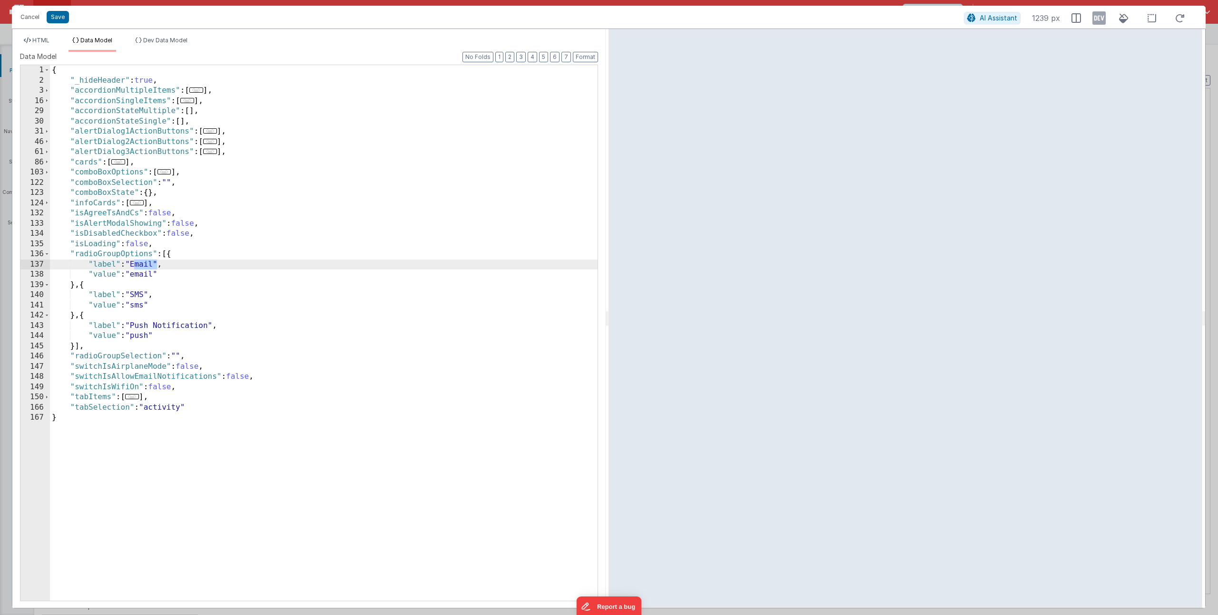
click at [151, 262] on div "{ "_hideHeader" : true , "accordionMultipleItems" : [ ... ] , "accordionSingleI…" at bounding box center [323, 343] width 547 height 556
click at [149, 264] on div "{ "_hideHeader" : true , "accordionMultipleItems" : [ ... ] , "accordionSingleI…" at bounding box center [323, 343] width 547 height 556
click at [142, 275] on div "{ "_hideHeader" : true , "accordionMultipleItems" : [ ... ] , "accordionSingleI…" at bounding box center [323, 343] width 547 height 556
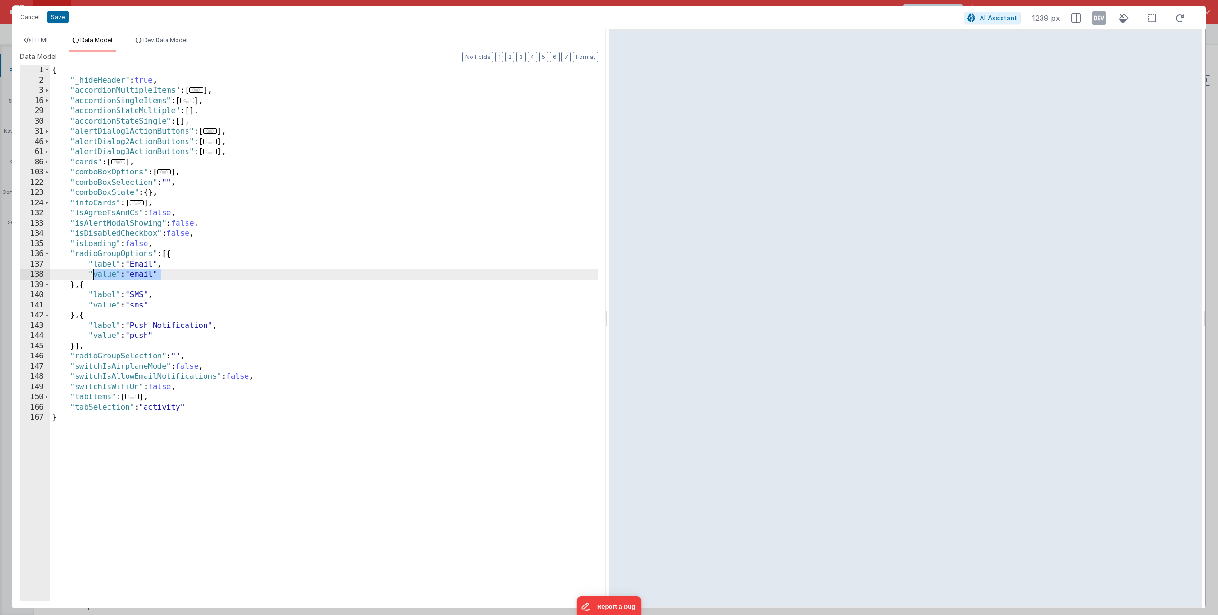
drag, startPoint x: 160, startPoint y: 274, endPoint x: 93, endPoint y: 279, distance: 67.2
click at [93, 279] on div "{ "_hideHeader" : true , "accordionMultipleItems" : [ ... ] , "accordionSingleI…" at bounding box center [323, 343] width 547 height 556
click at [160, 296] on div "{ "_hideHeader" : true , "accordionMultipleItems" : [ ... ] , "accordionSingleI…" at bounding box center [323, 343] width 547 height 556
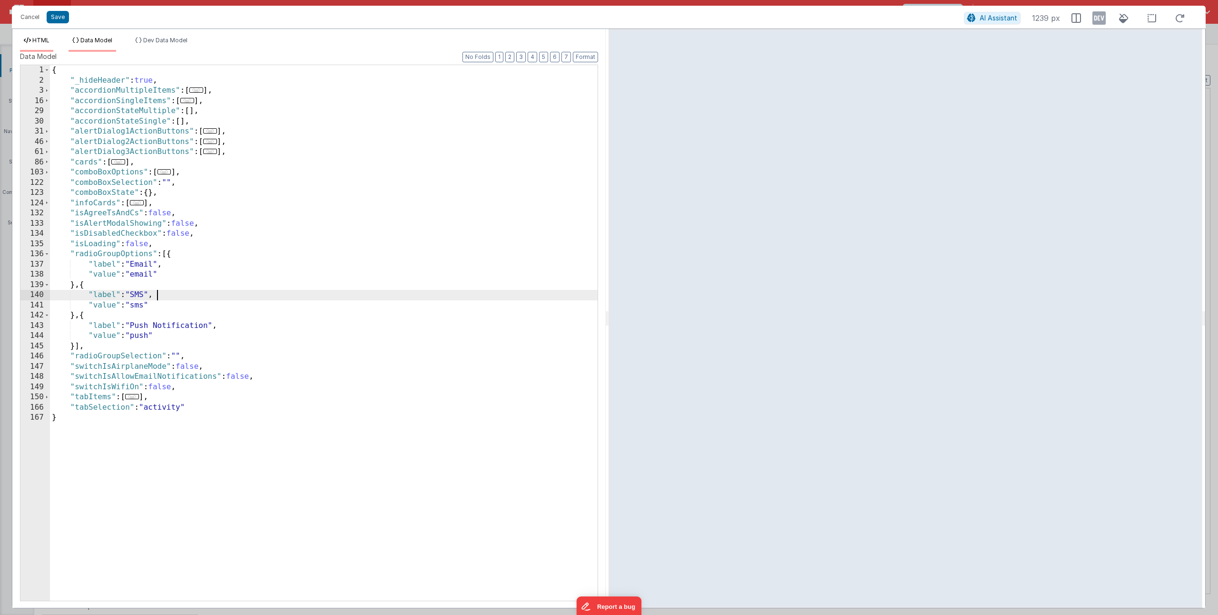
click at [40, 38] on span "HTML" at bounding box center [40, 40] width 17 height 7
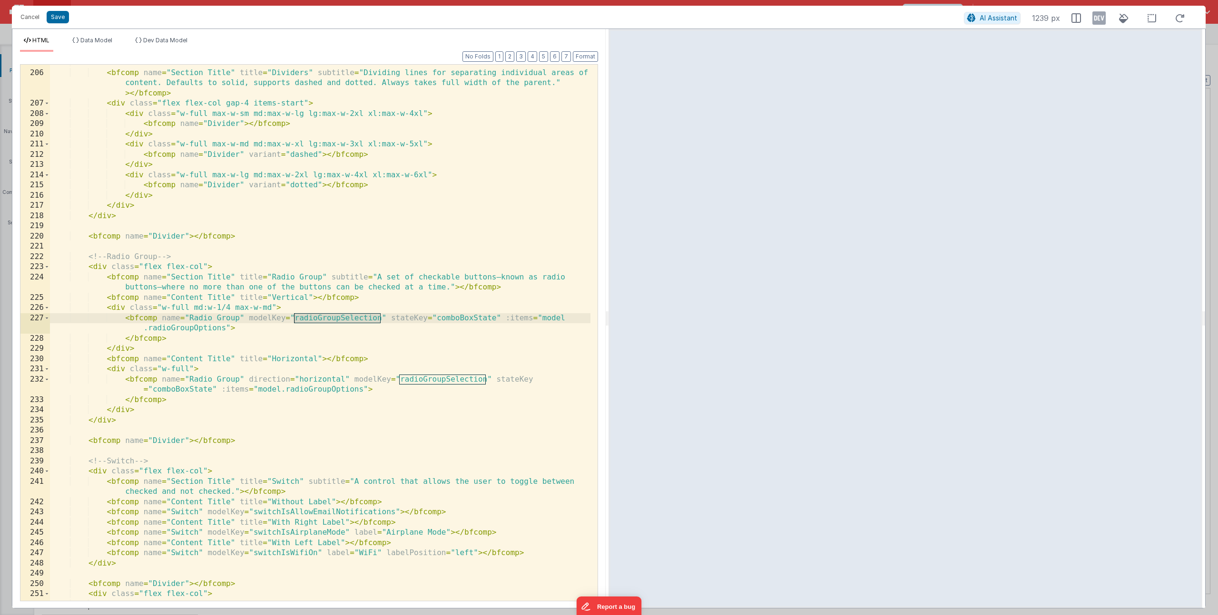
scroll to position [2848, 0]
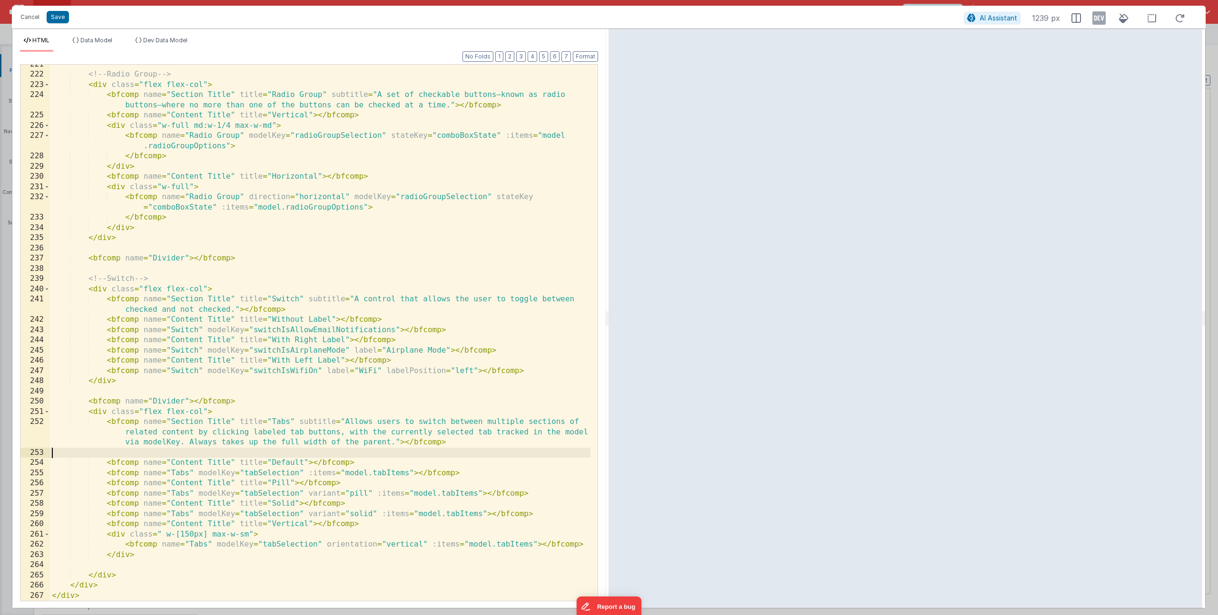
click at [379, 456] on div "<!-- Radio Group --> < div class = "flex flex-col" > < bfcomp name = "Section T…" at bounding box center [320, 337] width 540 height 557
drag, startPoint x: 114, startPoint y: 474, endPoint x: 277, endPoint y: 479, distance: 163.7
click at [244, 481] on div "<!-- Radio Group --> < div class = "flex flex-col" > < bfcomp name = "Section T…" at bounding box center [320, 337] width 540 height 557
click at [277, 479] on div "<!-- Radio Group --> < div class = "flex flex-col" > < bfcomp name = "Section T…" at bounding box center [320, 337] width 540 height 557
drag, startPoint x: 430, startPoint y: 473, endPoint x: 142, endPoint y: 486, distance: 288.5
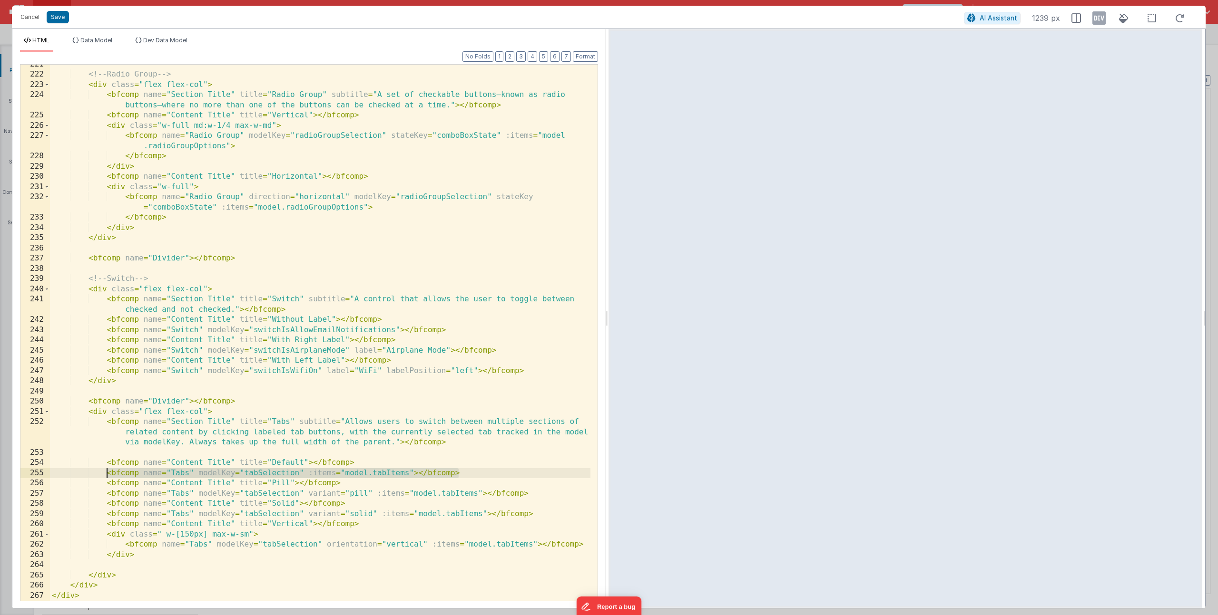
click at [107, 469] on div "<!-- Radio Group --> < div class = "flex flex-col" > < bfcomp name = "Section T…" at bounding box center [320, 337] width 540 height 557
click at [252, 472] on div "<!-- Radio Group --> < div class = "flex flex-col" > < bfcomp name = "Section T…" at bounding box center [320, 337] width 540 height 557
drag, startPoint x: 343, startPoint y: 473, endPoint x: 406, endPoint y: 472, distance: 62.8
click at [406, 472] on div "<!-- Radio Group --> < div class = "flex flex-col" > < bfcomp name = "Section T…" at bounding box center [320, 337] width 540 height 557
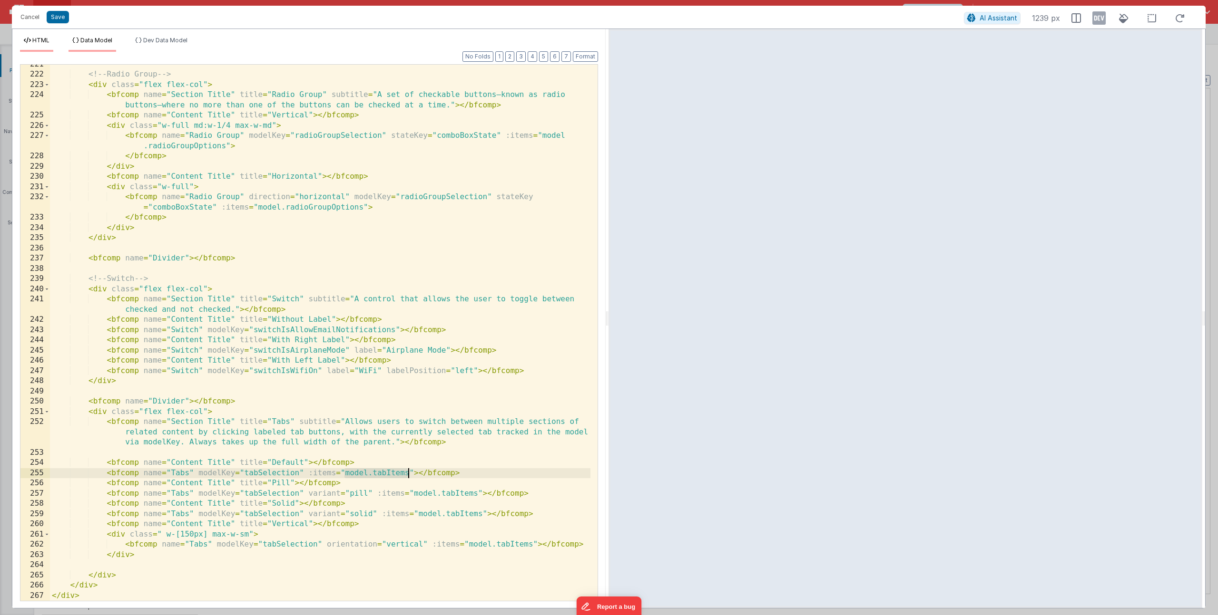
click at [101, 47] on li "Data Model" at bounding box center [92, 44] width 48 height 15
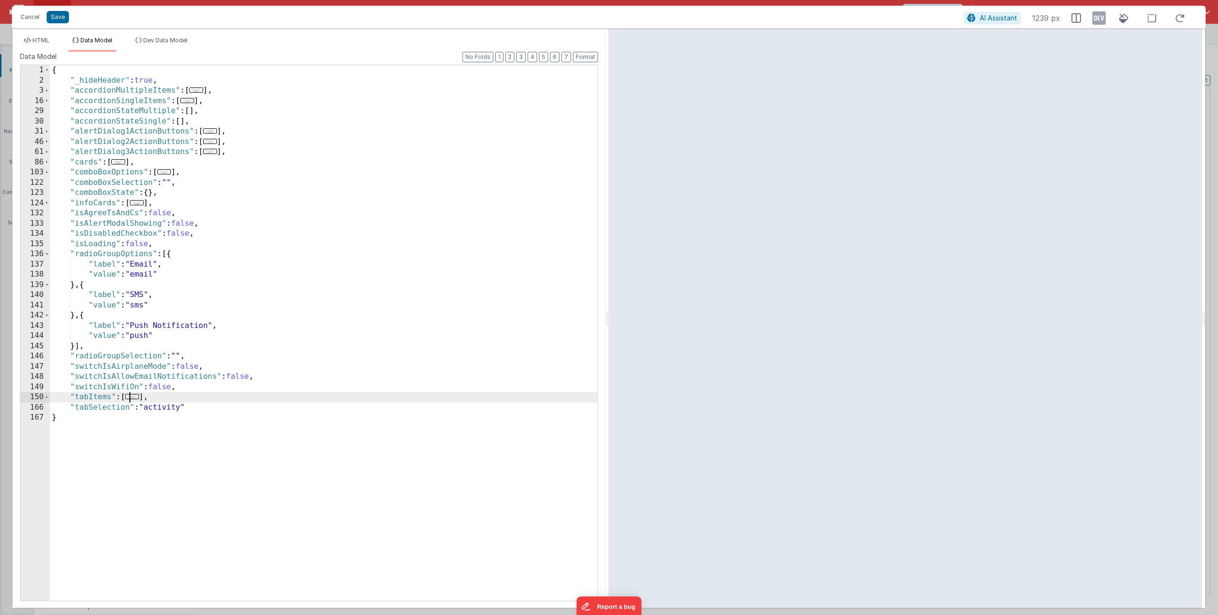
click at [139, 397] on span "..." at bounding box center [132, 396] width 14 height 5
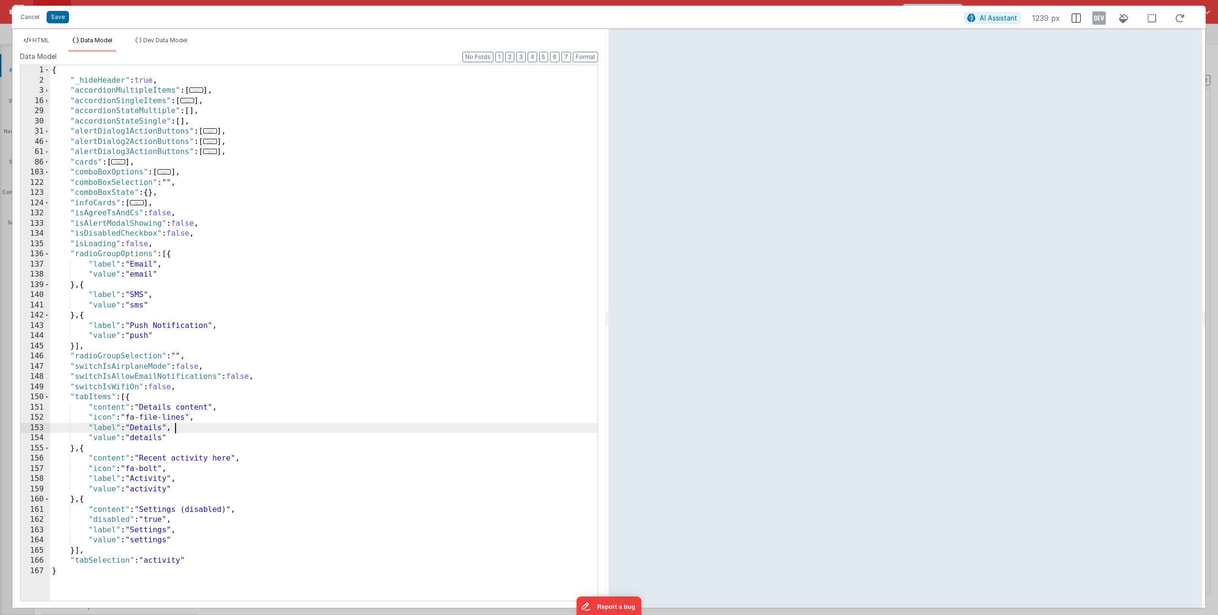
click at [198, 430] on div "{ "_hideHeader" : true , "accordionMultipleItems" : [ ... ] , "accordionSingleI…" at bounding box center [323, 343] width 547 height 556
click at [43, 38] on span "HTML" at bounding box center [40, 40] width 17 height 7
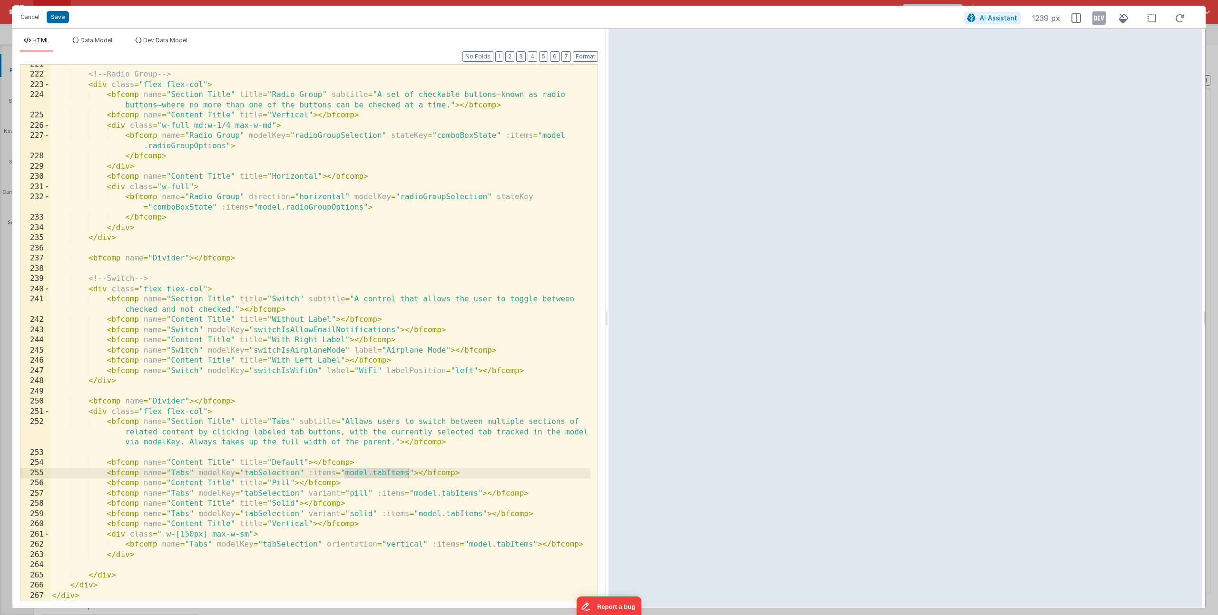
click at [348, 465] on div "<!-- Radio Group --> < div class = "flex flex-col" > < bfcomp name = "Section T…" at bounding box center [320, 337] width 540 height 557
drag, startPoint x: 308, startPoint y: 473, endPoint x: 319, endPoint y: 471, distance: 10.6
click at [319, 471] on div "<!-- Radio Group --> < div class = "flex flex-col" > < bfcomp name = "Section T…" at bounding box center [320, 337] width 540 height 557
click at [309, 468] on div "<!-- Radio Group --> < div class = "flex flex-col" > < bfcomp name = "Section T…" at bounding box center [320, 337] width 540 height 557
drag, startPoint x: 308, startPoint y: 472, endPoint x: 313, endPoint y: 474, distance: 5.0
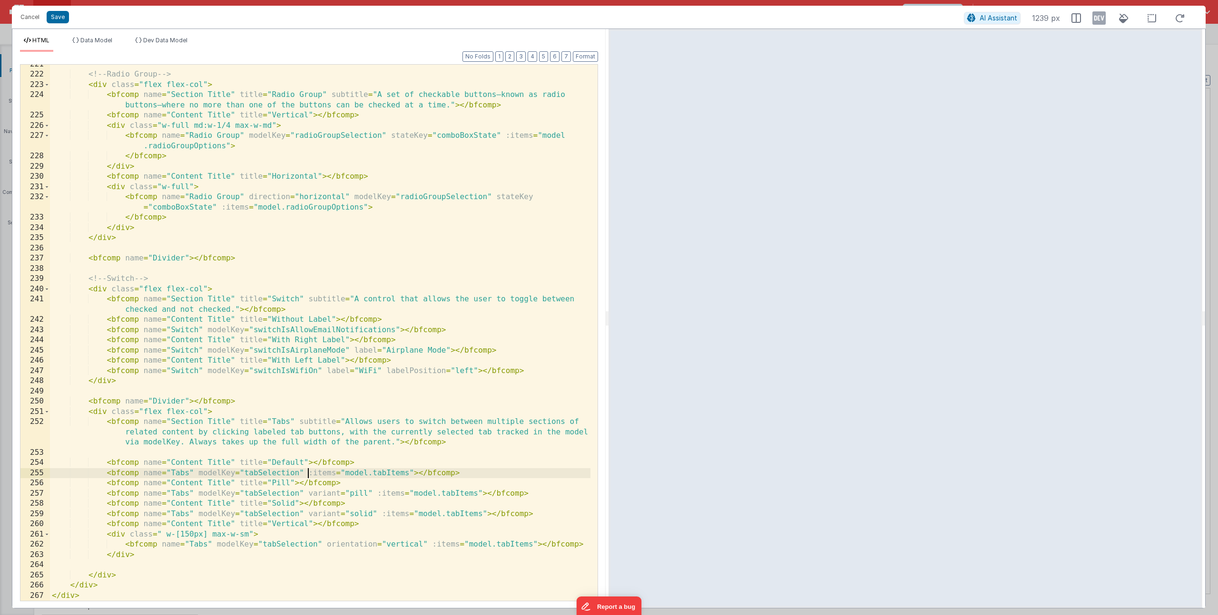
click at [313, 474] on div "<!-- Radio Group --> < div class = "flex flex-col" > < bfcomp name = "Section T…" at bounding box center [320, 337] width 540 height 557
click at [332, 475] on div "<!-- Radio Group --> < div class = "flex flex-col" > < bfcomp name = "Section T…" at bounding box center [320, 337] width 540 height 557
drag, startPoint x: 408, startPoint y: 472, endPoint x: 345, endPoint y: 475, distance: 62.8
click at [345, 475] on div "<!-- Radio Group --> < div class = "flex flex-col" > < bfcomp name = "Section T…" at bounding box center [320, 337] width 540 height 557
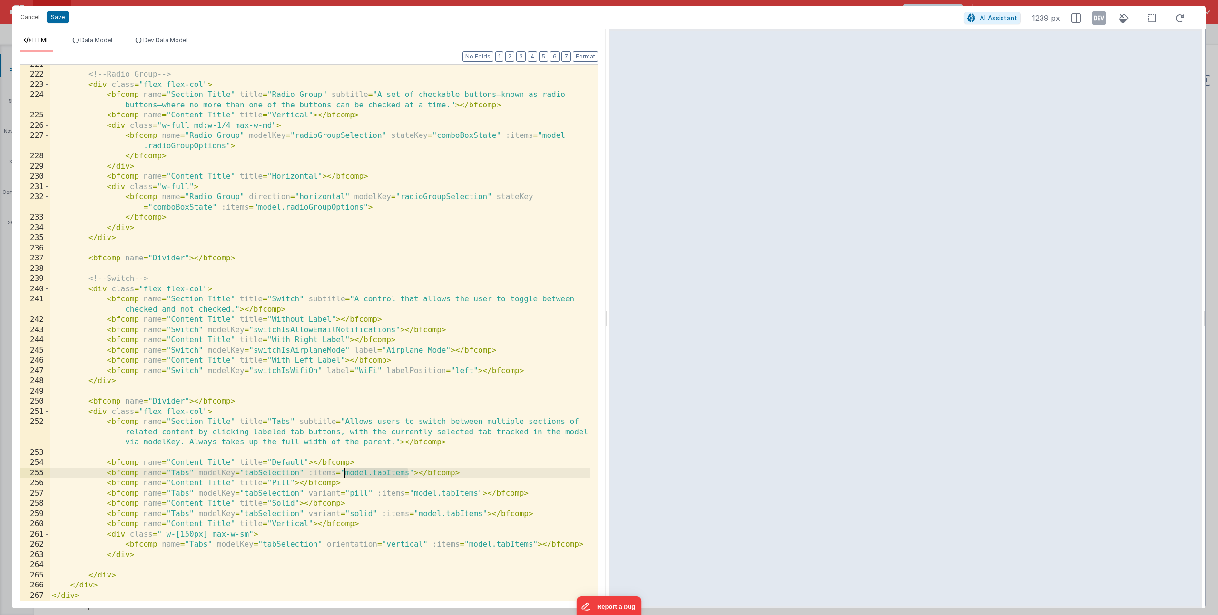
click at [331, 479] on div "<!-- Radio Group --> < div class = "flex flex-col" > < bfcomp name = "Section T…" at bounding box center [320, 337] width 540 height 557
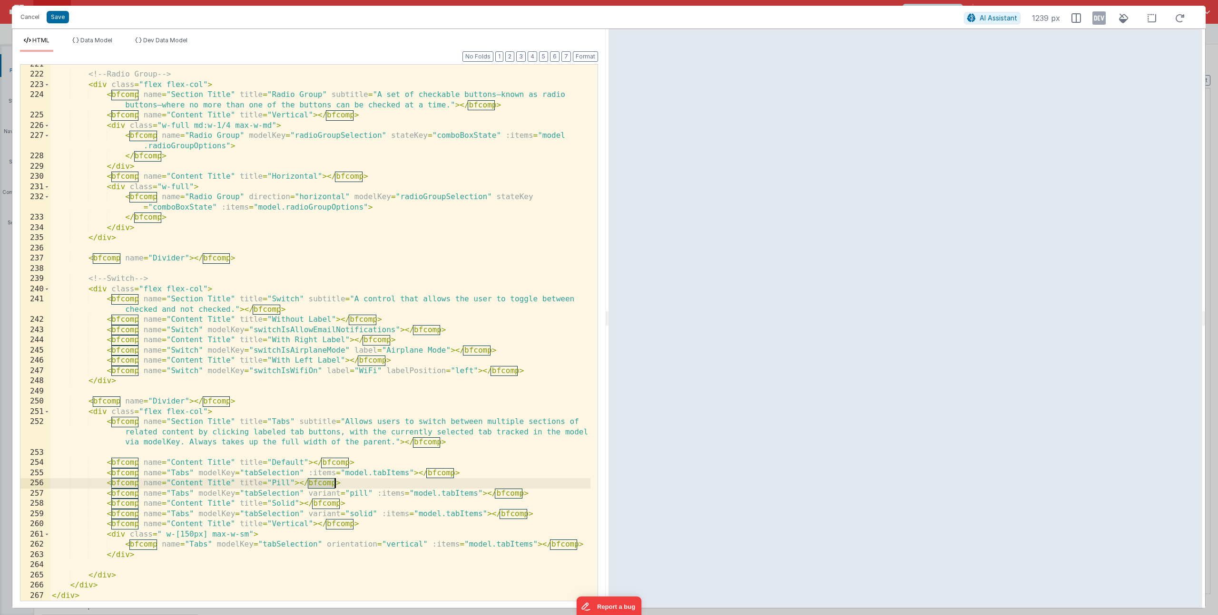
click at [331, 479] on div "<!-- Radio Group --> < div class = "flex flex-col" > < bfcomp name = "Section T…" at bounding box center [320, 337] width 540 height 557
click at [329, 472] on div "<!-- Radio Group --> < div class = "flex flex-col" > < bfcomp name = "Section T…" at bounding box center [320, 337] width 540 height 557
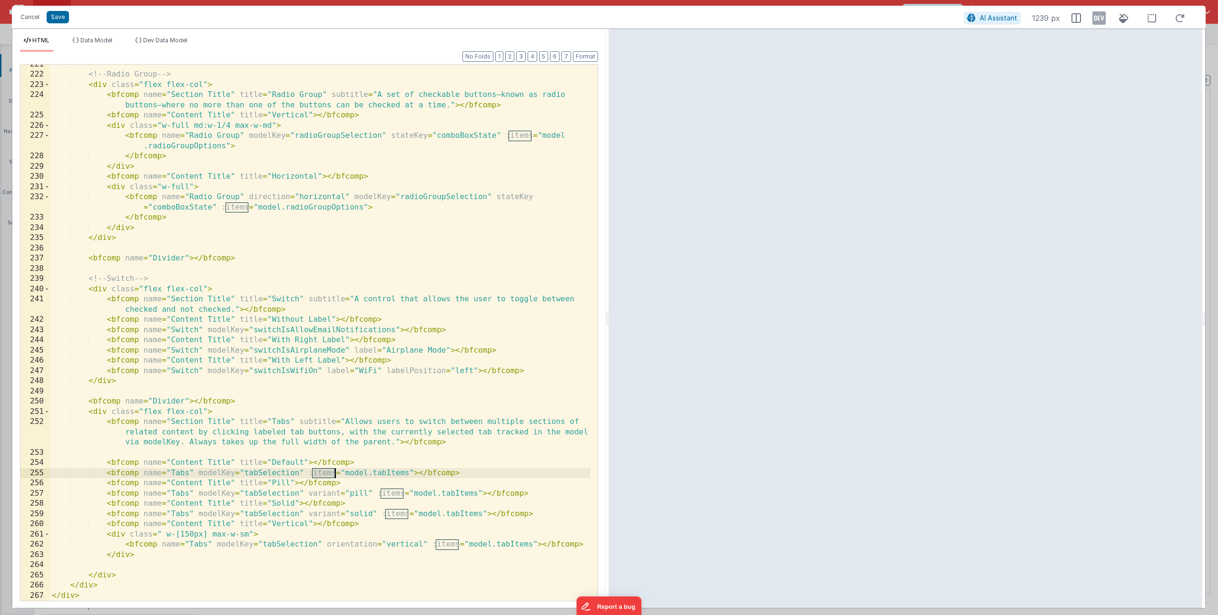
click at [329, 472] on div "<!-- Radio Group --> < div class = "flex flex-col" > < bfcomp name = "Section T…" at bounding box center [320, 337] width 540 height 557
click at [248, 483] on div "<!-- Radio Group --> < div class = "flex flex-col" > < bfcomp name = "Section T…" at bounding box center [320, 337] width 540 height 557
click at [277, 486] on div "<!-- Radio Group --> < div class = "flex flex-col" > < bfcomp name = "Section T…" at bounding box center [320, 337] width 540 height 557
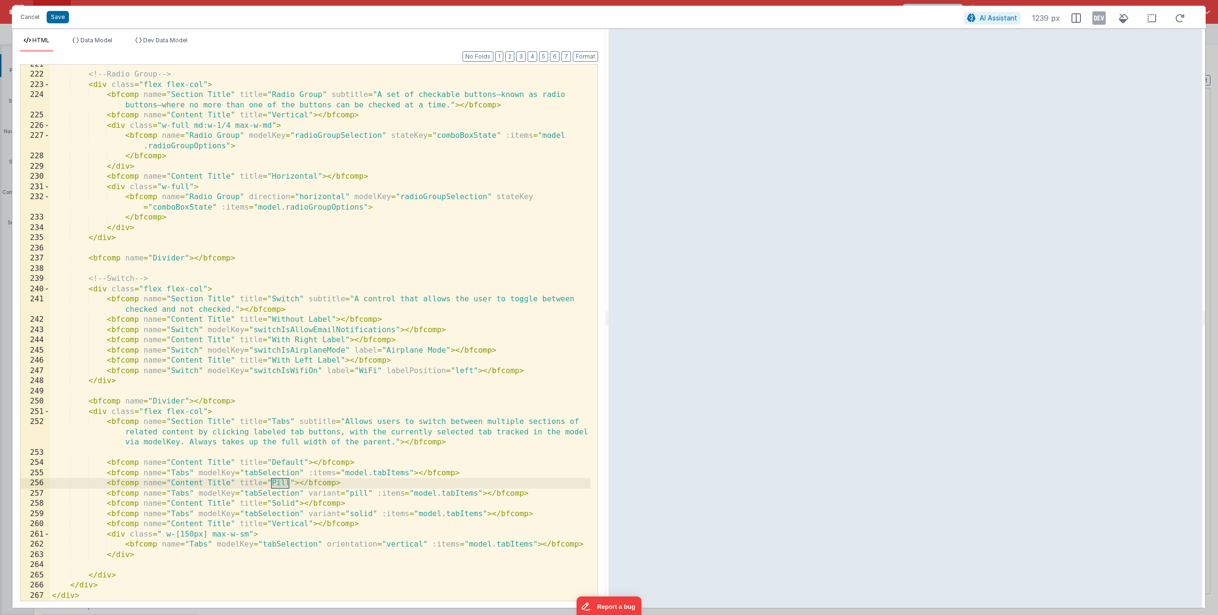
click at [272, 487] on div "<!-- Radio Group --> < div class = "flex flex-col" > < bfcomp name = "Section T…" at bounding box center [320, 337] width 540 height 557
drag, startPoint x: 195, startPoint y: 476, endPoint x: 341, endPoint y: 487, distance: 146.5
click at [195, 476] on div "<!-- Radio Group --> < div class = "flex flex-col" > < bfcomp name = "Section T…" at bounding box center [320, 337] width 540 height 557
drag, startPoint x: 341, startPoint y: 484, endPoint x: 107, endPoint y: 483, distance: 234.0
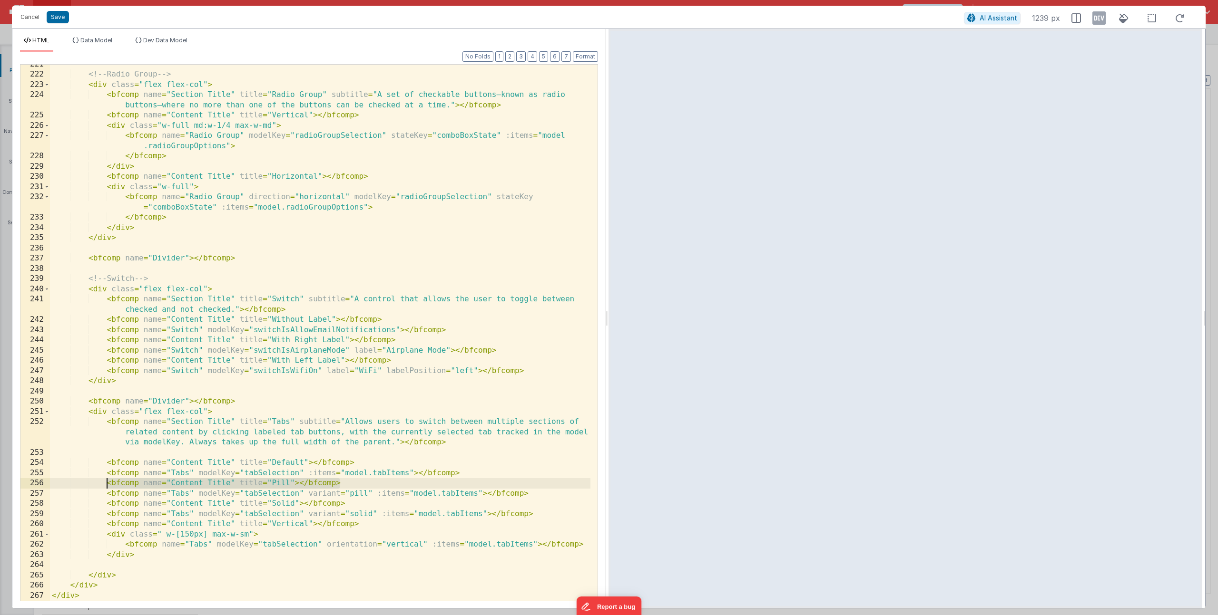
click at [107, 483] on div "<!-- Radio Group --> < div class = "flex flex-col" > < bfcomp name = "Section T…" at bounding box center [320, 337] width 540 height 557
click at [39, 19] on button "Cancel" at bounding box center [30, 16] width 29 height 13
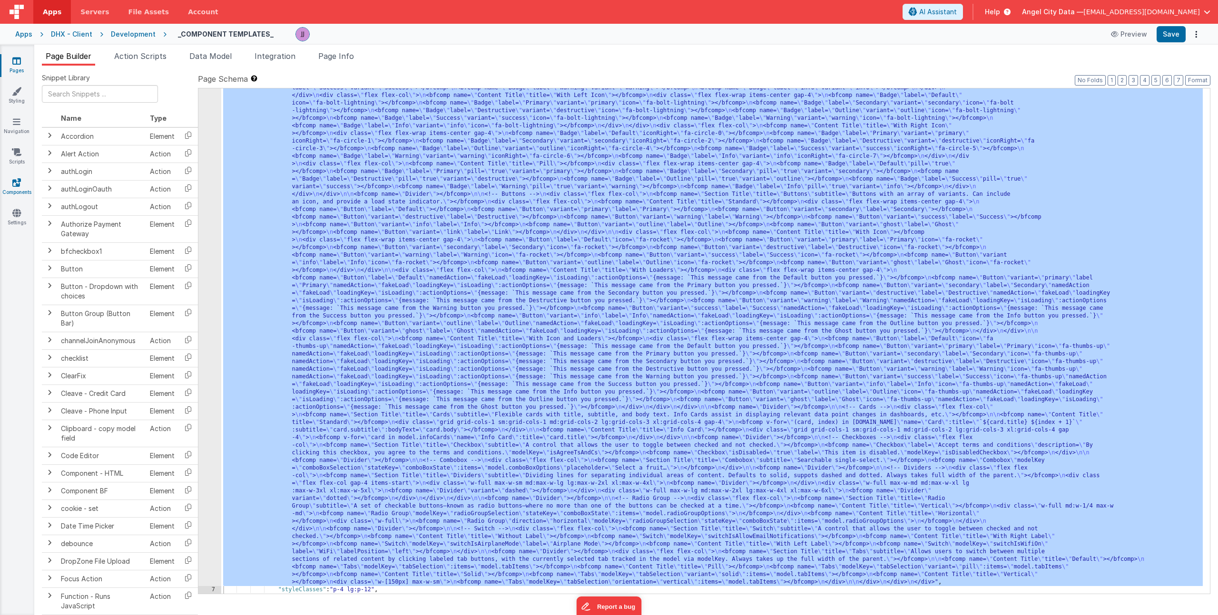
click at [19, 185] on icon at bounding box center [16, 183] width 9 height 10
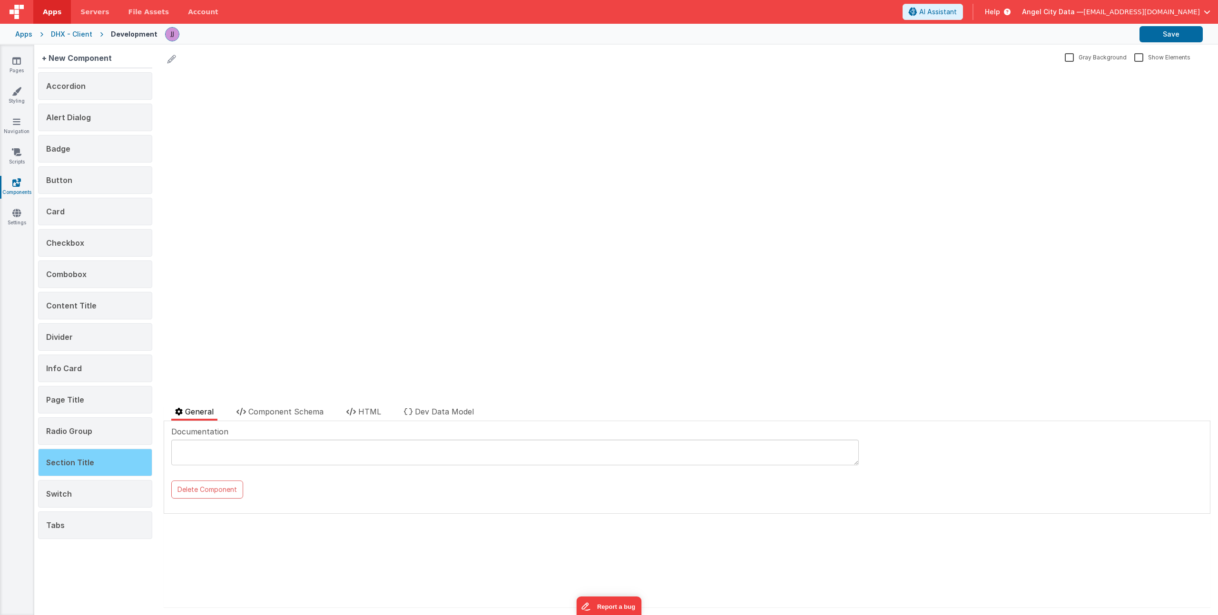
click at [76, 462] on span "Section Title" at bounding box center [70, 463] width 48 height 10
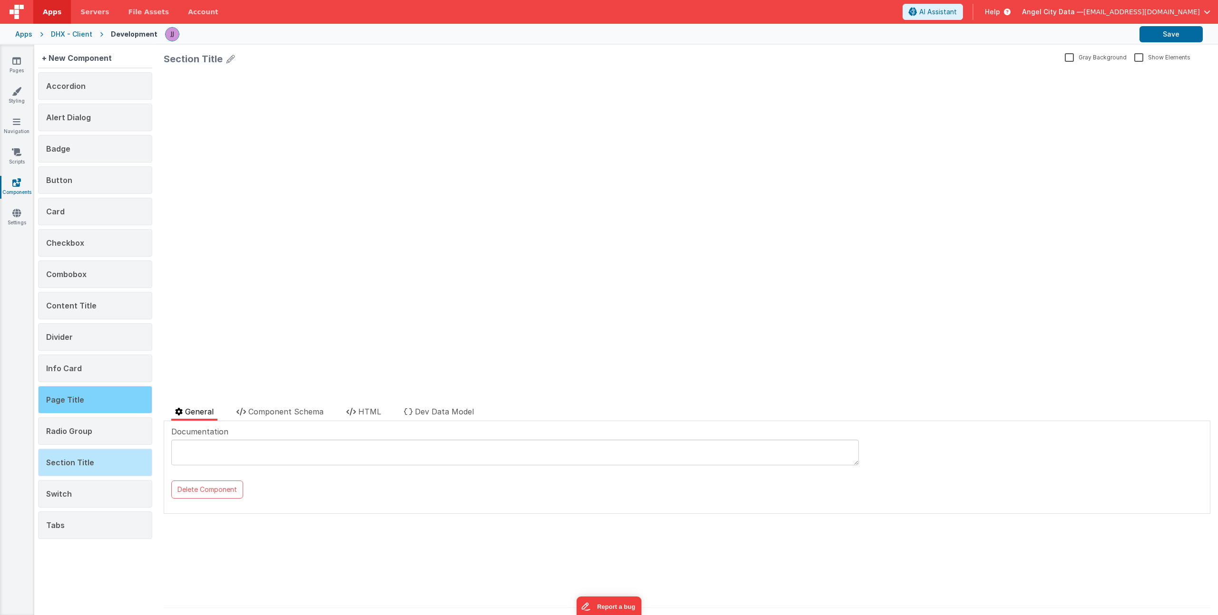
click at [73, 404] on div "Page Title" at bounding box center [95, 400] width 114 height 28
click at [79, 399] on span "Page Title" at bounding box center [65, 400] width 38 height 10
click at [19, 56] on icon at bounding box center [16, 61] width 9 height 10
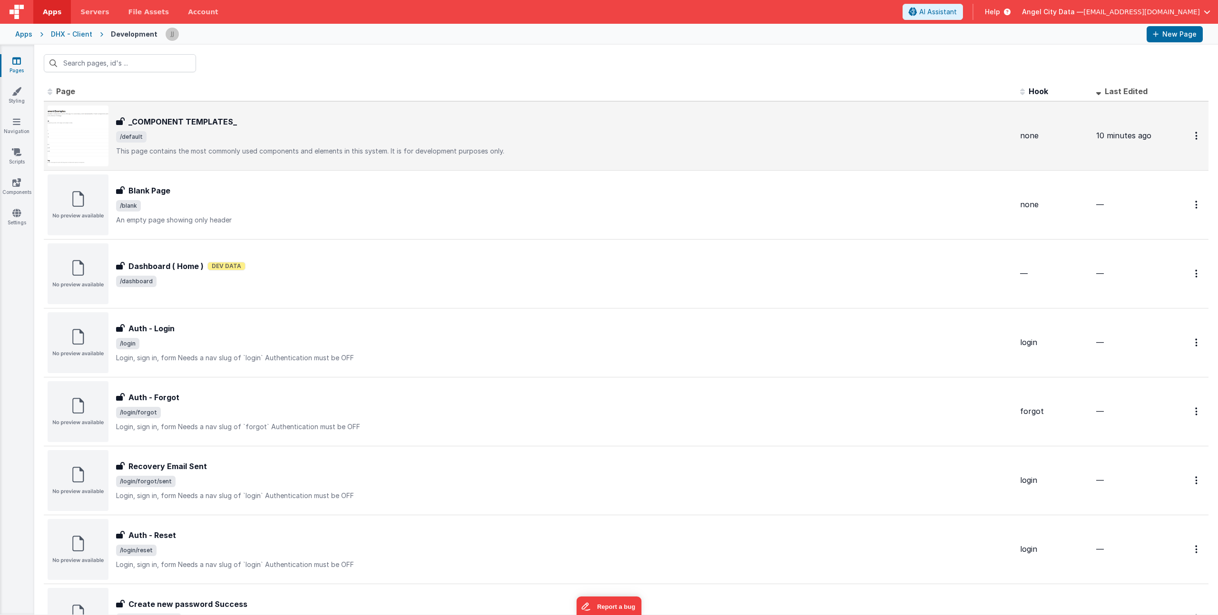
click at [236, 115] on div "_COMPONENT TEMPLATES_ _COMPONENT TEMPLATES_ /default This page contains the mos…" at bounding box center [530, 136] width 965 height 61
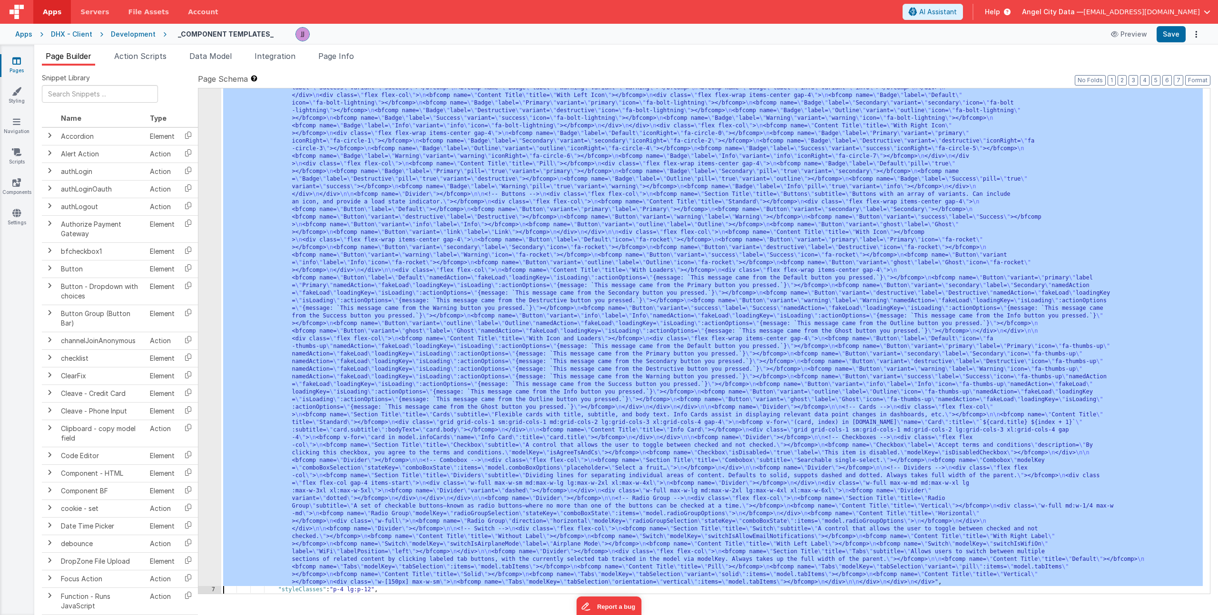
click at [214, 180] on div "6 7 8 9 10 11 12 13 14 15 16 17 18 19 20 21" at bounding box center [209, 535] width 23 height 1130
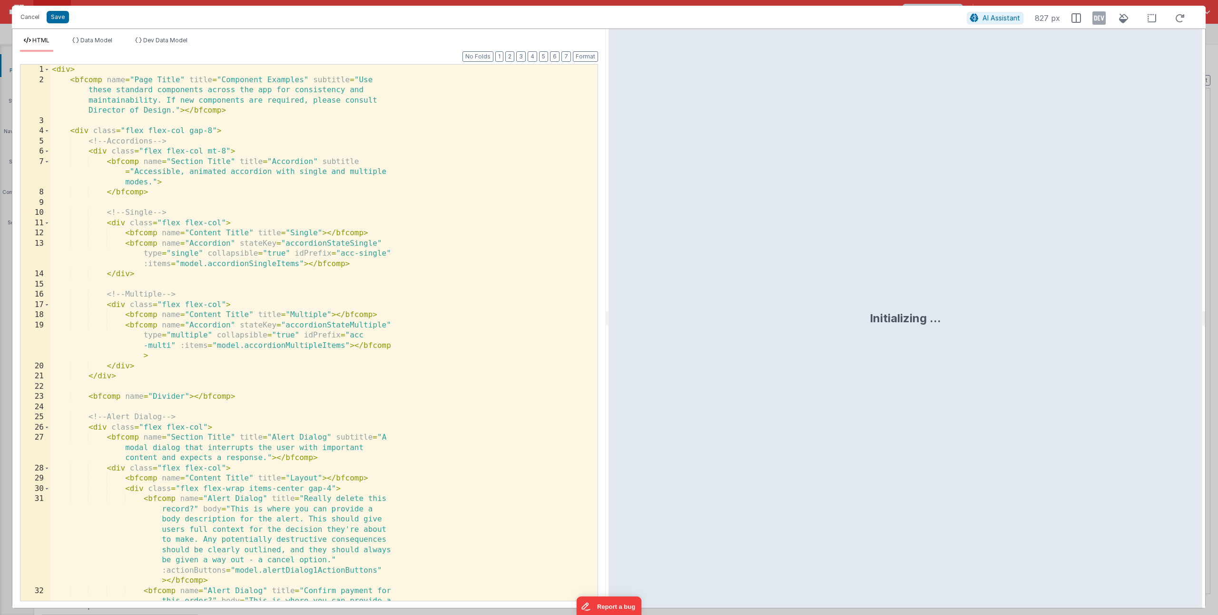
scroll to position [156, 0]
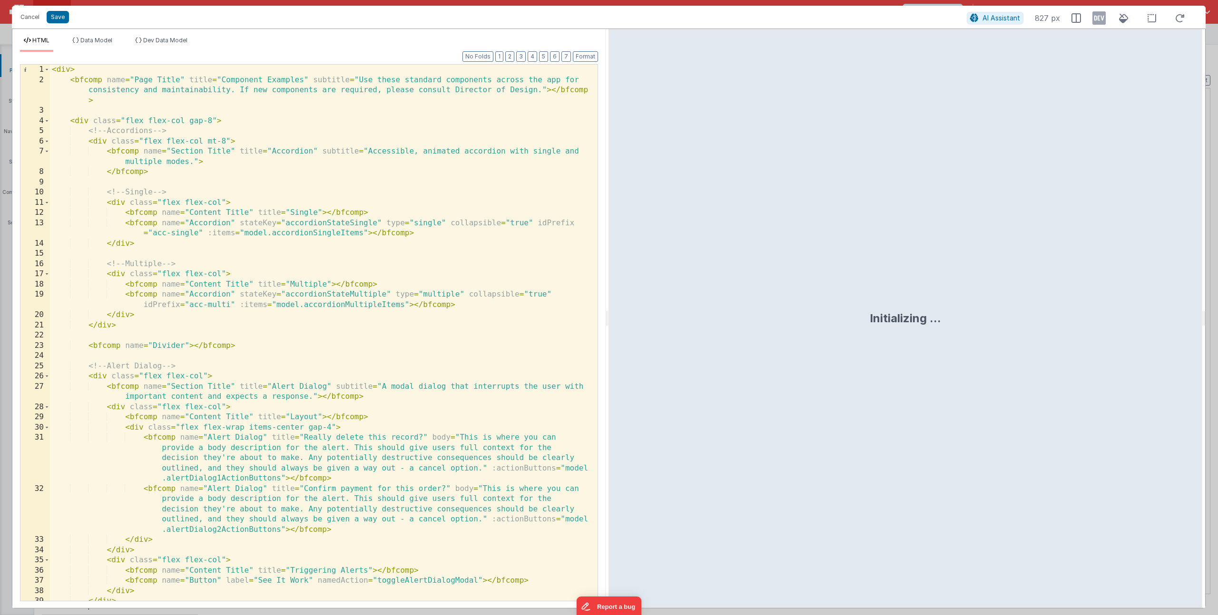
click at [214, 103] on div "< div > < bfcomp name = "Page Title" title = "Component Examples" subtitle = "U…" at bounding box center [320, 343] width 540 height 557
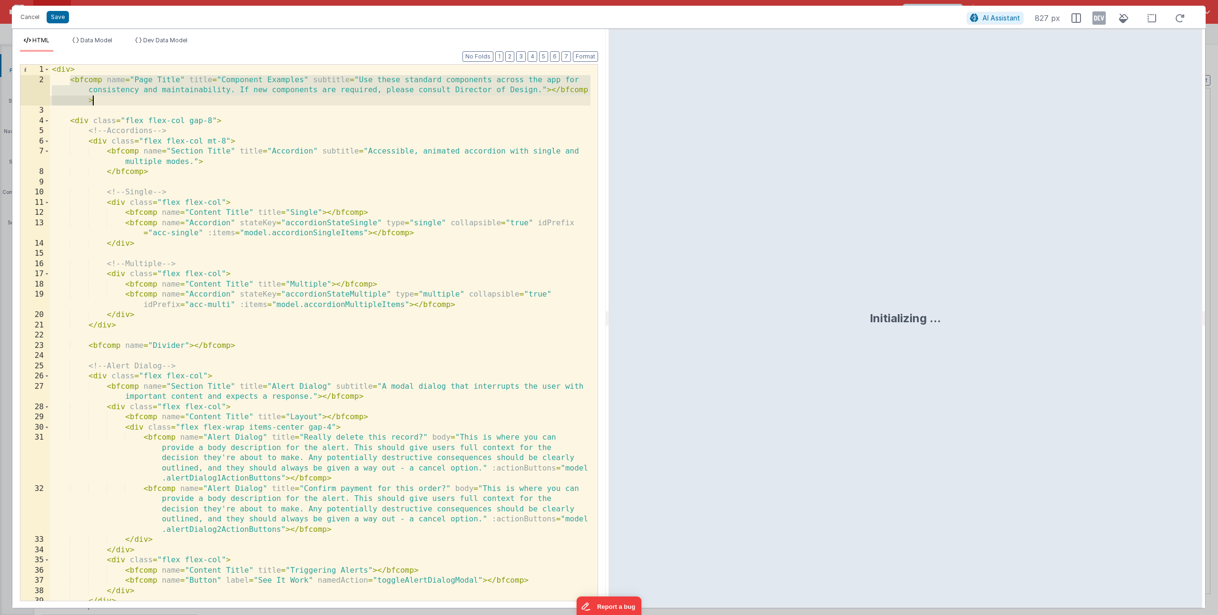
drag, startPoint x: 71, startPoint y: 80, endPoint x: 112, endPoint y: 99, distance: 44.7
click at [112, 99] on div "< div > < bfcomp name = "Page Title" title = "Component Examples" subtitle = "U…" at bounding box center [320, 343] width 540 height 557
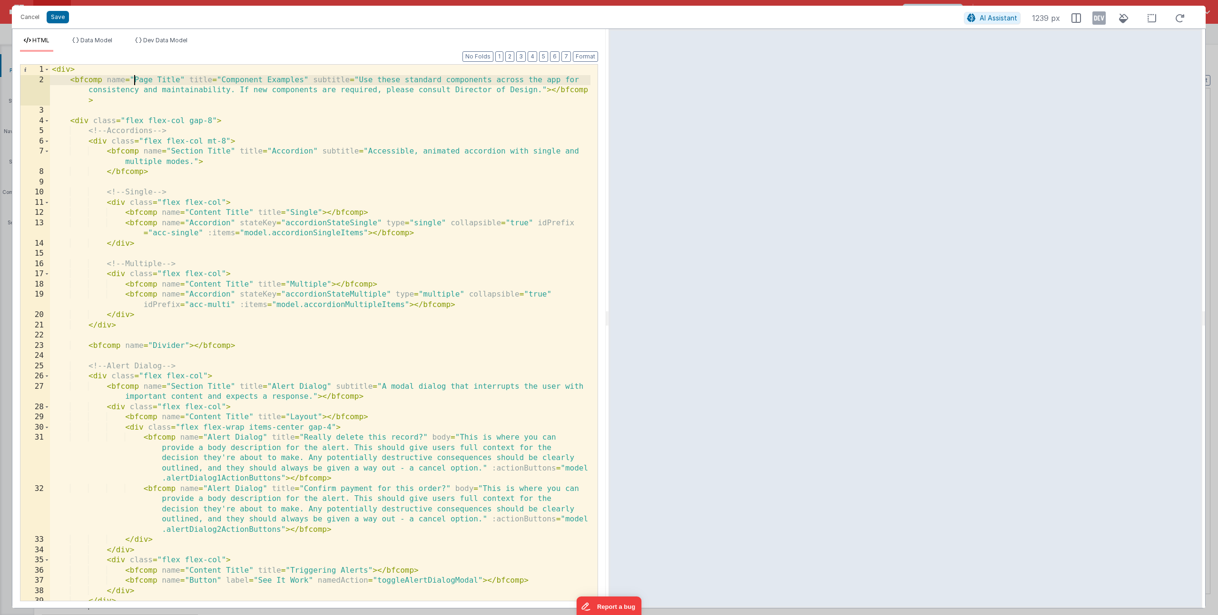
click at [133, 77] on div "< div > < bfcomp name = "Page Title" title = "Component Examples" subtitle = "U…" at bounding box center [320, 343] width 540 height 557
click at [236, 78] on div "< div > < bfcomp name = "Page Title" title = "Component Examples" subtitle = "U…" at bounding box center [320, 343] width 540 height 557
drag, startPoint x: 359, startPoint y: 80, endPoint x: 537, endPoint y: 93, distance: 179.3
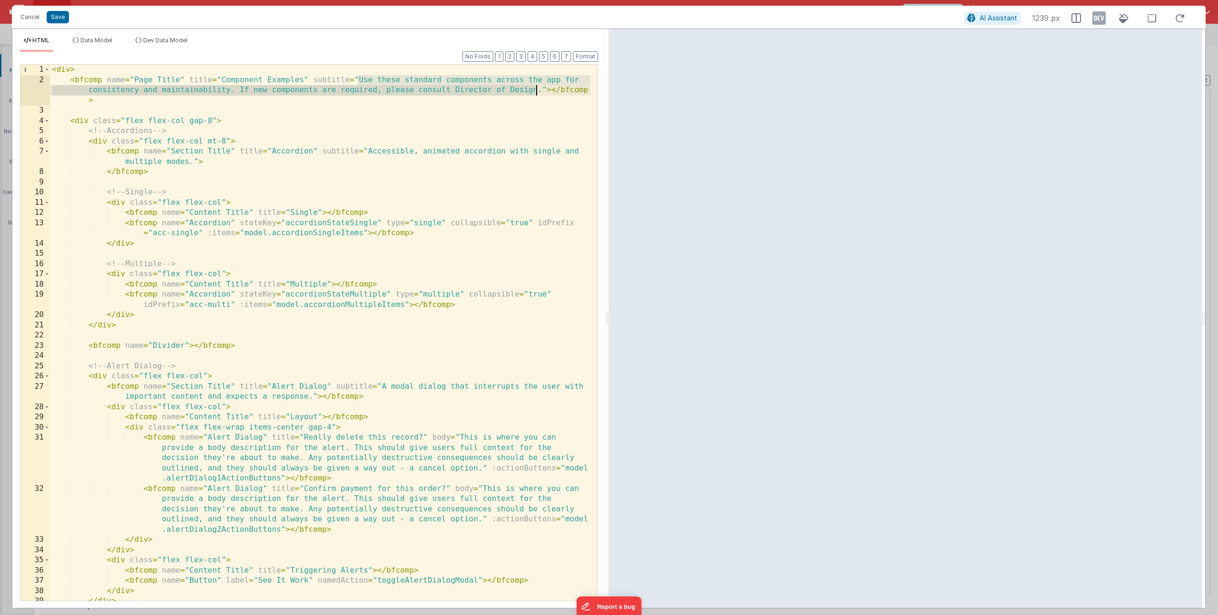
click at [537, 93] on div "< div > < bfcomp name = "Page Title" title = "Component Examples" subtitle = "U…" at bounding box center [320, 343] width 540 height 557
click at [316, 127] on div "< div > < bfcomp name = "Page Title" title = "Component Examples" subtitle = "U…" at bounding box center [320, 343] width 540 height 557
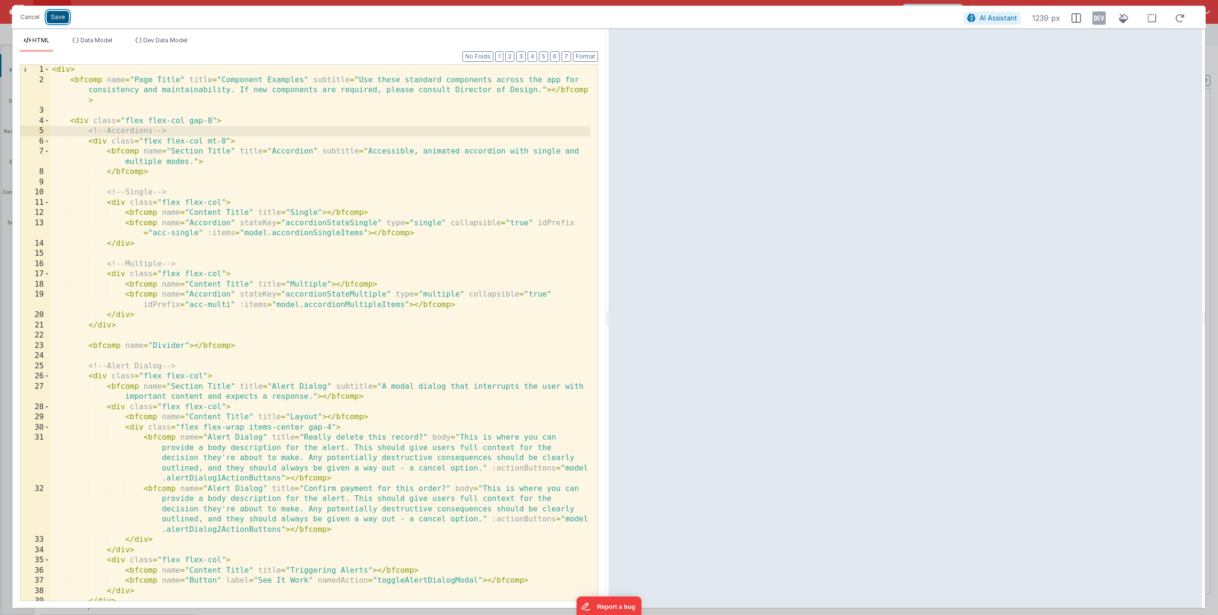
click at [64, 14] on button "Save" at bounding box center [58, 17] width 22 height 12
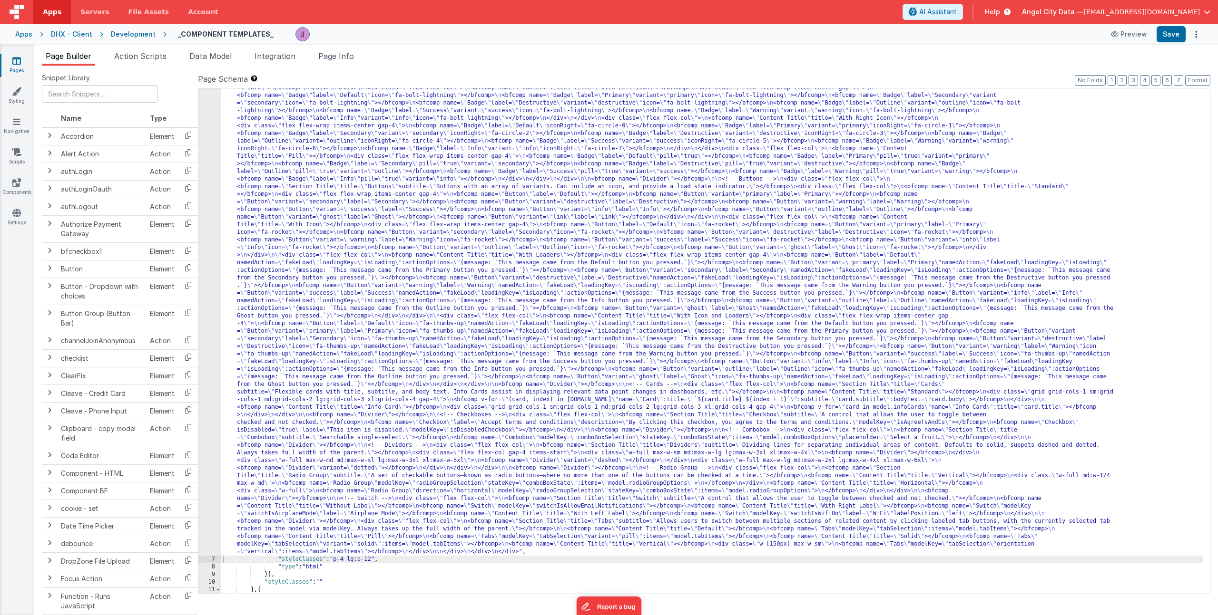
click at [436, 208] on div ""html" : "<div> \n <bfcomp name= \" Page Title \" title= \" Component Examples …" at bounding box center [711, 519] width 981 height 1099
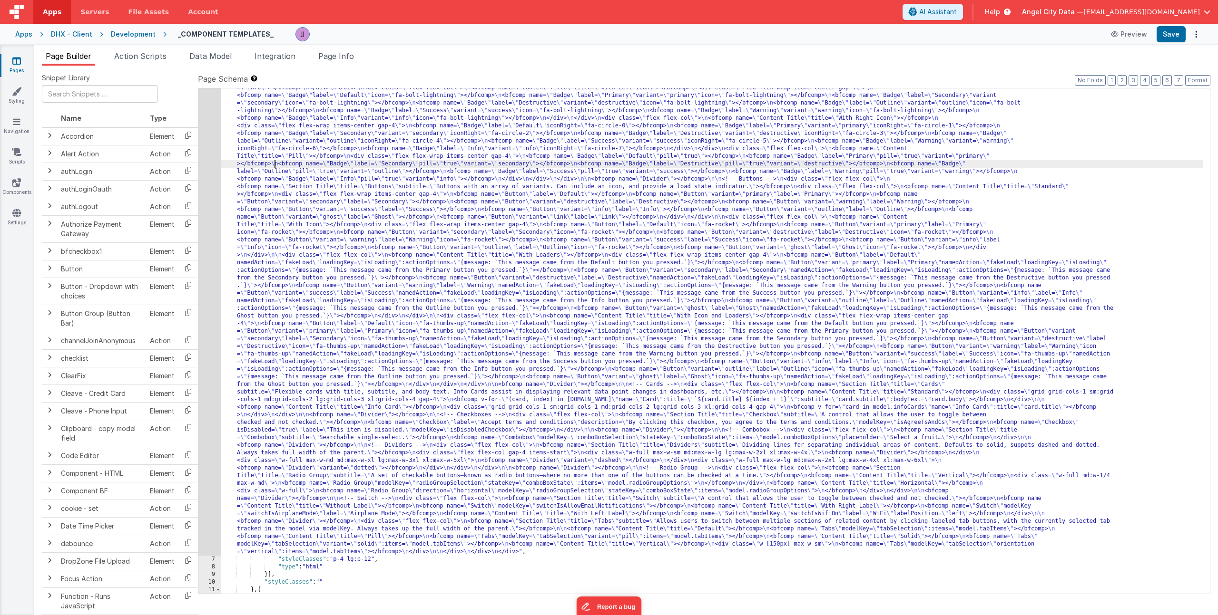
click at [275, 165] on div ""html" : "<div> \n <bfcomp name= \" Page Title \" title= \" Component Examples …" at bounding box center [711, 519] width 981 height 1099
click at [244, 168] on div ""html" : "<div> \n <bfcomp name= \" Page Title \" title= \" Component Examples …" at bounding box center [711, 519] width 981 height 1099
